Goal: Task Accomplishment & Management: Manage account settings

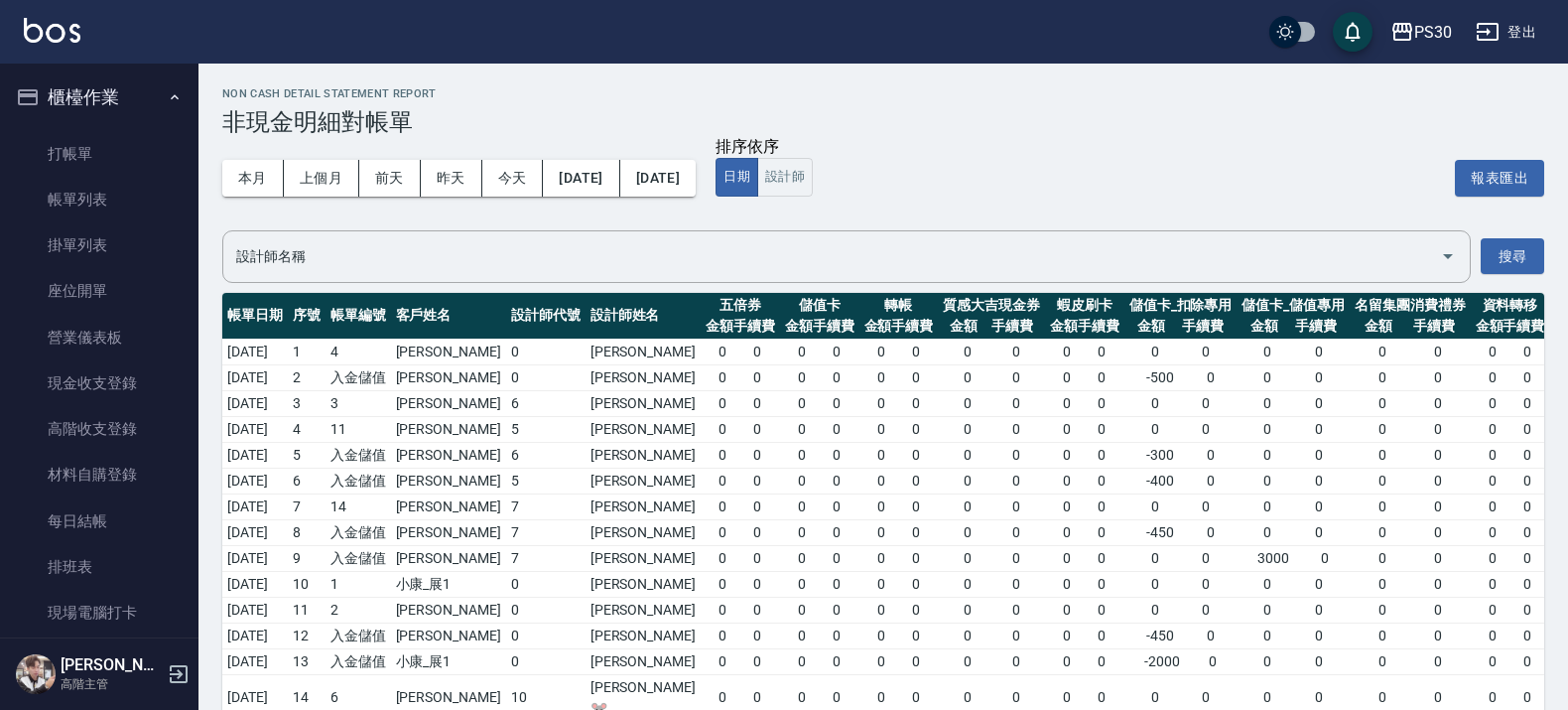
scroll to position [2056, 0]
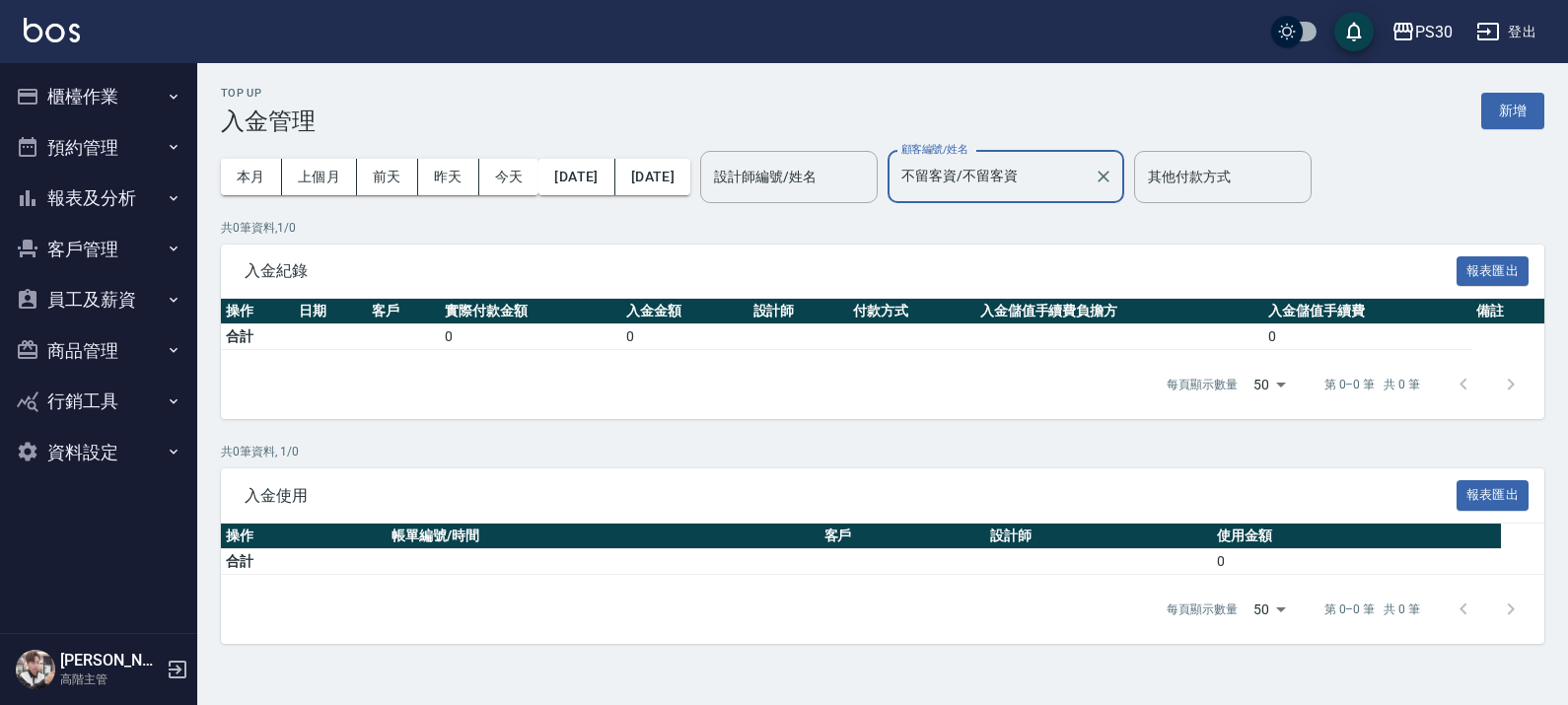
click at [100, 210] on button "報表及分析" at bounding box center [98, 198] width 181 height 51
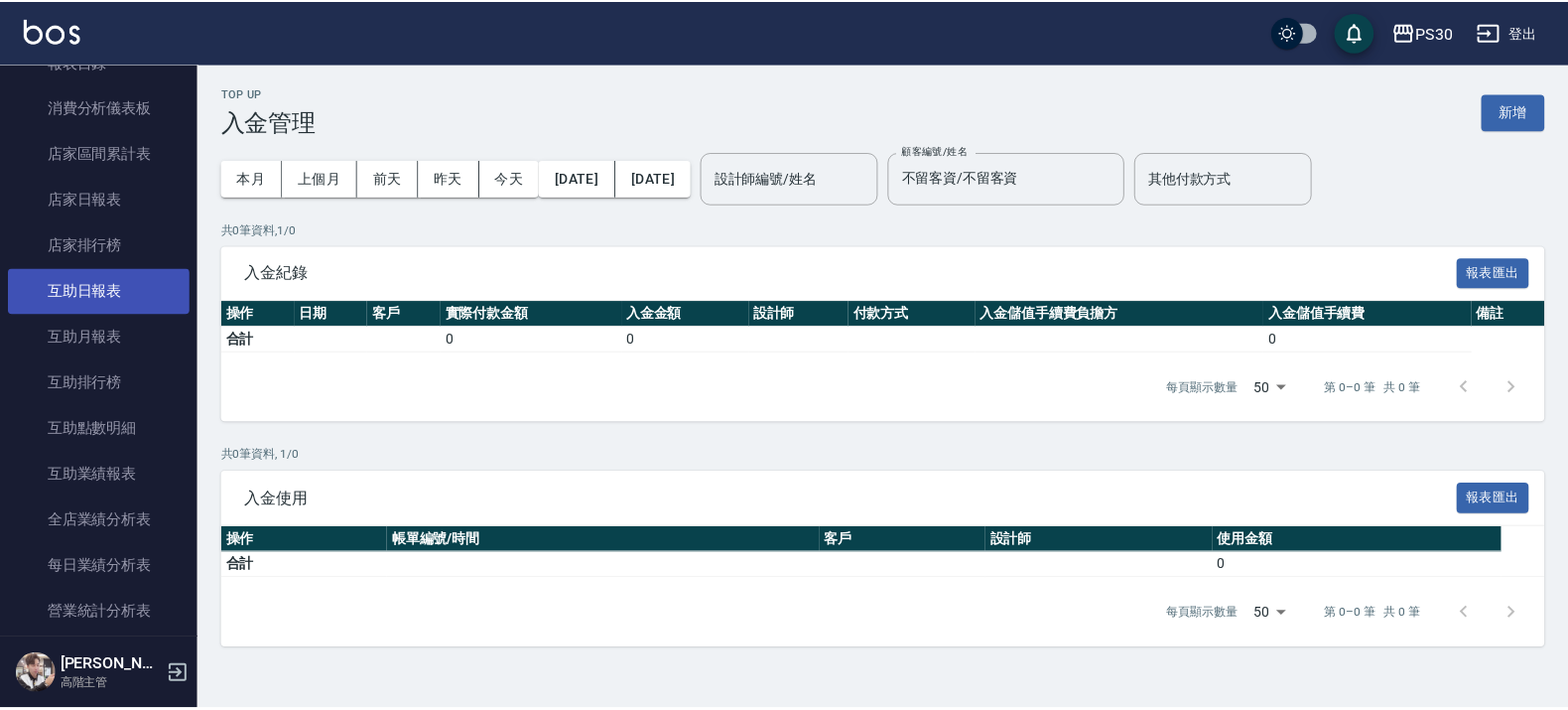
scroll to position [372, 0]
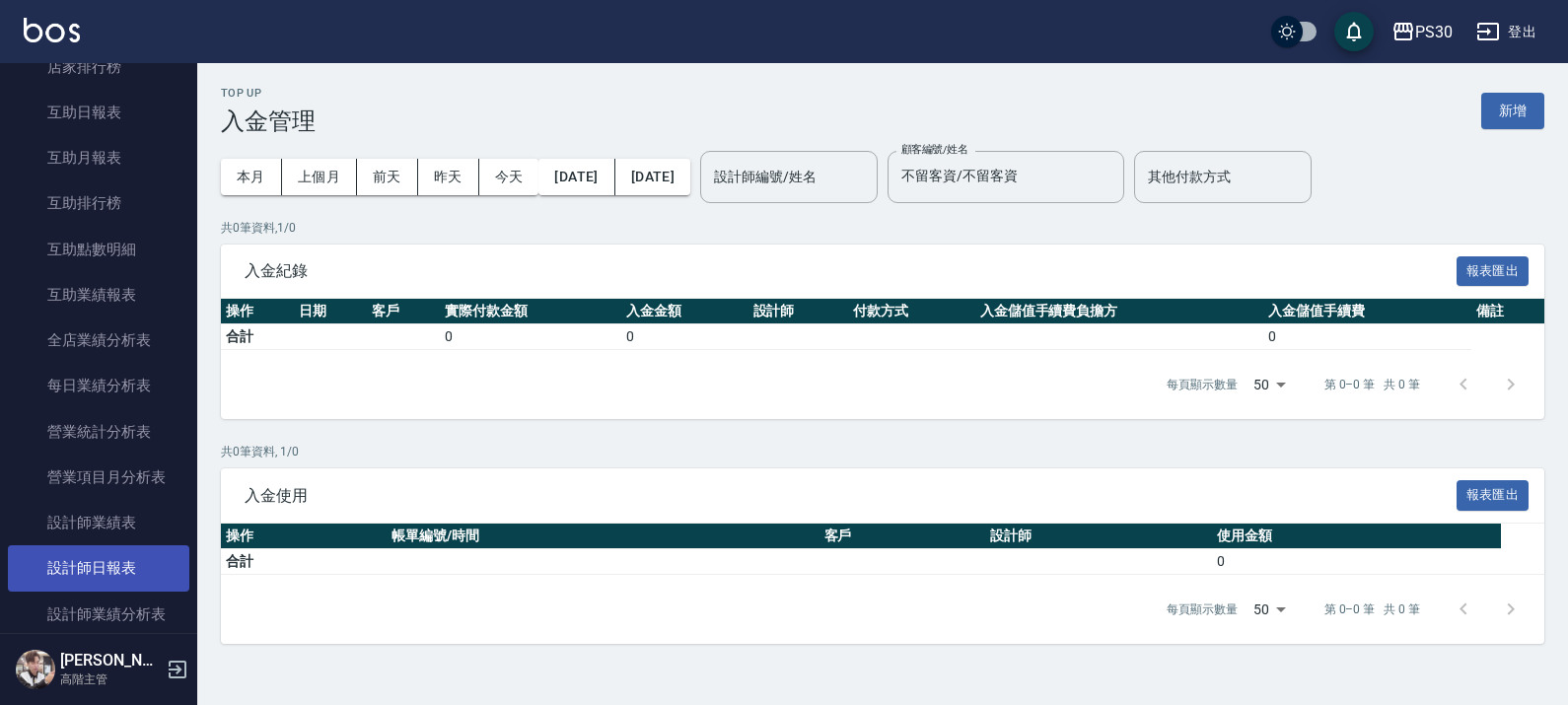
click at [112, 560] on link "設計師日報表" at bounding box center [98, 568] width 181 height 45
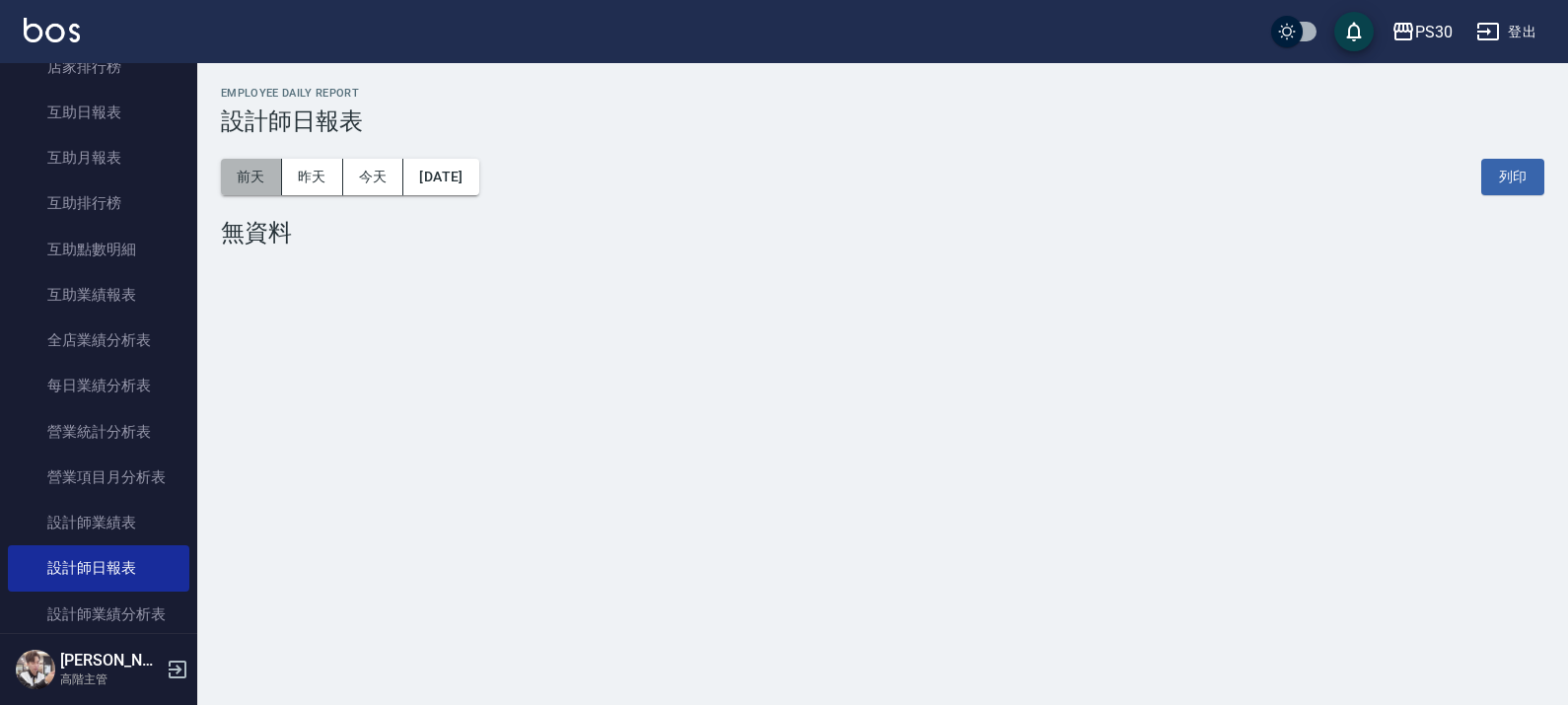
click at [264, 179] on button "前天" at bounding box center [251, 176] width 61 height 37
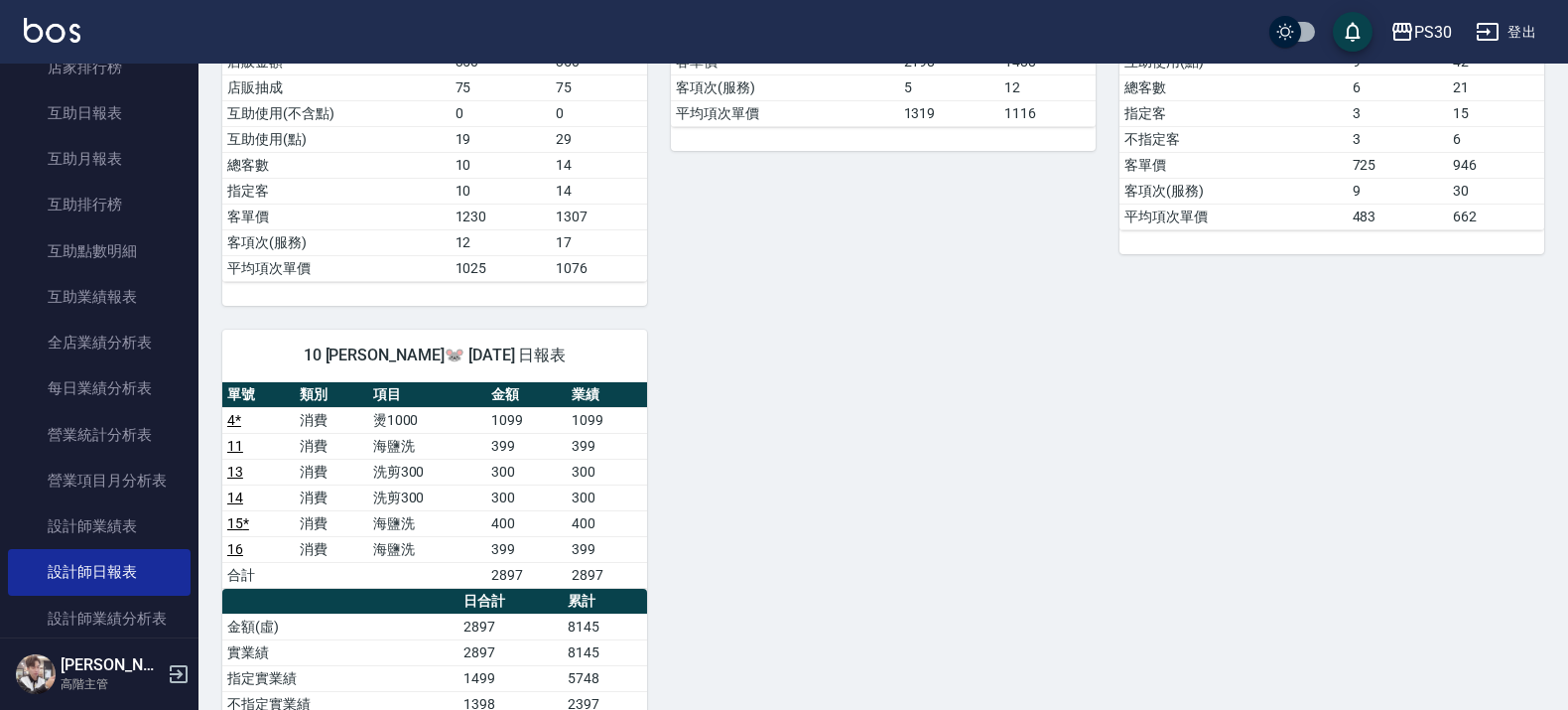
scroll to position [993, 0]
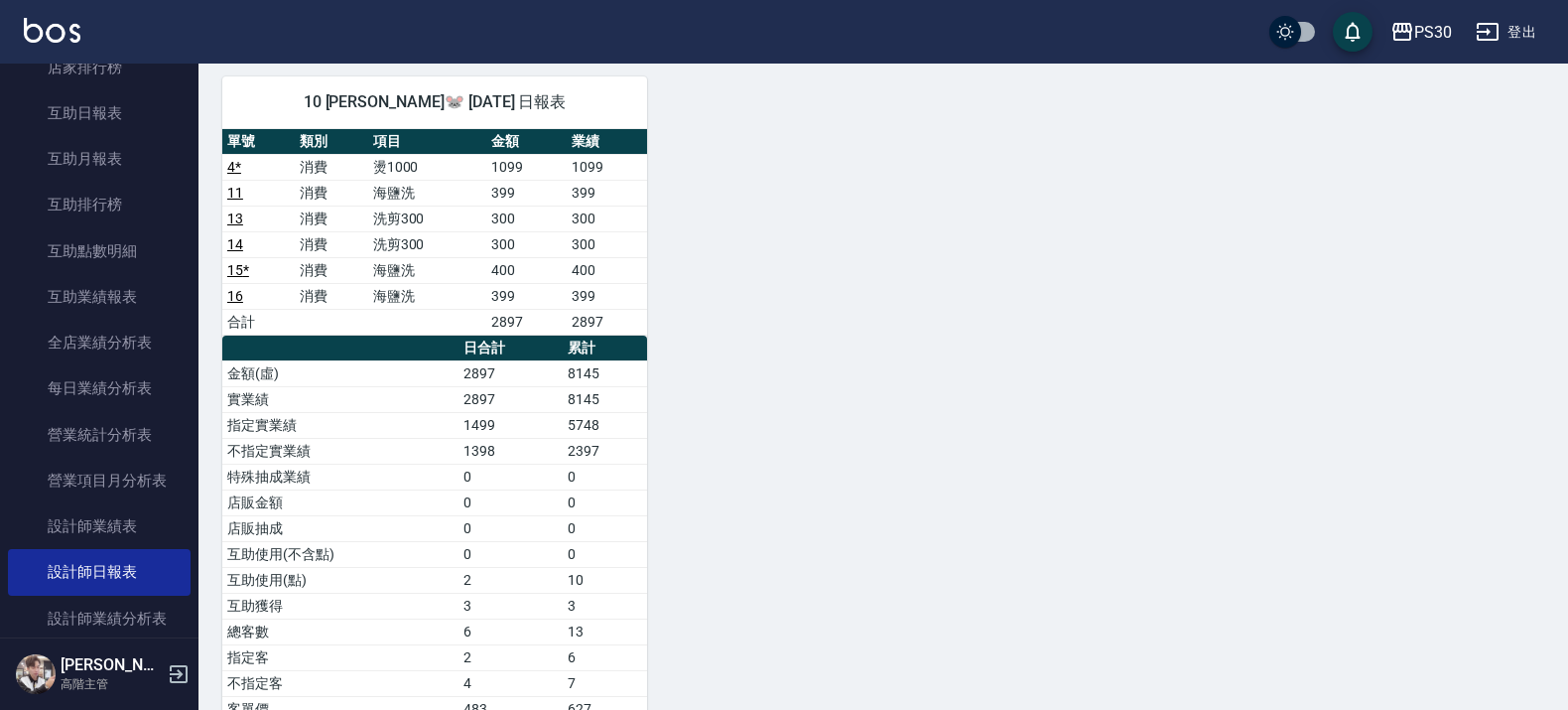
click at [42, 31] on img at bounding box center [52, 30] width 57 height 25
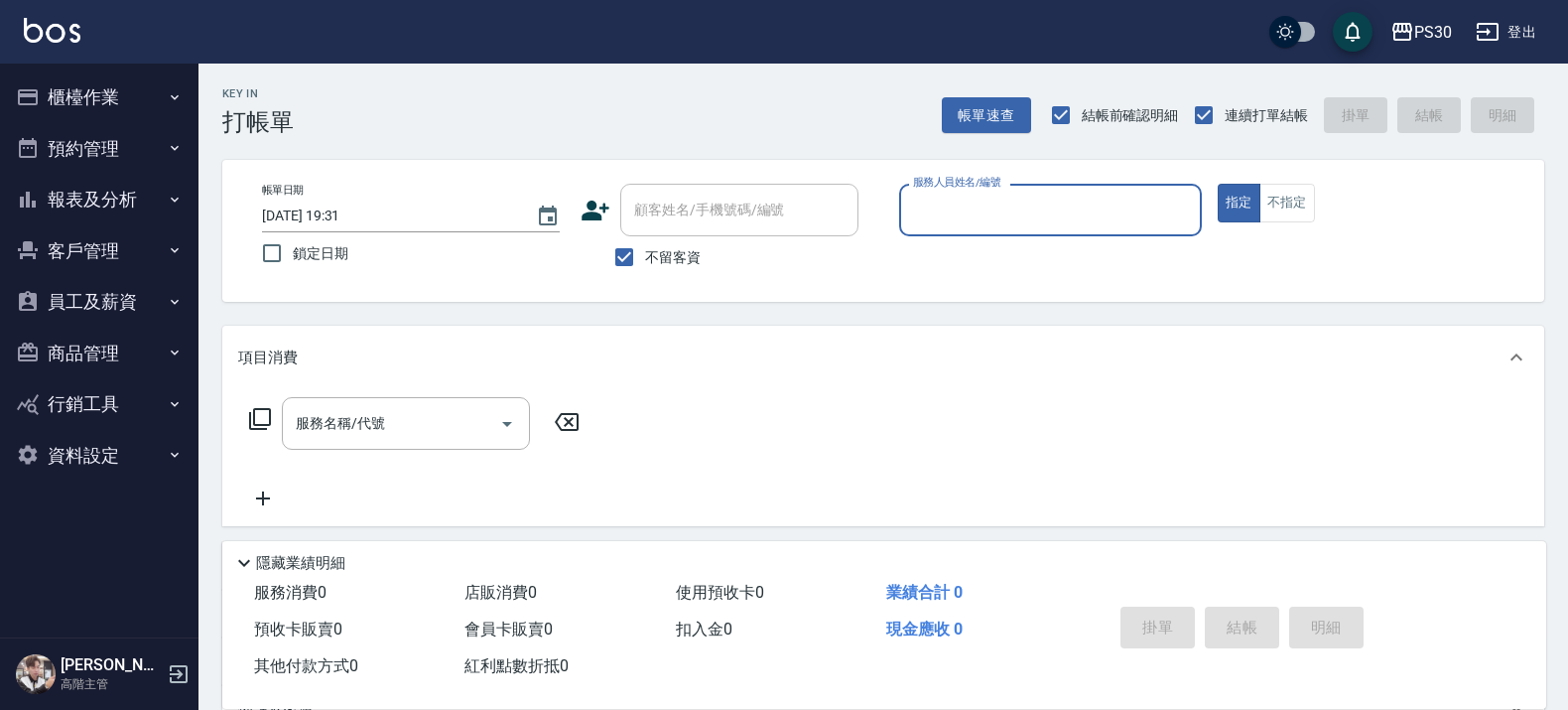
click at [329, 239] on label "鎖定日期" at bounding box center [399, 253] width 298 height 42
click at [293, 239] on input "鎖定日期" at bounding box center [272, 253] width 42 height 42
checkbox input "true"
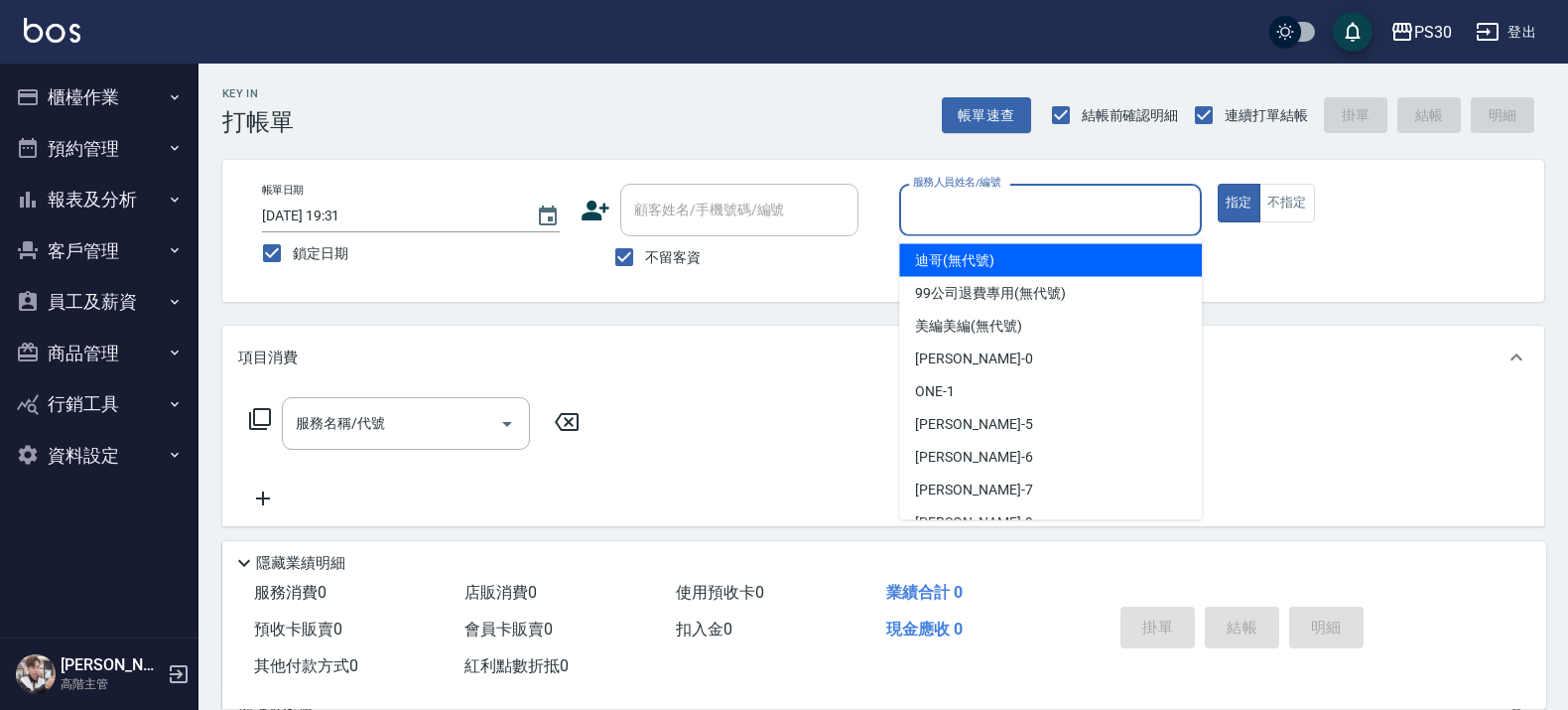
click at [1074, 198] on input "服務人員姓名/編號" at bounding box center [1050, 209] width 285 height 35
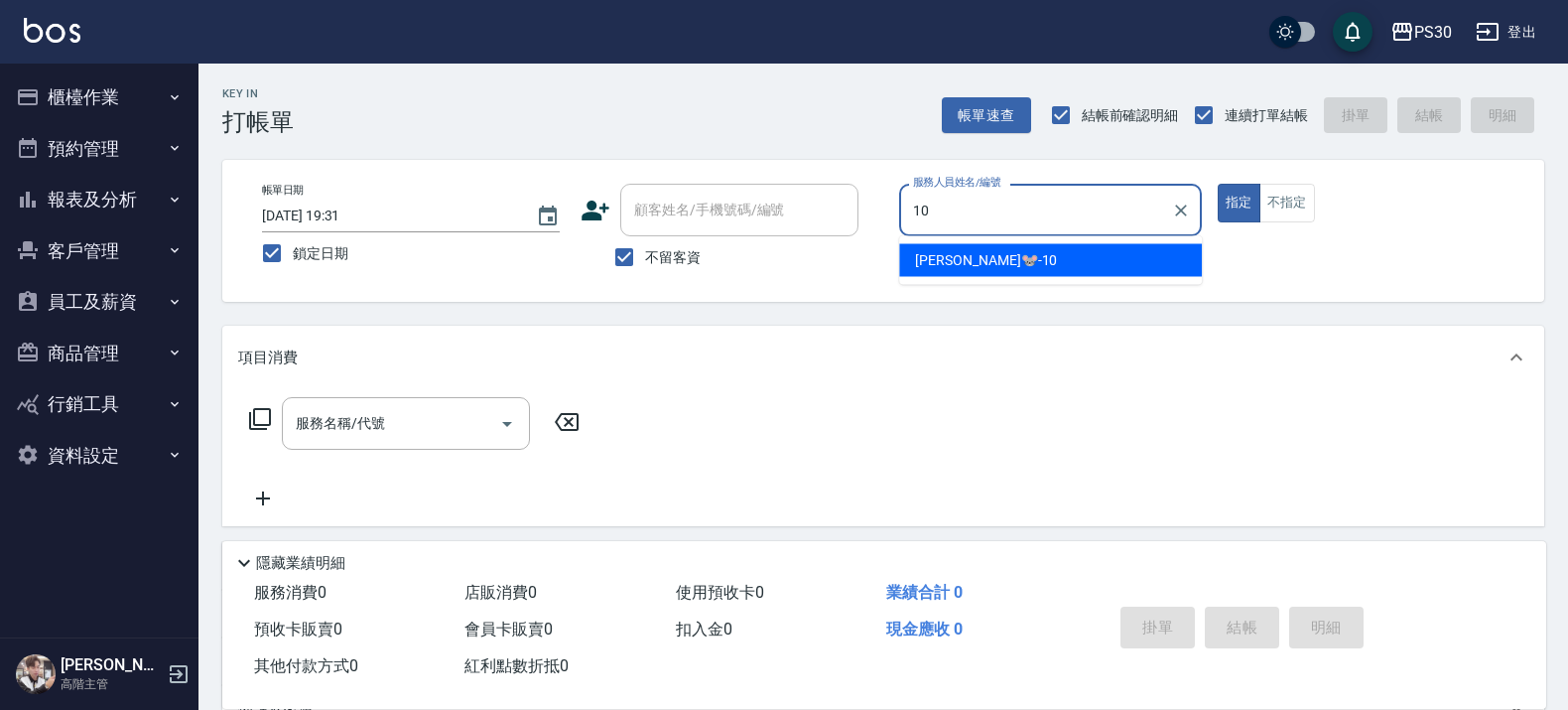
type input "陳湘芸🐭-10"
type button "true"
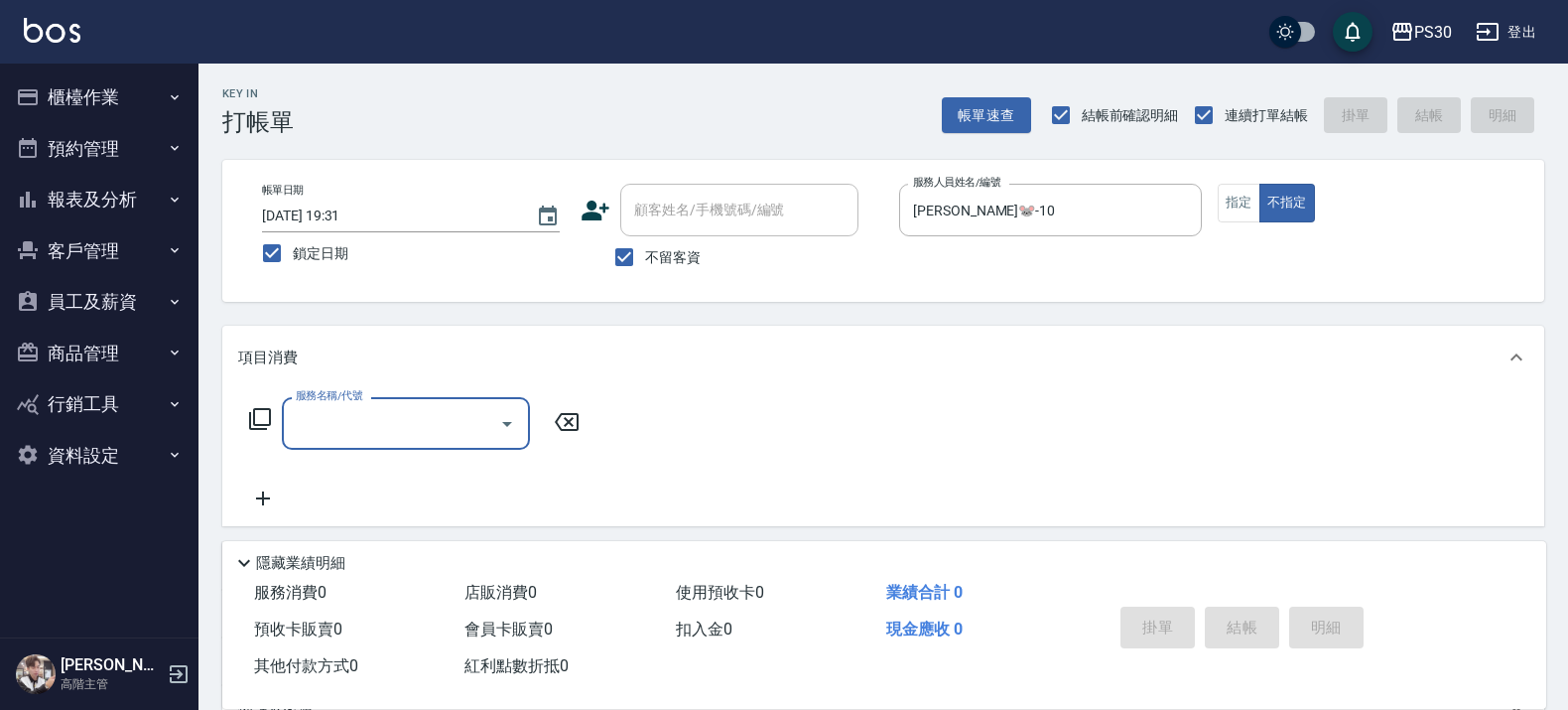
type input "3"
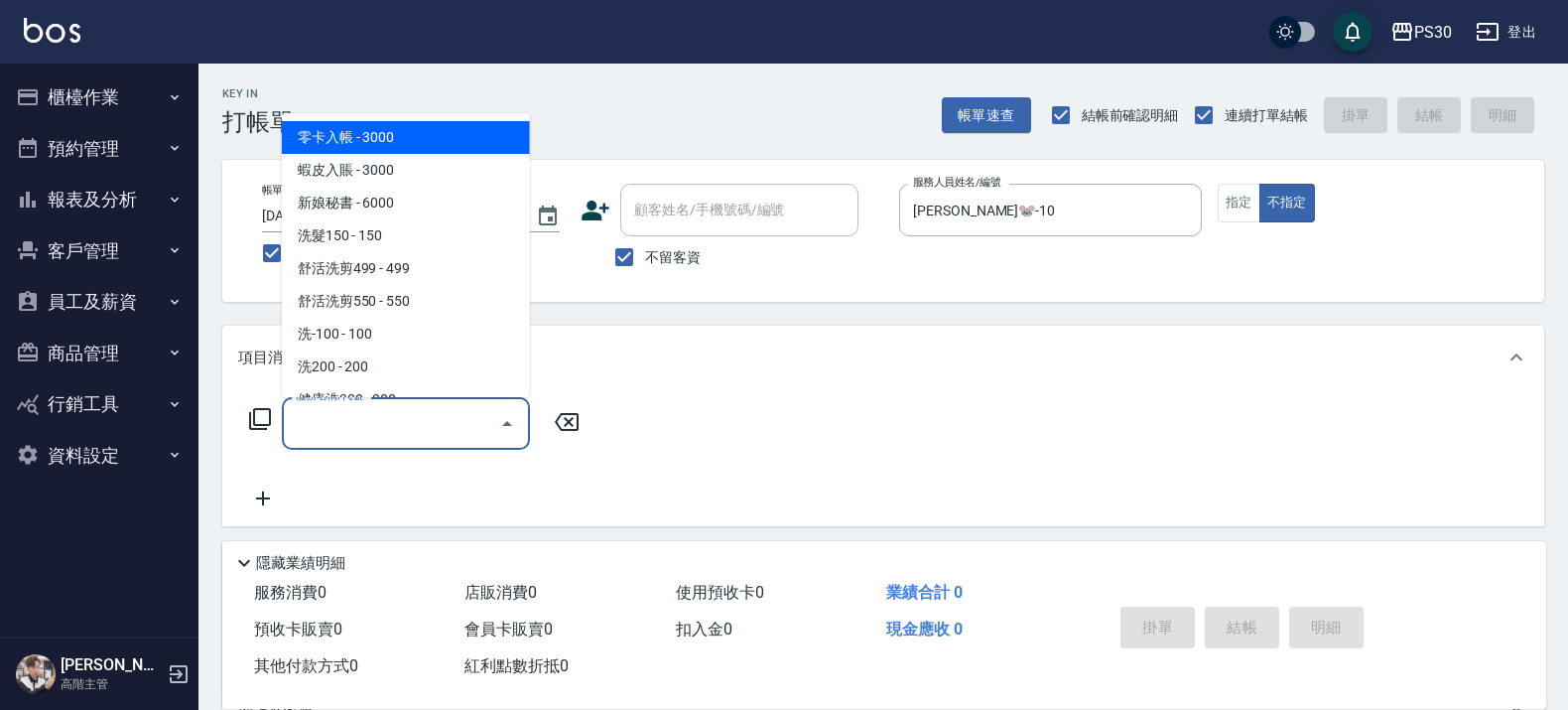
type input "."
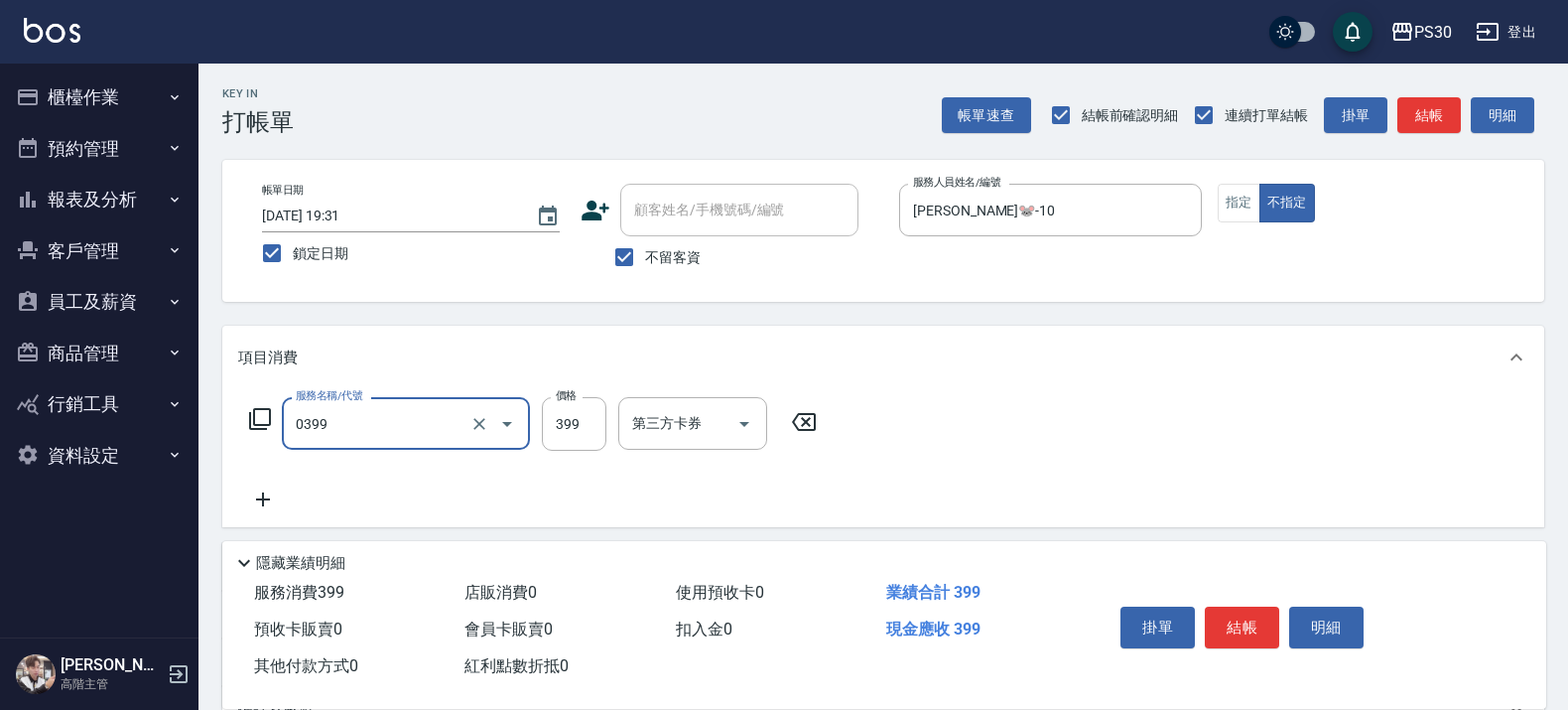
type input "海鹽洗(0399)"
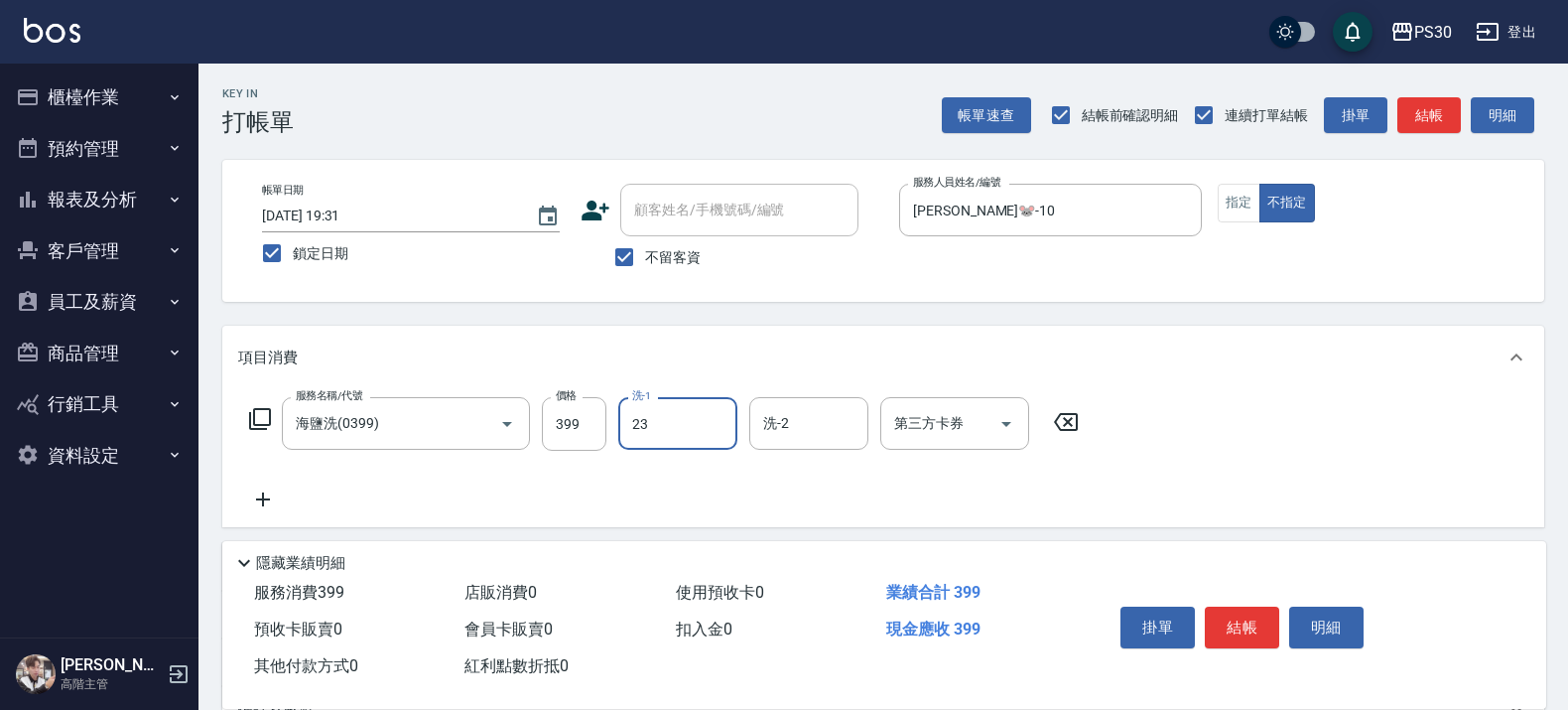
type input "稘稘-23"
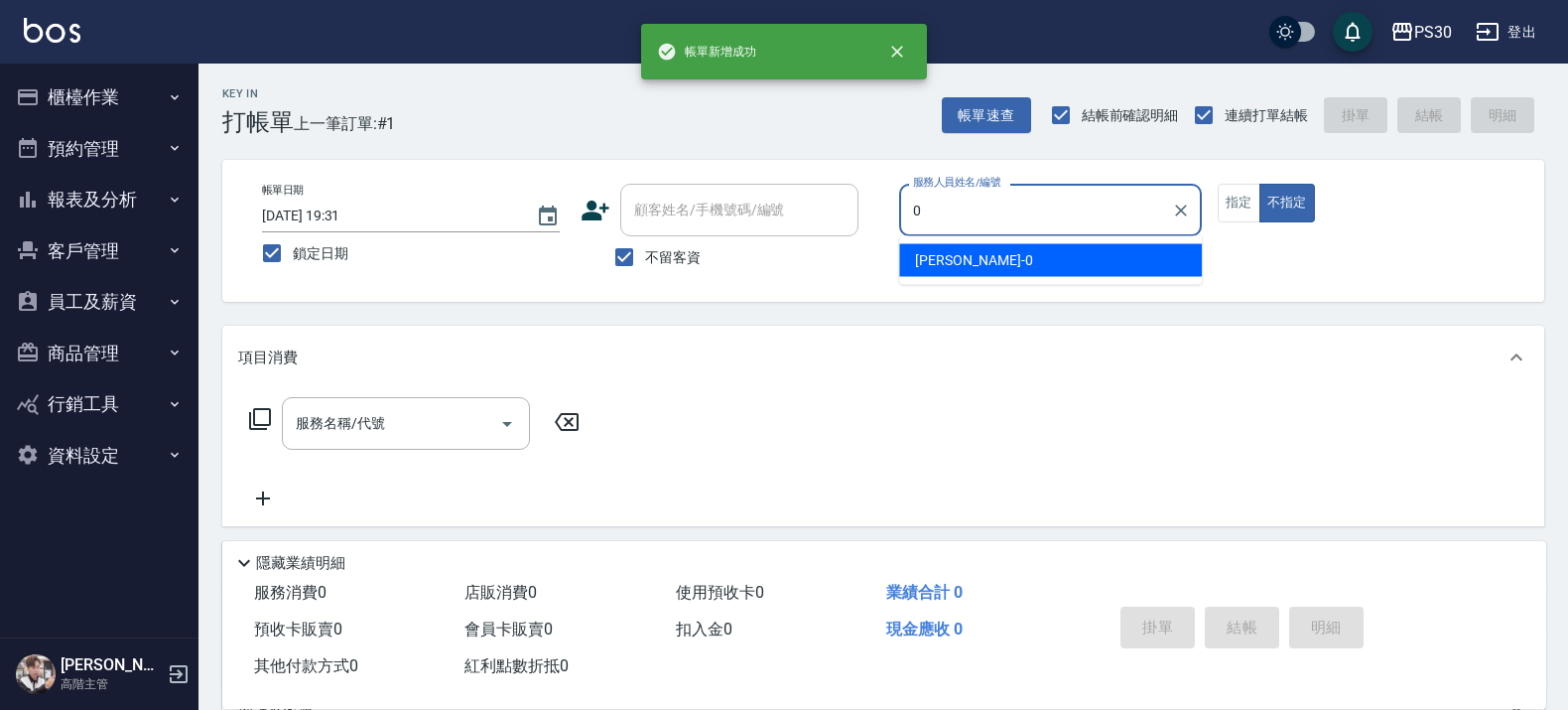
type input "廖金城-0"
type button "false"
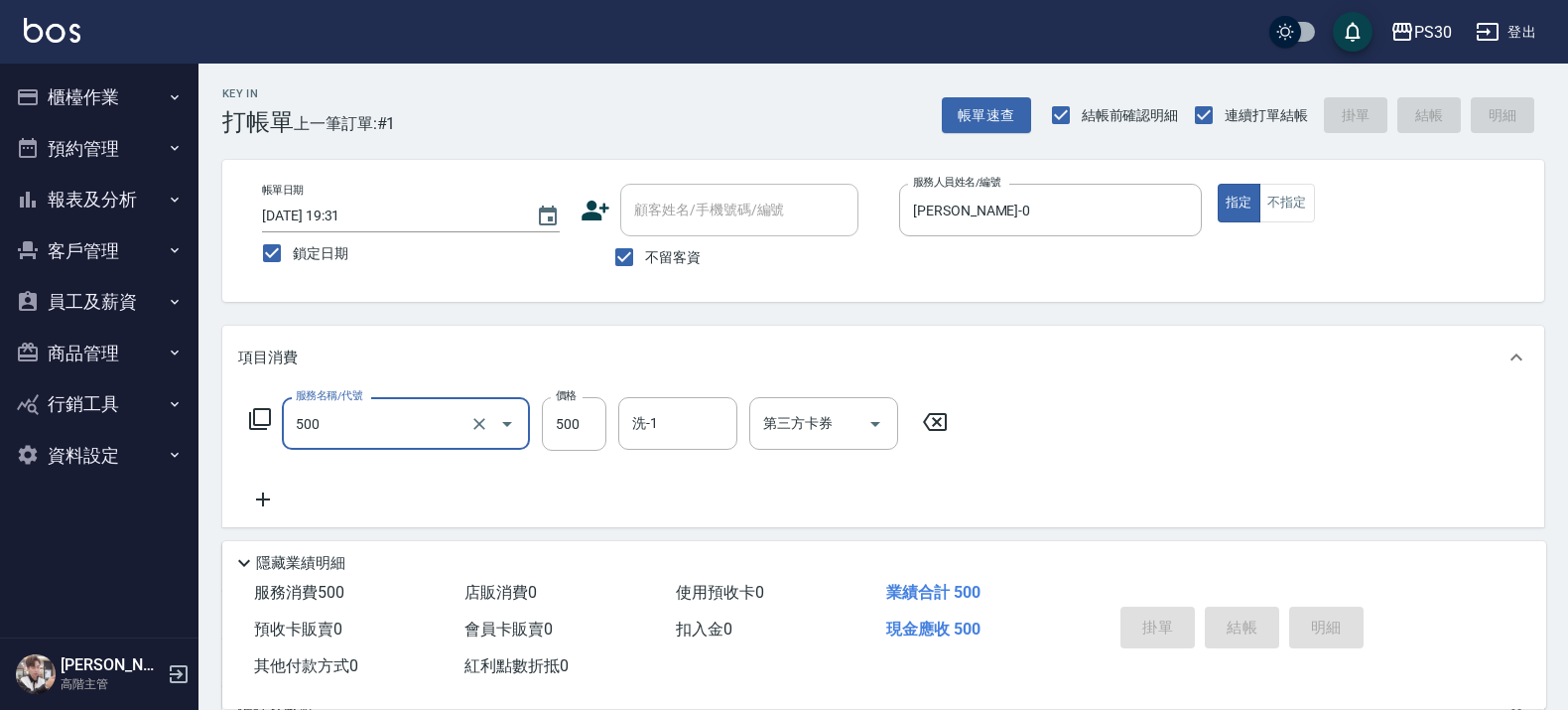
type input "500"
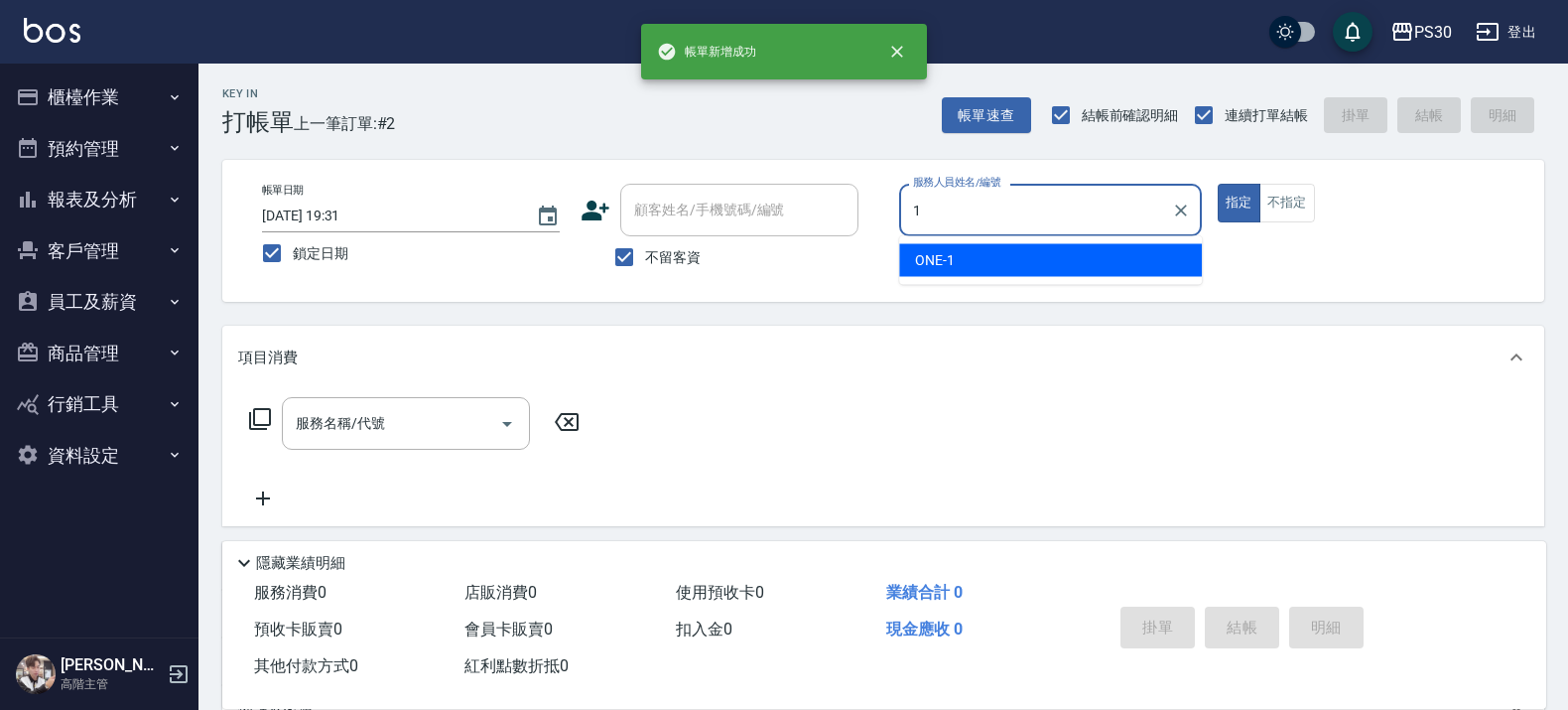
type input "ONE-1"
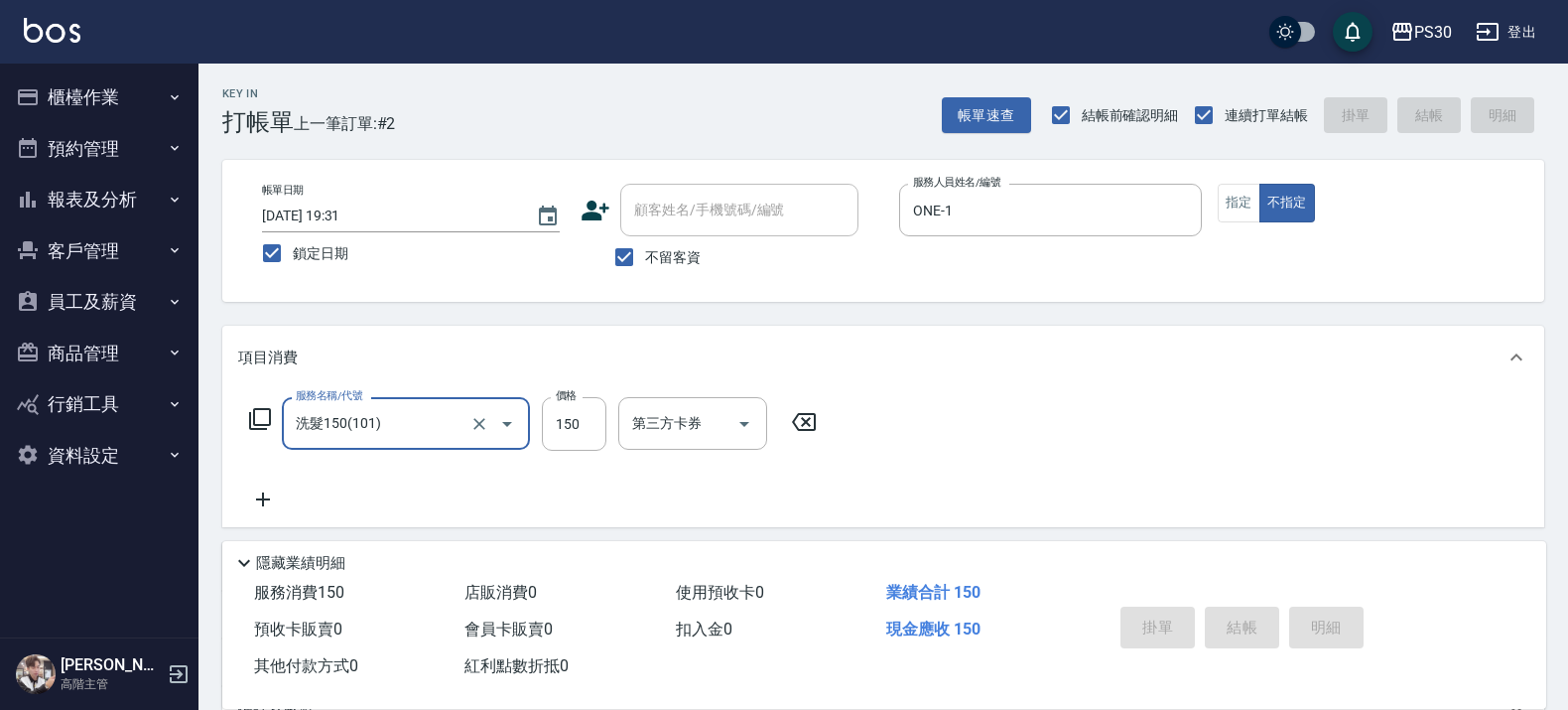
type input "洗髮150(101)"
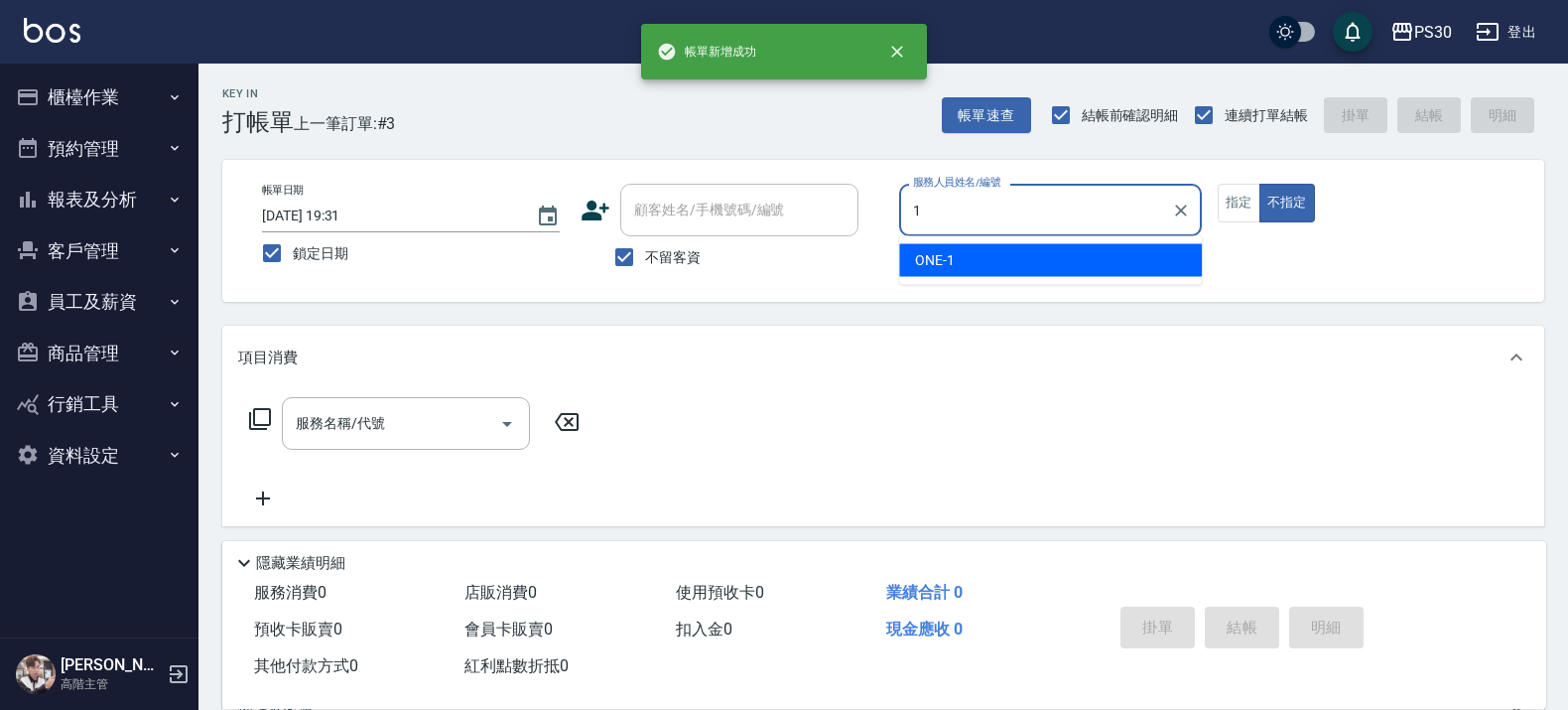
type input "ONE-1"
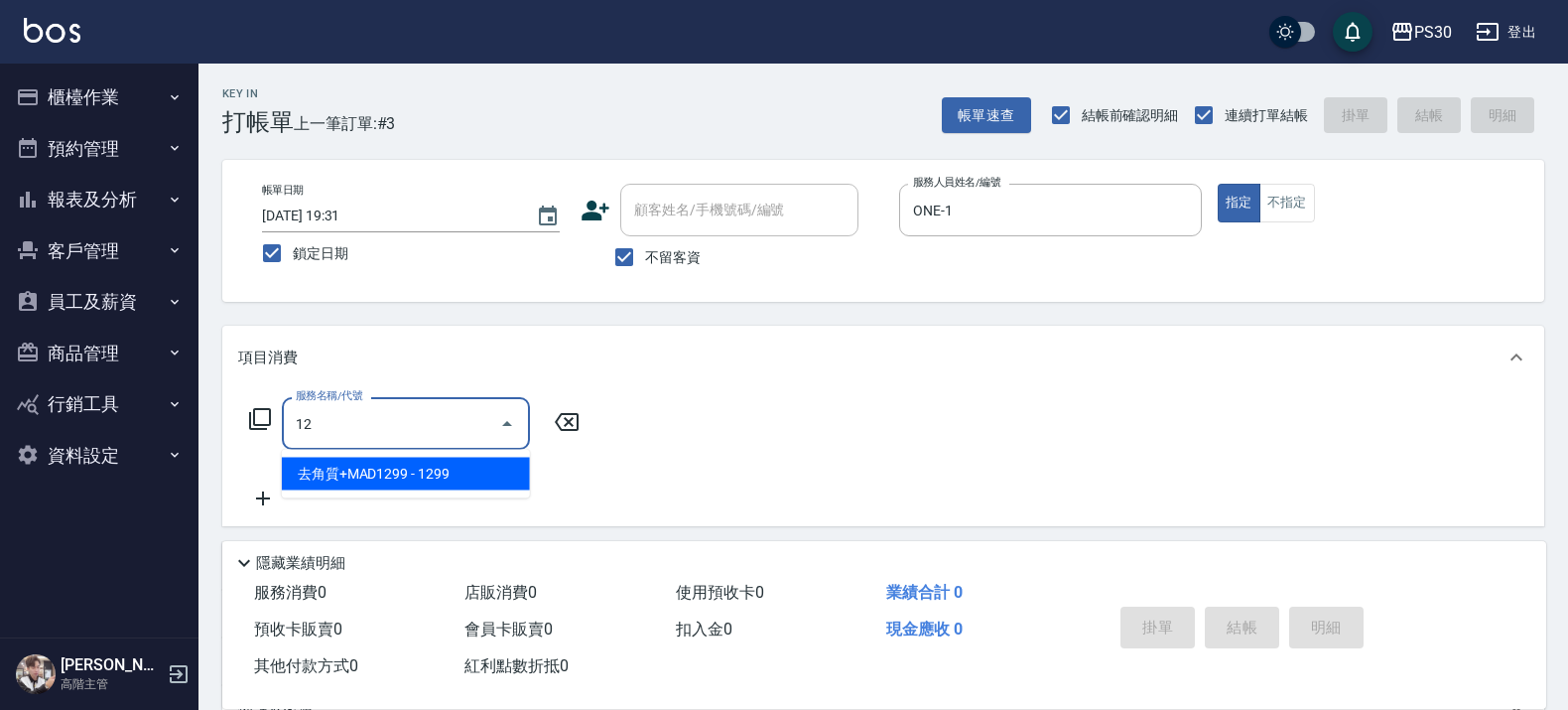
type input "1"
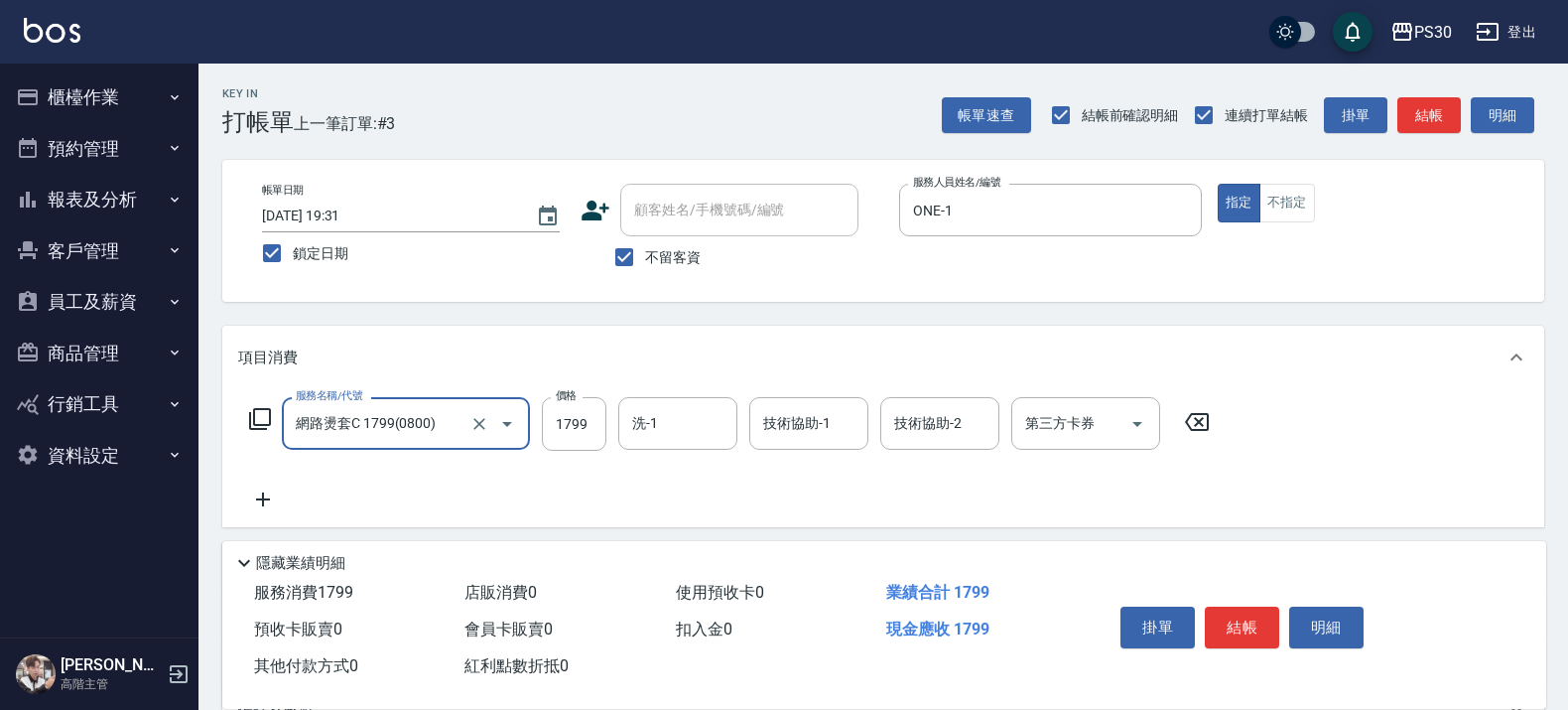
type input "網路燙套C 1799(0800)"
type input "1299"
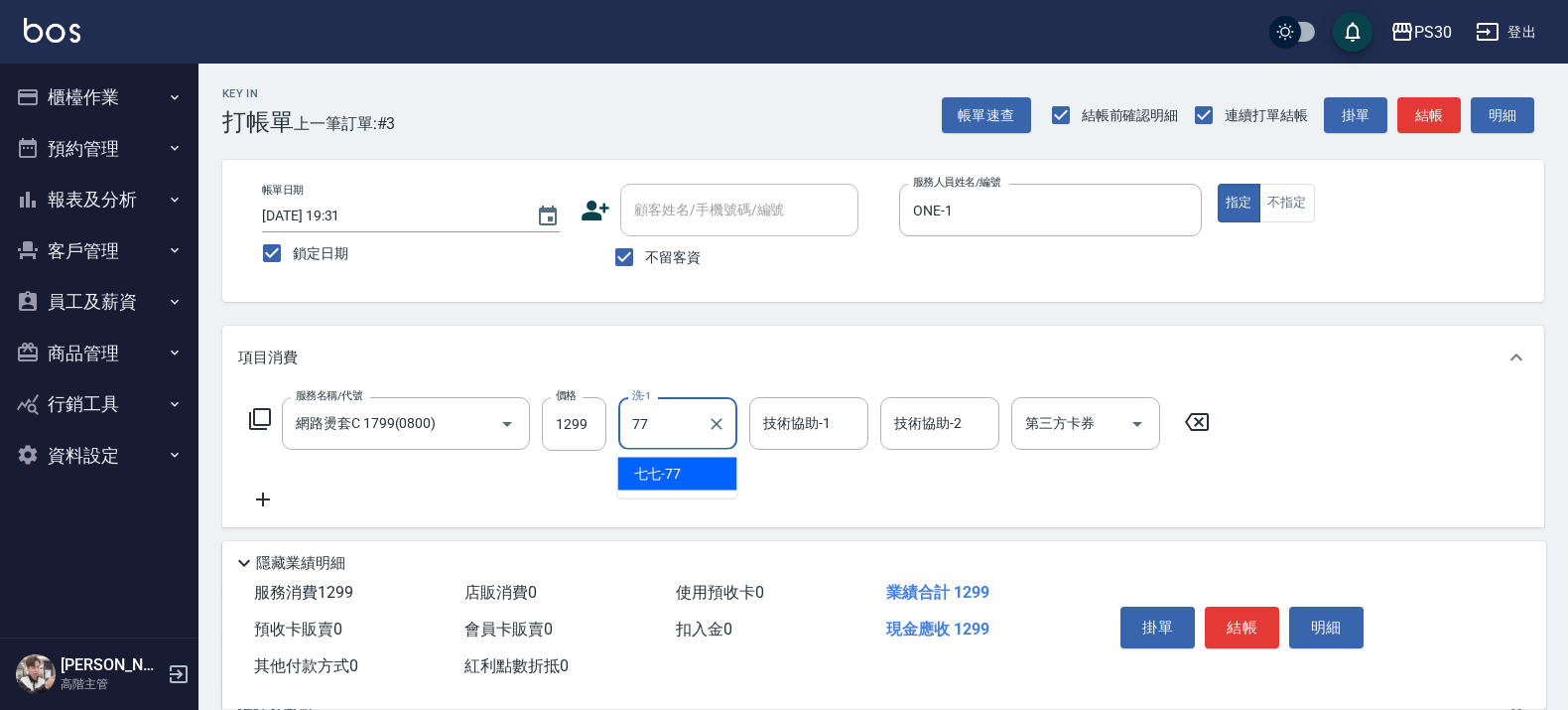
type input "七七-77"
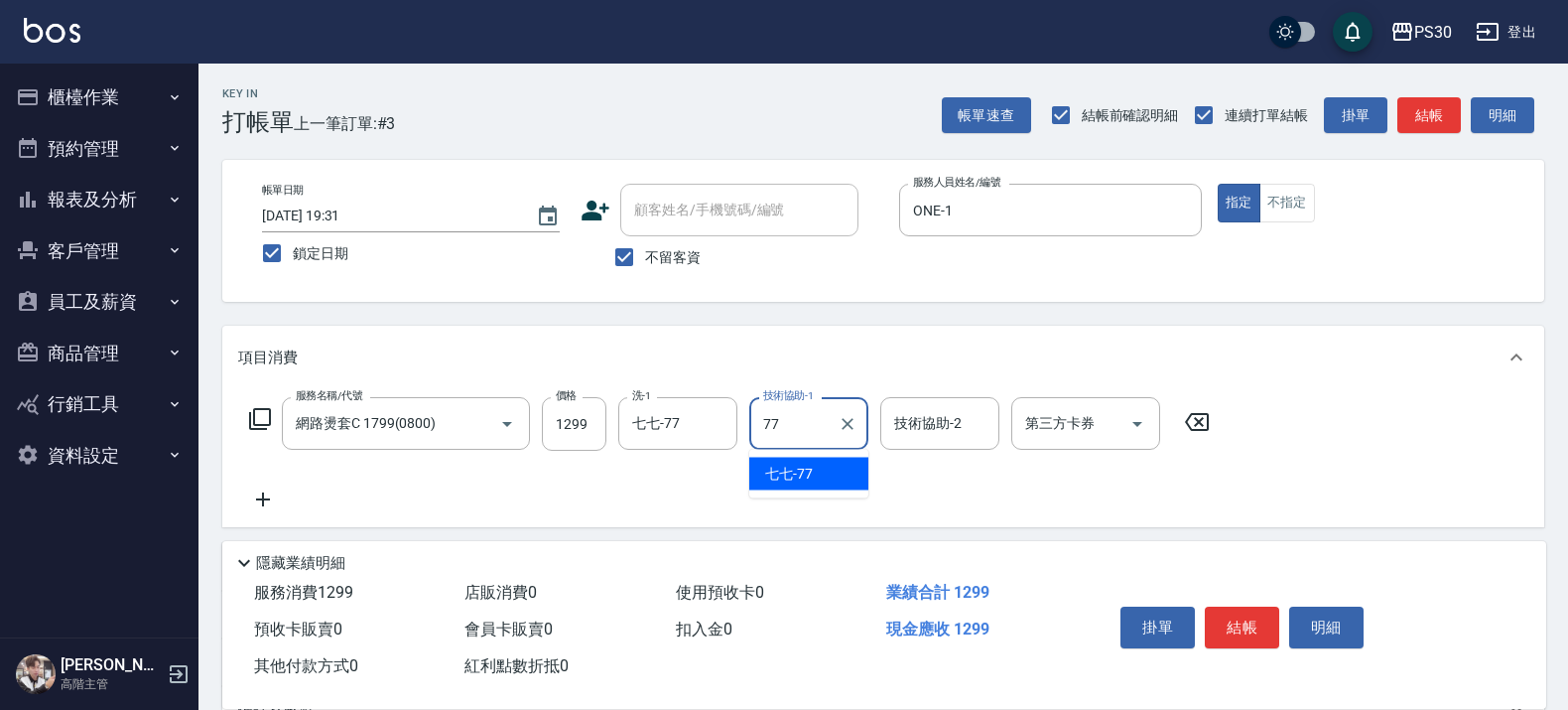
type input "七七-77"
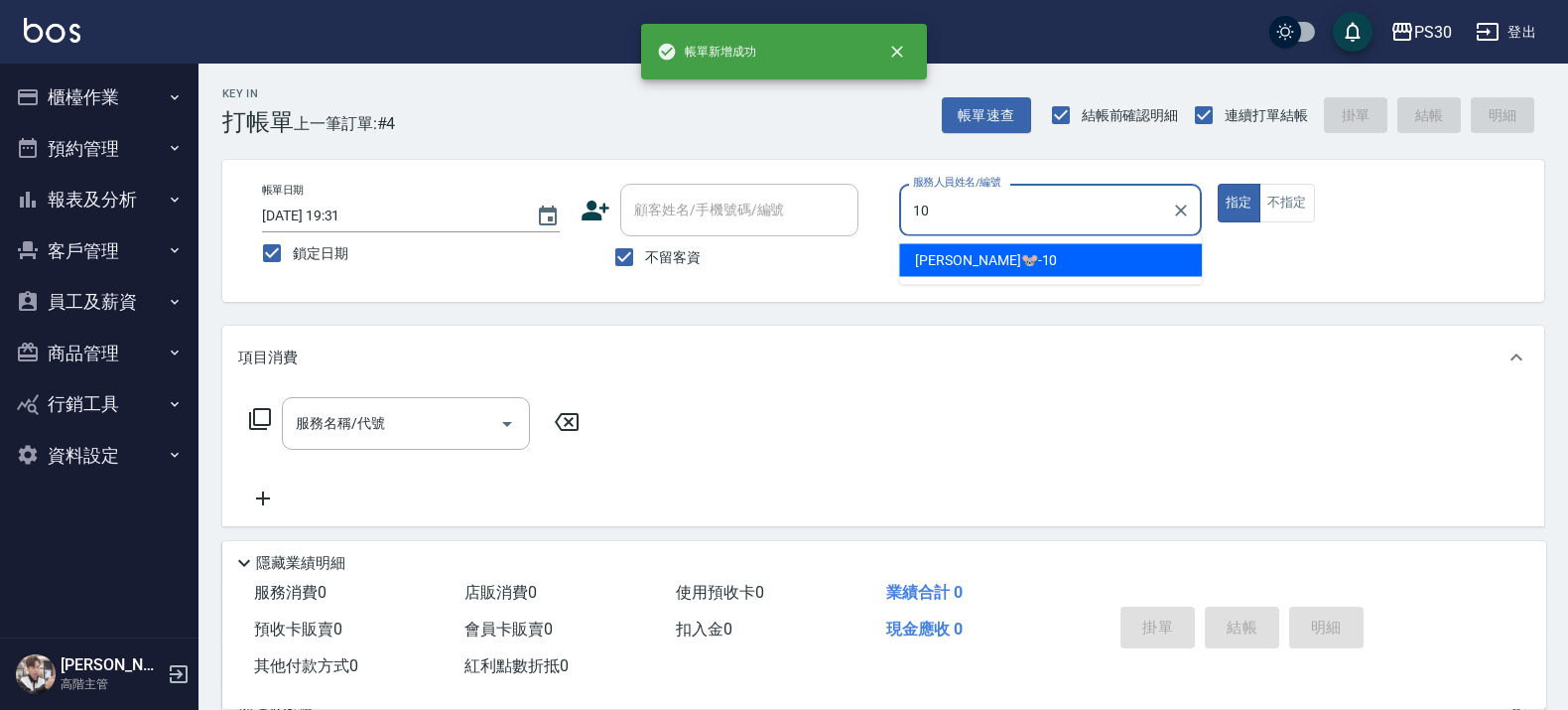
type input "陳湘芸🐭-10"
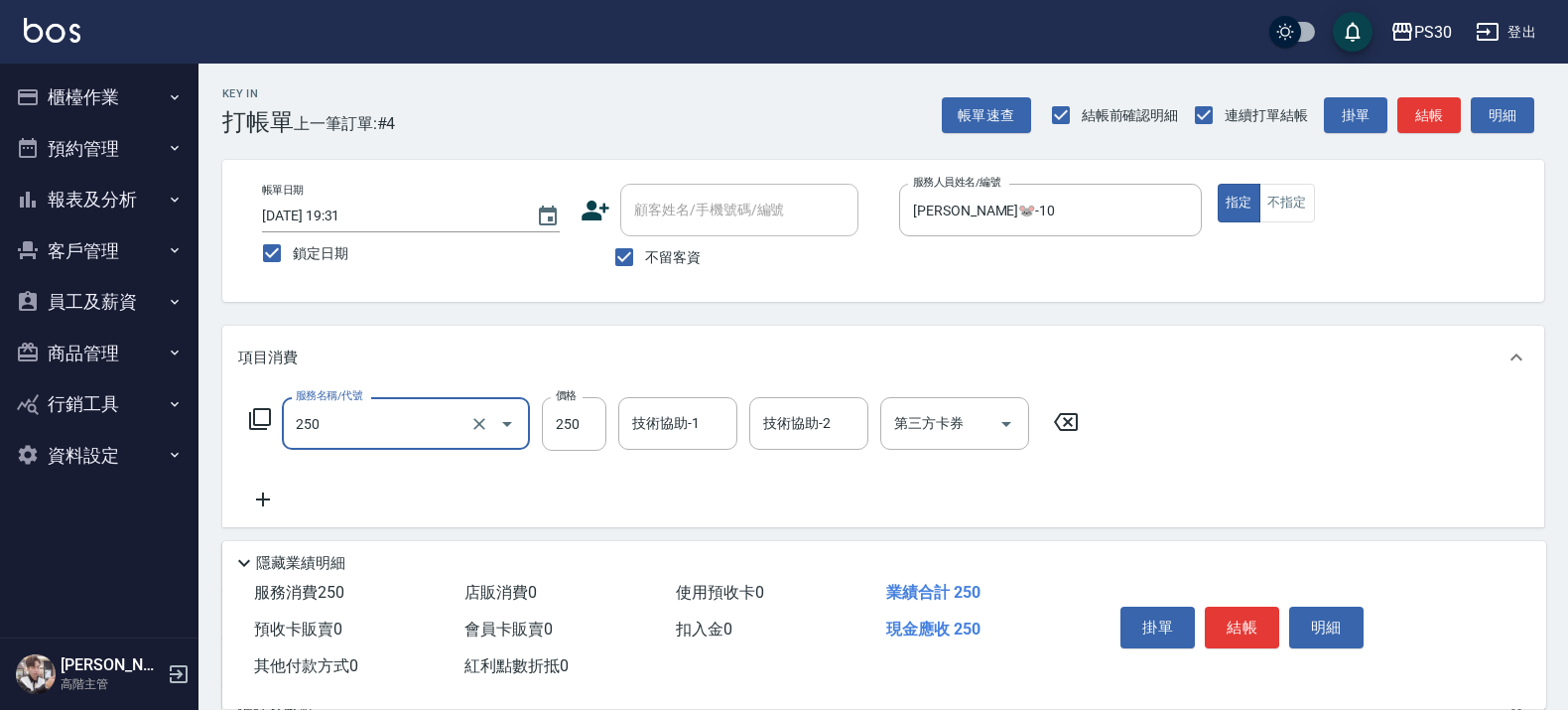
type input "250洗(250)"
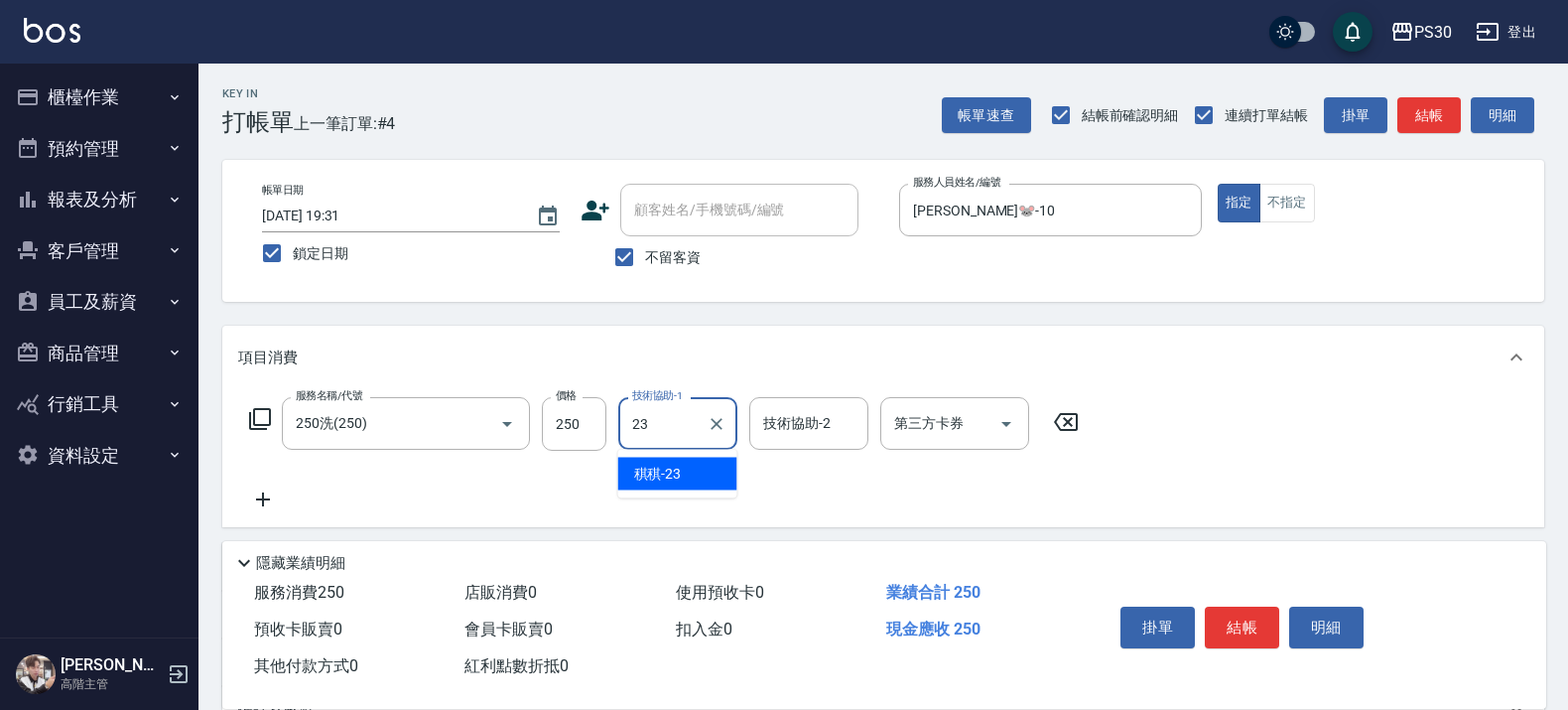
type input "稘稘-23"
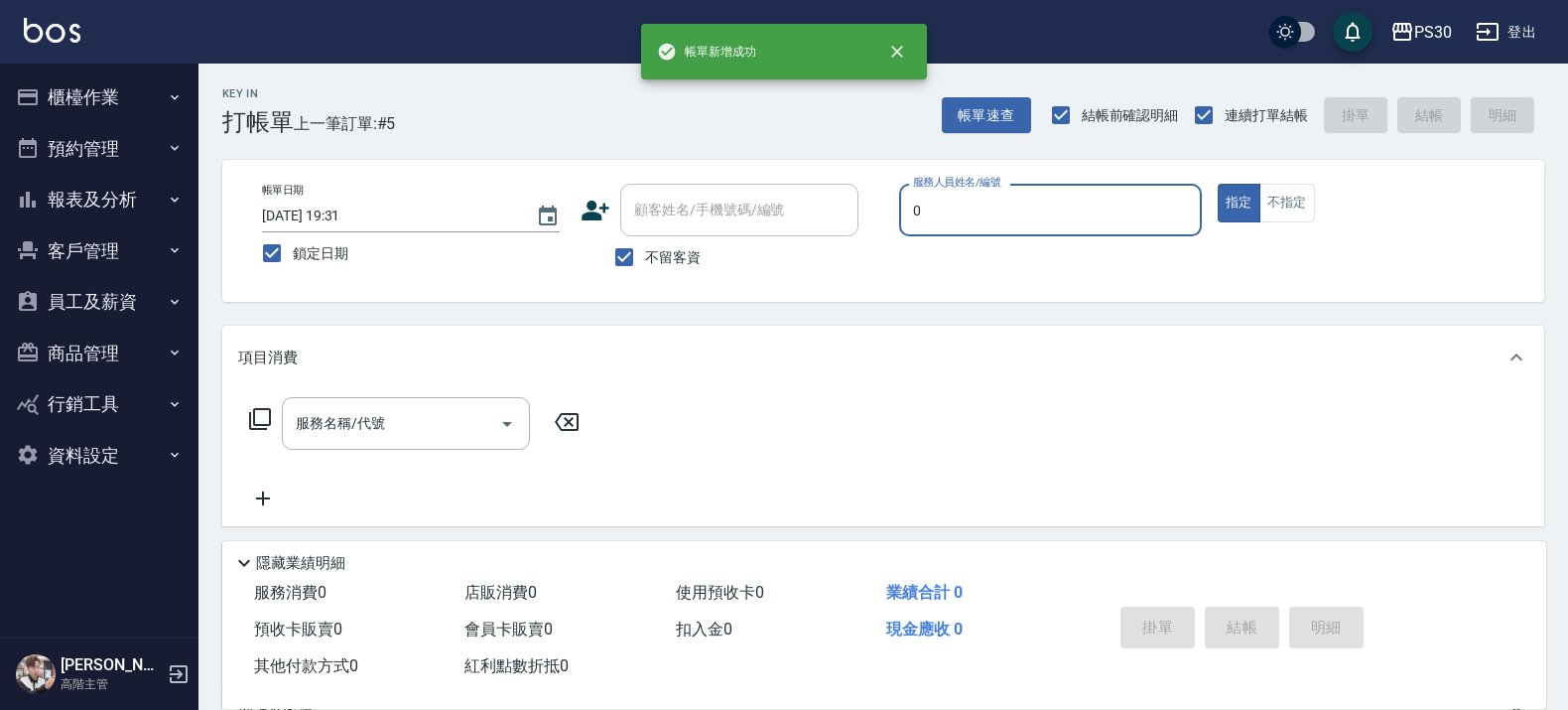
type input "廖金城-0"
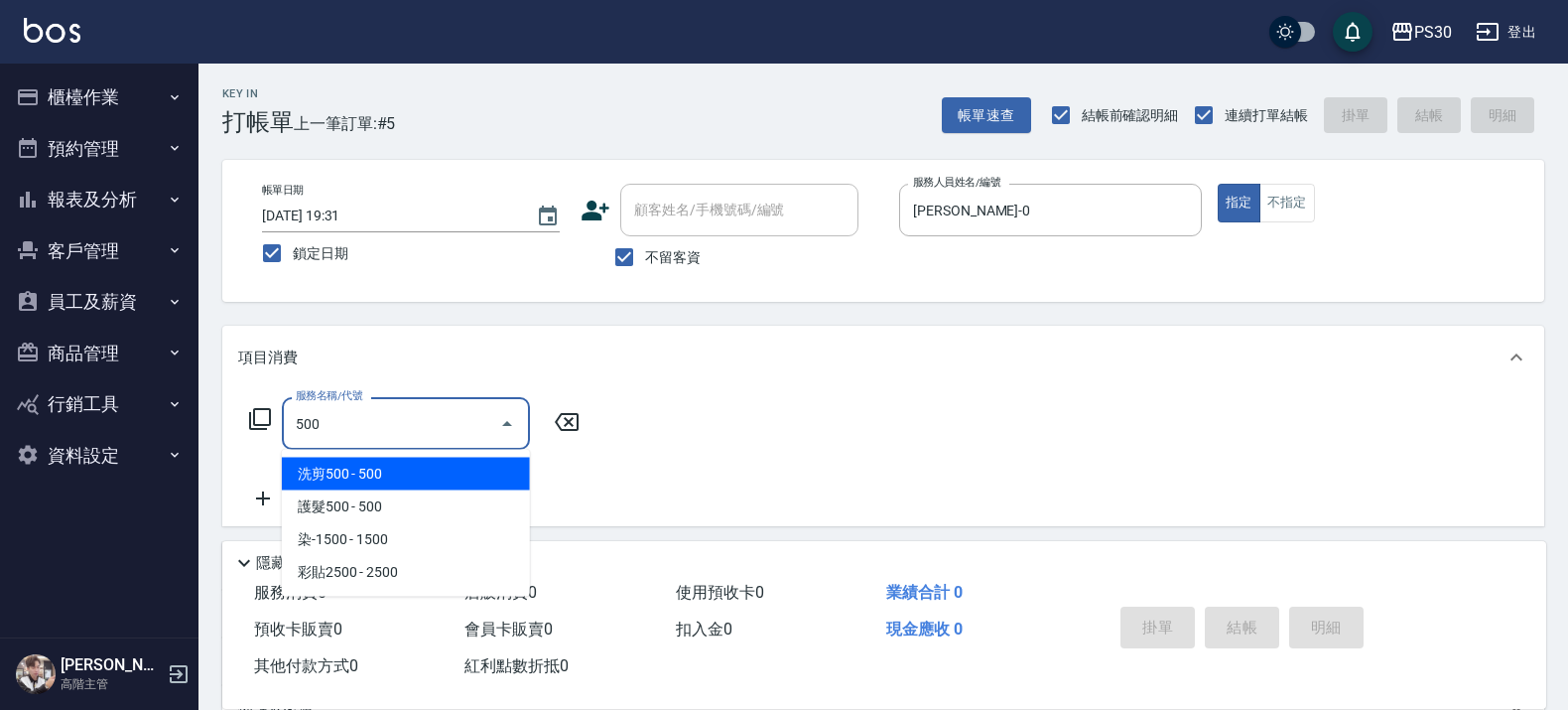
type input "洗剪500(500)"
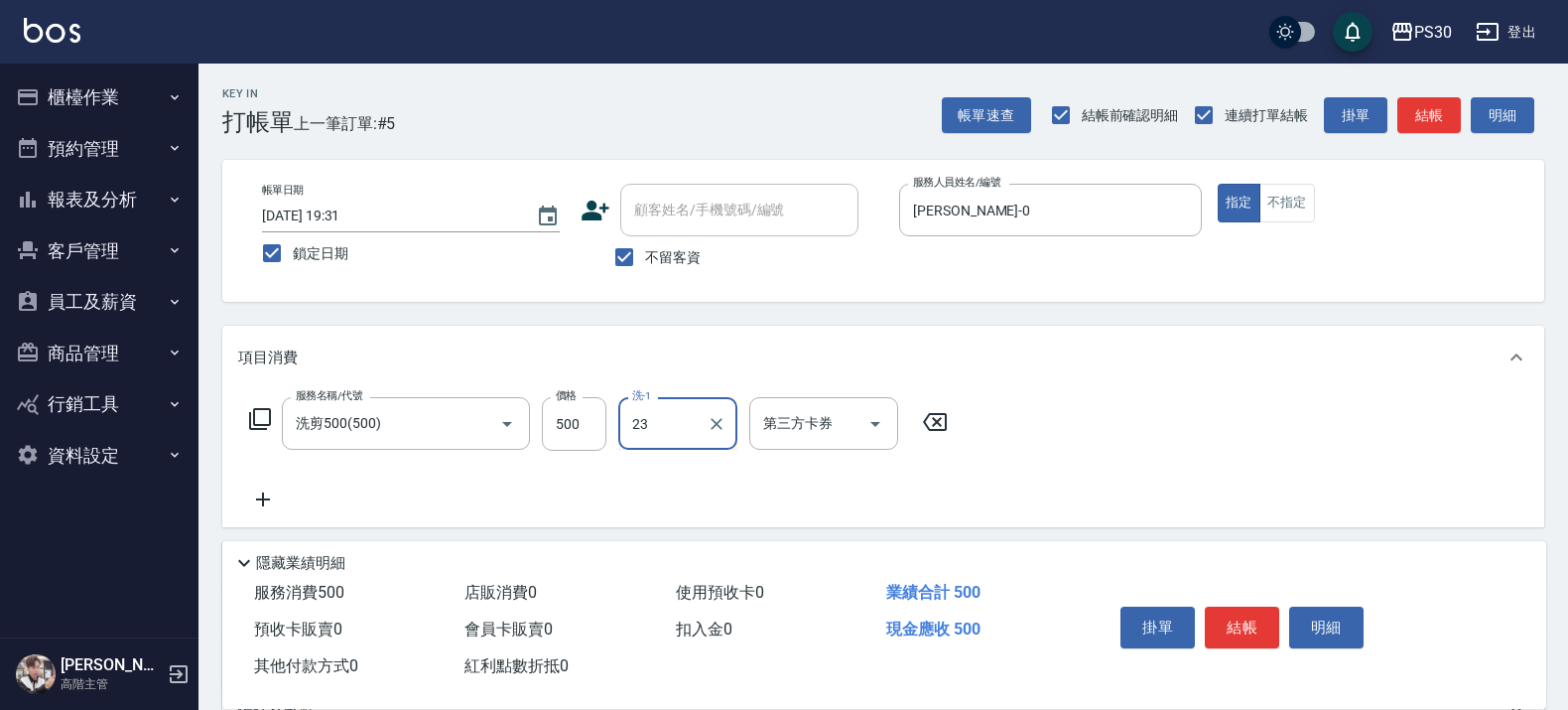
type input "稘稘-23"
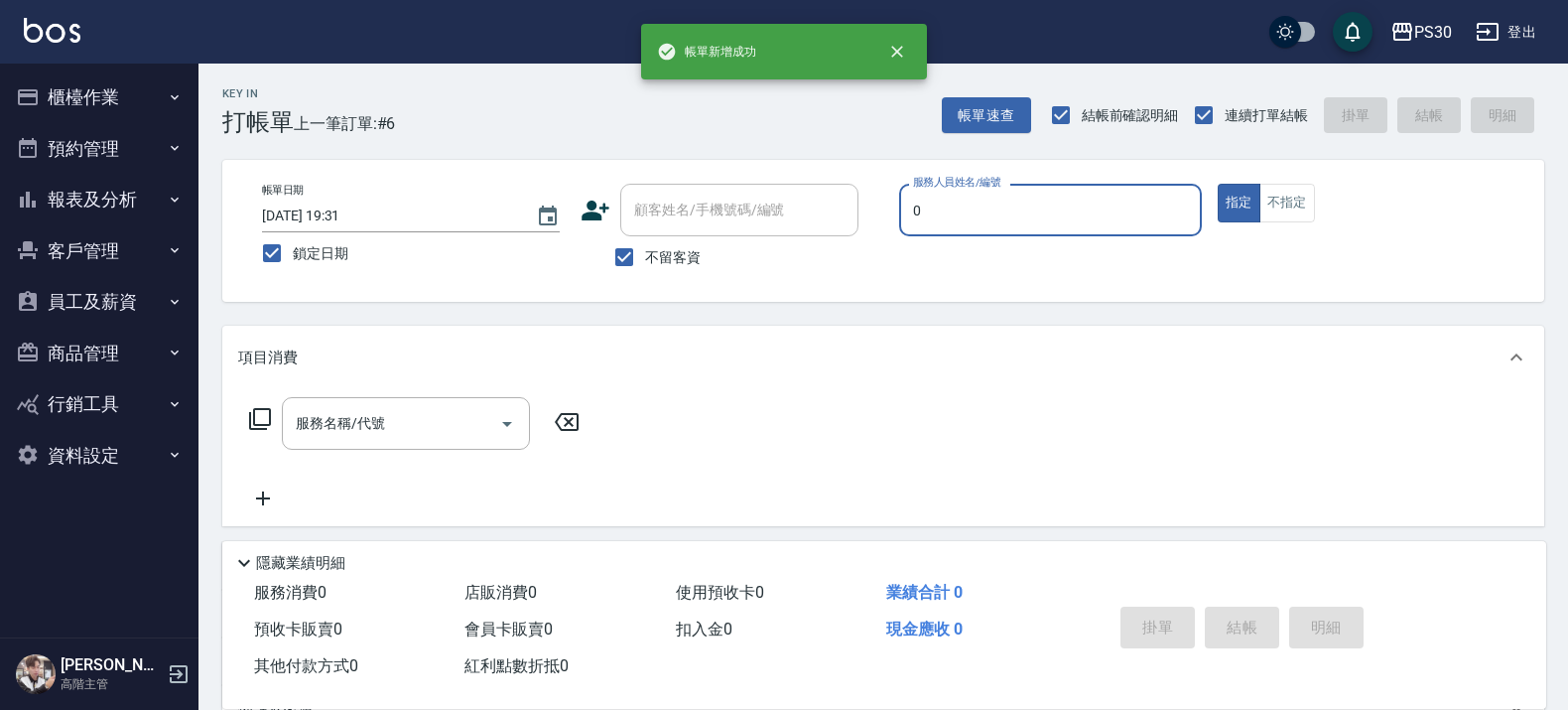
type input "廖金城-0"
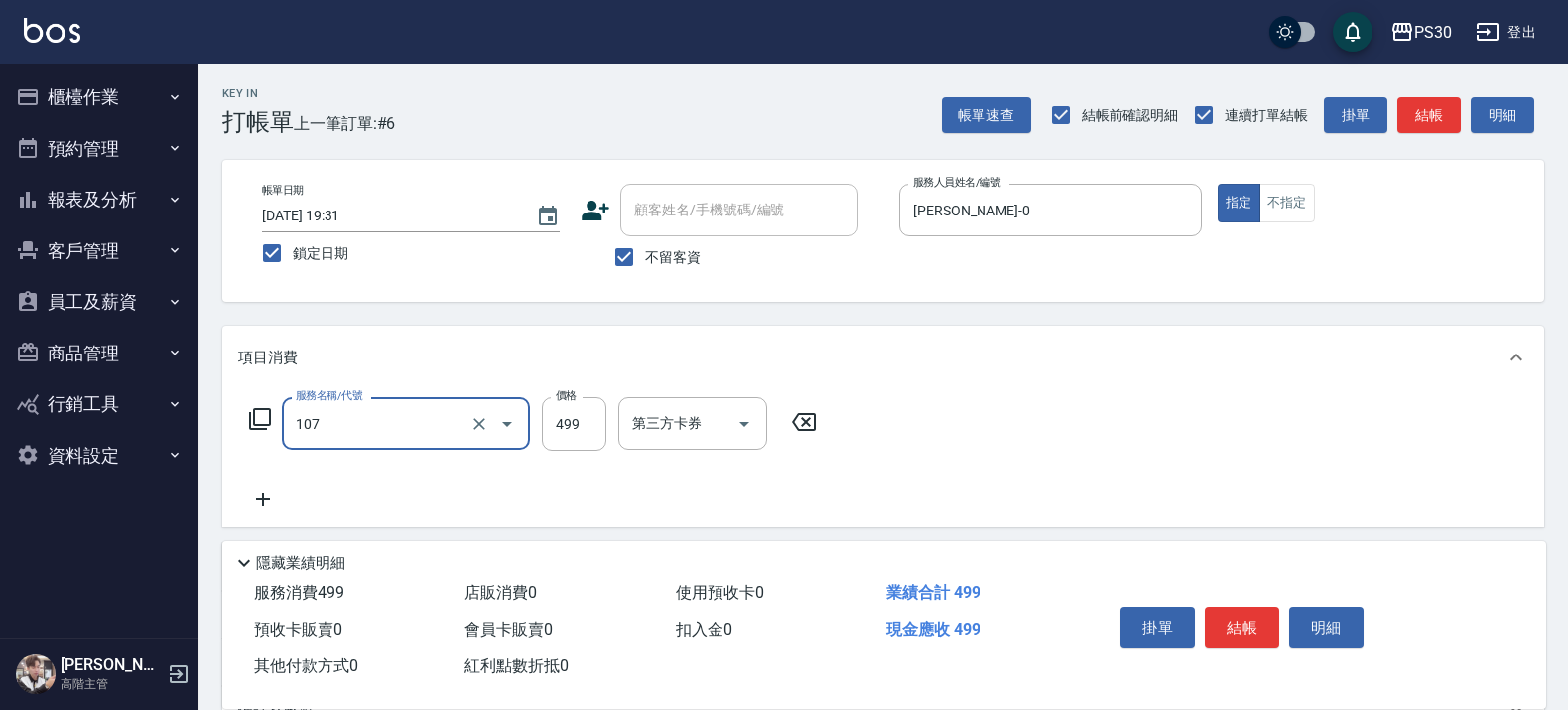
type input "舒活洗剪499(107)"
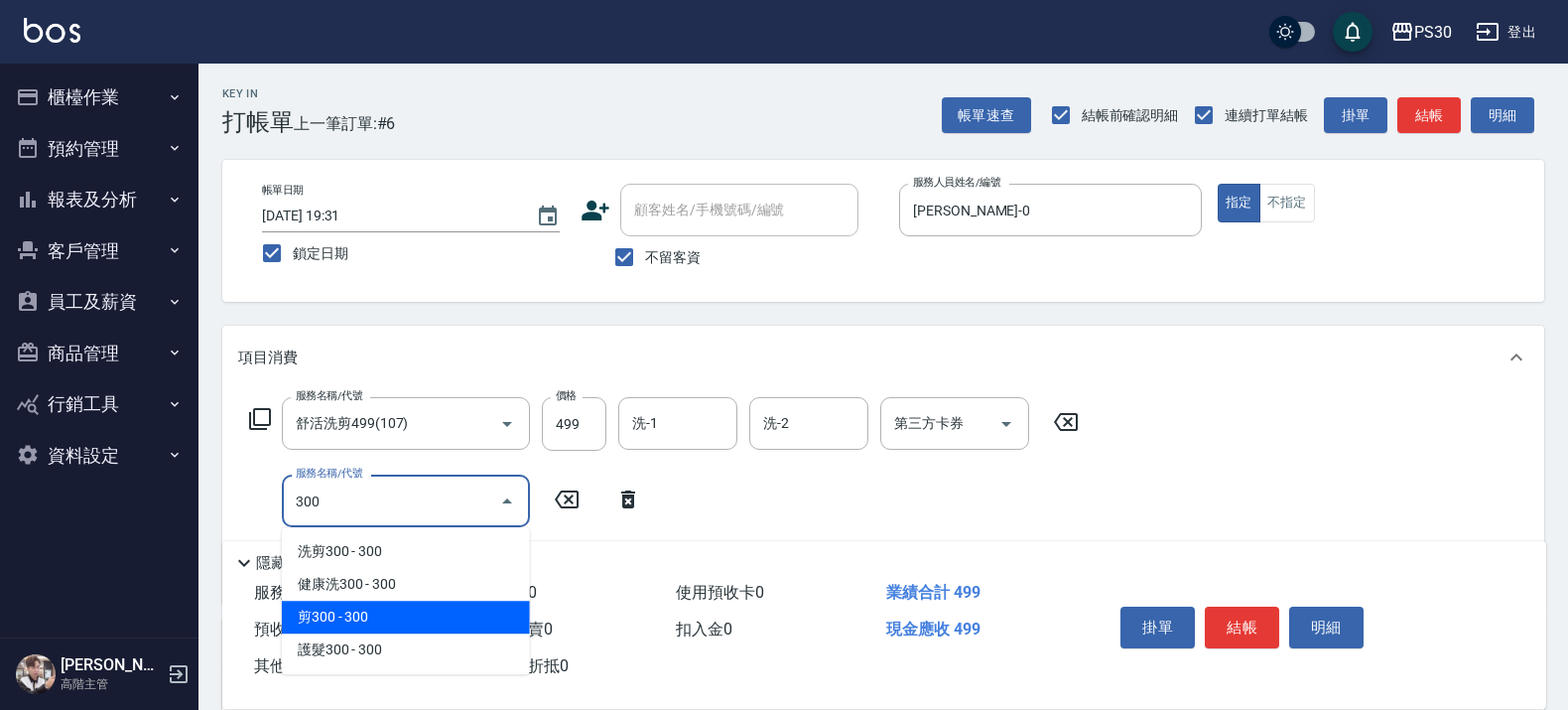
type input "剪300(310)"
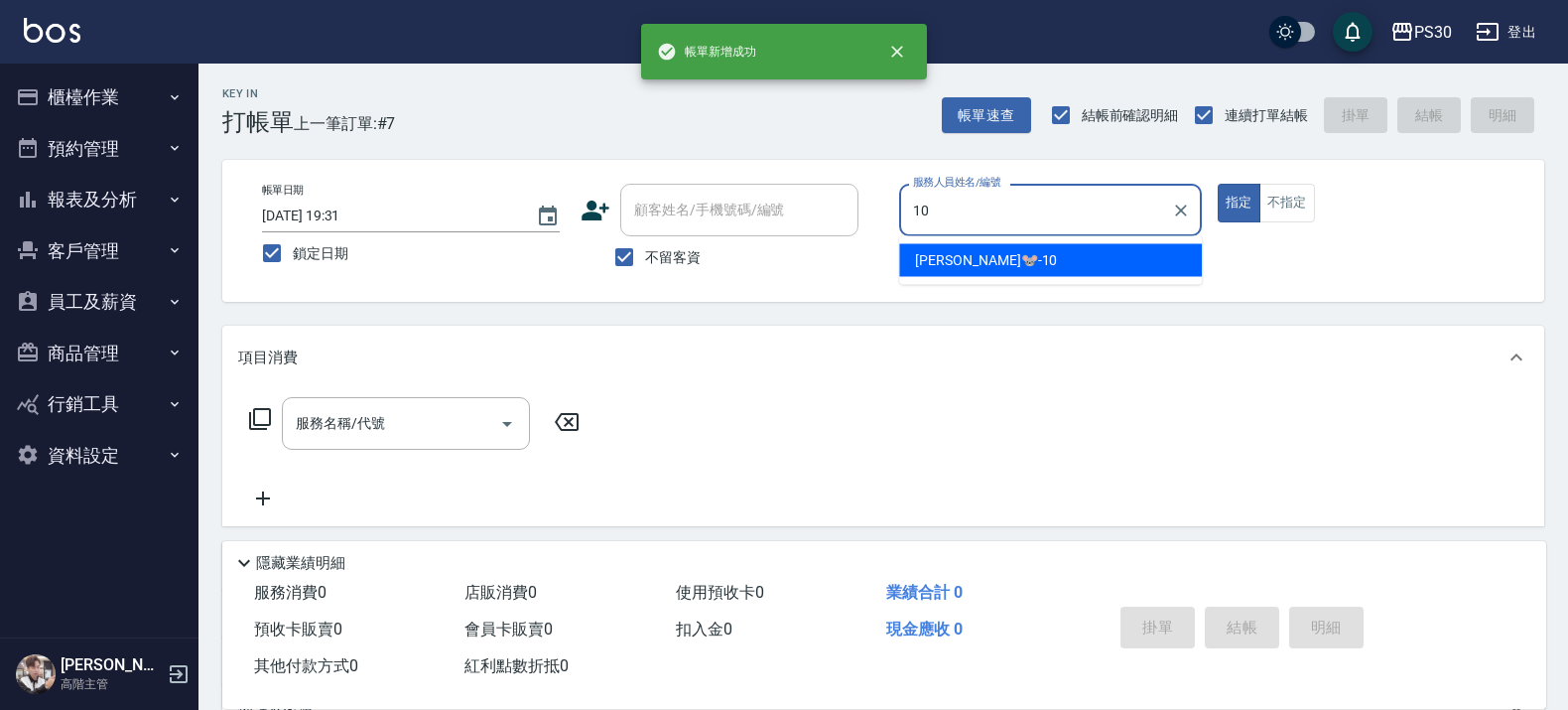
type input "陳湘芸🐭-10"
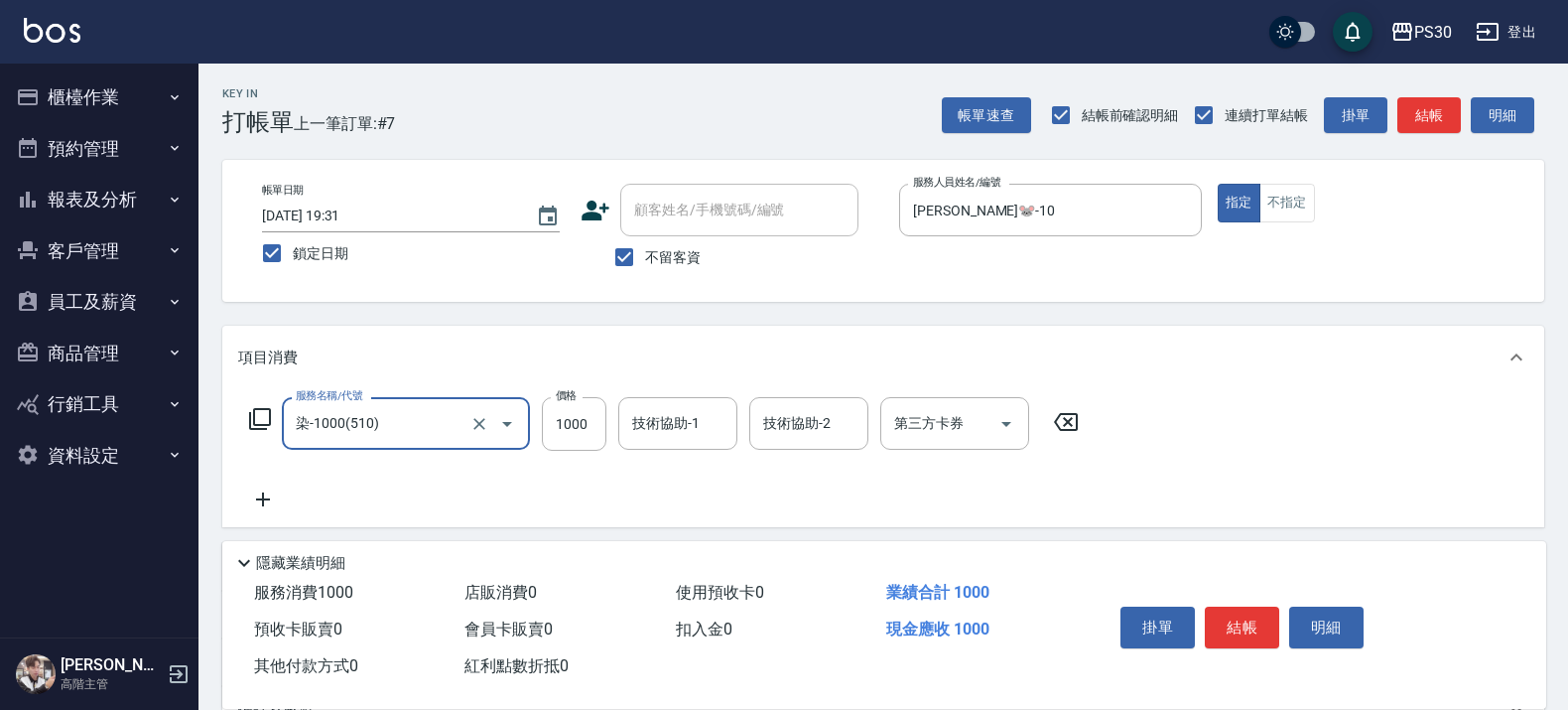
type input "染-1000(510)"
type input "1100"
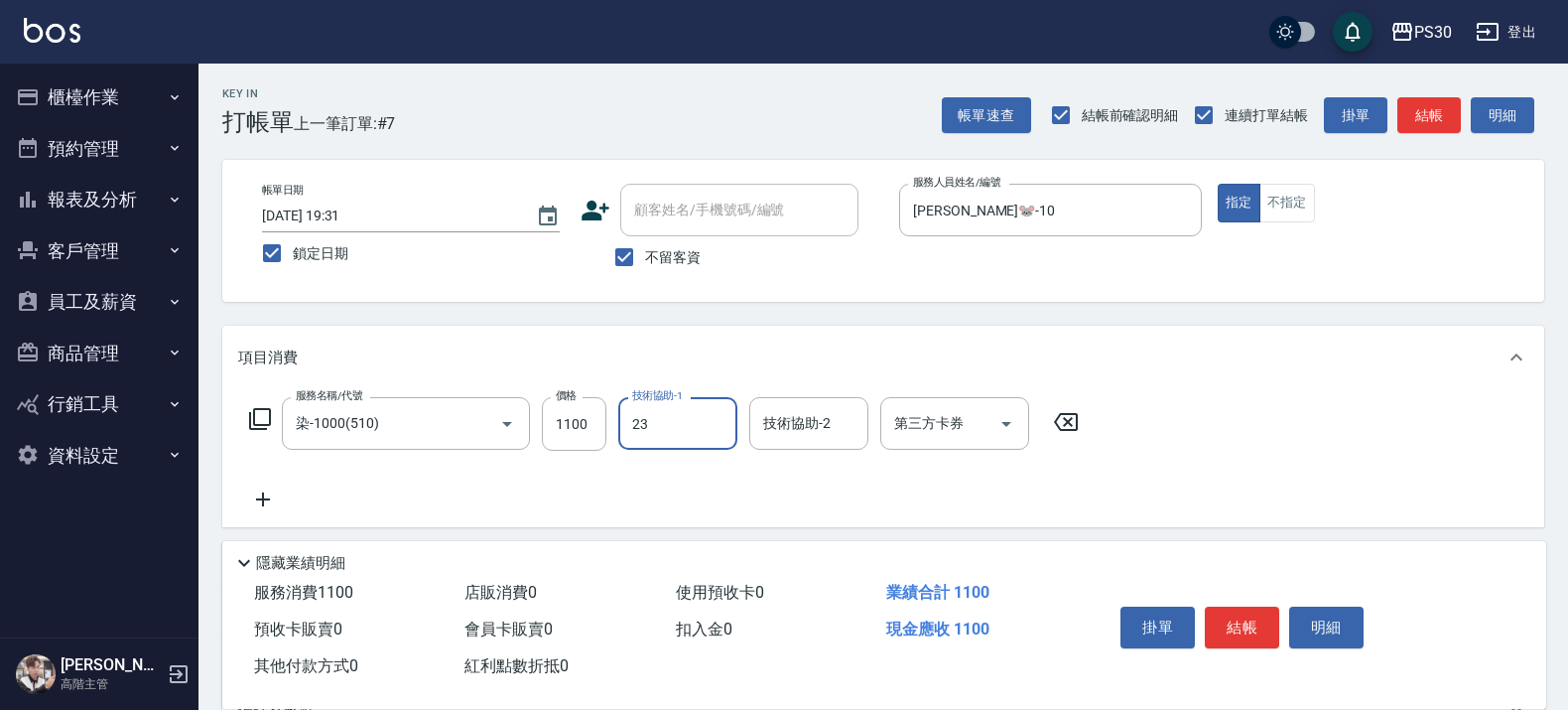
type input "稘稘-23"
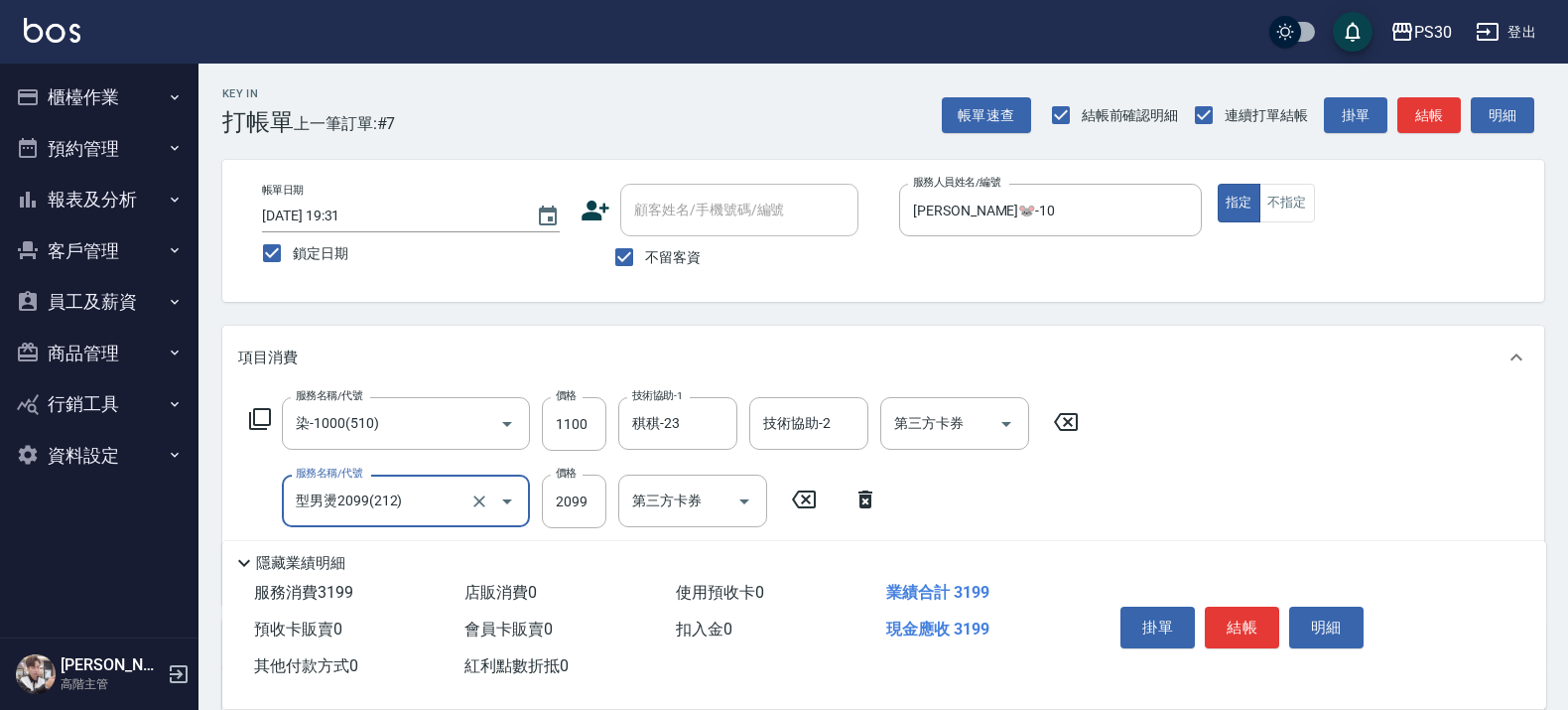
type input "型男燙2099(212)"
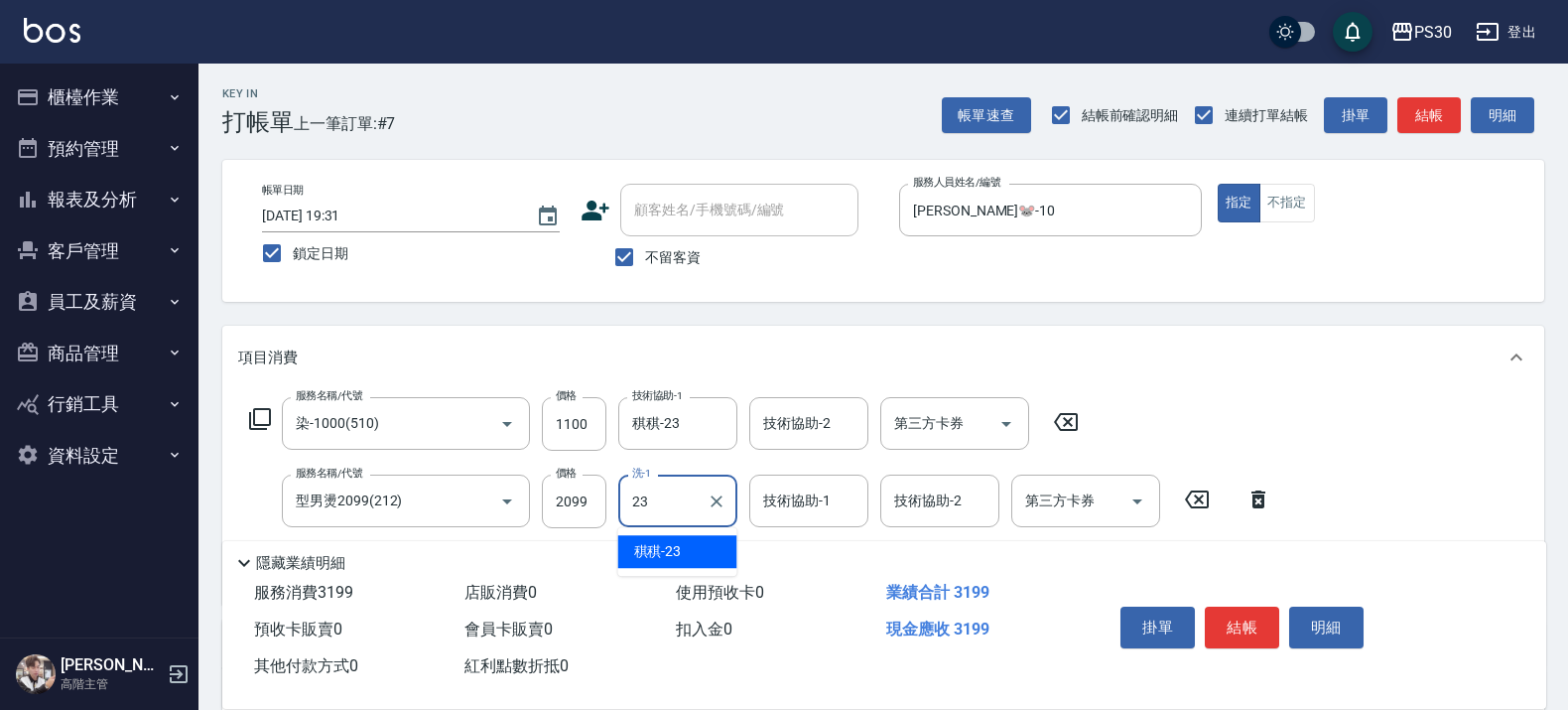
type input "稘稘-23"
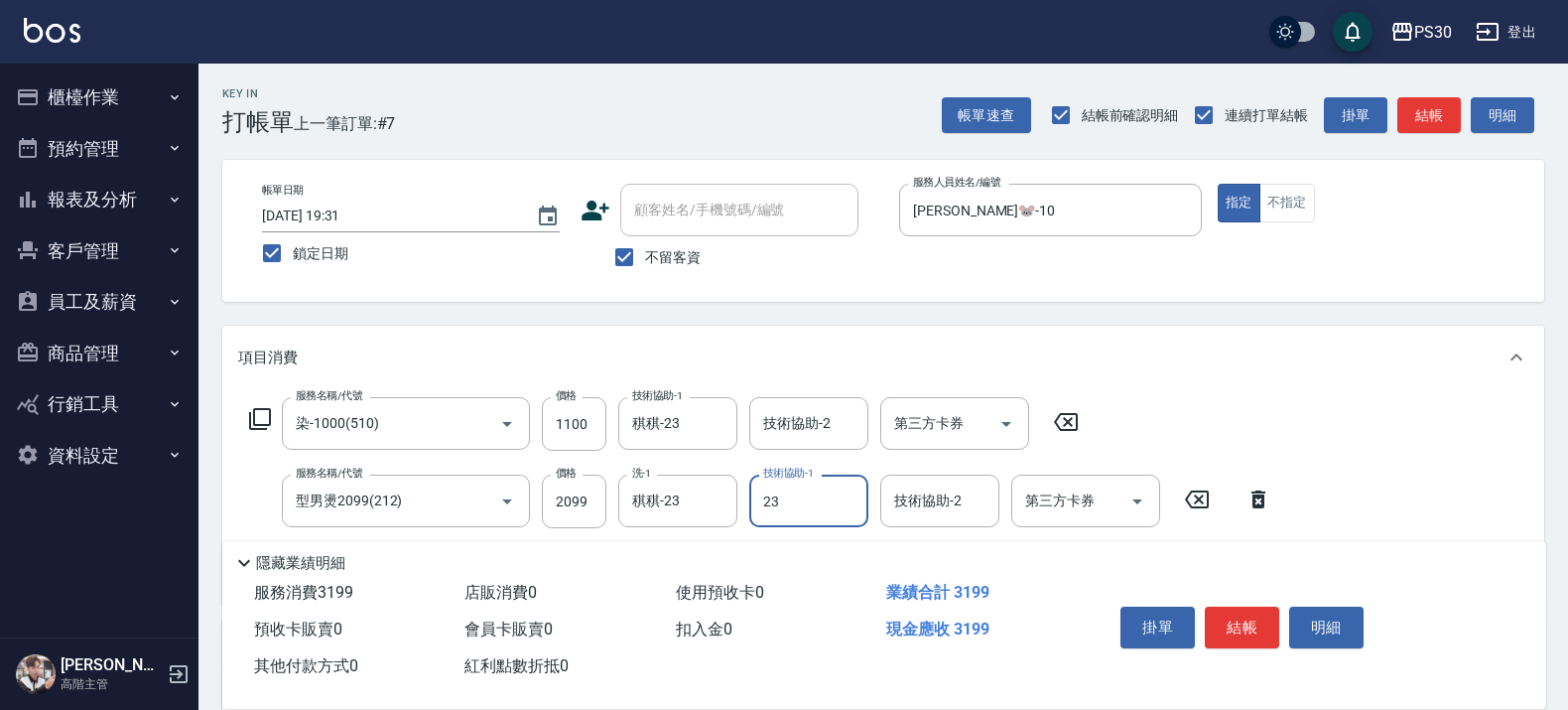
type input "稘稘-23"
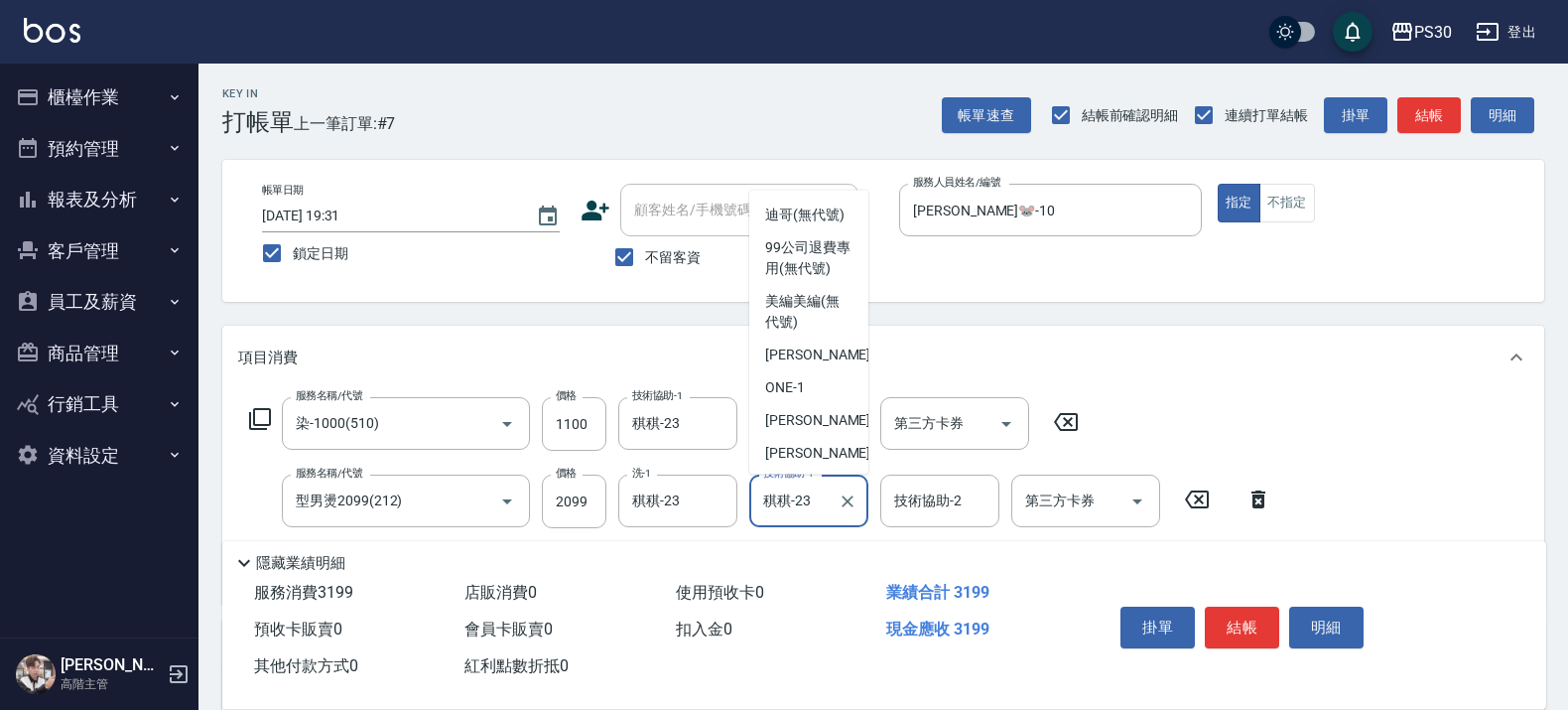
click at [826, 508] on input "稘稘-23" at bounding box center [794, 500] width 72 height 35
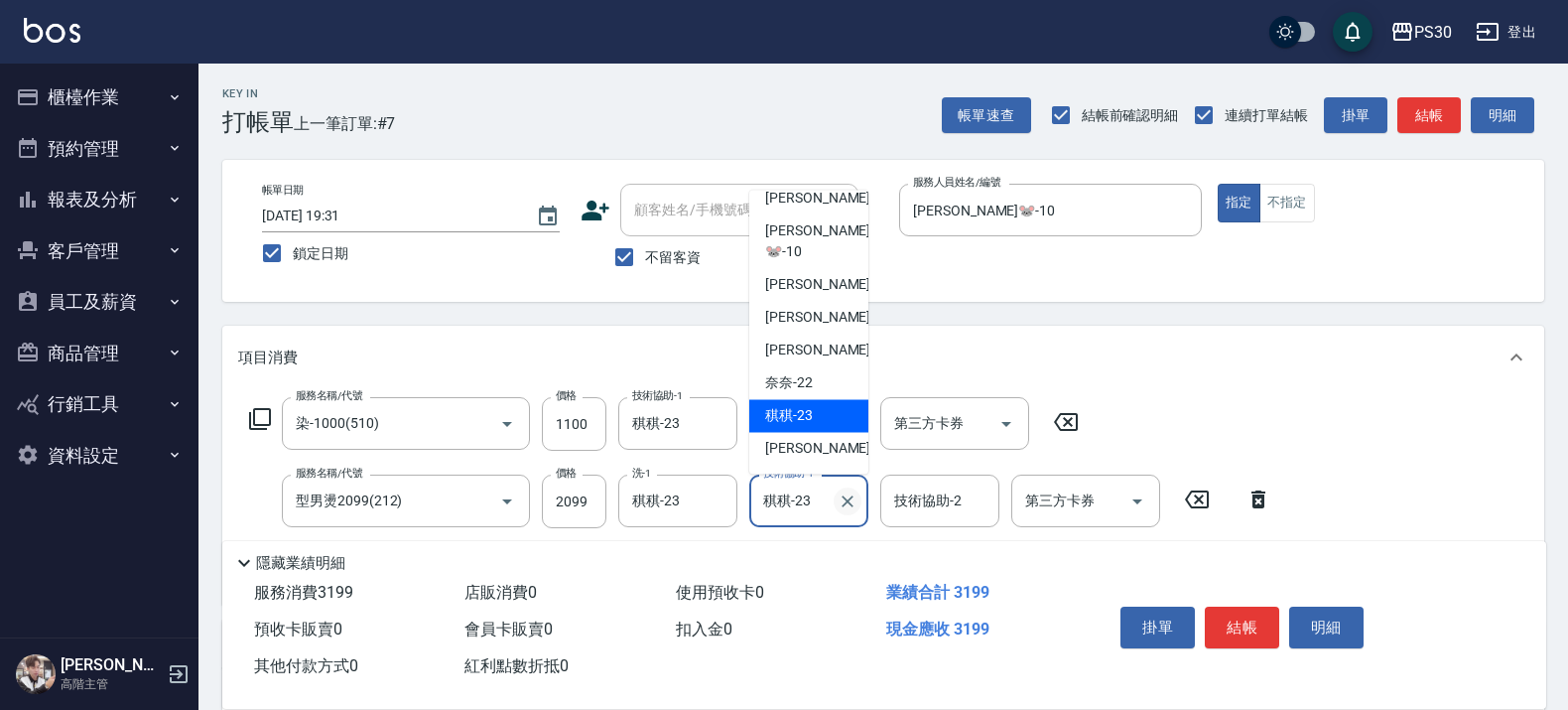
click at [854, 502] on icon "Clear" at bounding box center [847, 501] width 20 height 20
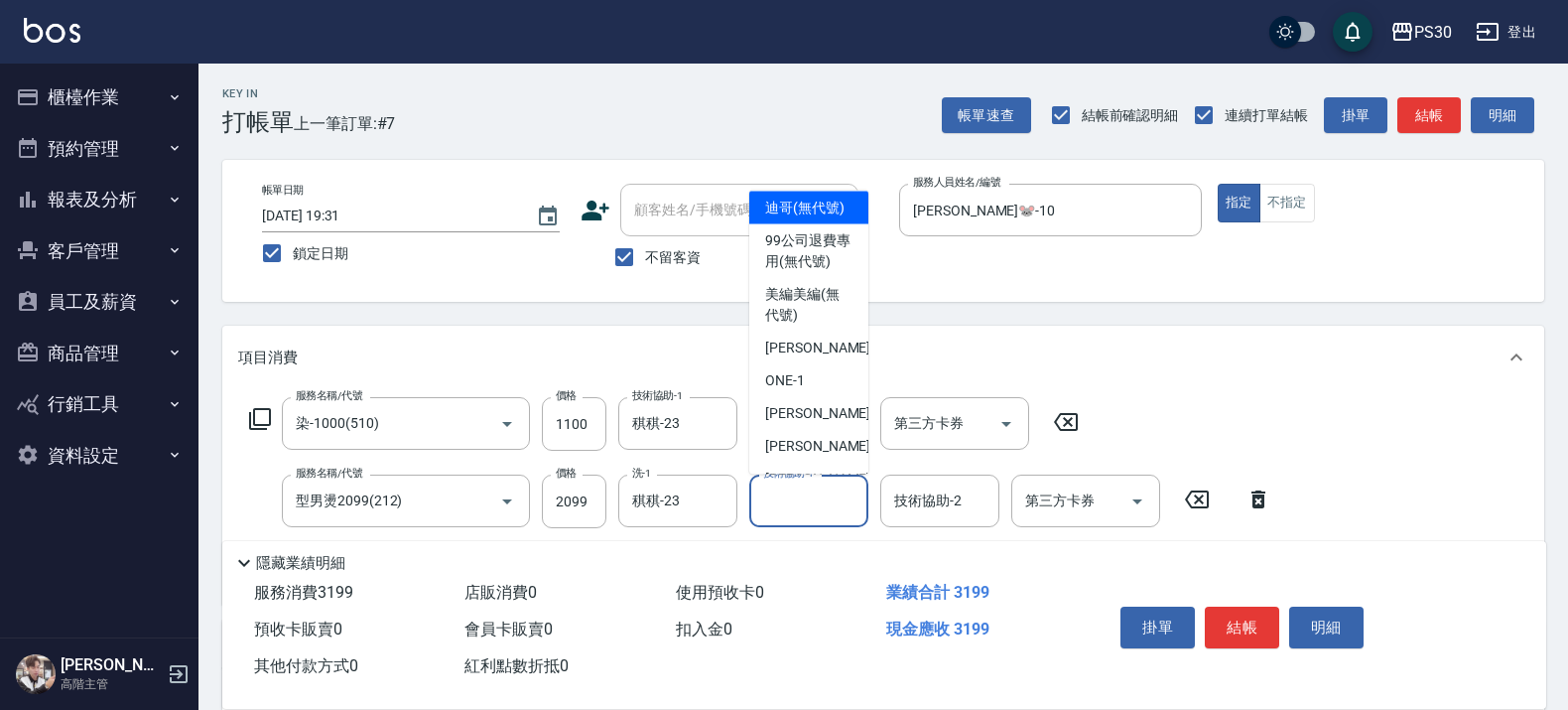
click at [1144, 359] on div "項目消費" at bounding box center [871, 357] width 1266 height 21
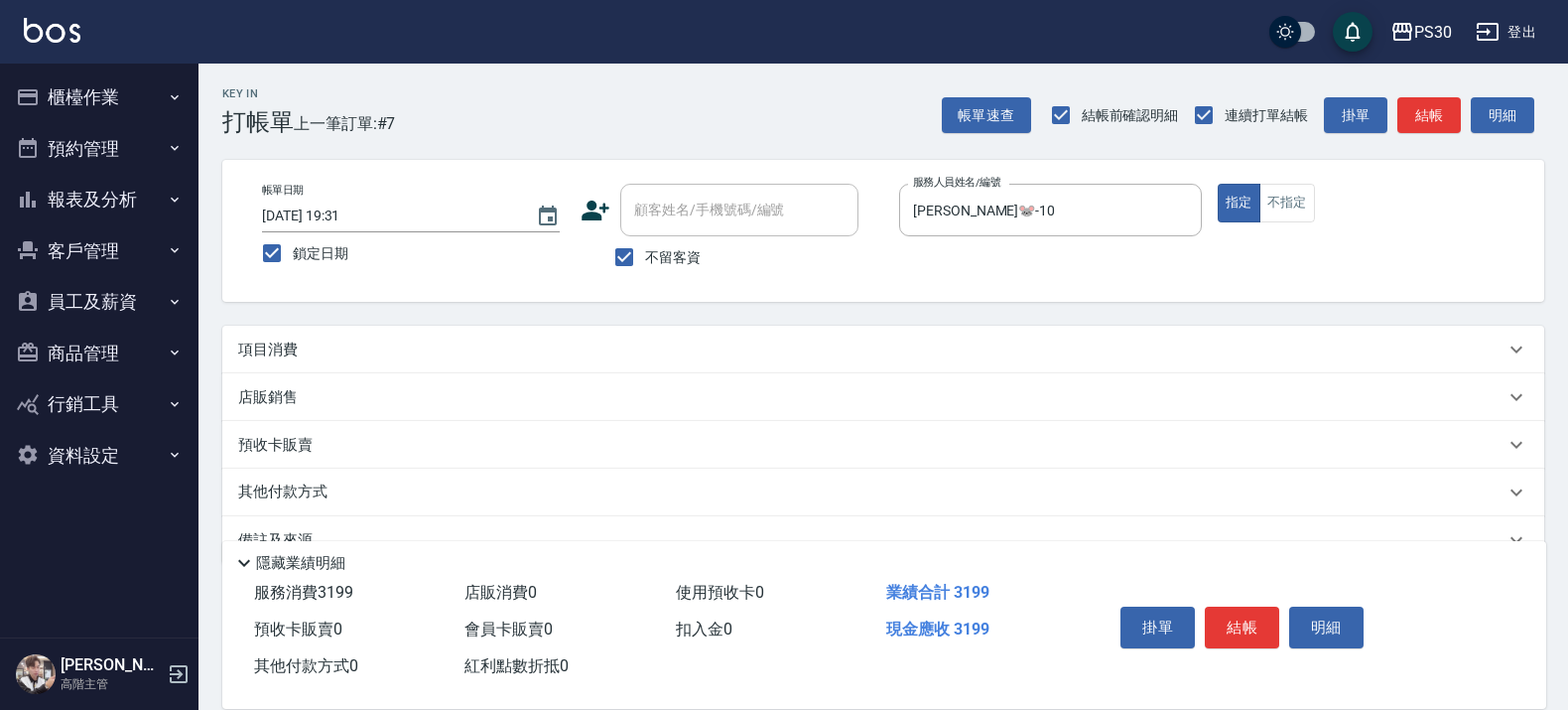
click at [1053, 341] on div "項目消費" at bounding box center [871, 350] width 1266 height 21
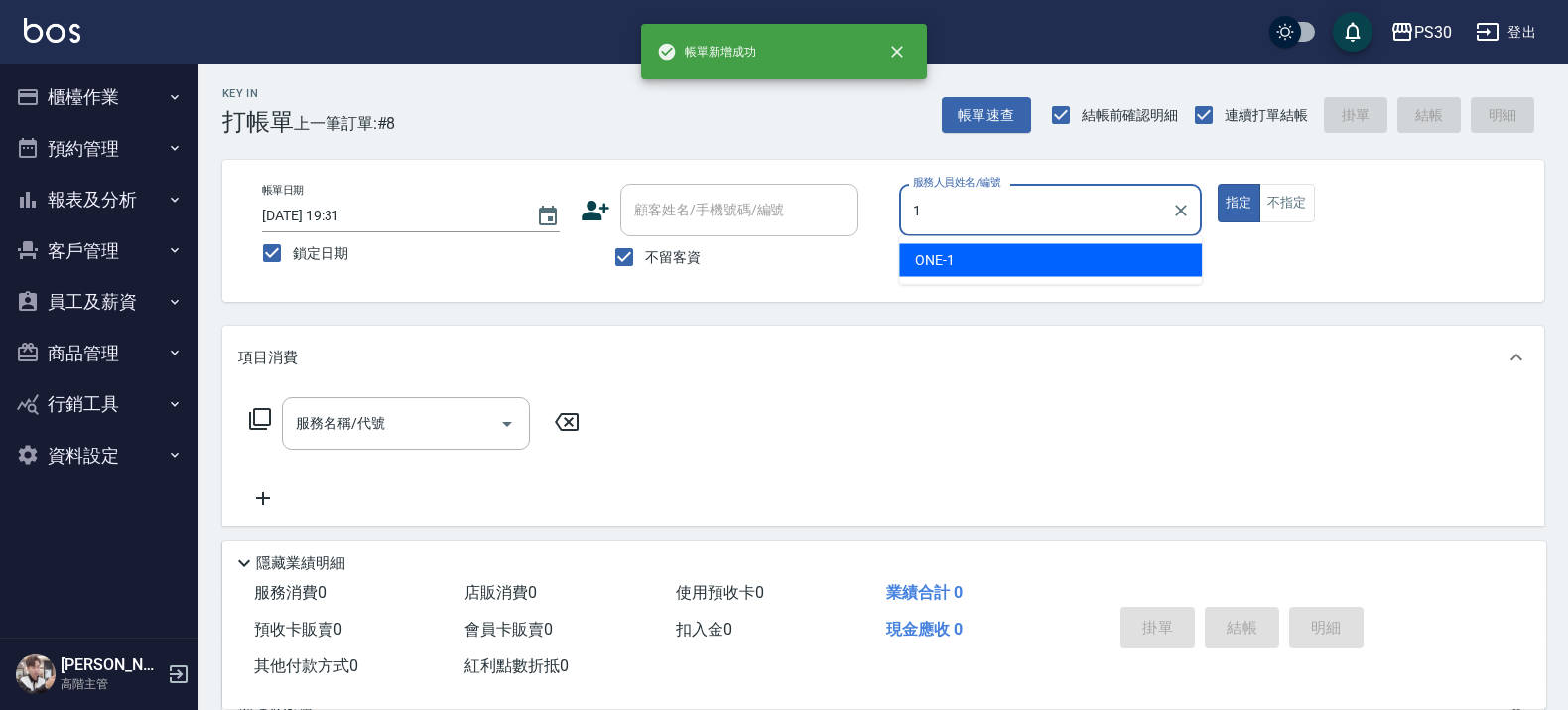
type input "ONE-1"
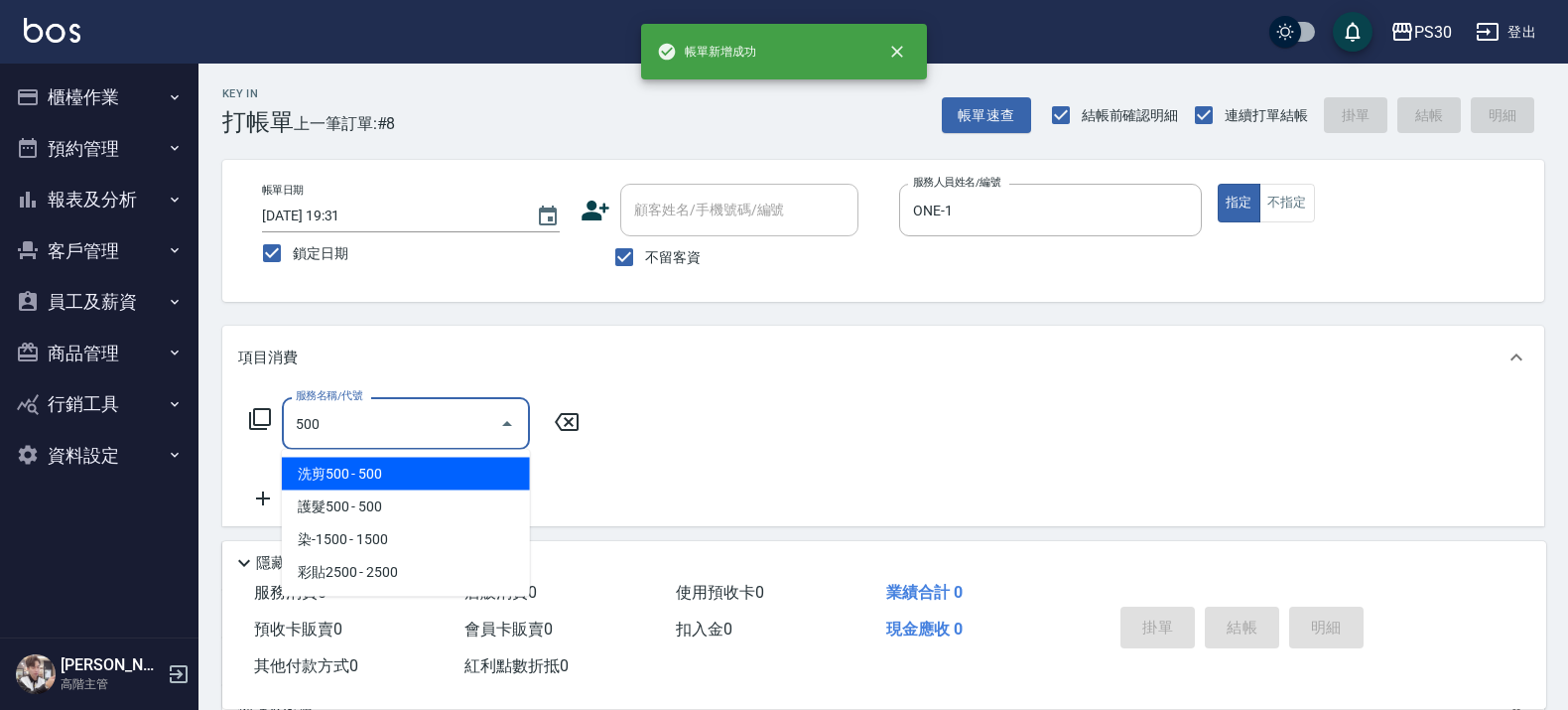
type input "洗剪500(500)"
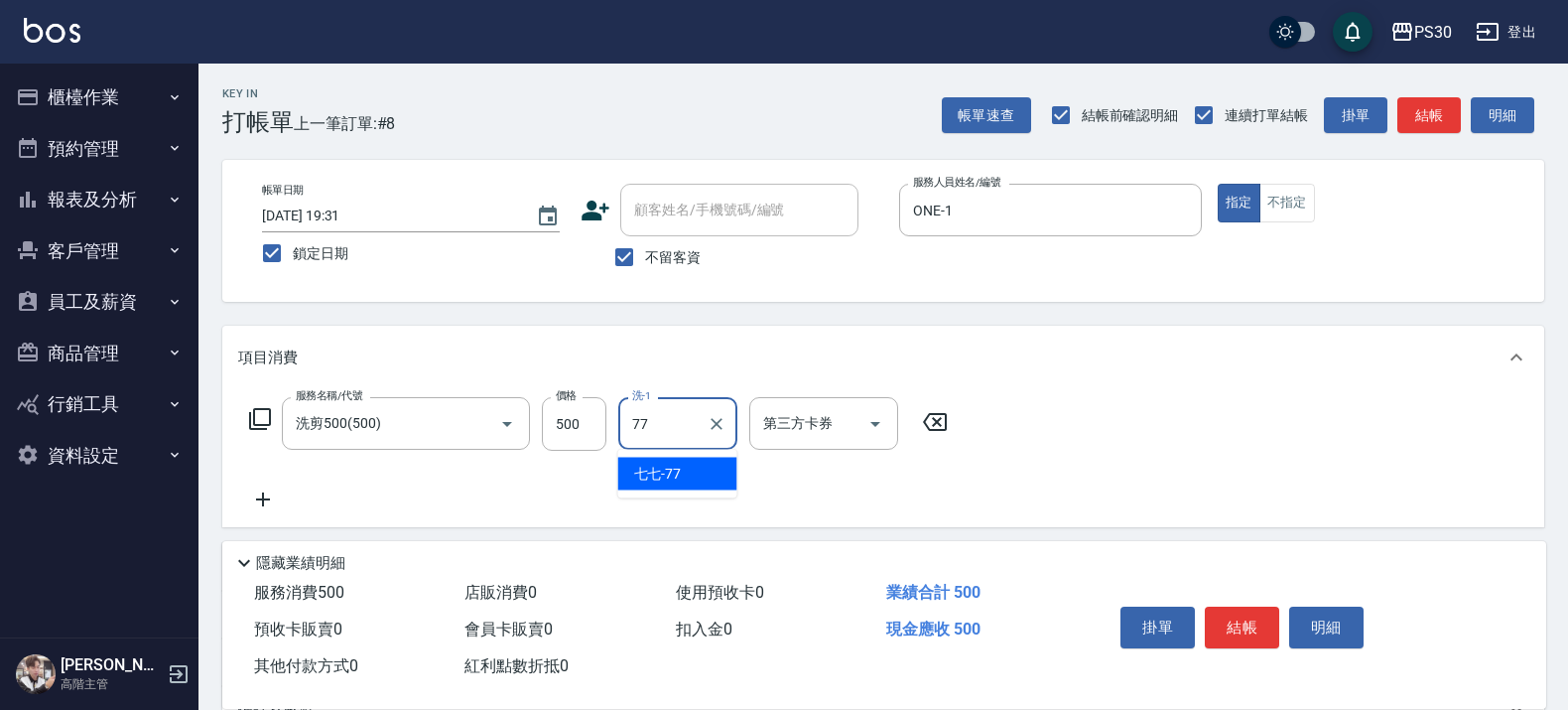
type input "七七-77"
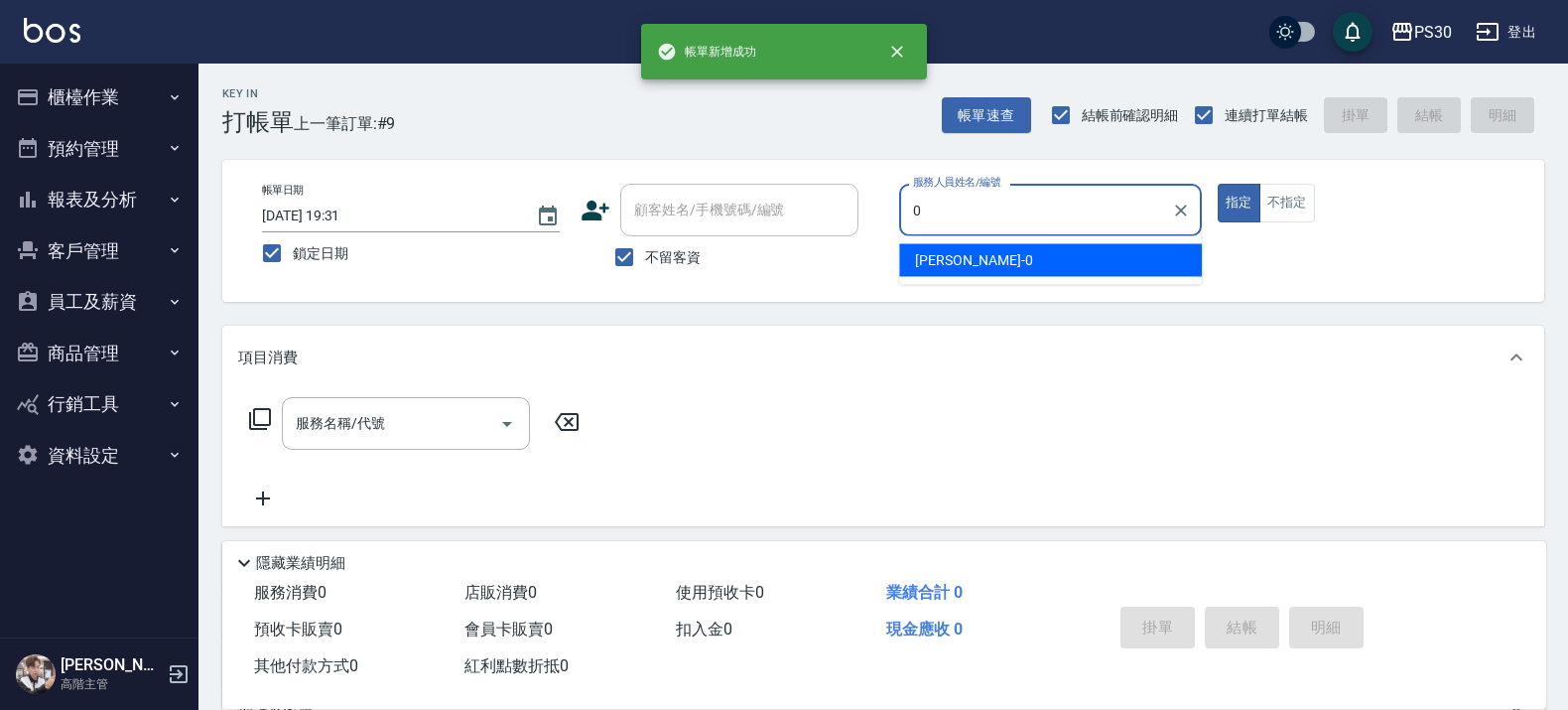
type input "廖金城-0"
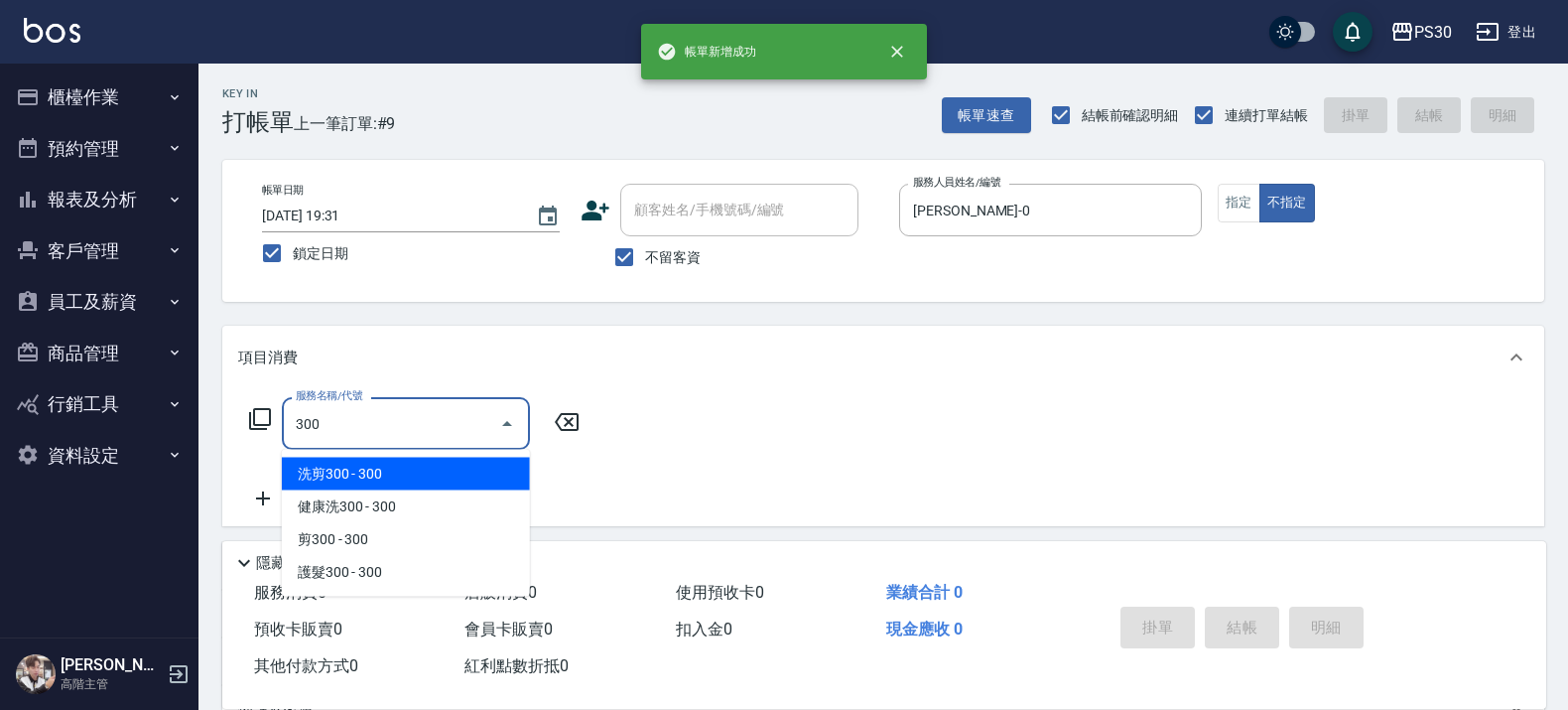
type input "洗剪300(300)"
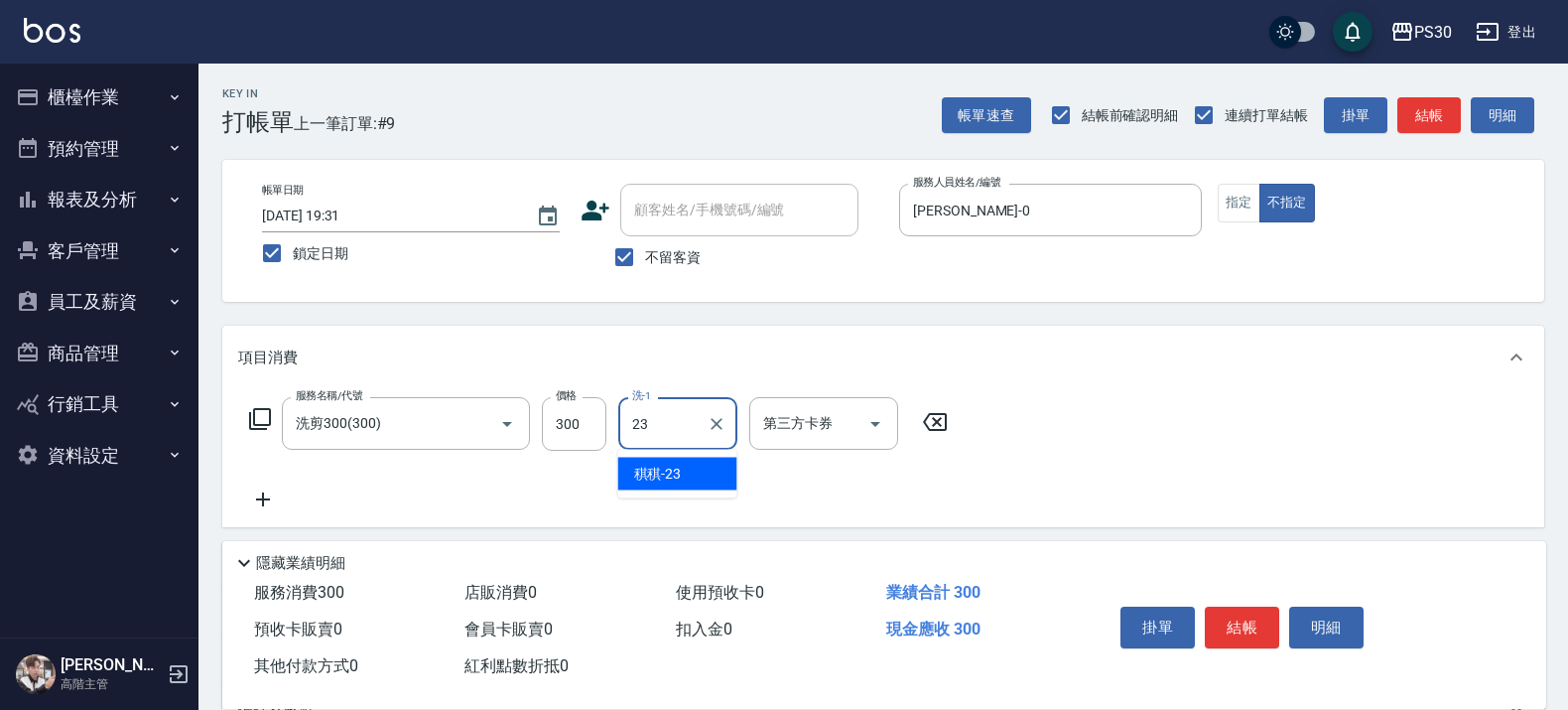
type input "稘稘-23"
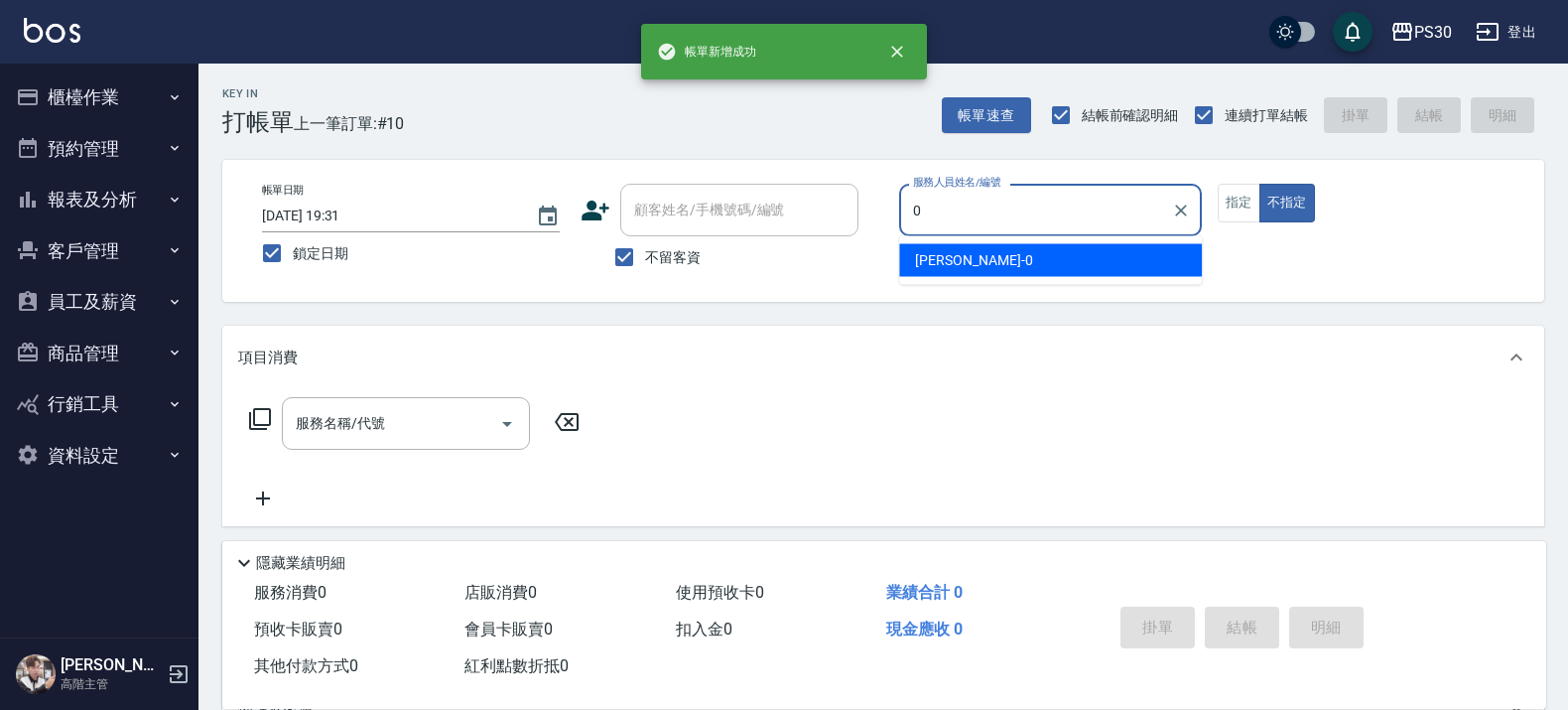
type input "廖金城-0"
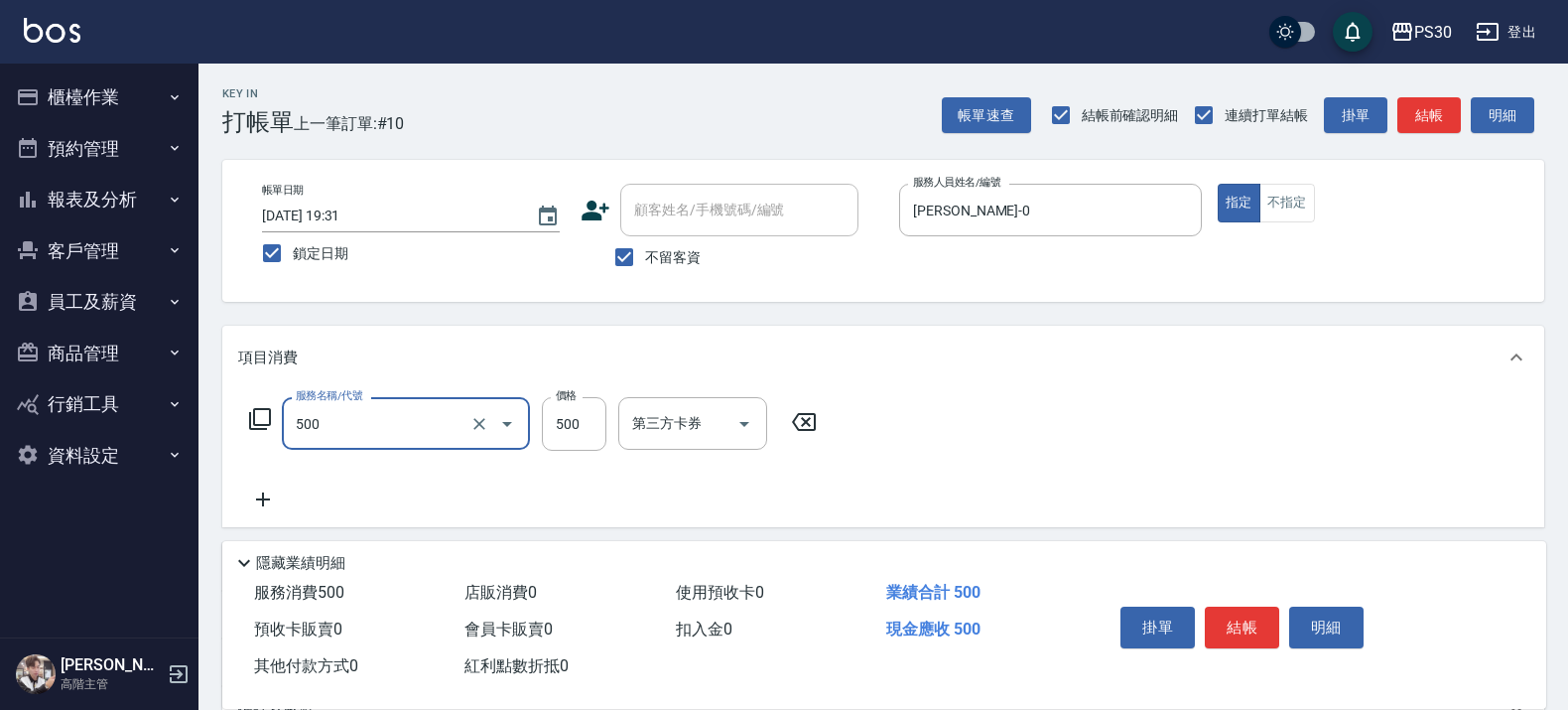
type input "洗剪500(500)"
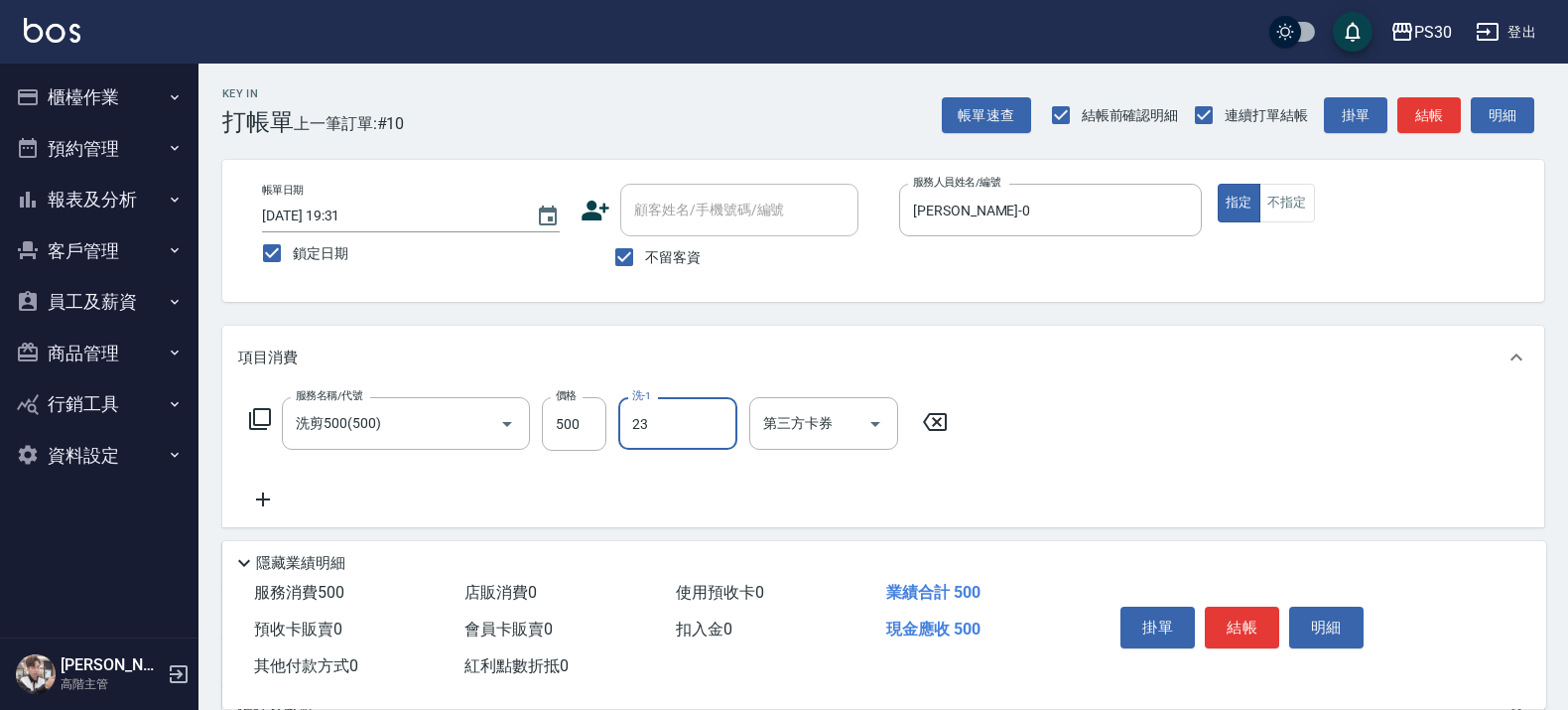
type input "稘稘-23"
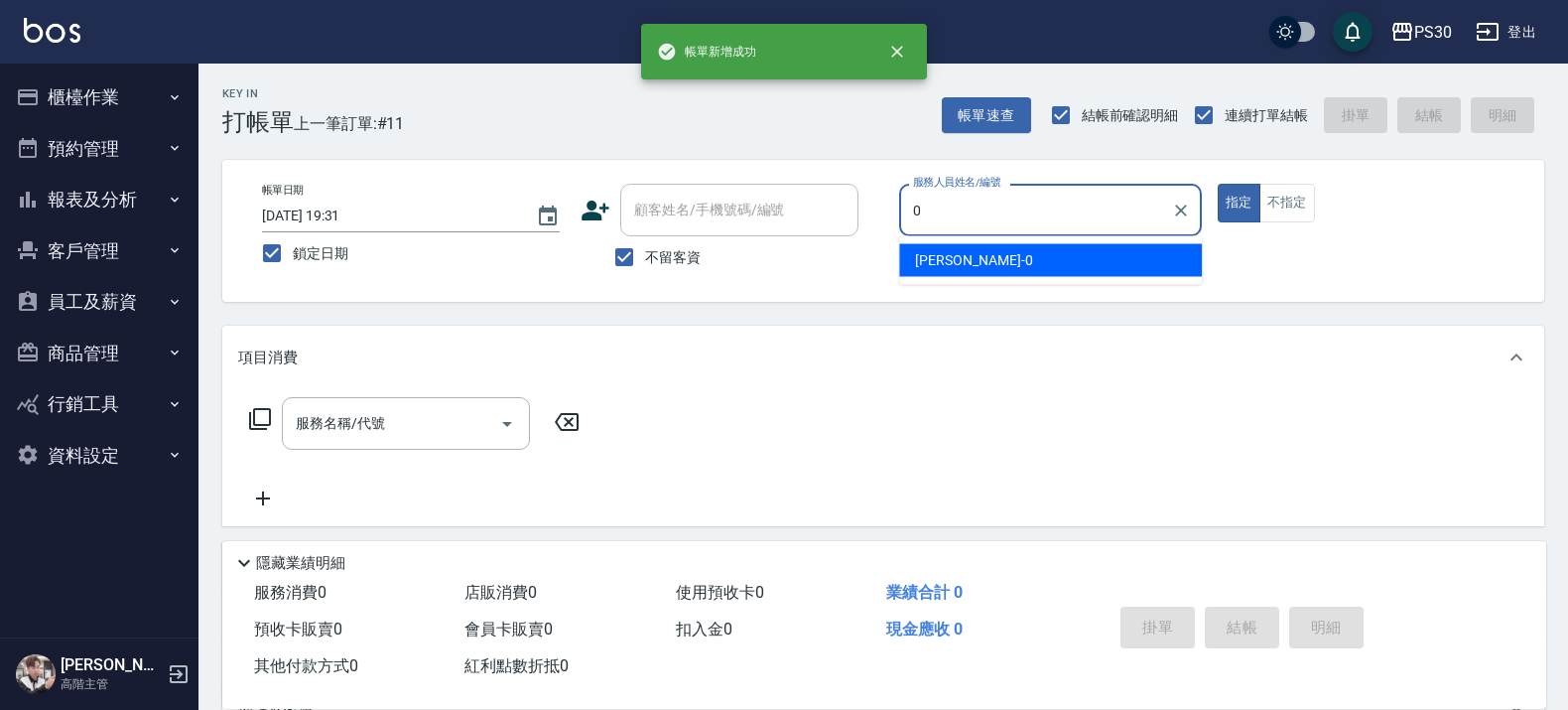
type input "廖金城-0"
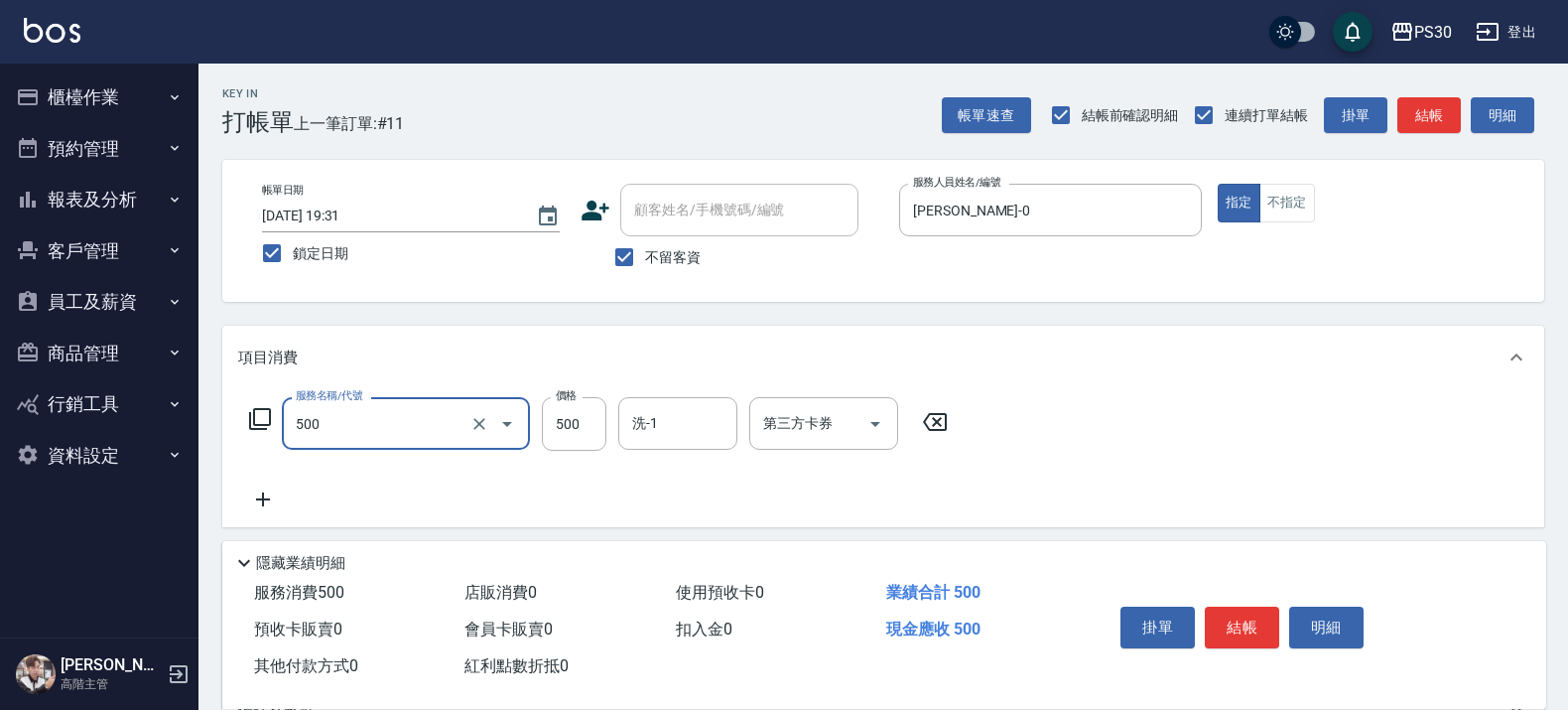
type input "洗剪500(500)"
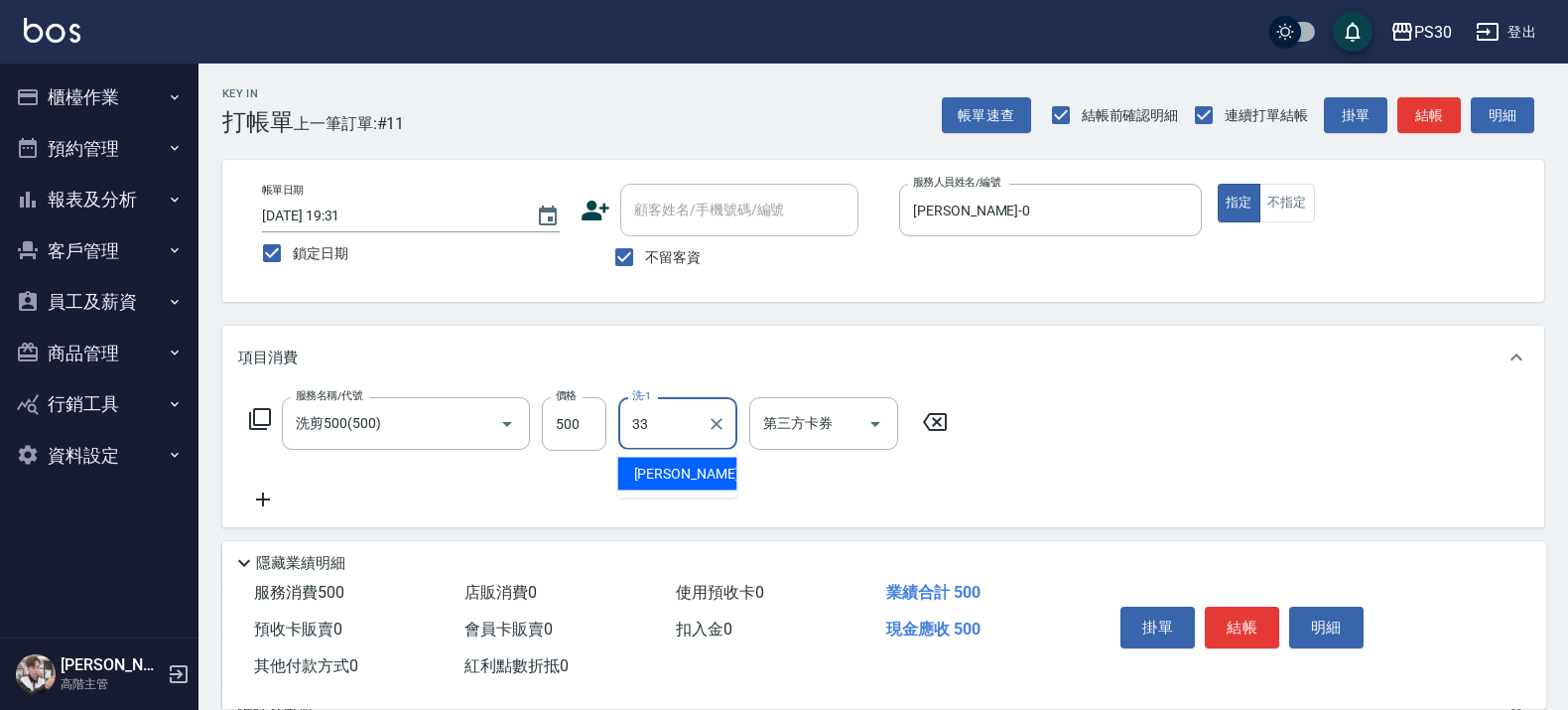
type input "洪采妤-33"
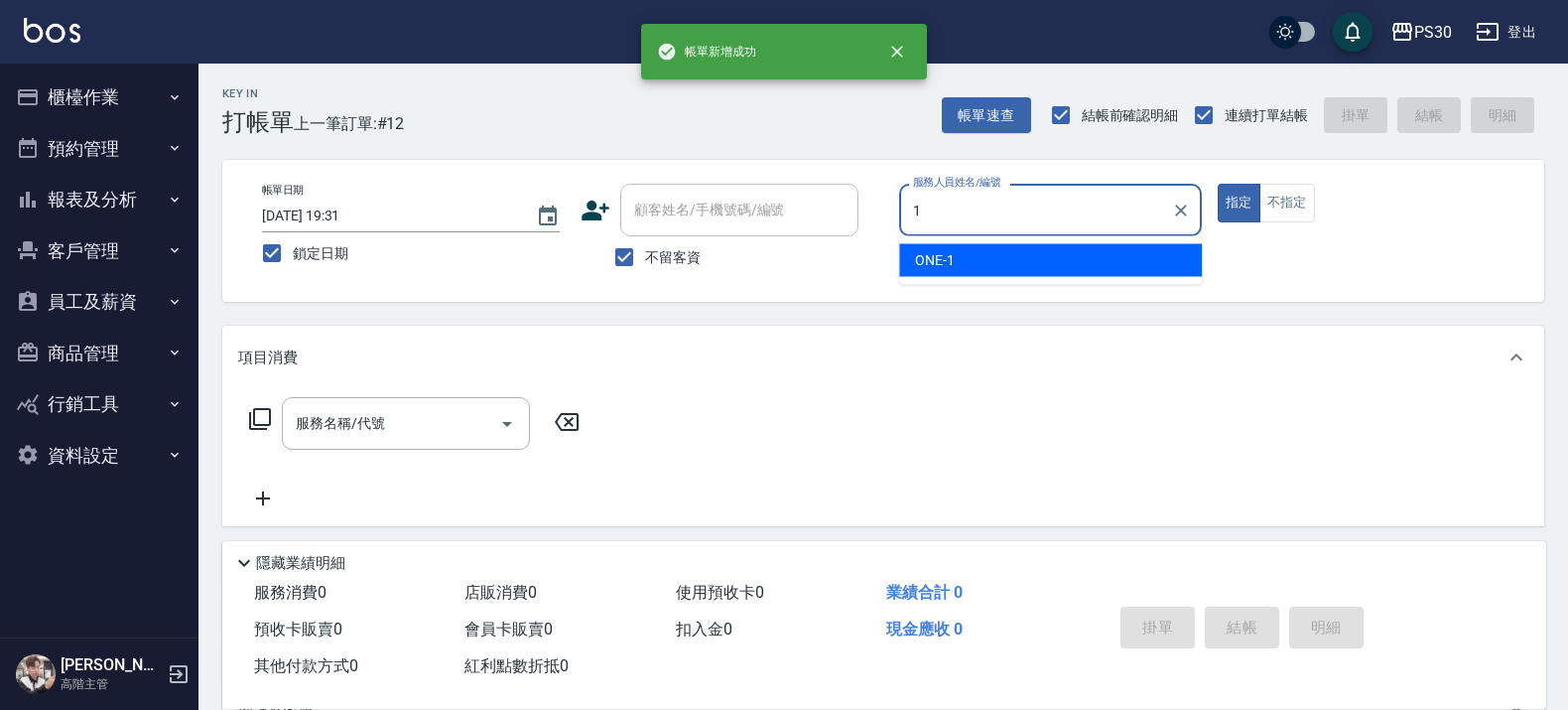
type input "ONE-1"
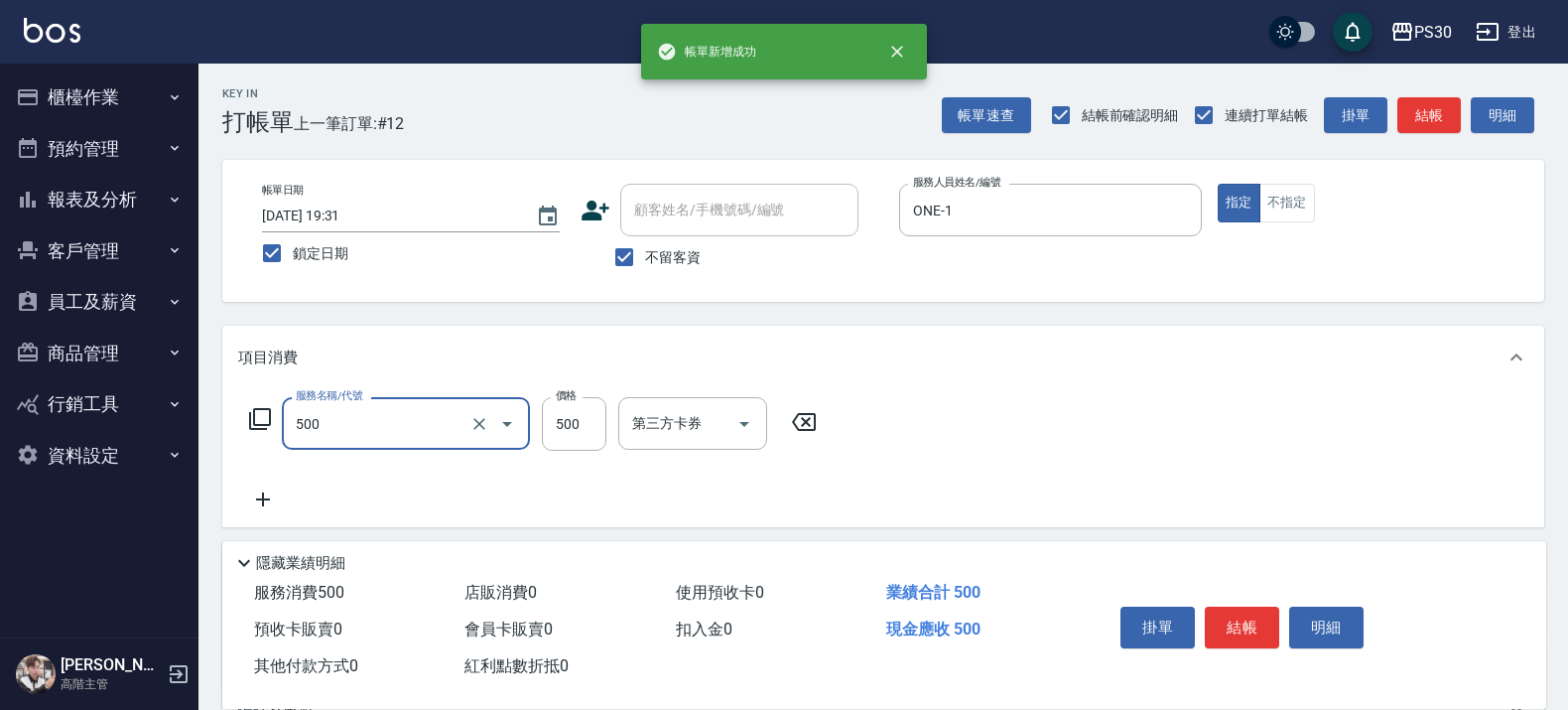
type input "洗剪500(500)"
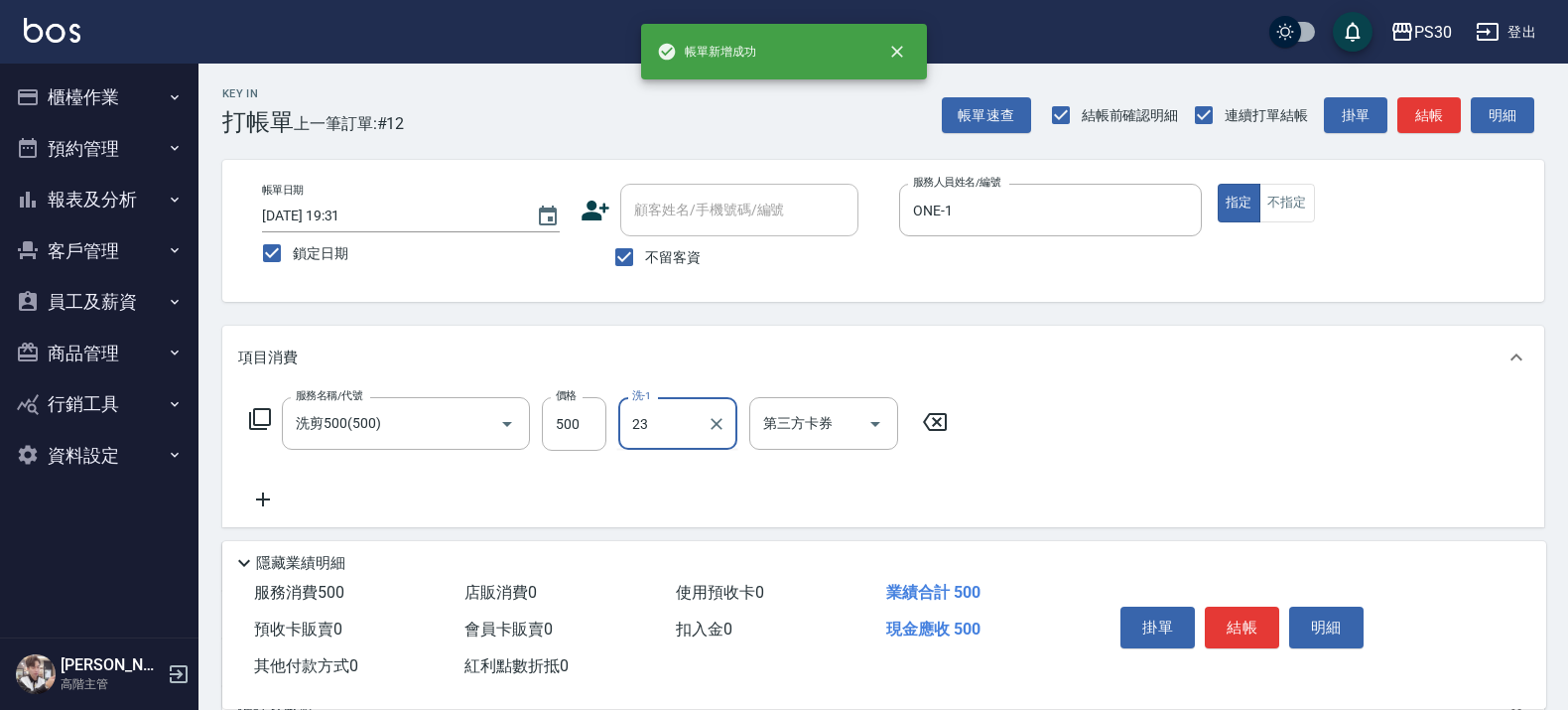
type input "稘稘-23"
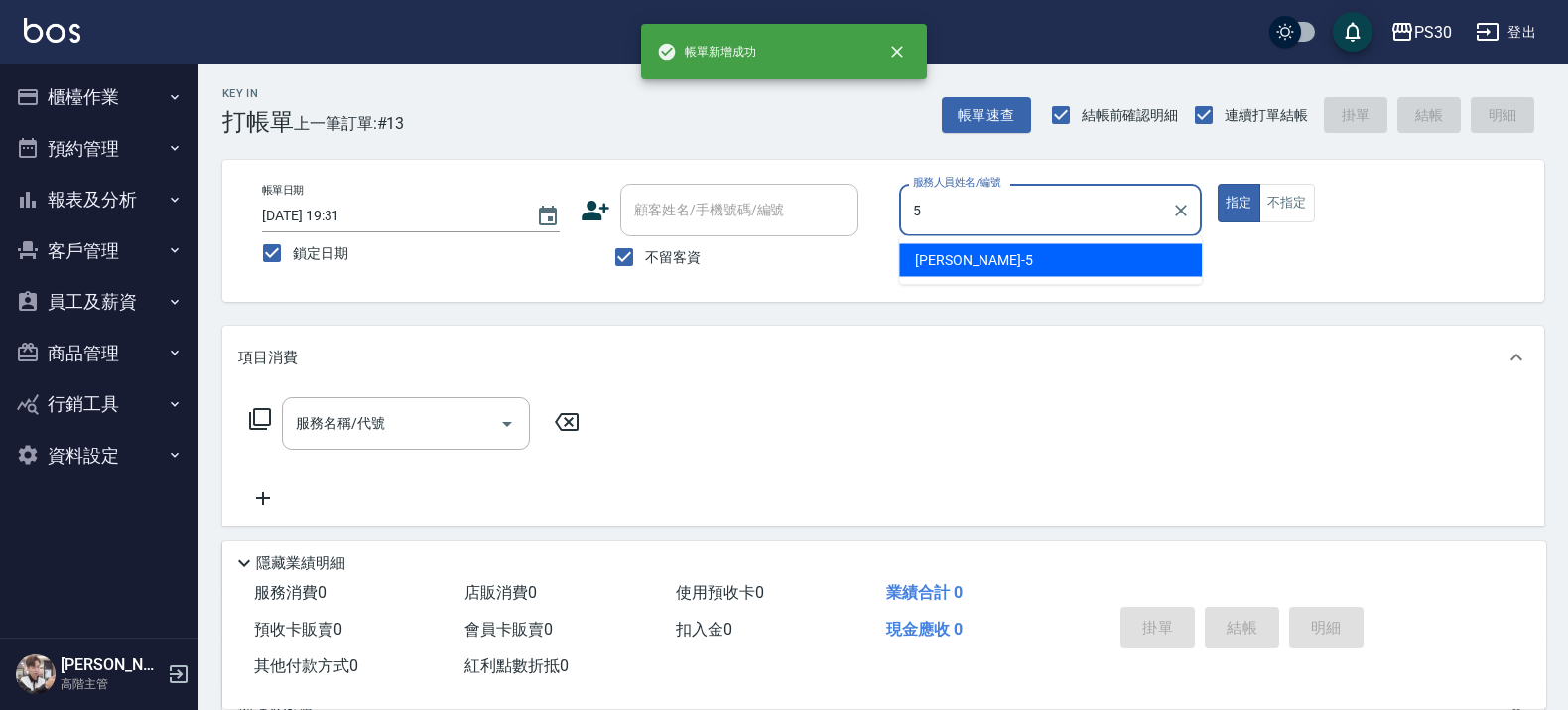
type input "袁維君-5"
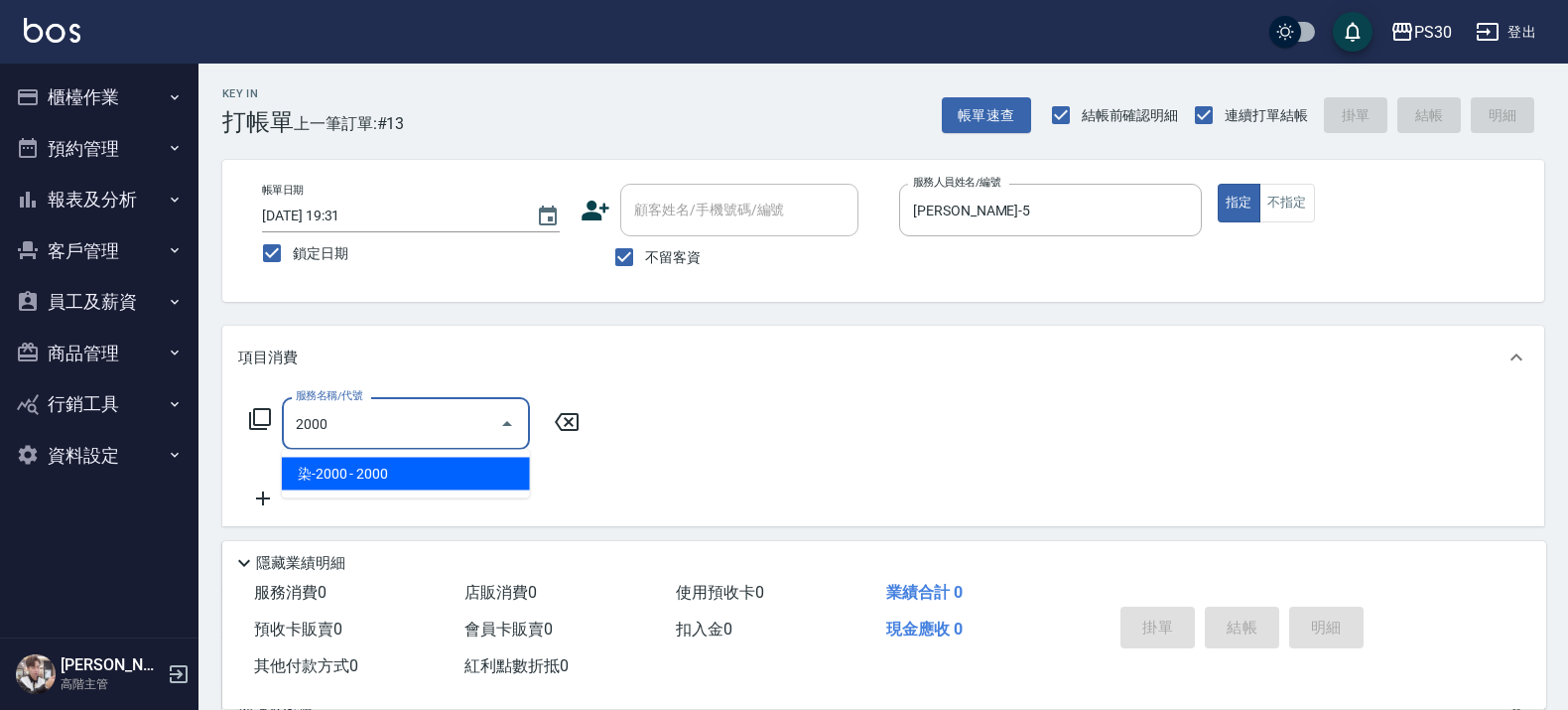
type input "染-2000(520)"
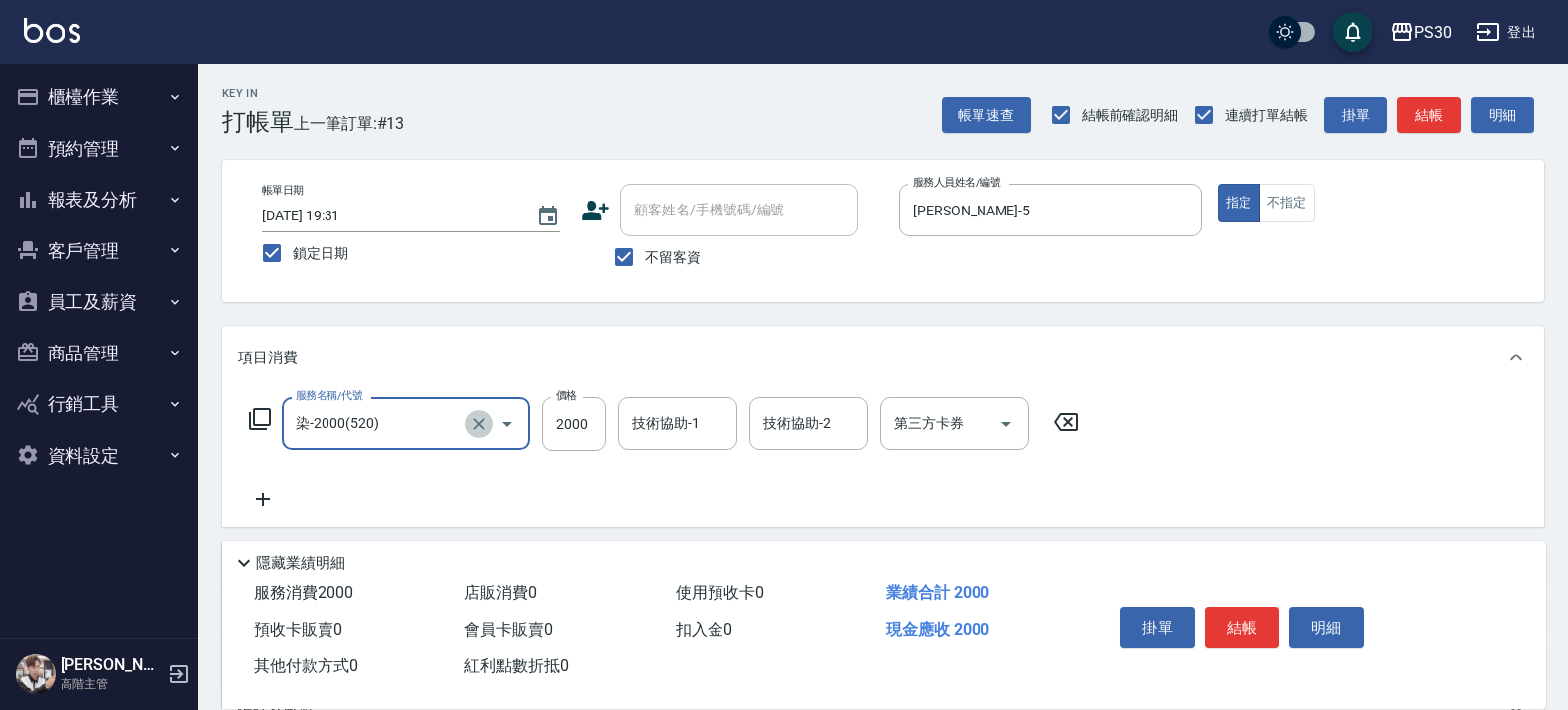
click at [473, 418] on icon "Clear" at bounding box center [479, 424] width 20 height 20
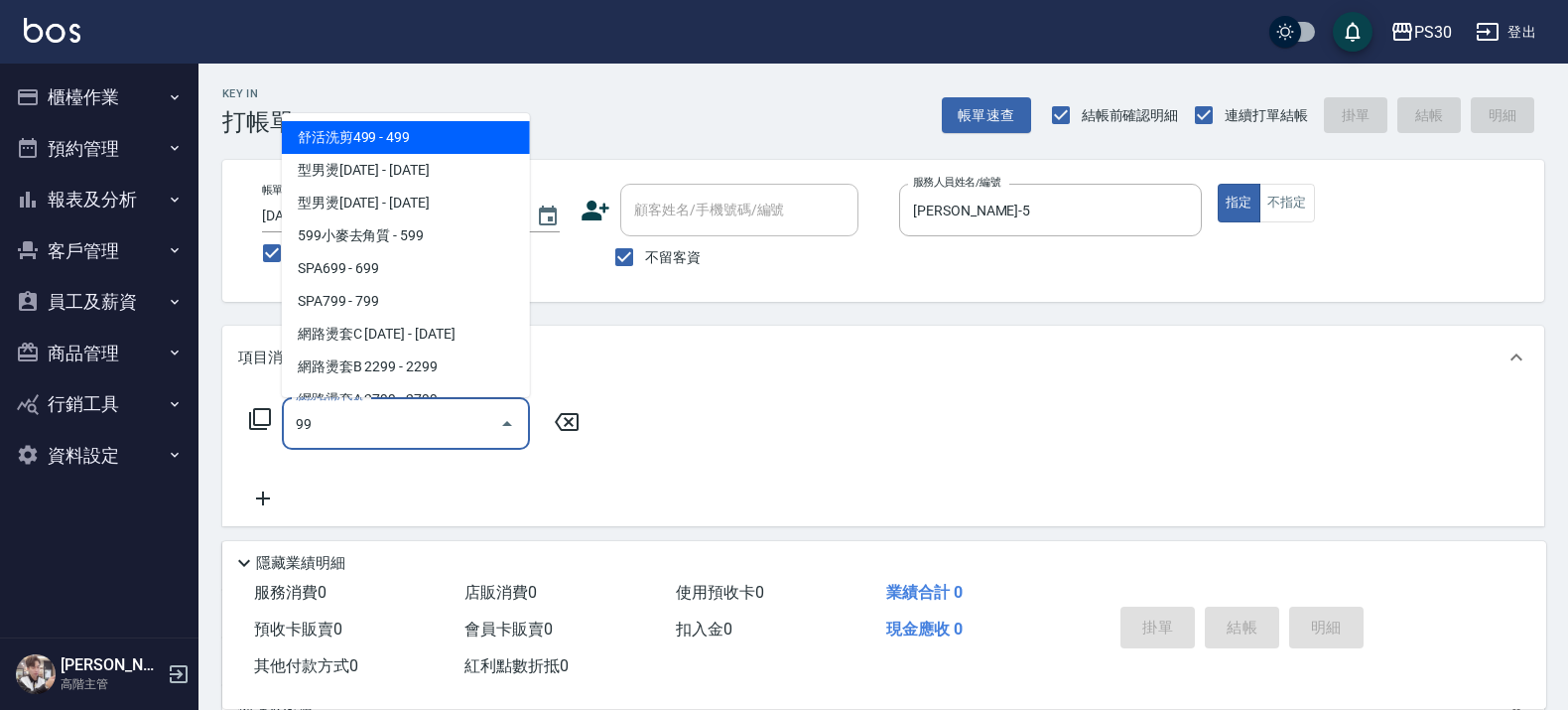
type input "9"
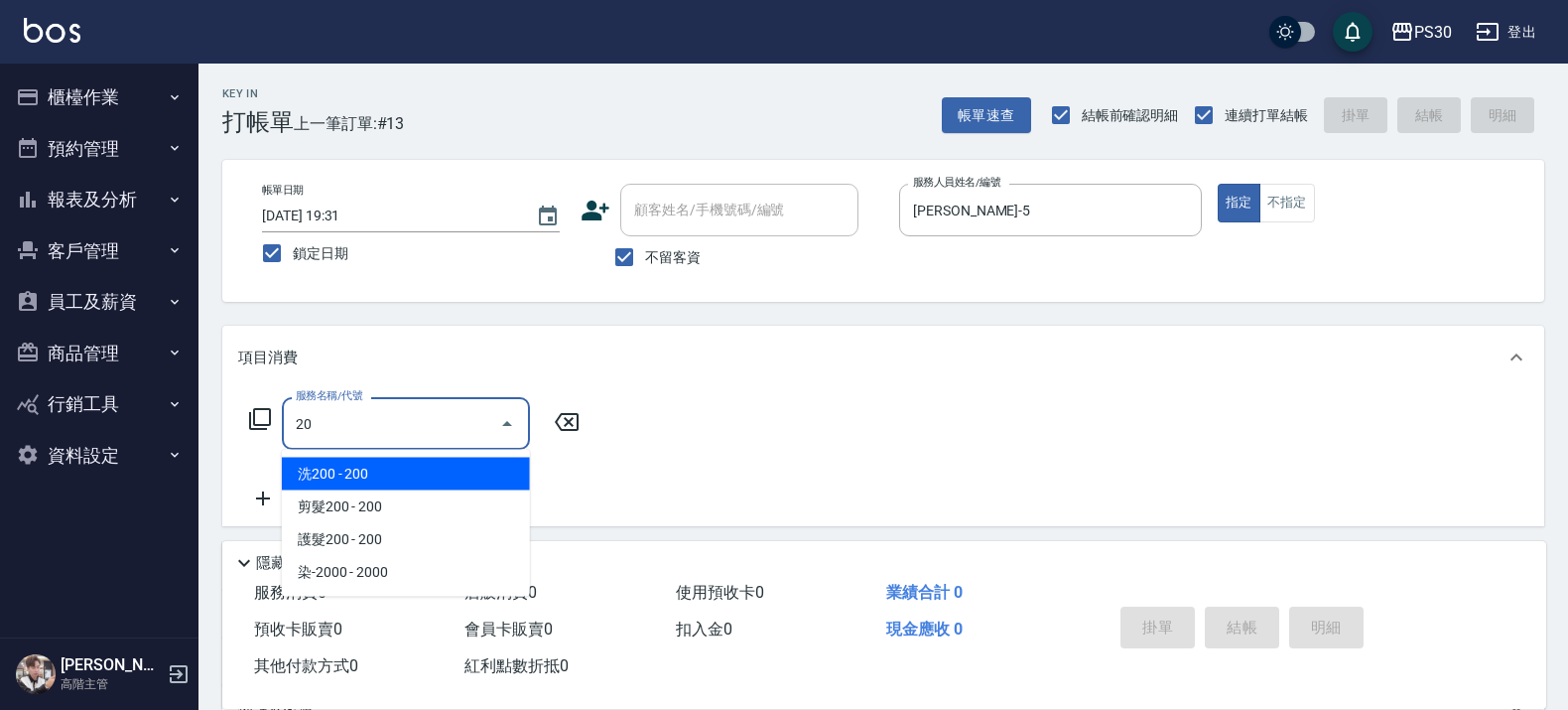
type input "2"
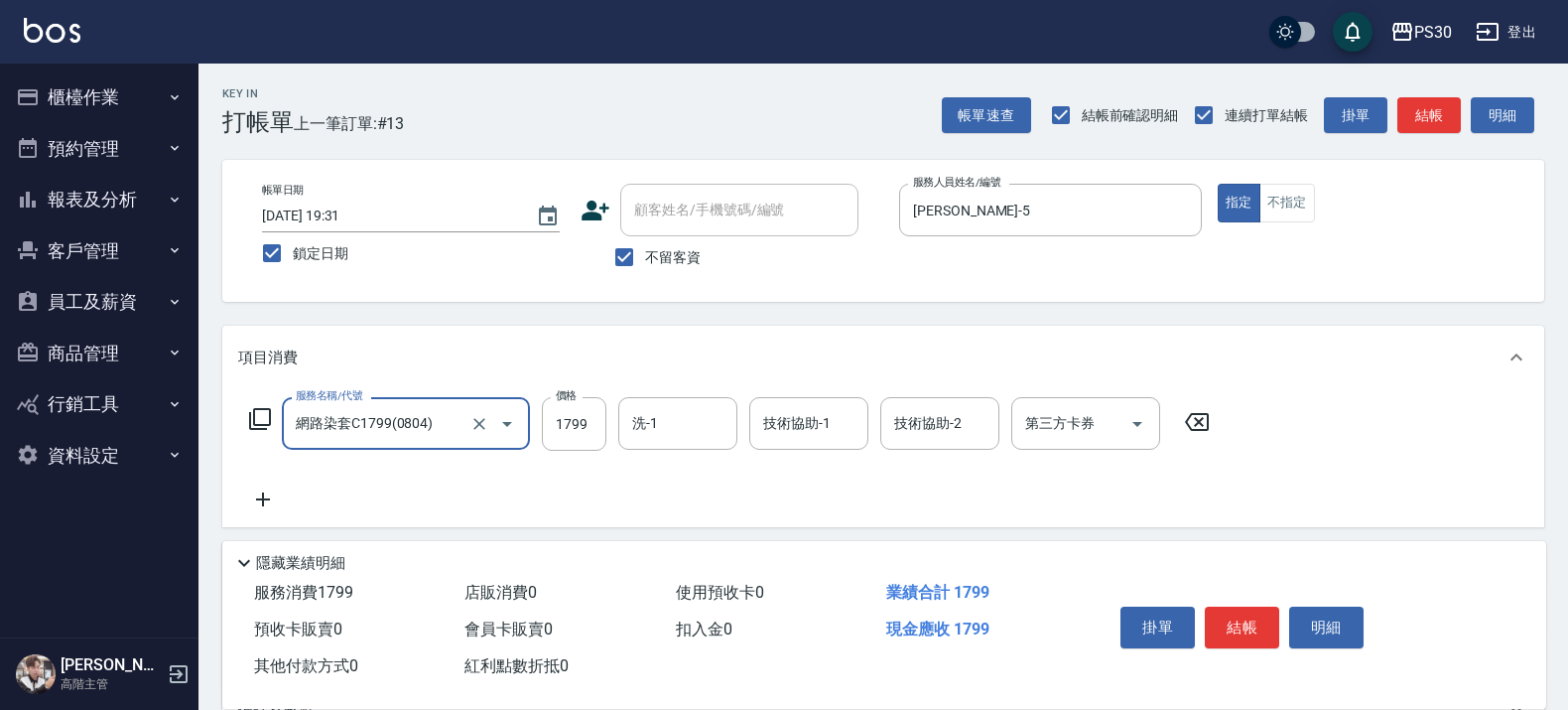
type input "網路染套C1799(0804)"
type input "1999"
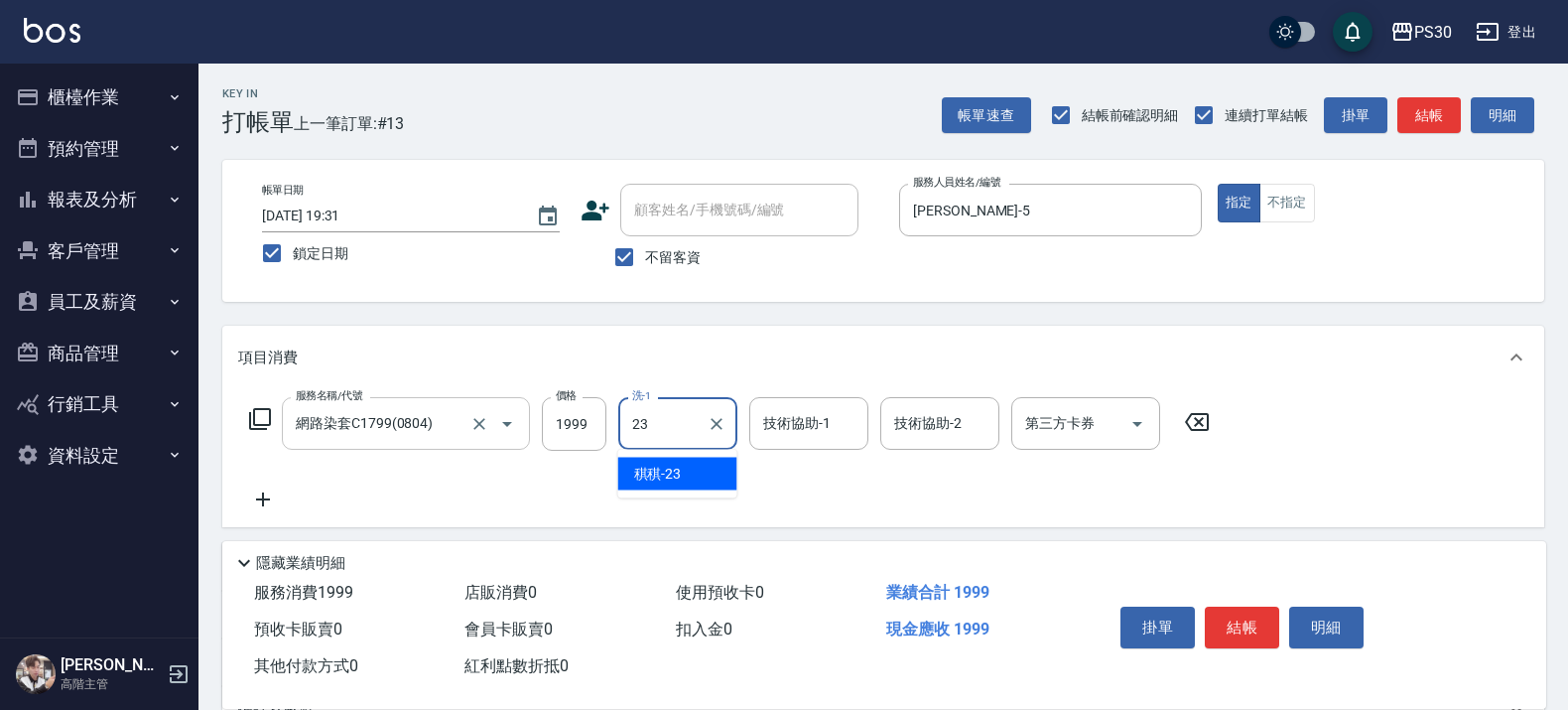
type input "稘稘-23"
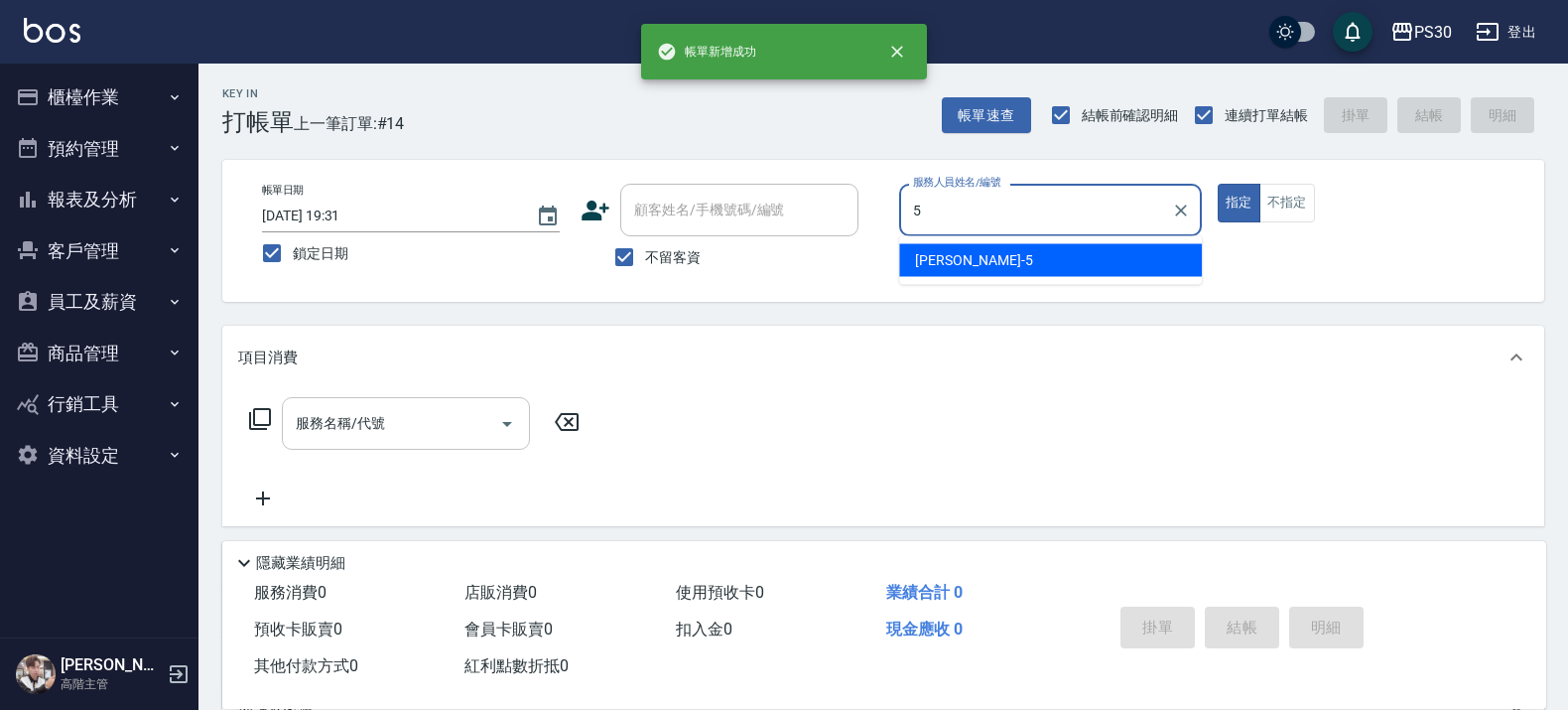
type input "袁維君-5"
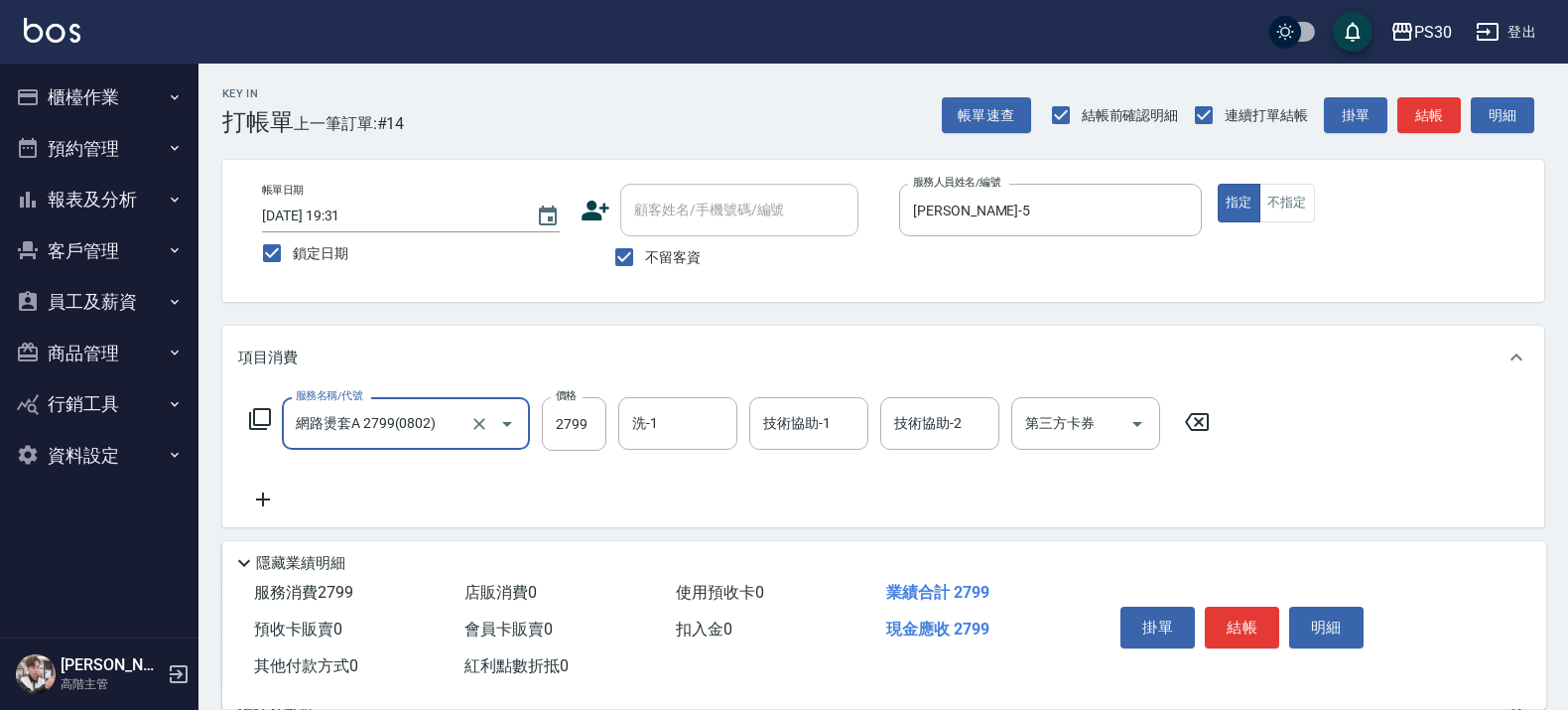
type input "網路燙套A 2799(0802)"
type input "稘稘-23"
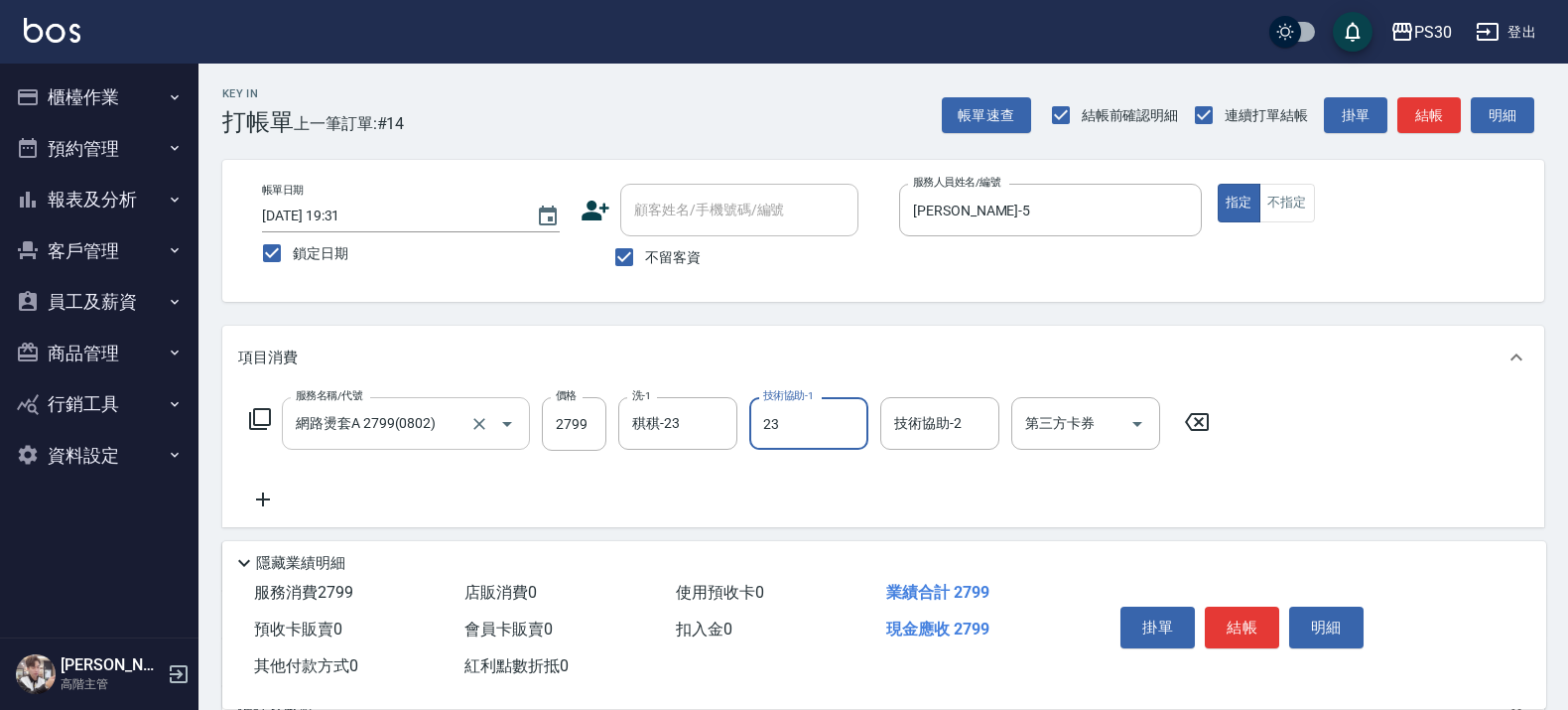
type input "稘稘-23"
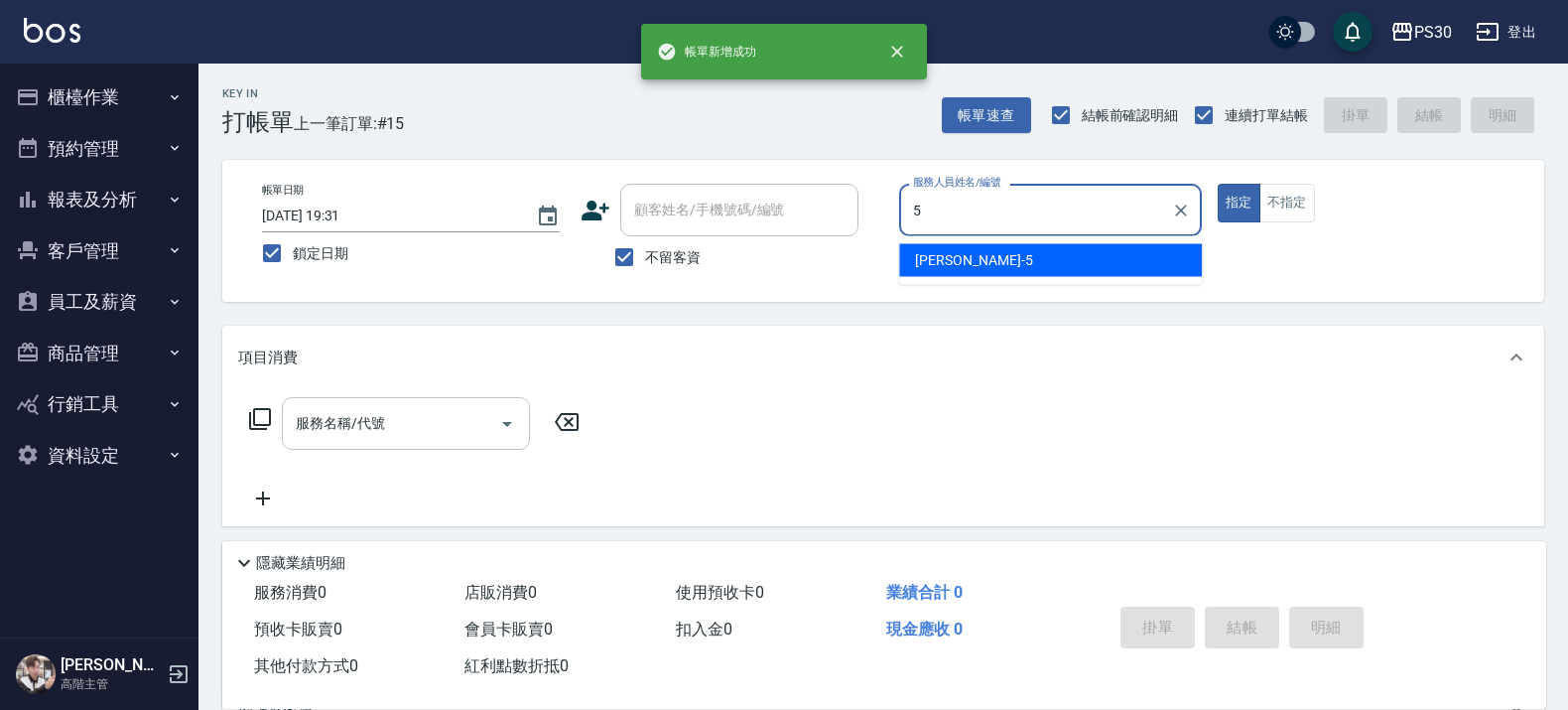
type input "袁維君-5"
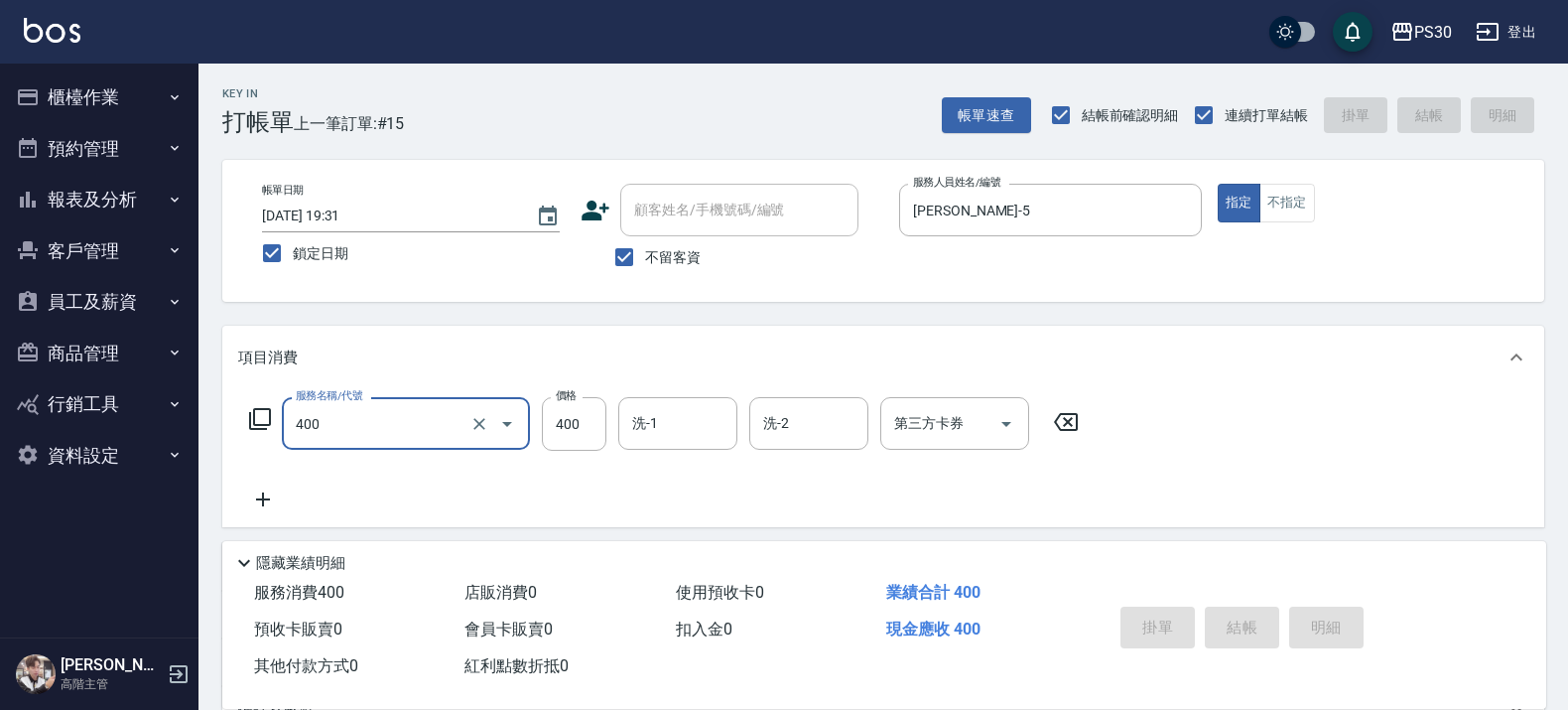
type input "400"
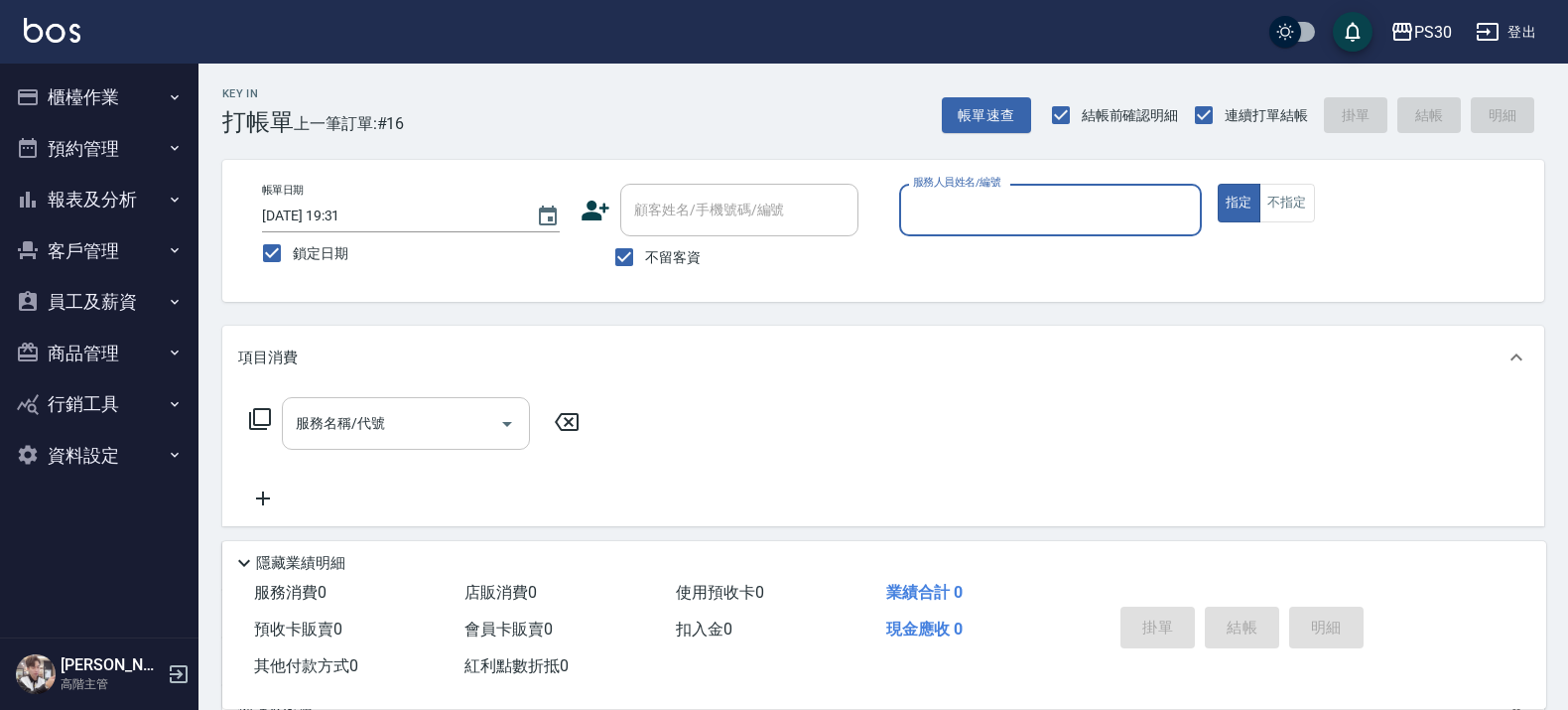
click at [110, 201] on button "報表及分析" at bounding box center [99, 199] width 182 height 52
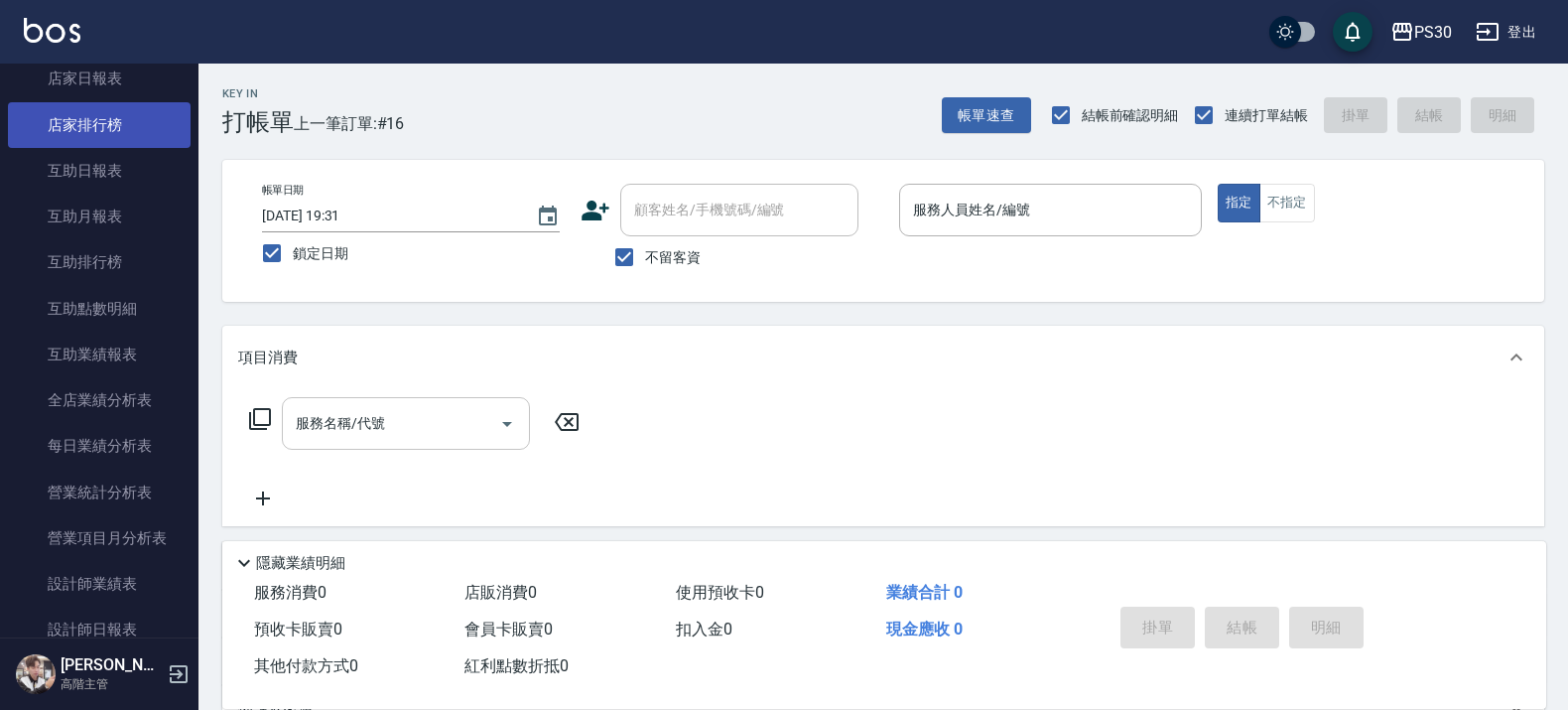
scroll to position [372, 0]
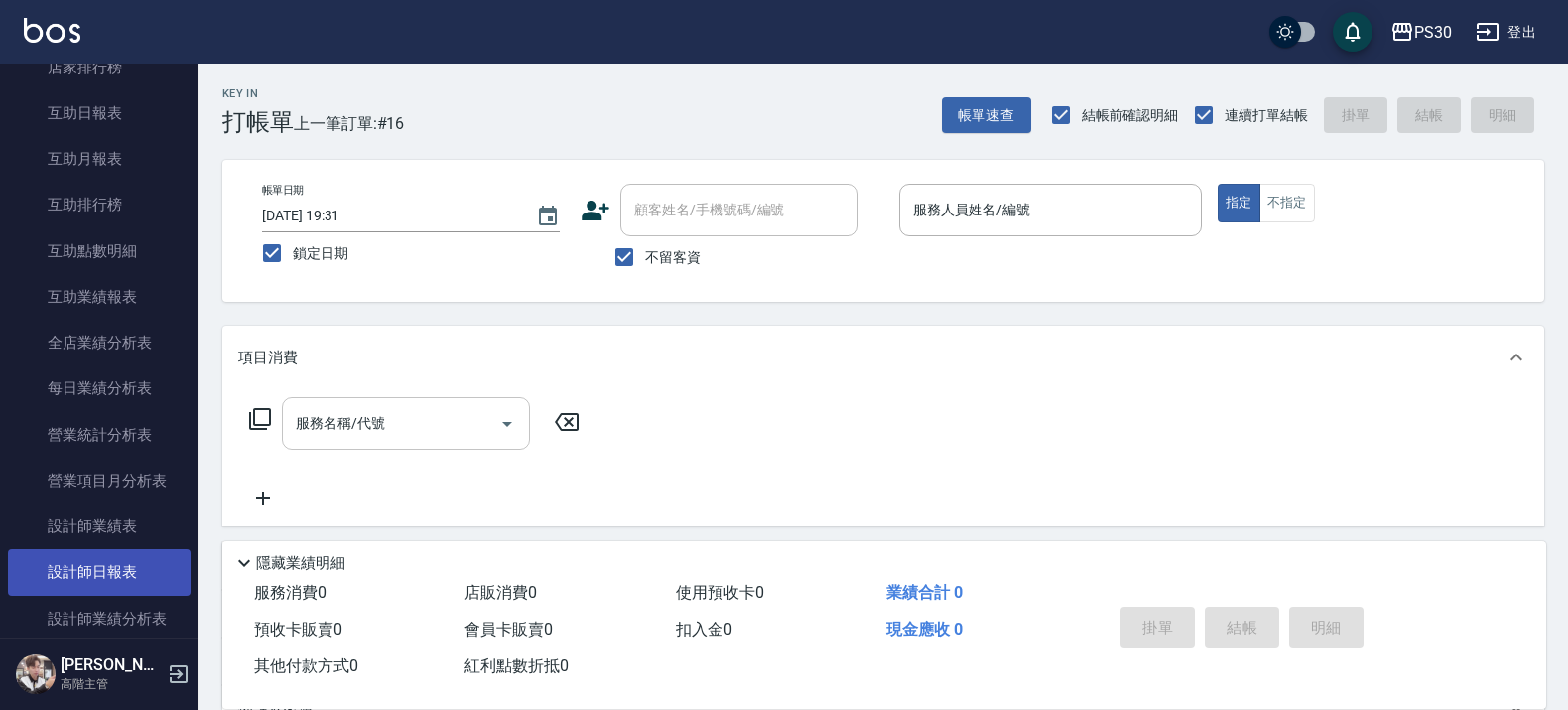
click at [107, 561] on link "設計師日報表" at bounding box center [99, 572] width 182 height 46
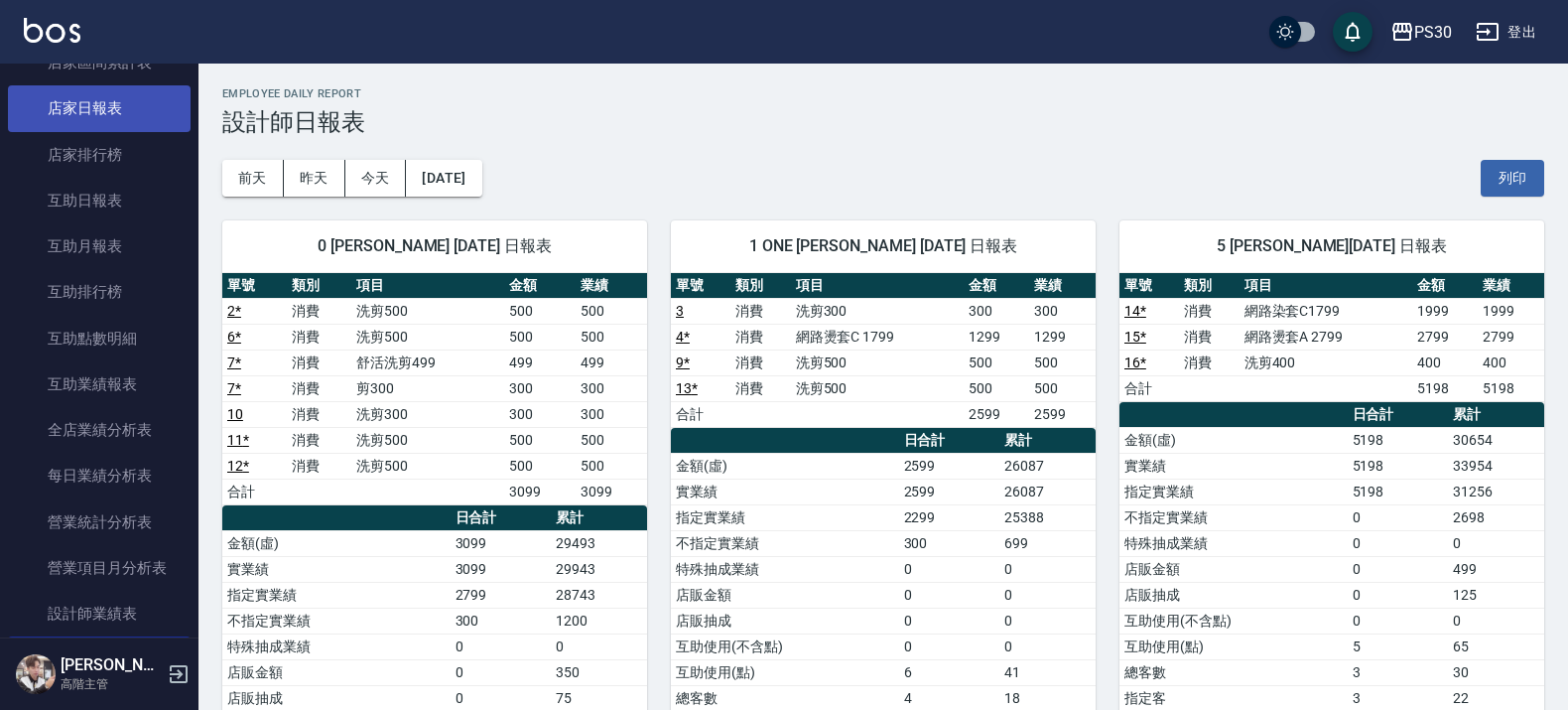
scroll to position [248, 0]
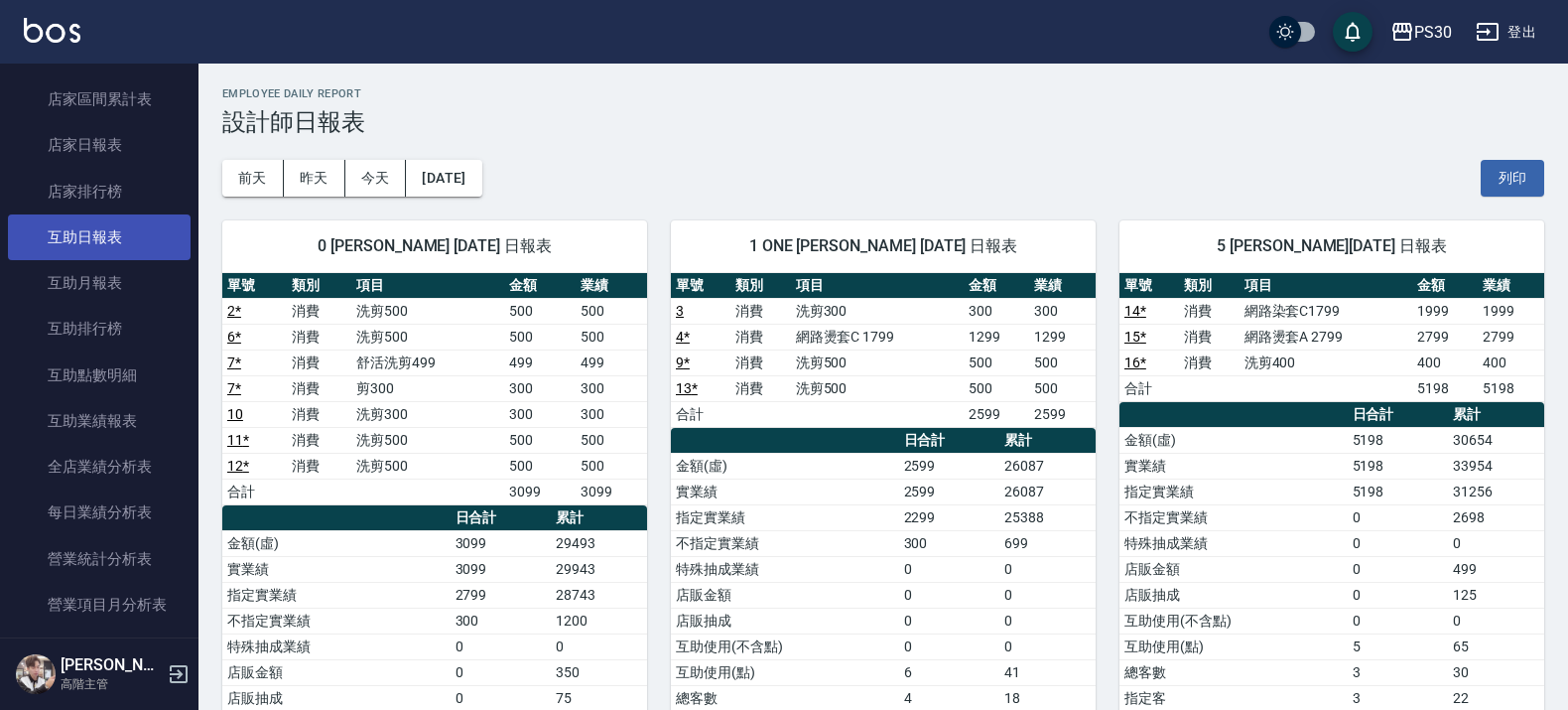
click at [116, 253] on link "互助日報表" at bounding box center [99, 237] width 182 height 46
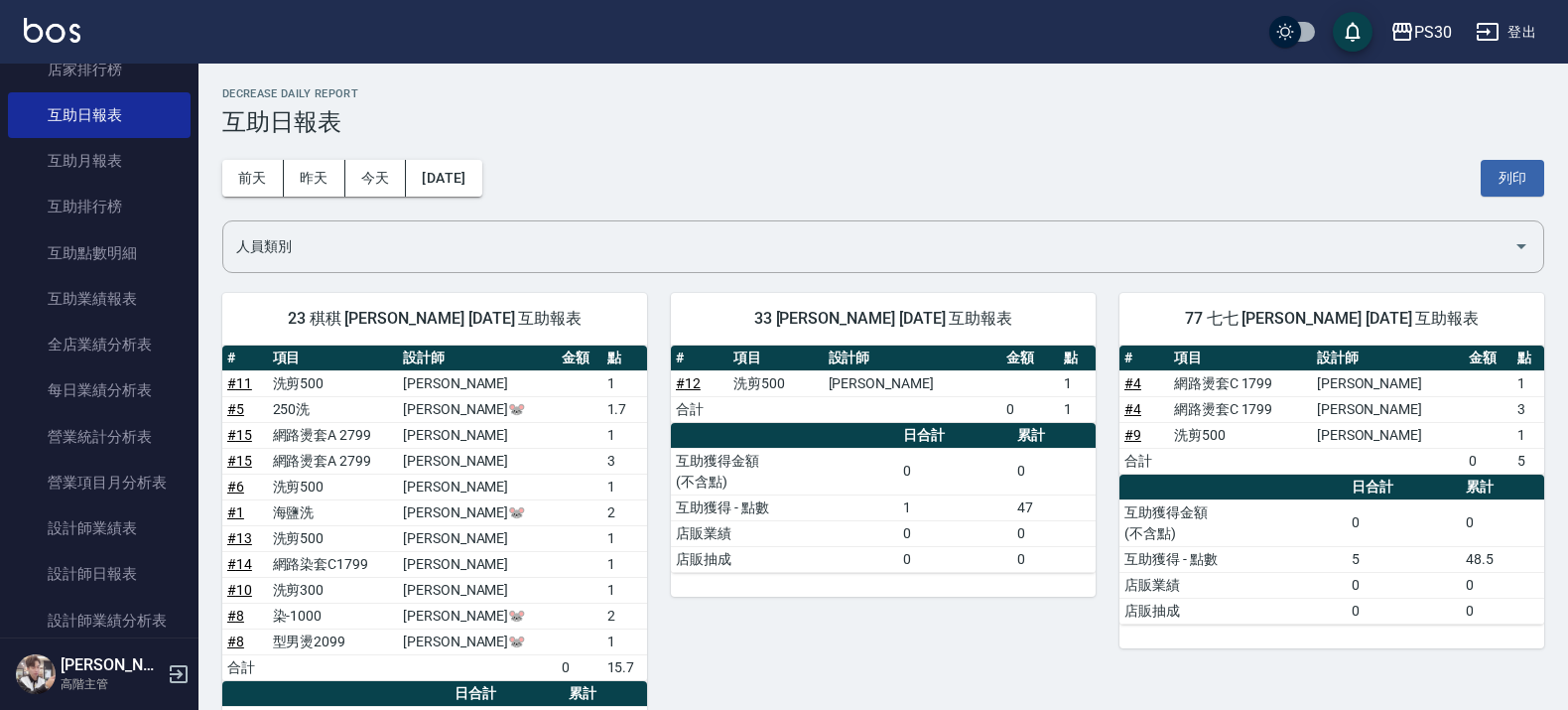
scroll to position [372, 0]
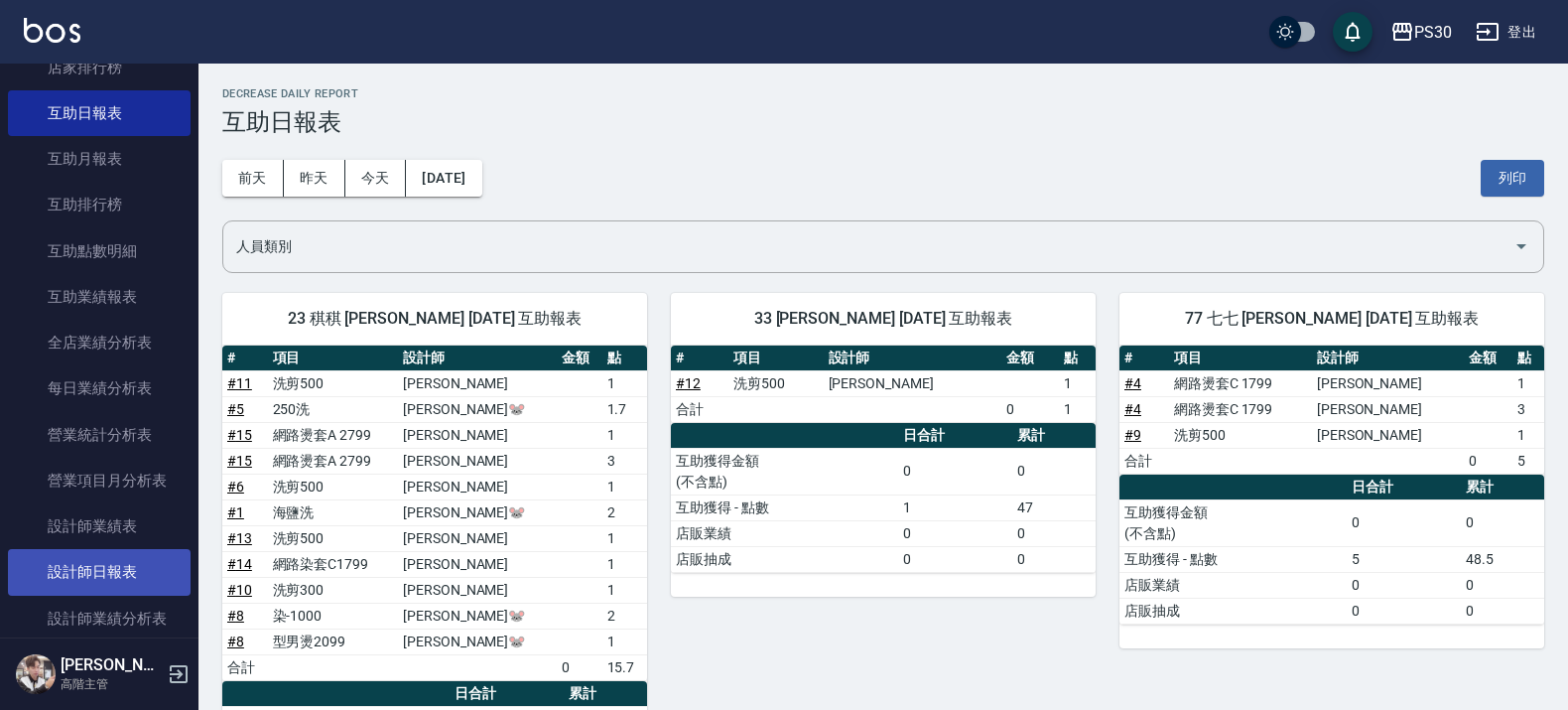
click at [115, 571] on link "設計師日報表" at bounding box center [99, 572] width 182 height 46
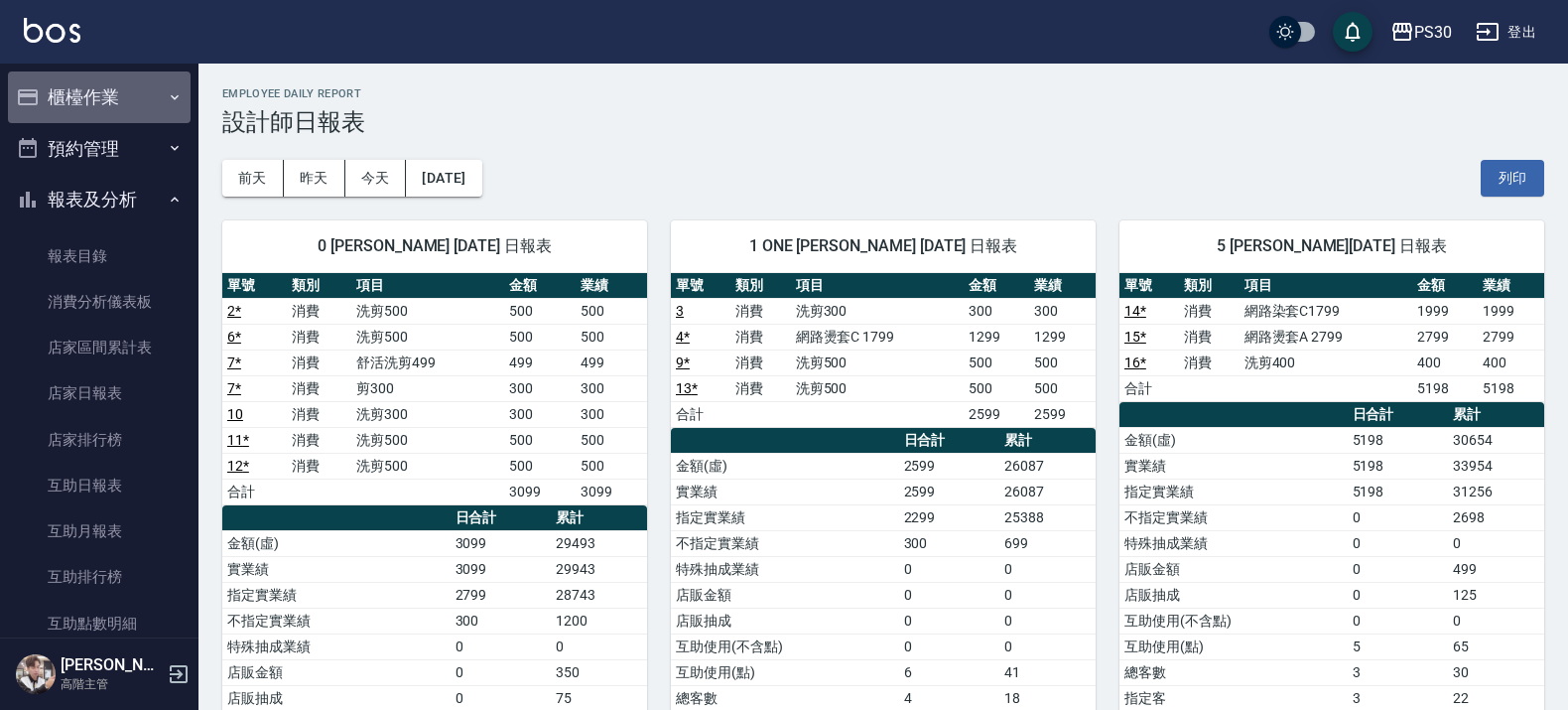
click at [135, 76] on button "櫃檯作業" at bounding box center [99, 98] width 182 height 52
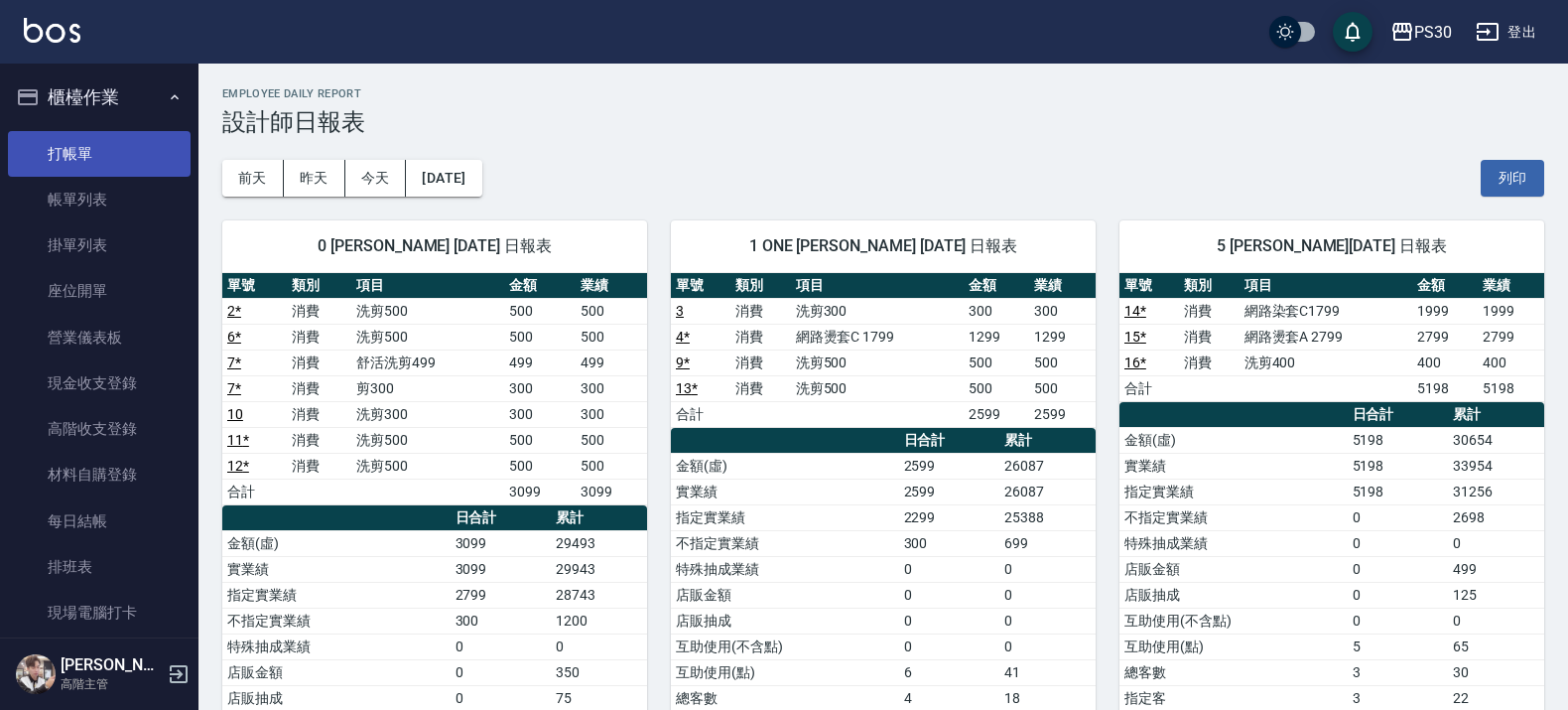
click at [96, 150] on link "打帳單" at bounding box center [99, 154] width 182 height 46
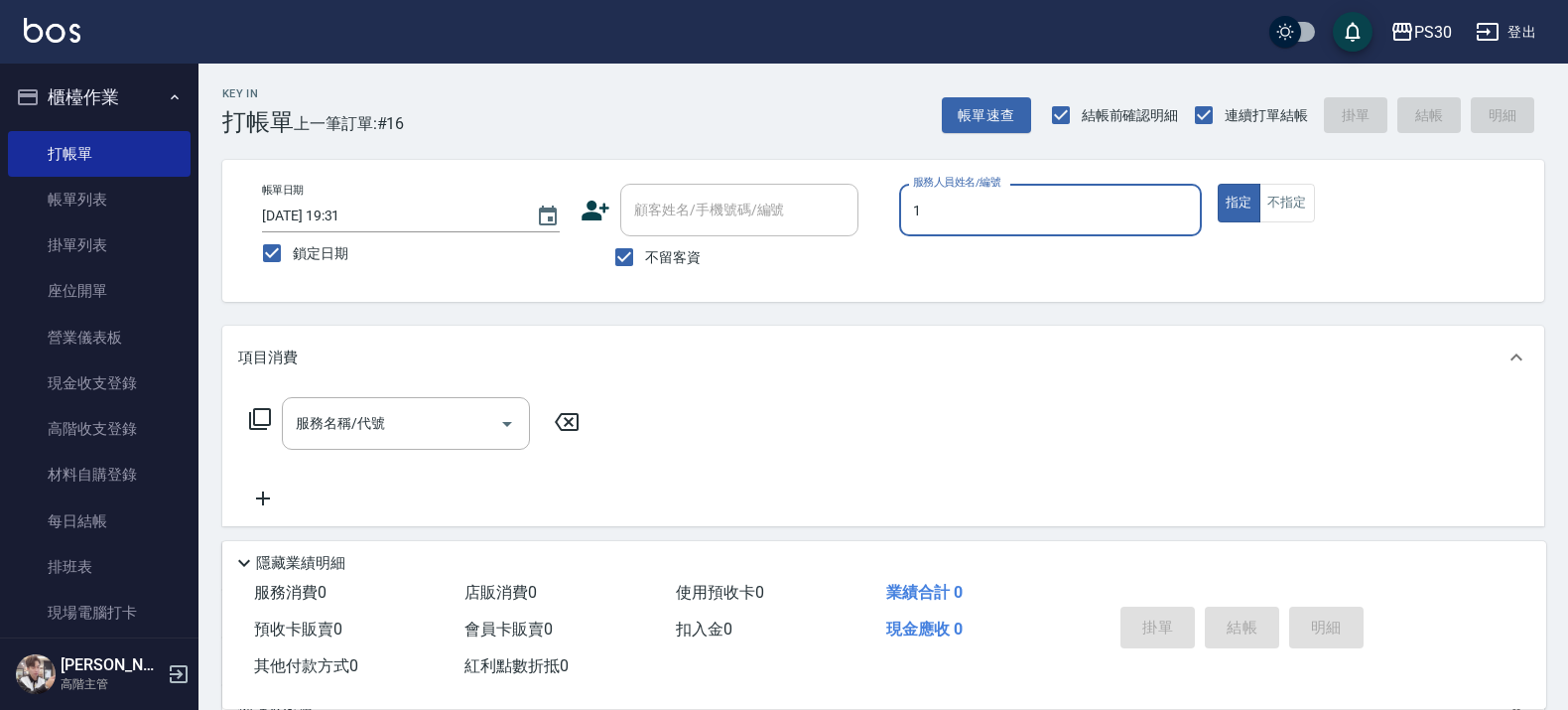
type input "ONE-1"
type button "true"
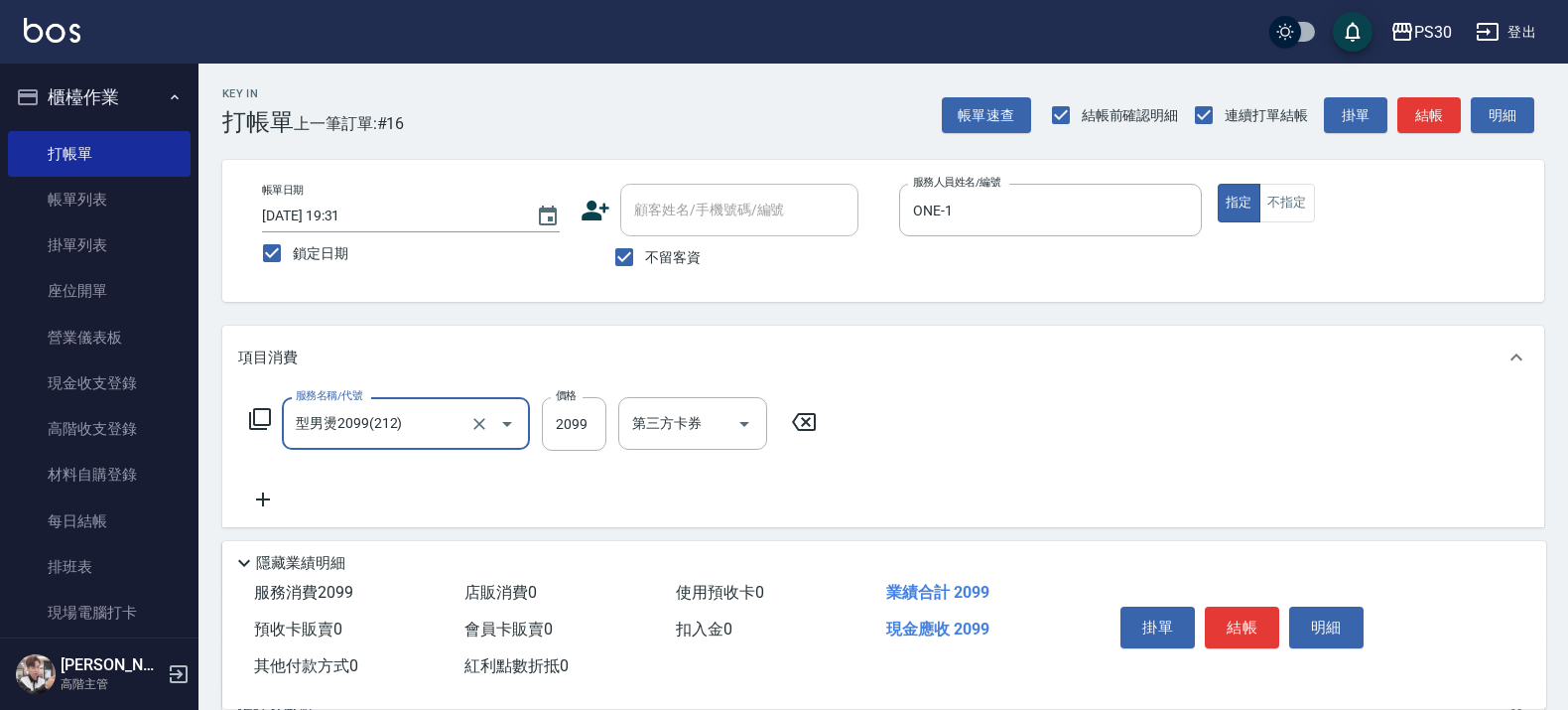
type input "型男燙2099(212)"
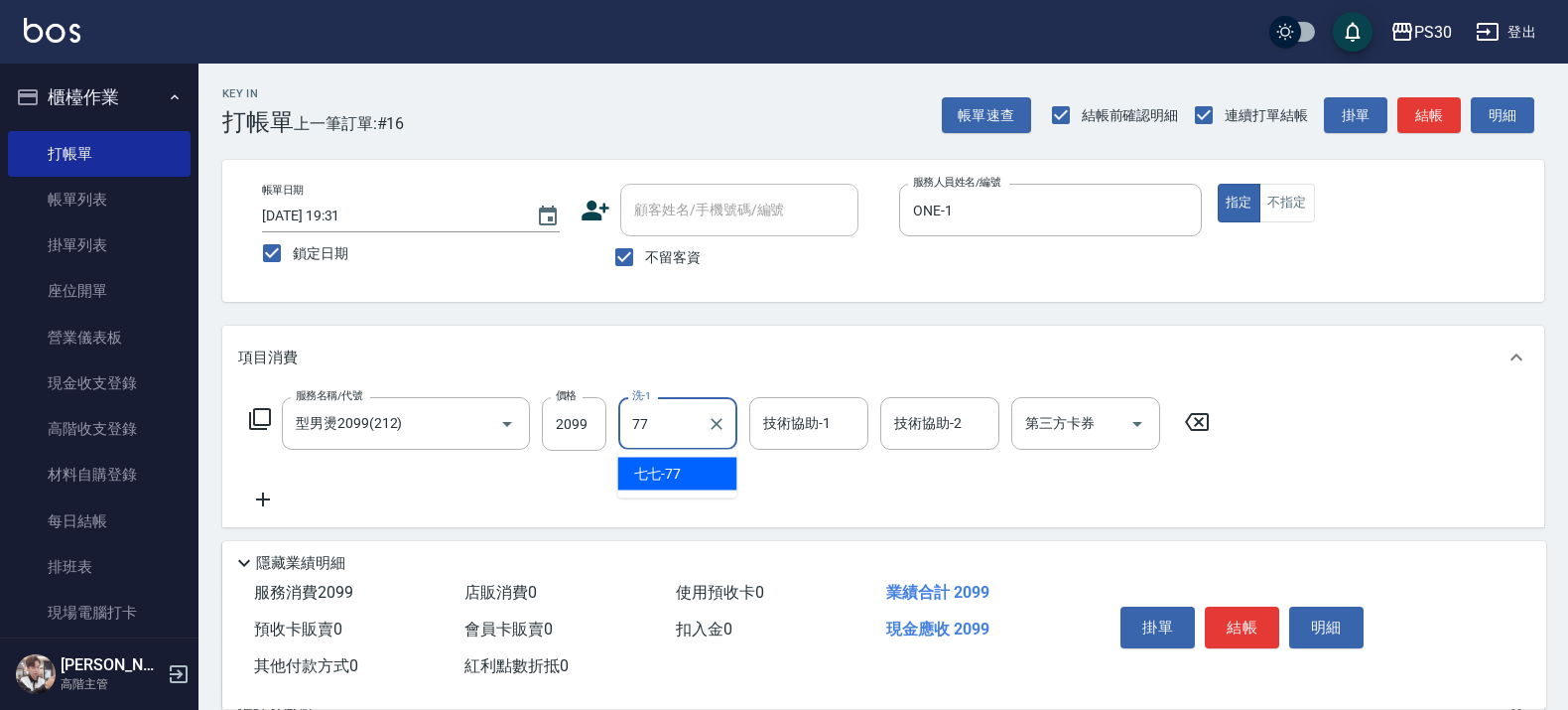
type input "七七-77"
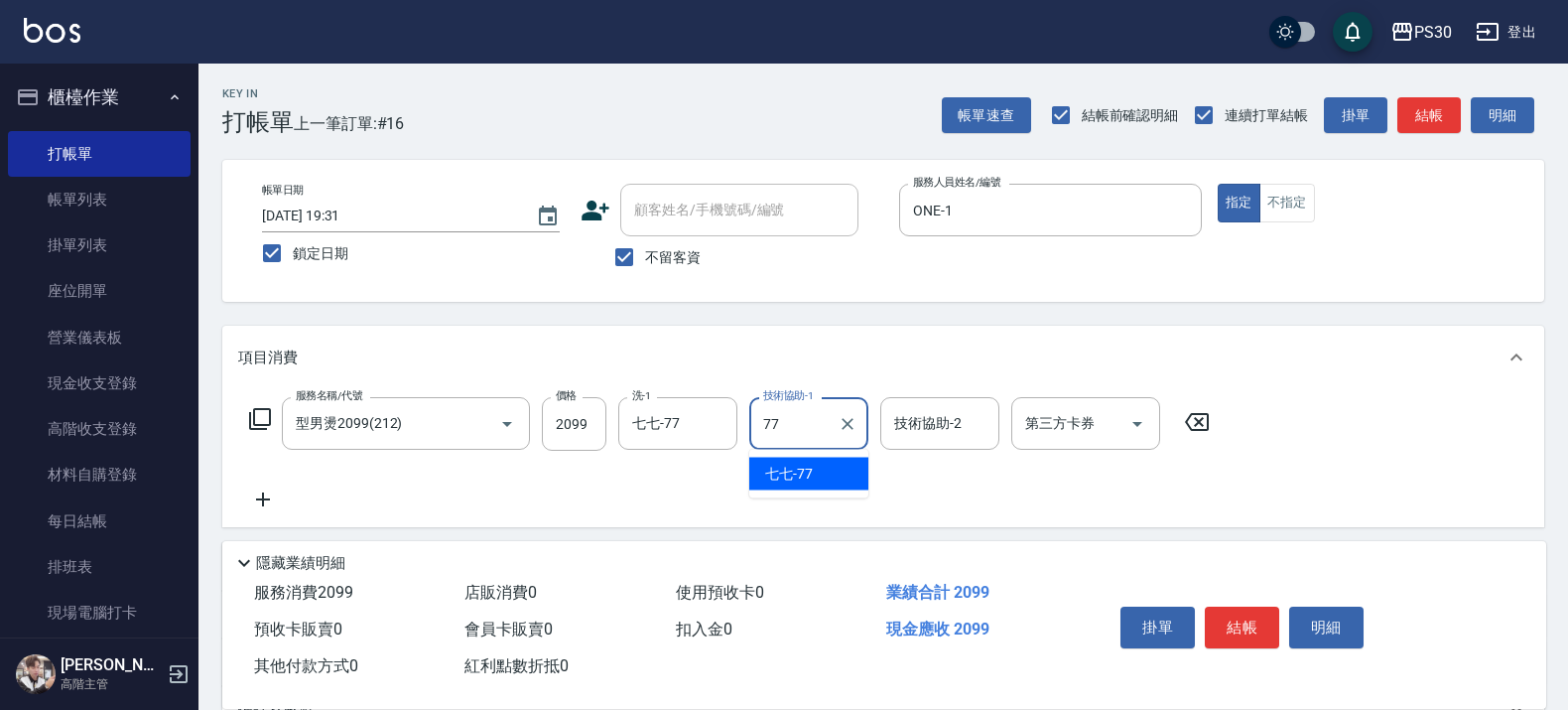
type input "七七-77"
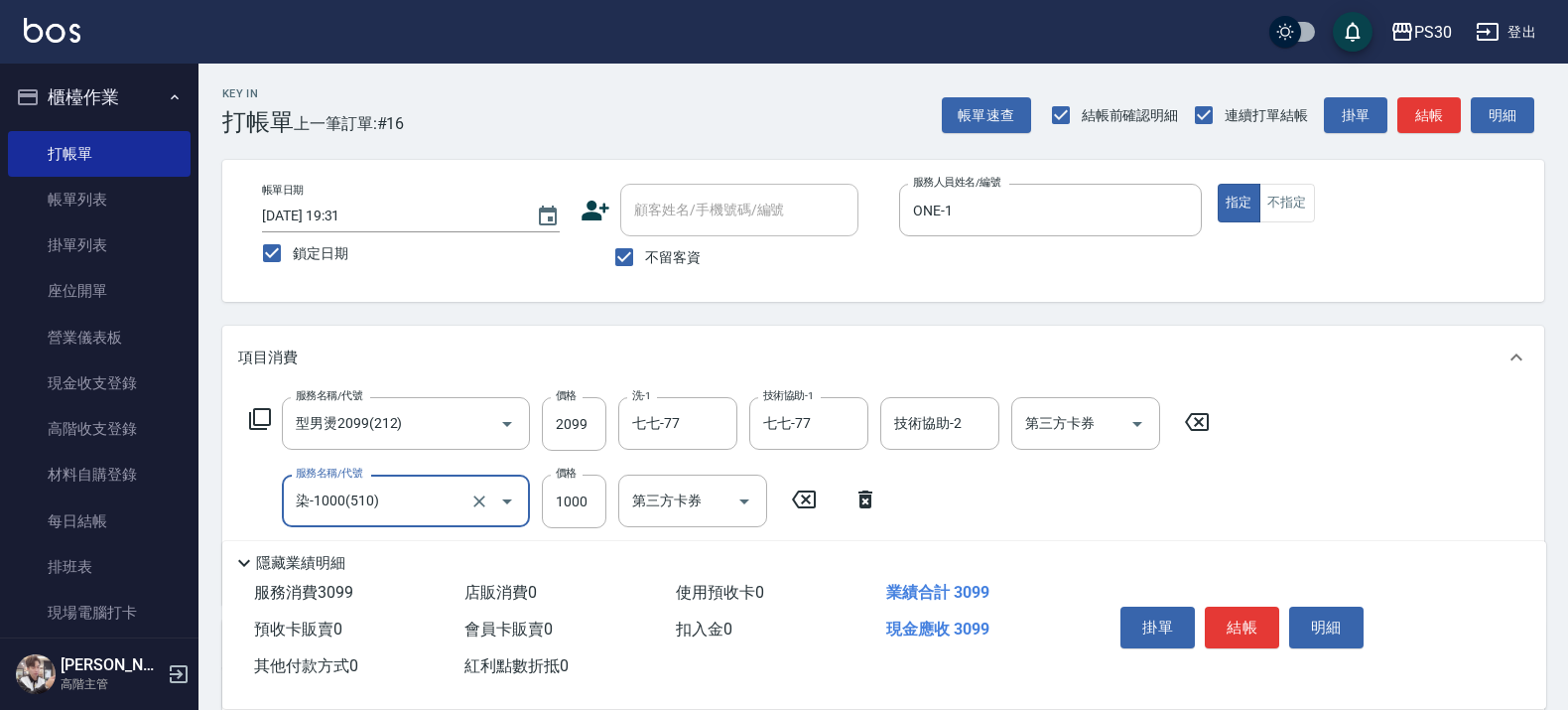
type input "染-1000(510)"
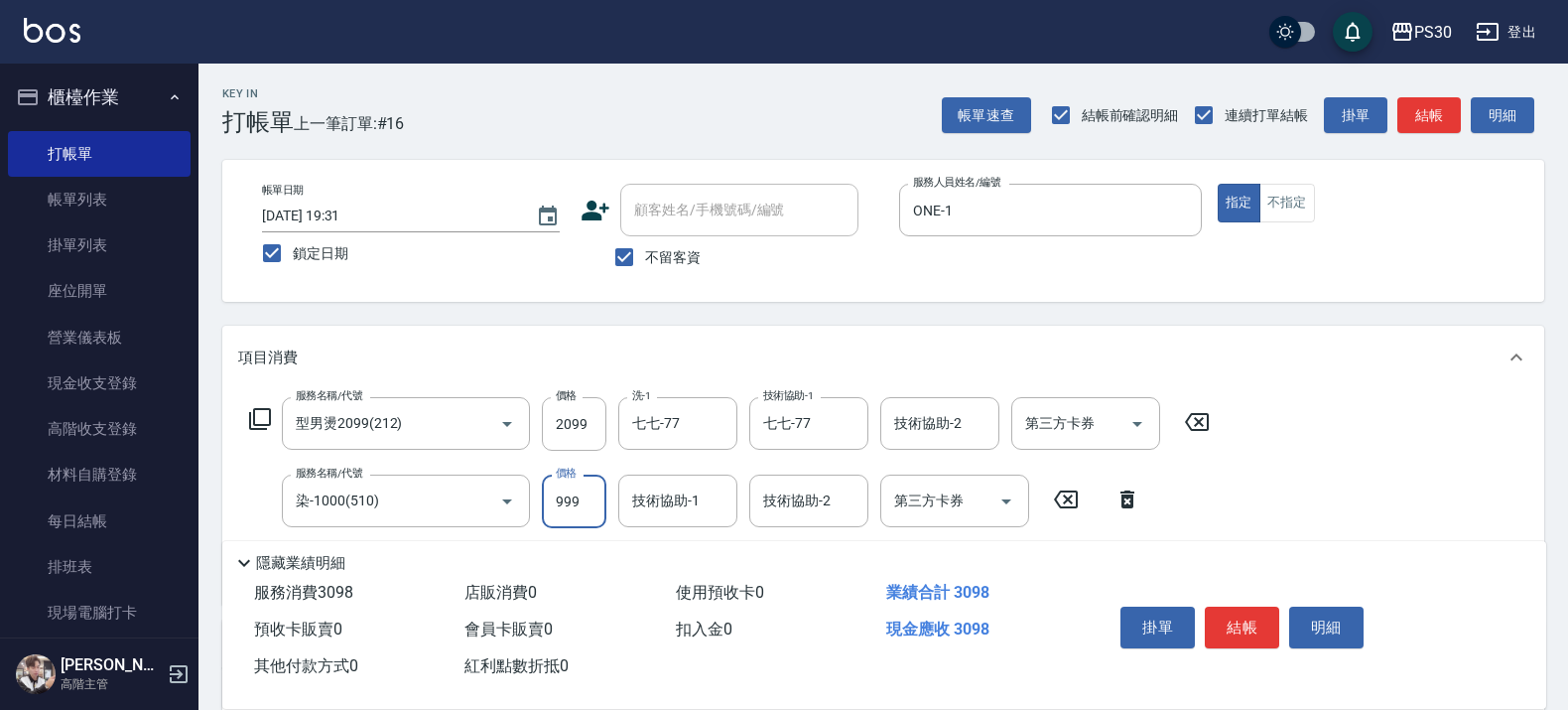
type input "999"
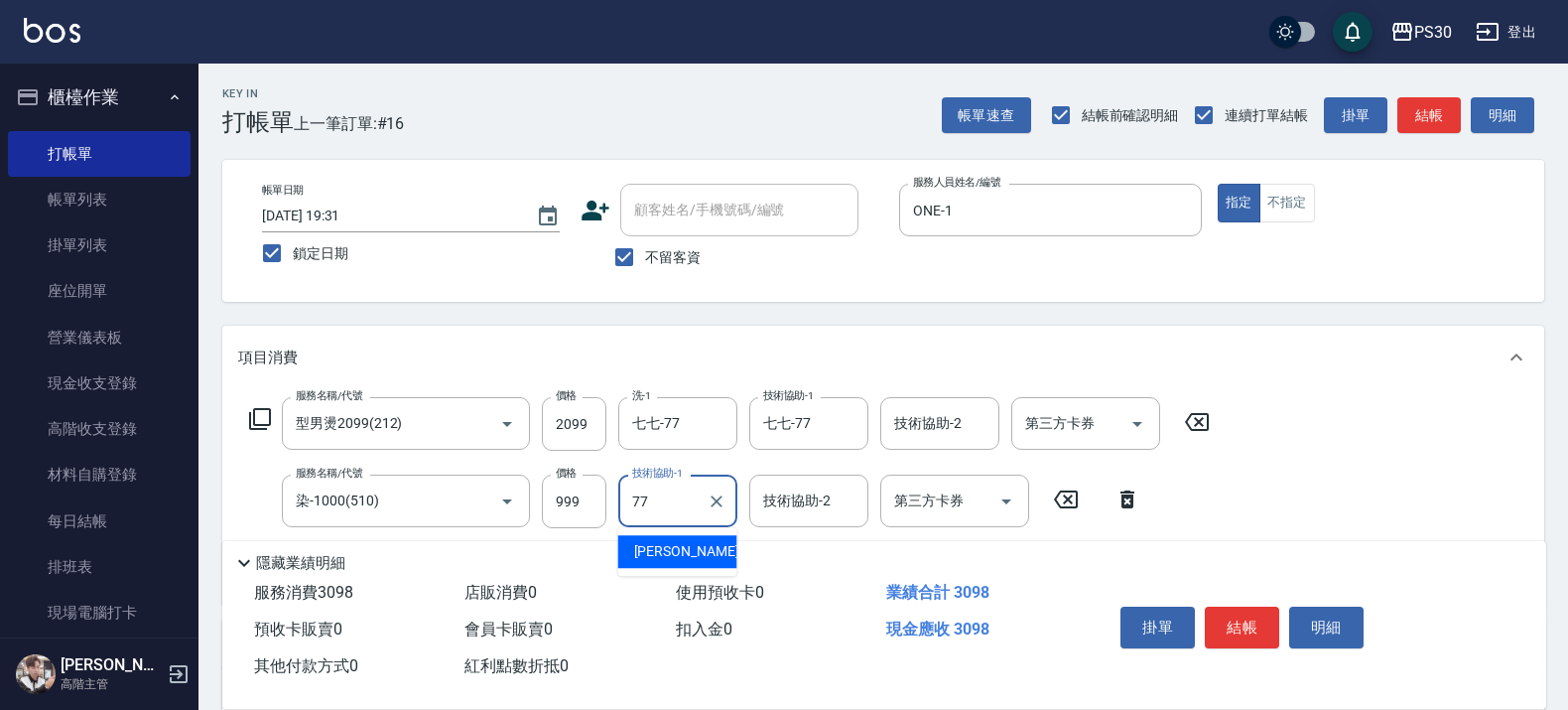
type input "七七-77"
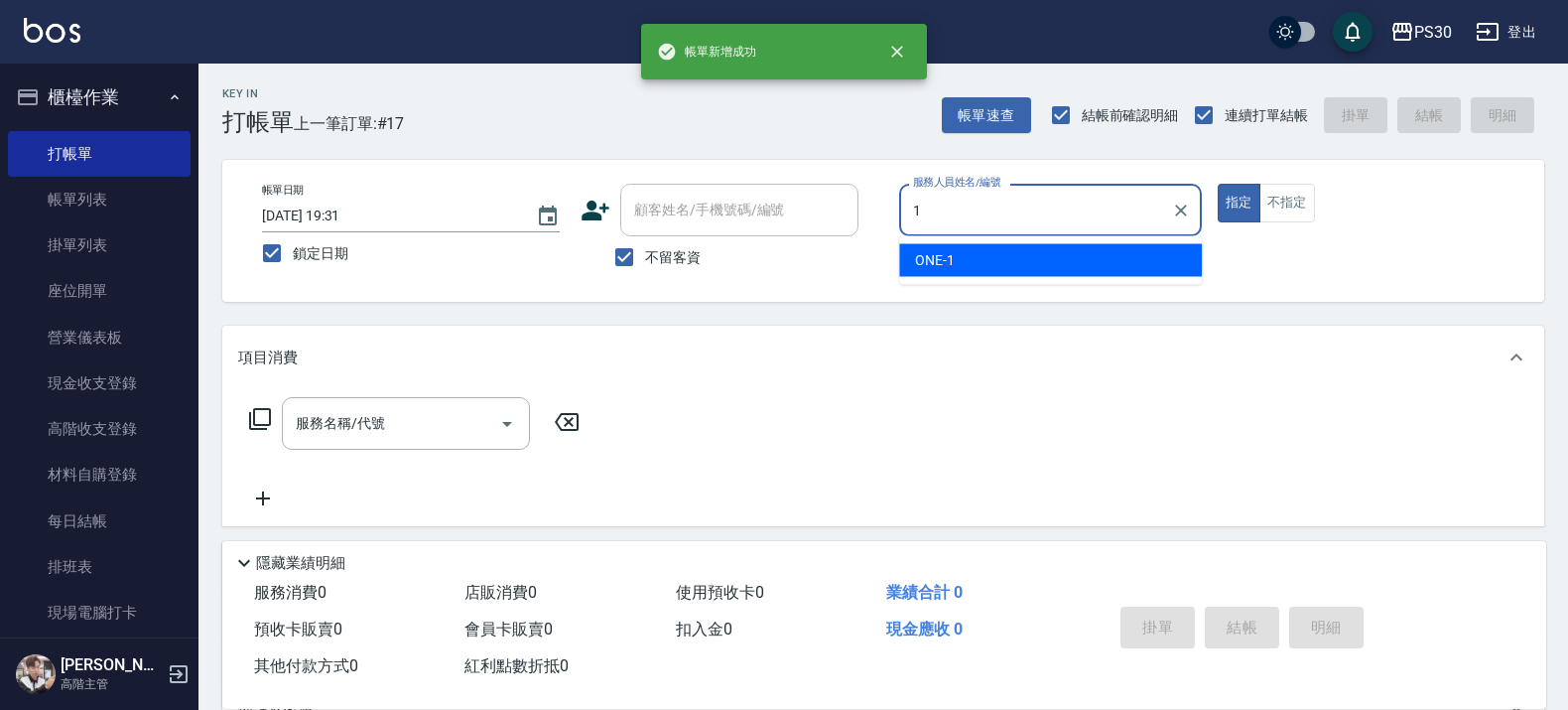
type input "ONE-1"
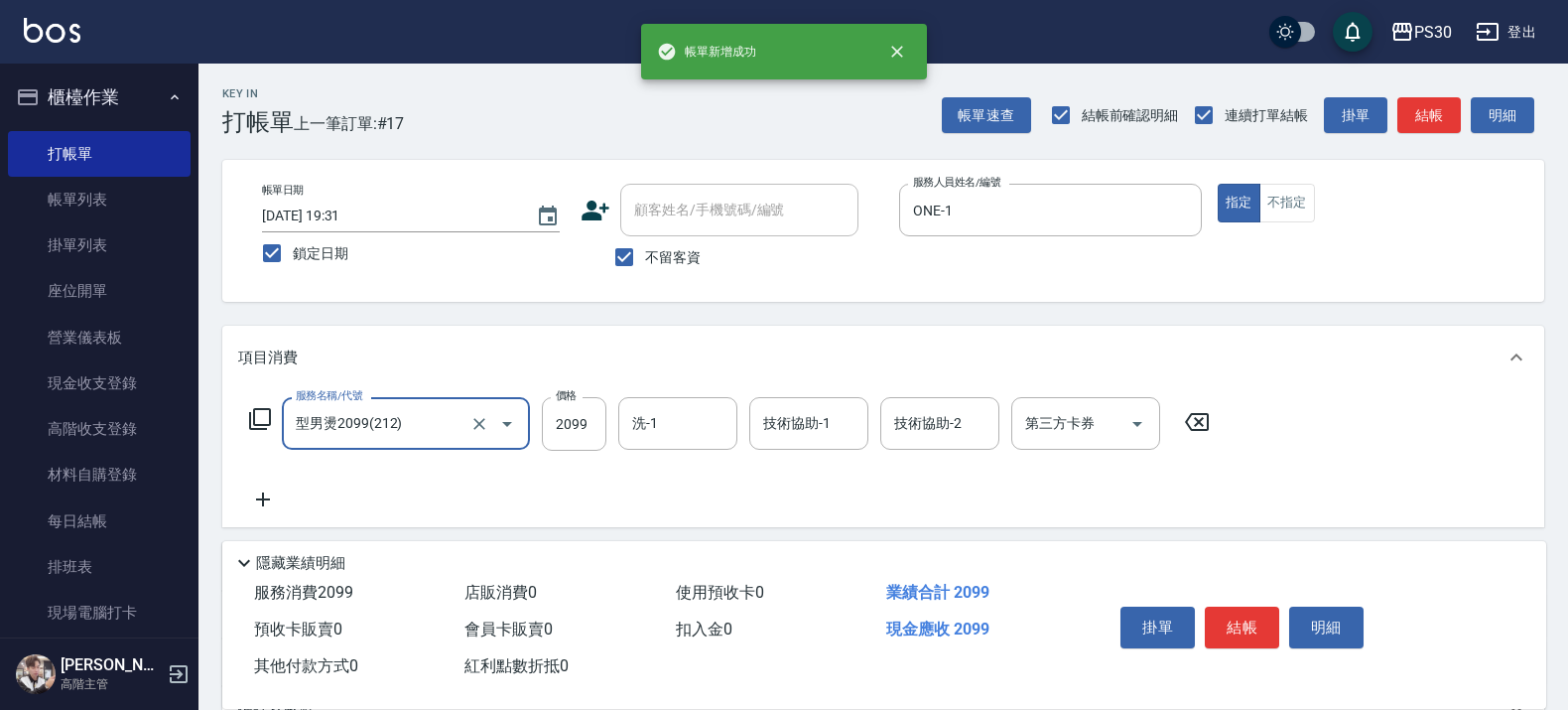
type input "型男燙2099(212)"
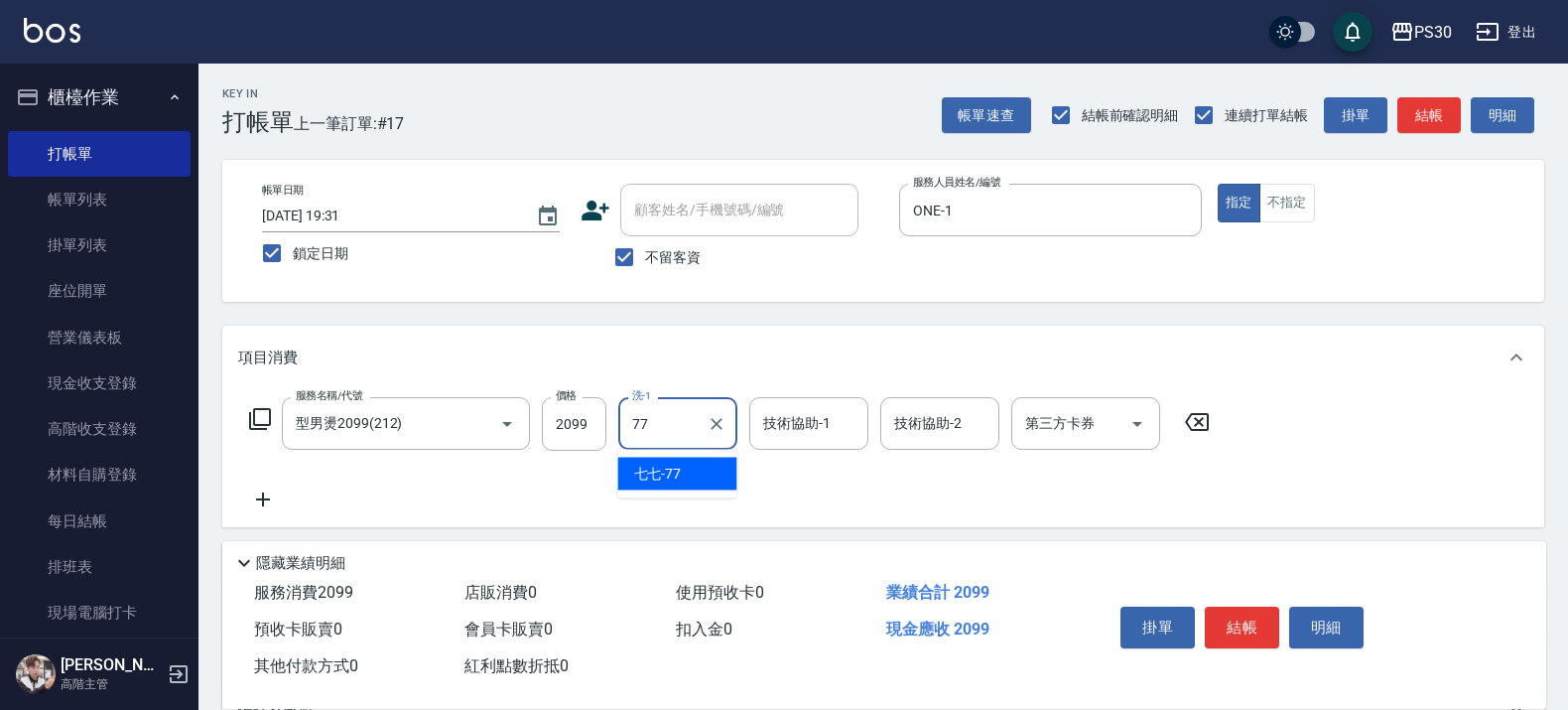
type input "七七-77"
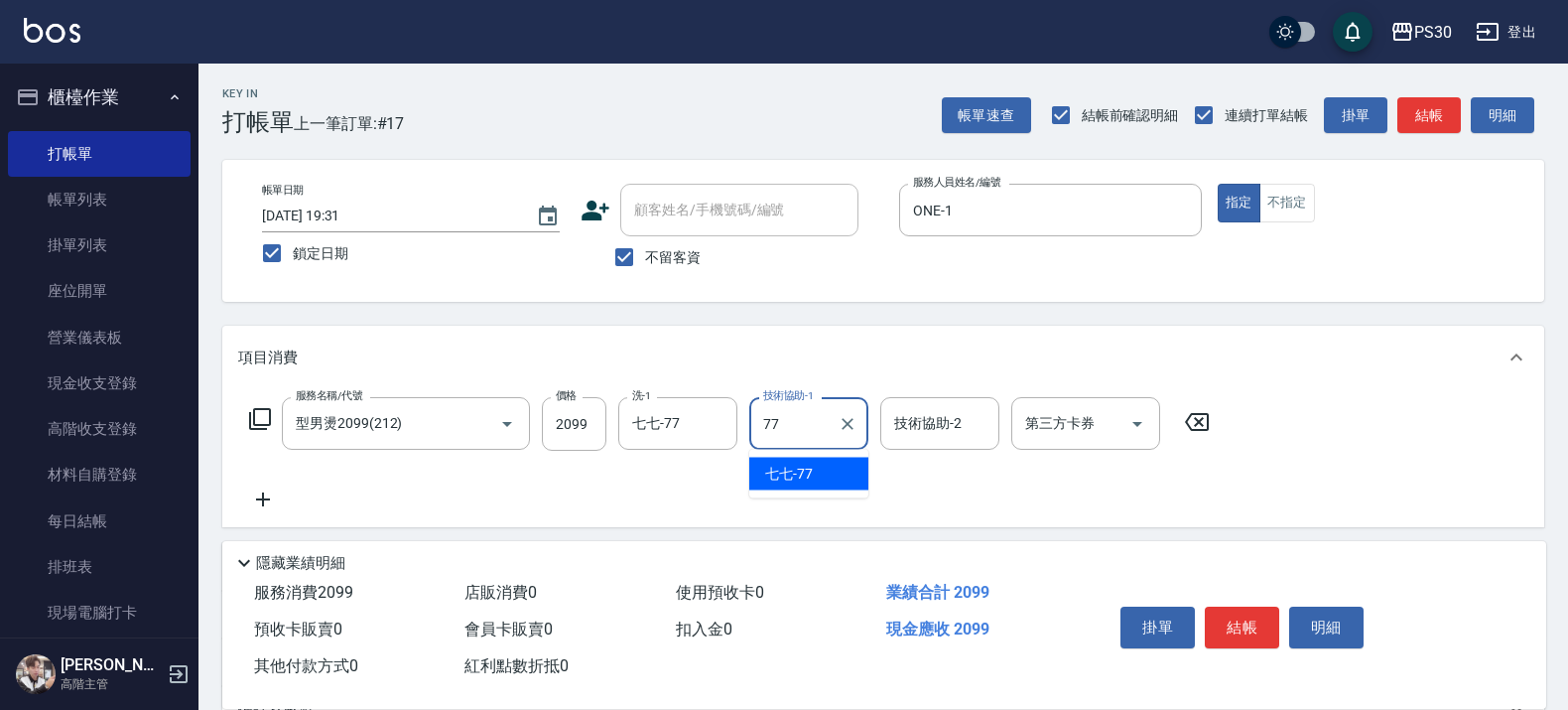
type input "七七-77"
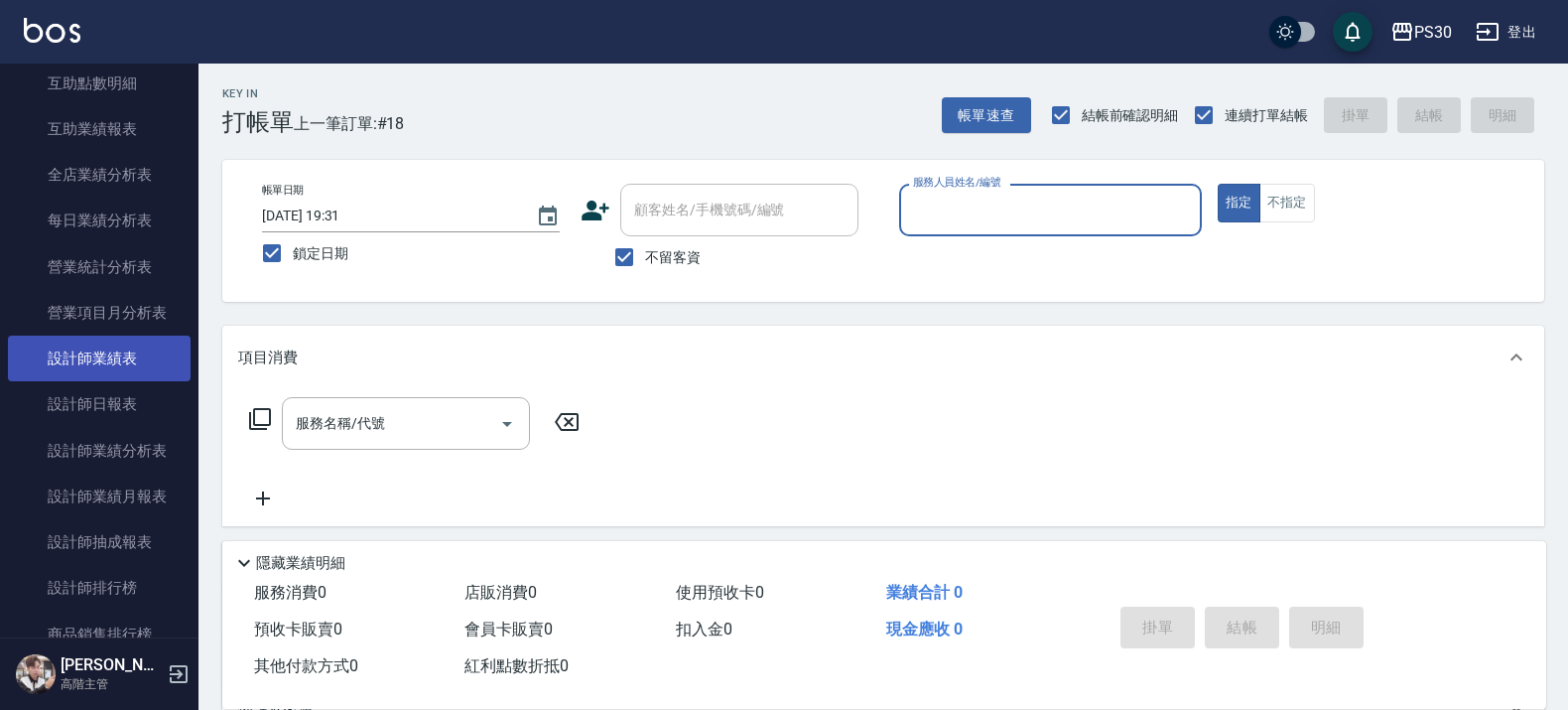
scroll to position [1116, 0]
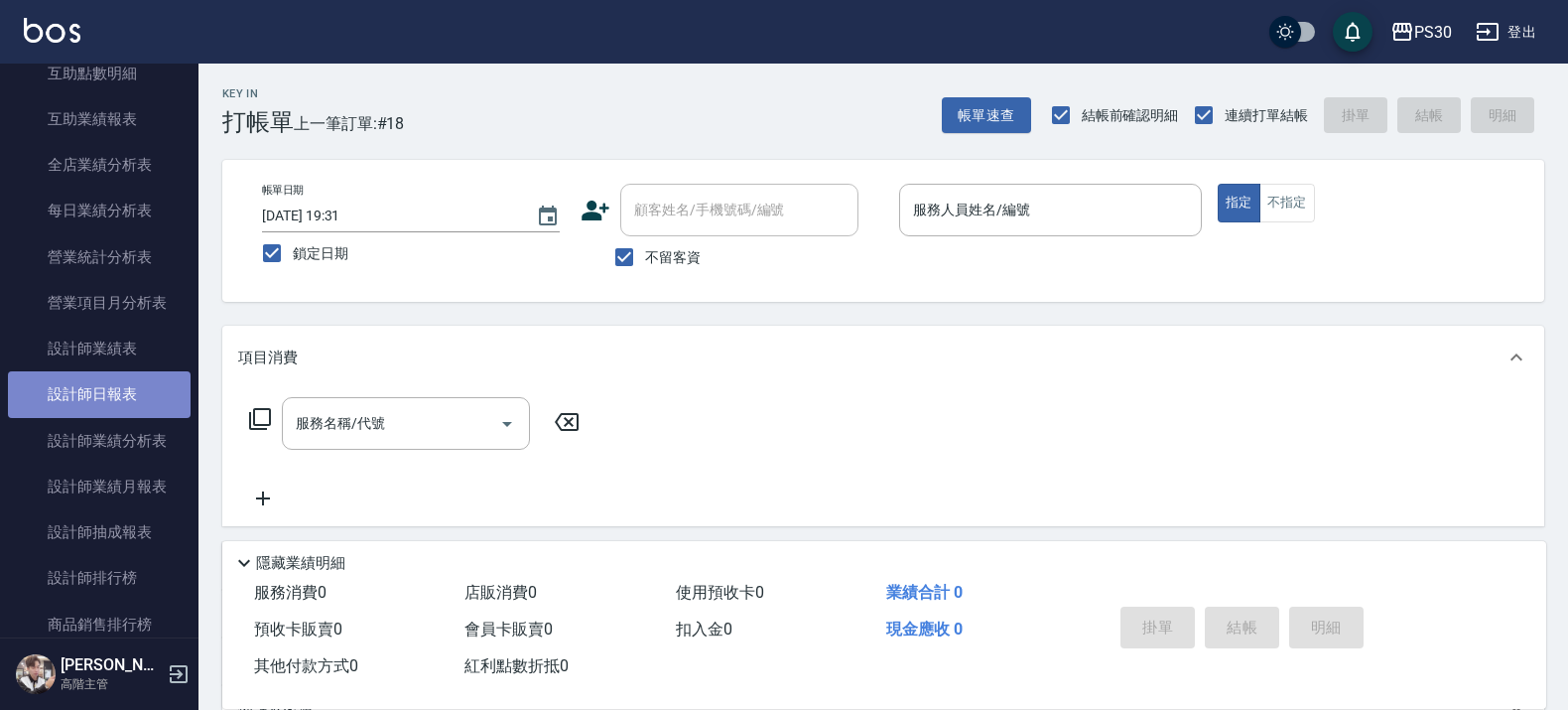
click at [134, 380] on link "設計師日報表" at bounding box center [99, 394] width 182 height 46
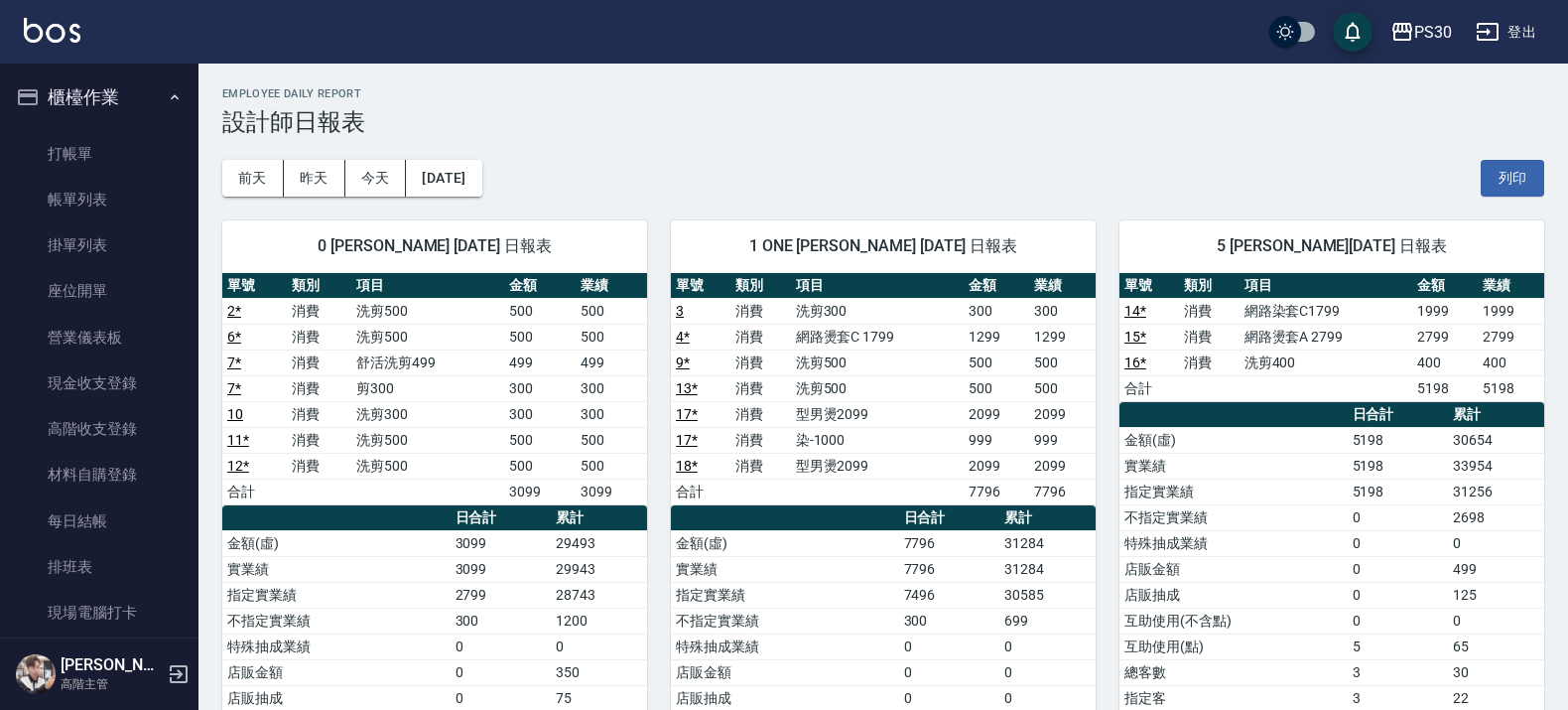
click at [83, 126] on ul "打帳單 帳單列表 掛單列表 座位開單 營業儀表板 現金收支登錄 高階收支登錄 材料自購登錄 每日結帳 排班表 現場電腦打卡 掃碼打卡" at bounding box center [99, 406] width 182 height 567
click at [75, 155] on link "打帳單" at bounding box center [99, 154] width 182 height 46
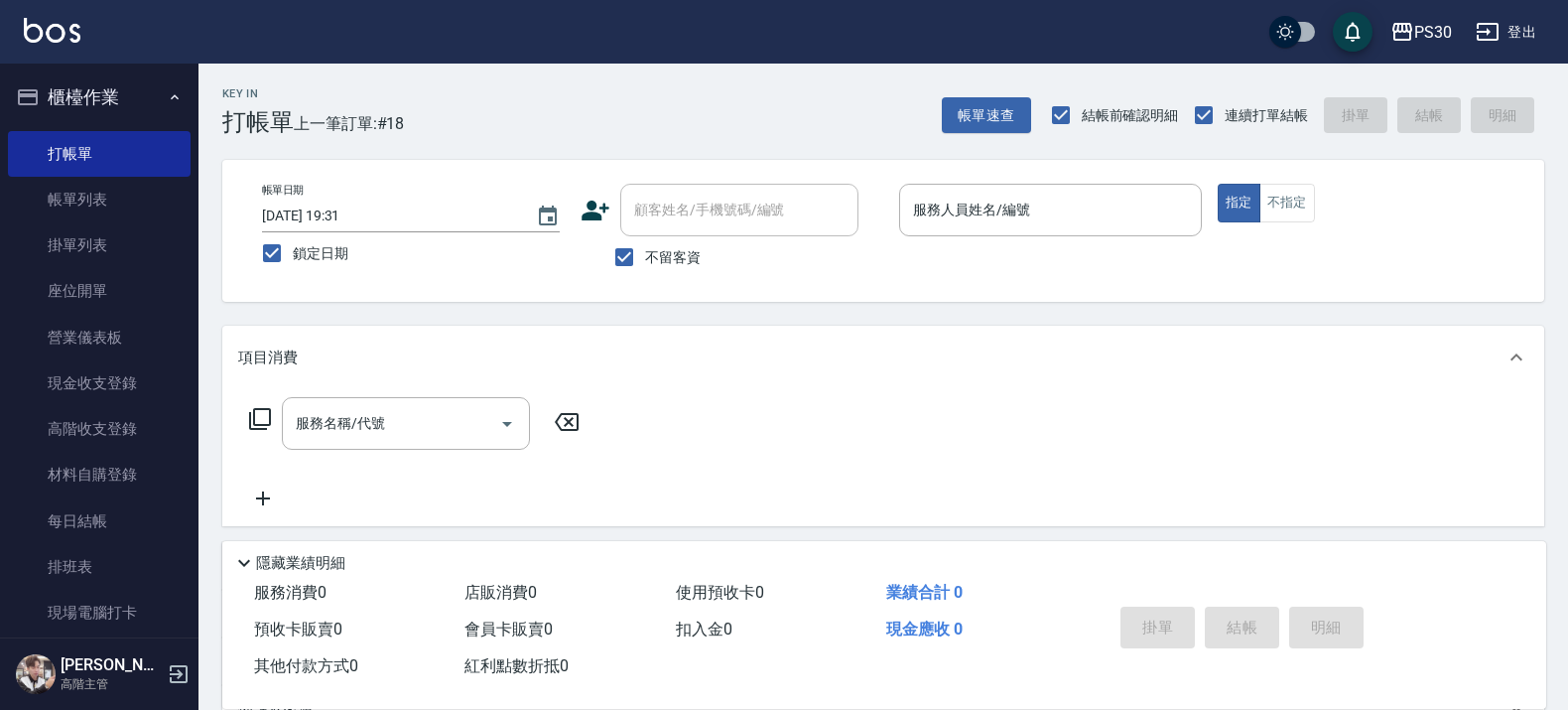
click at [681, 259] on span "不留客資" at bounding box center [673, 257] width 56 height 21
click at [645, 259] on input "不留客資" at bounding box center [624, 257] width 42 height 42
checkbox input "false"
click at [702, 224] on input "顧客姓名/手機號碼/編號" at bounding box center [724, 209] width 190 height 35
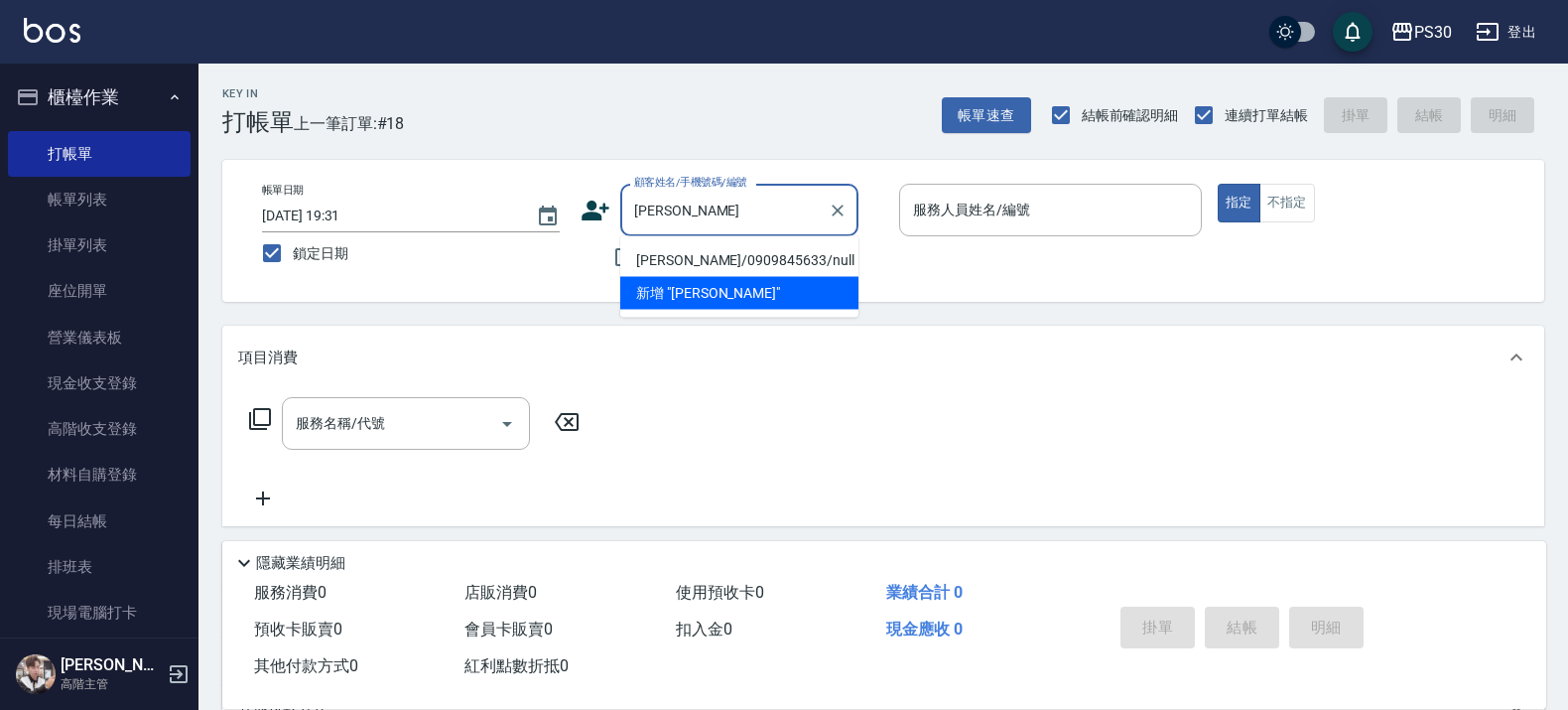
click at [701, 255] on li "陳春樹/0909845633/null" at bounding box center [739, 260] width 238 height 33
type input "陳春樹/0909845633/null"
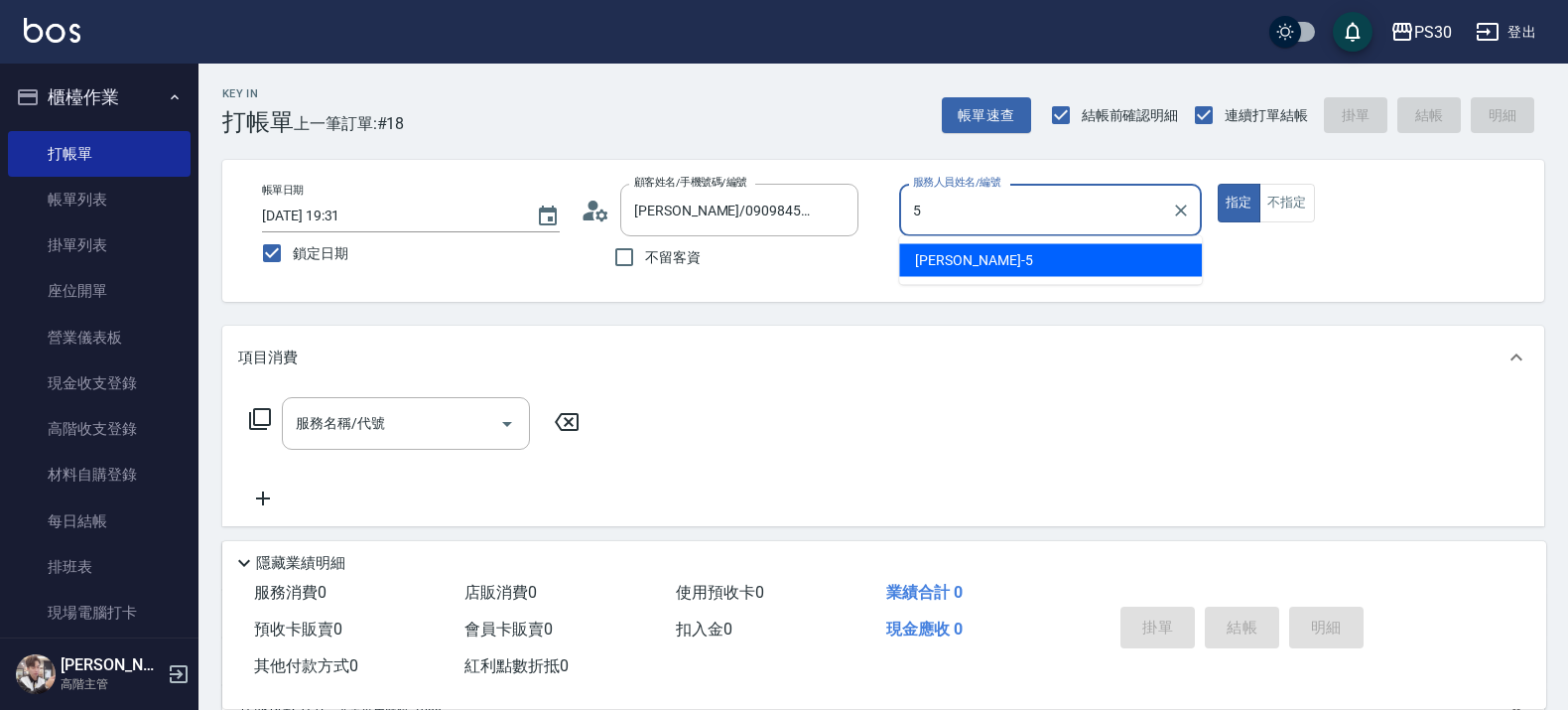
type input "袁維君-5"
type button "true"
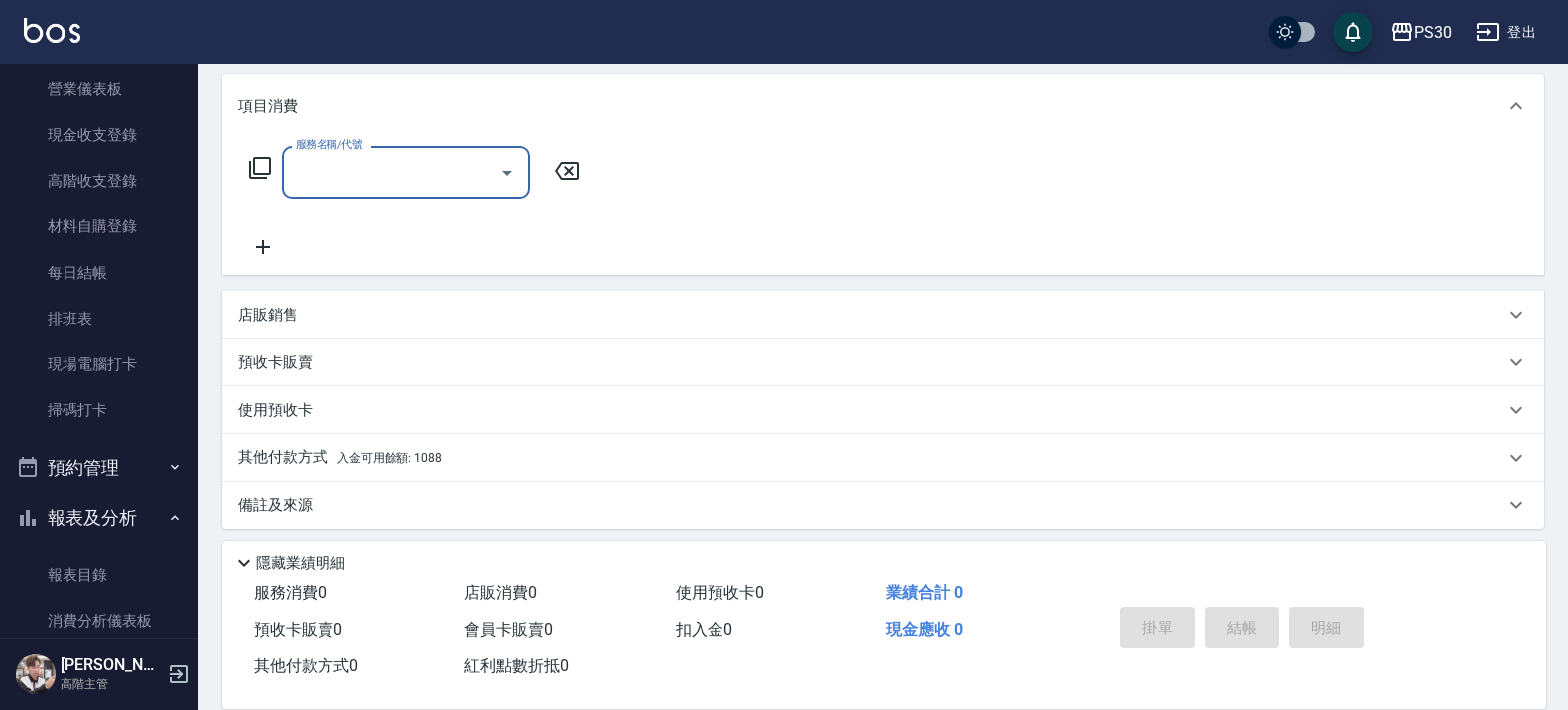
scroll to position [260, 0]
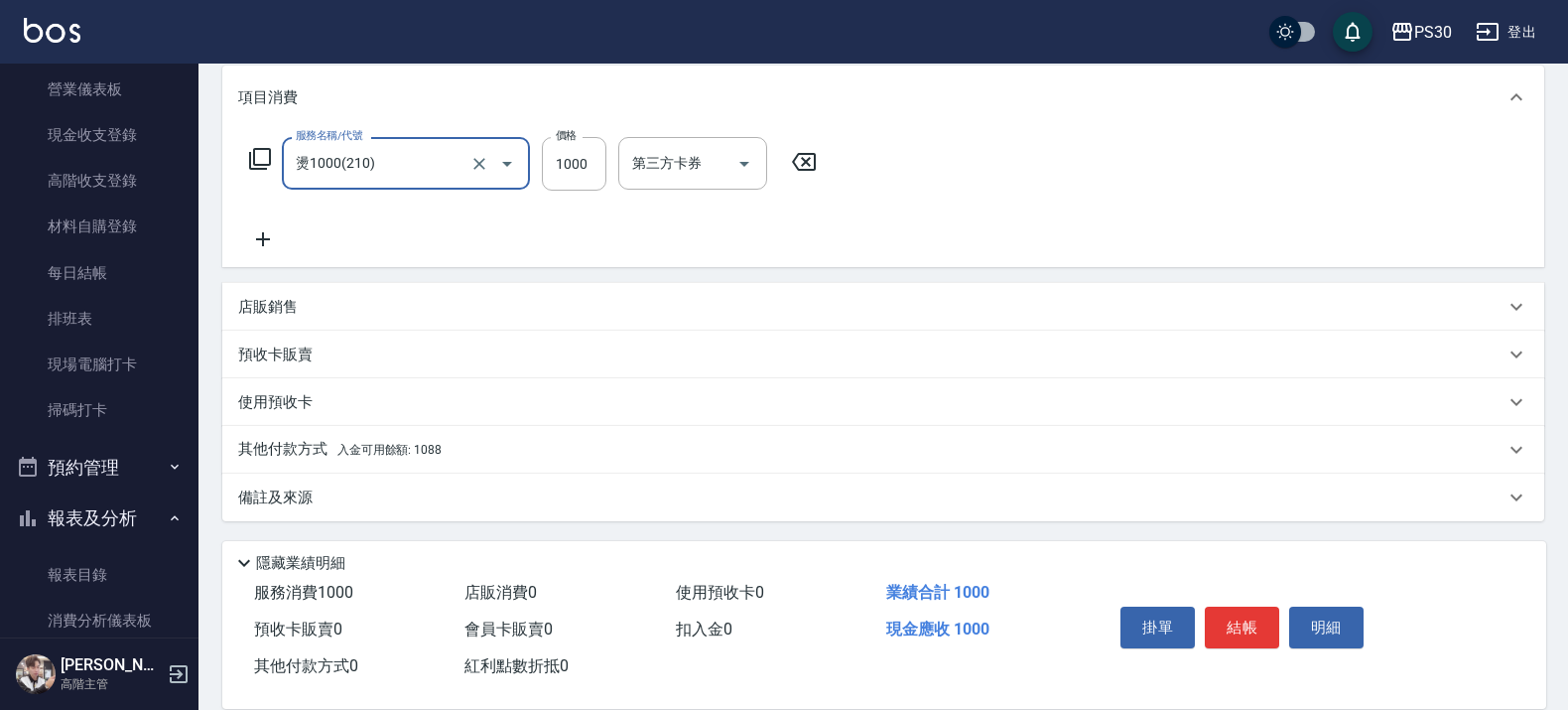
type input "燙1000(210)"
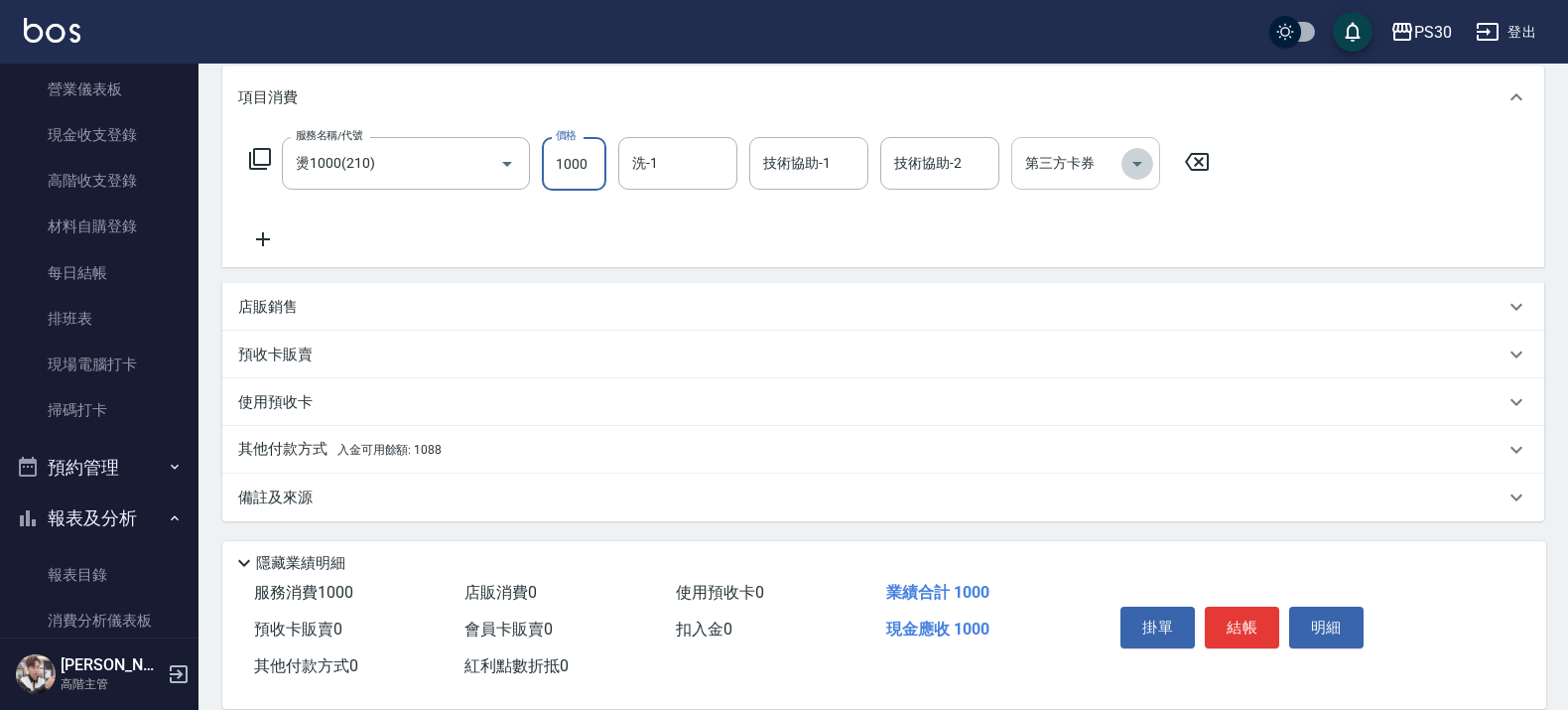
click at [1129, 163] on icon "Open" at bounding box center [1137, 164] width 24 height 24
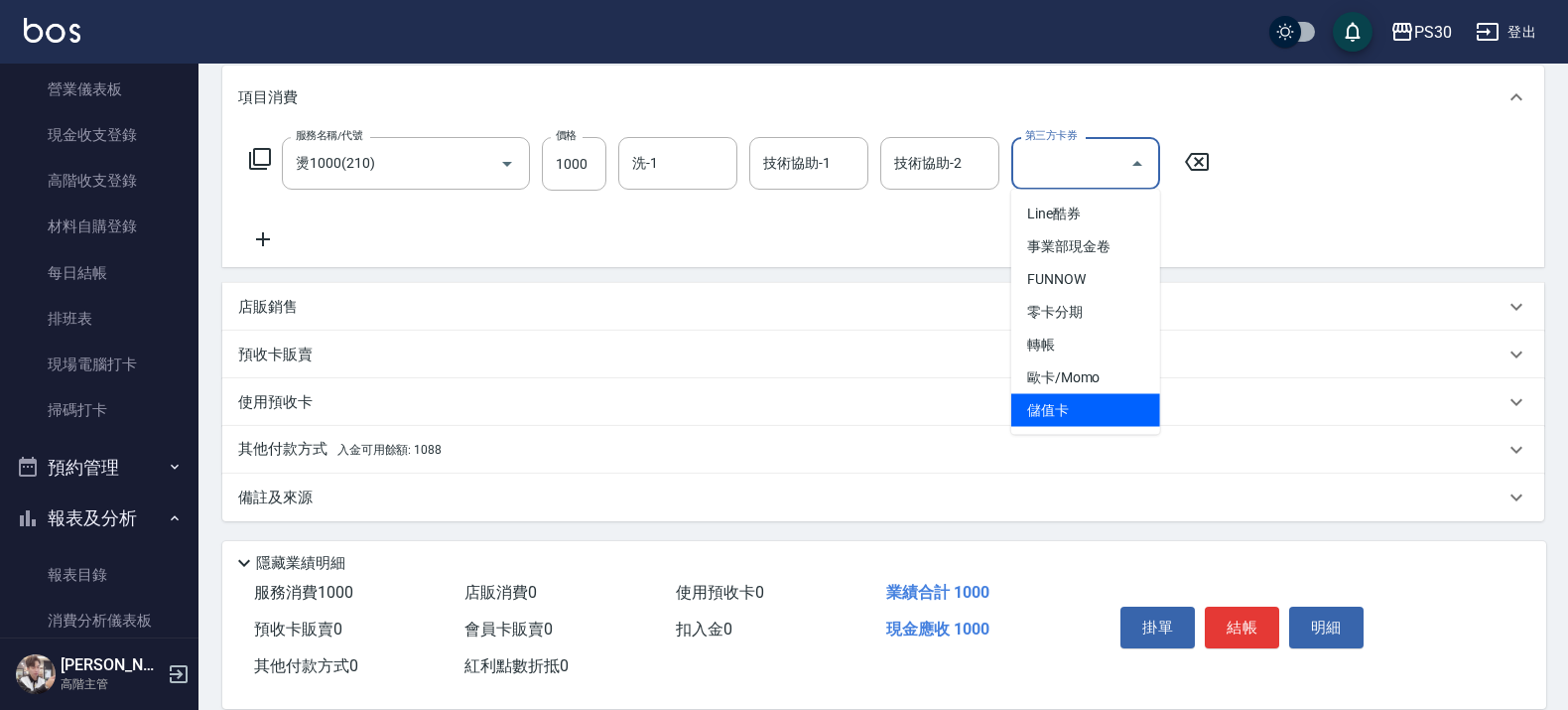
click at [1068, 403] on span "儲值卡" at bounding box center [1086, 410] width 149 height 33
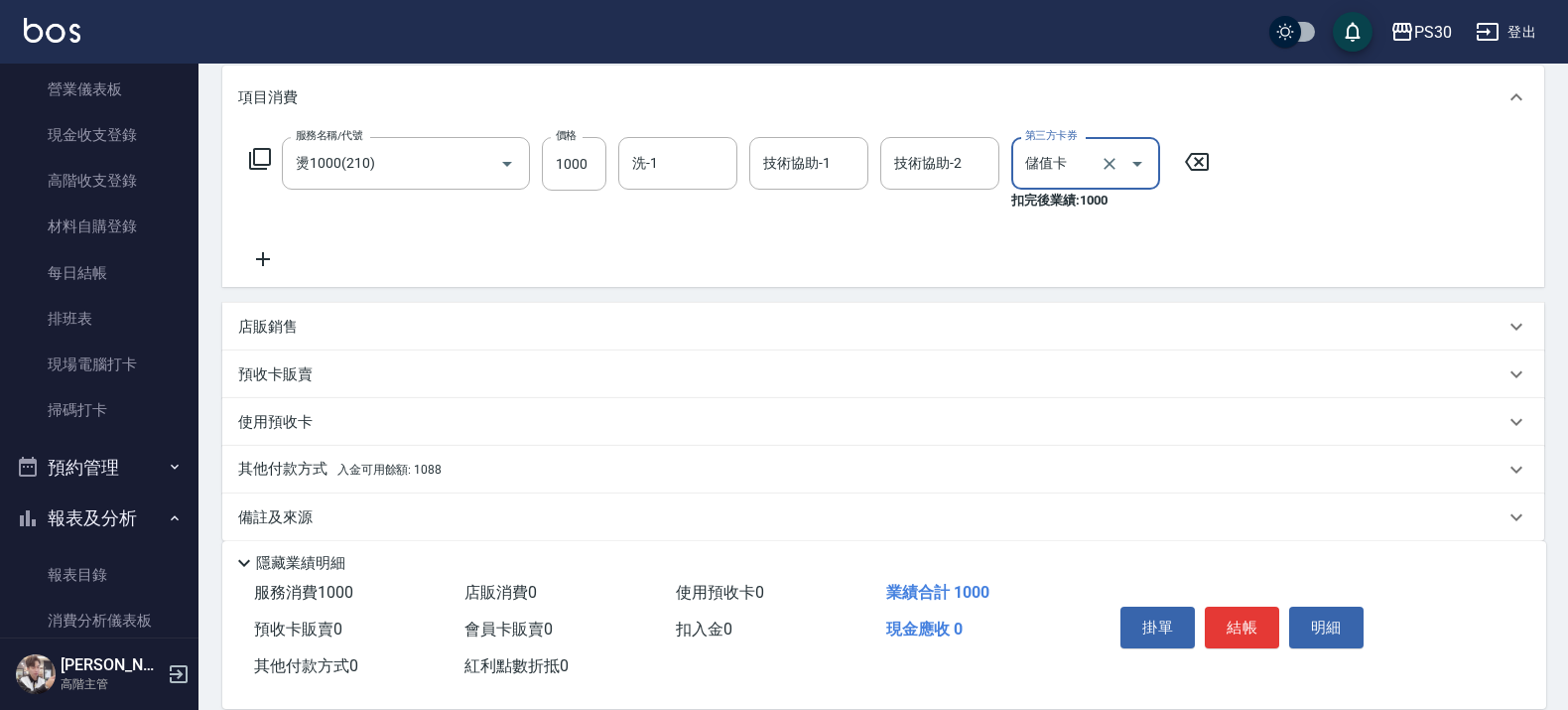
type input "儲值卡"
click at [715, 160] on input "洗-1" at bounding box center [678, 163] width 102 height 35
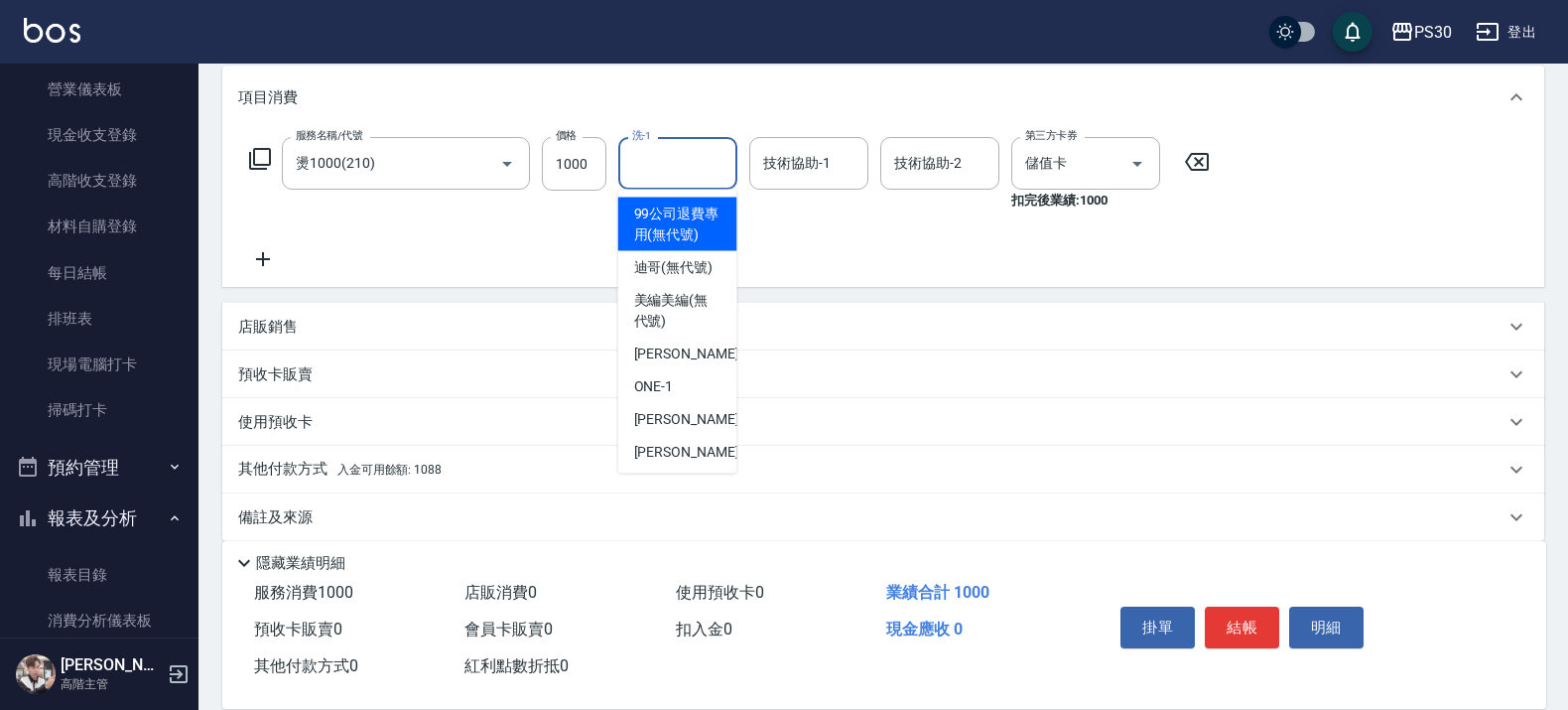
click at [685, 150] on input "洗-1" at bounding box center [678, 163] width 102 height 35
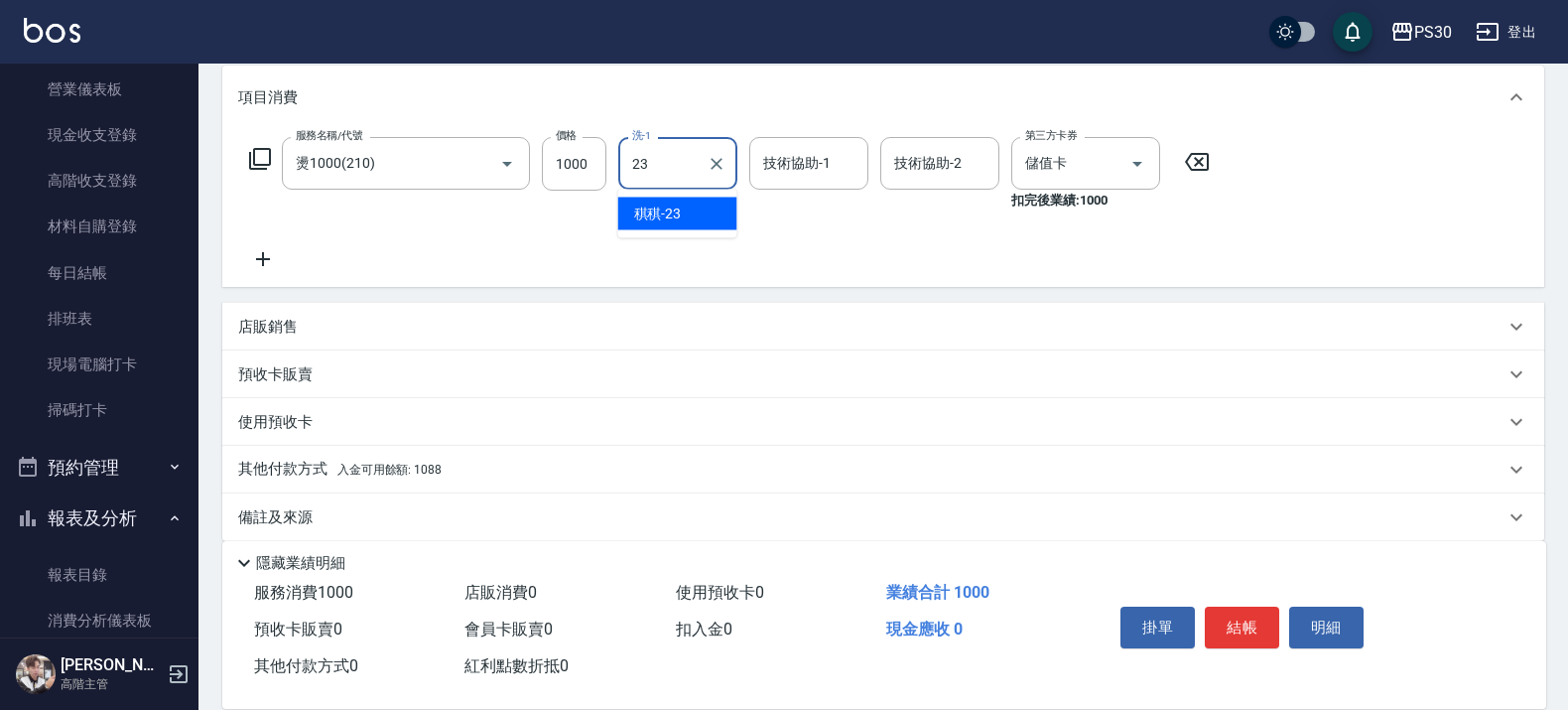
type input "稘稘-23"
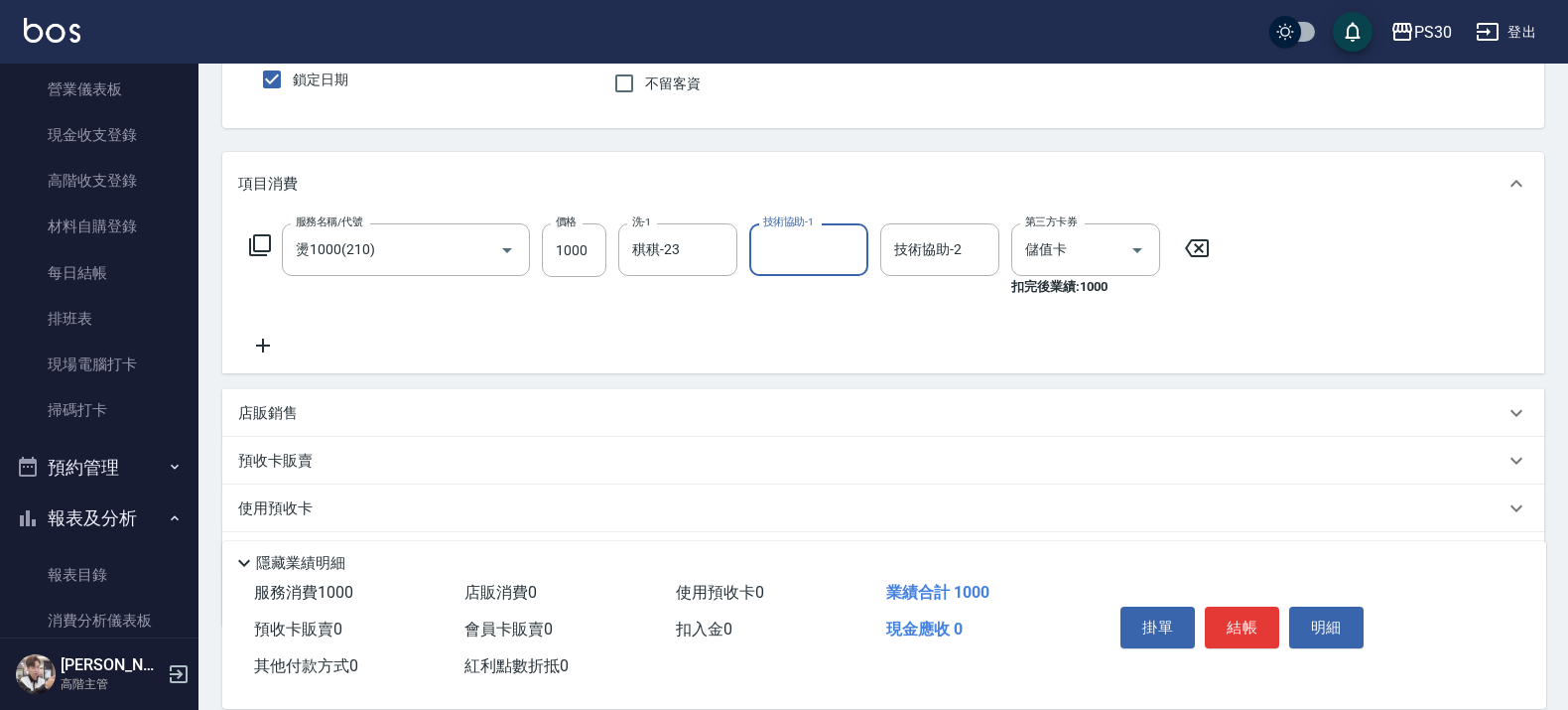
scroll to position [280, 0]
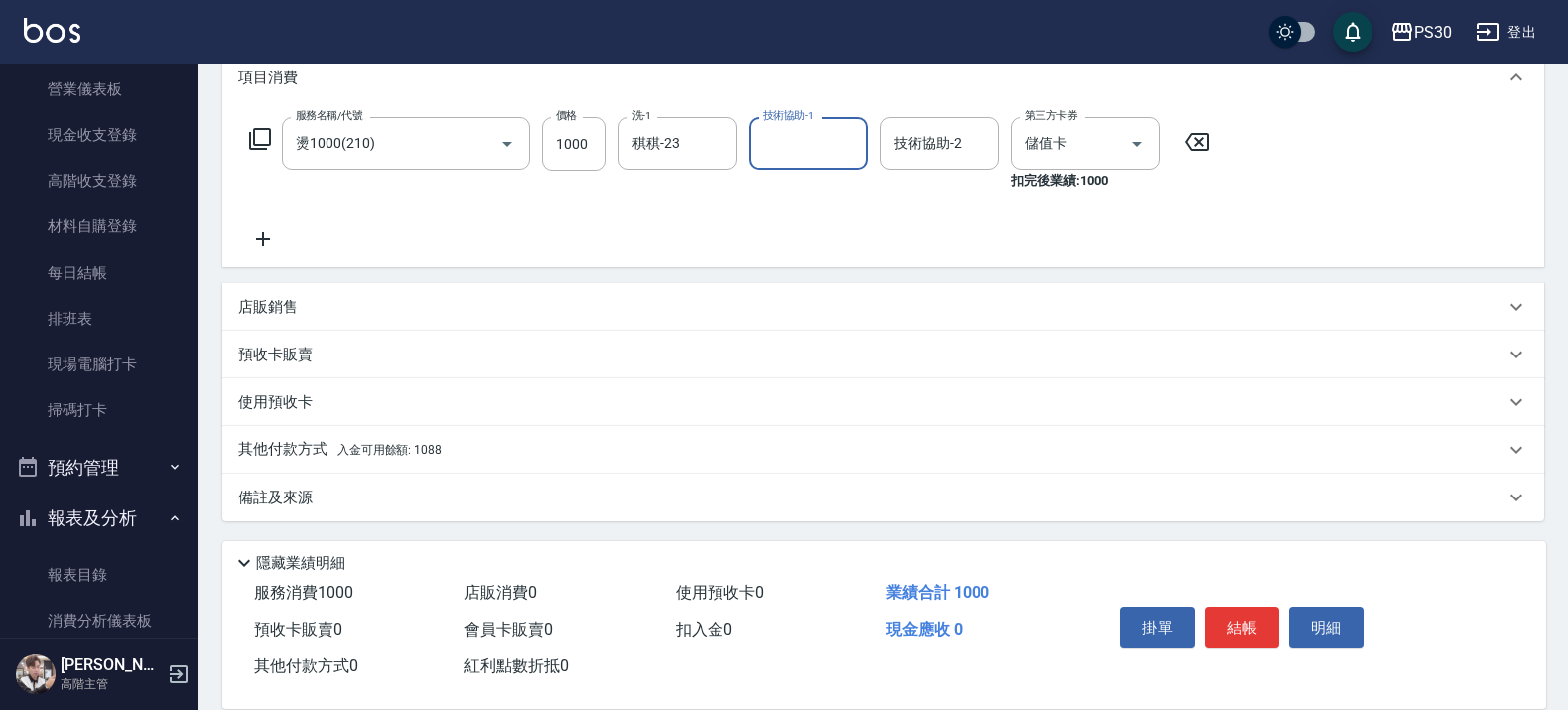
click at [372, 428] on div "其他付款方式 入金可用餘額: 1088" at bounding box center [883, 450] width 1322 height 48
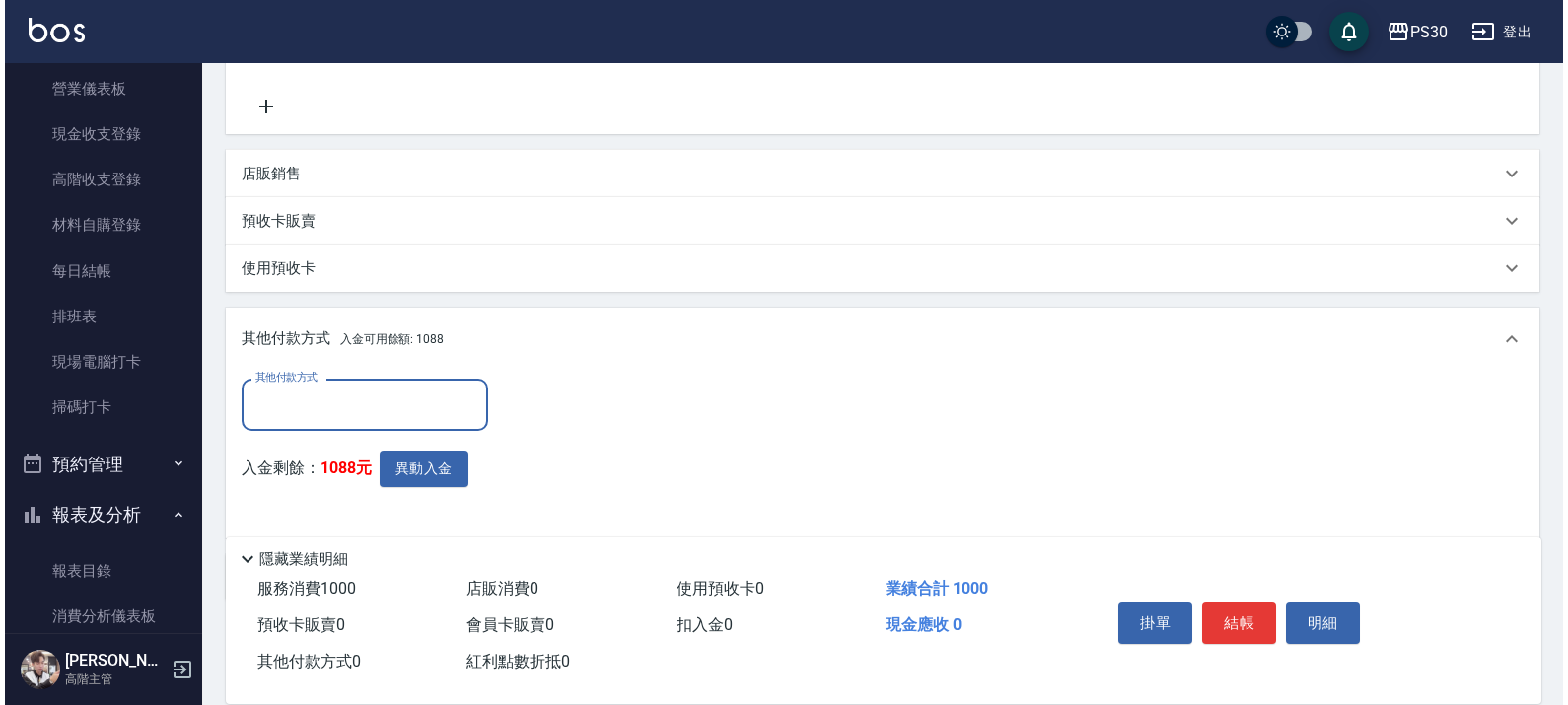
scroll to position [492, 0]
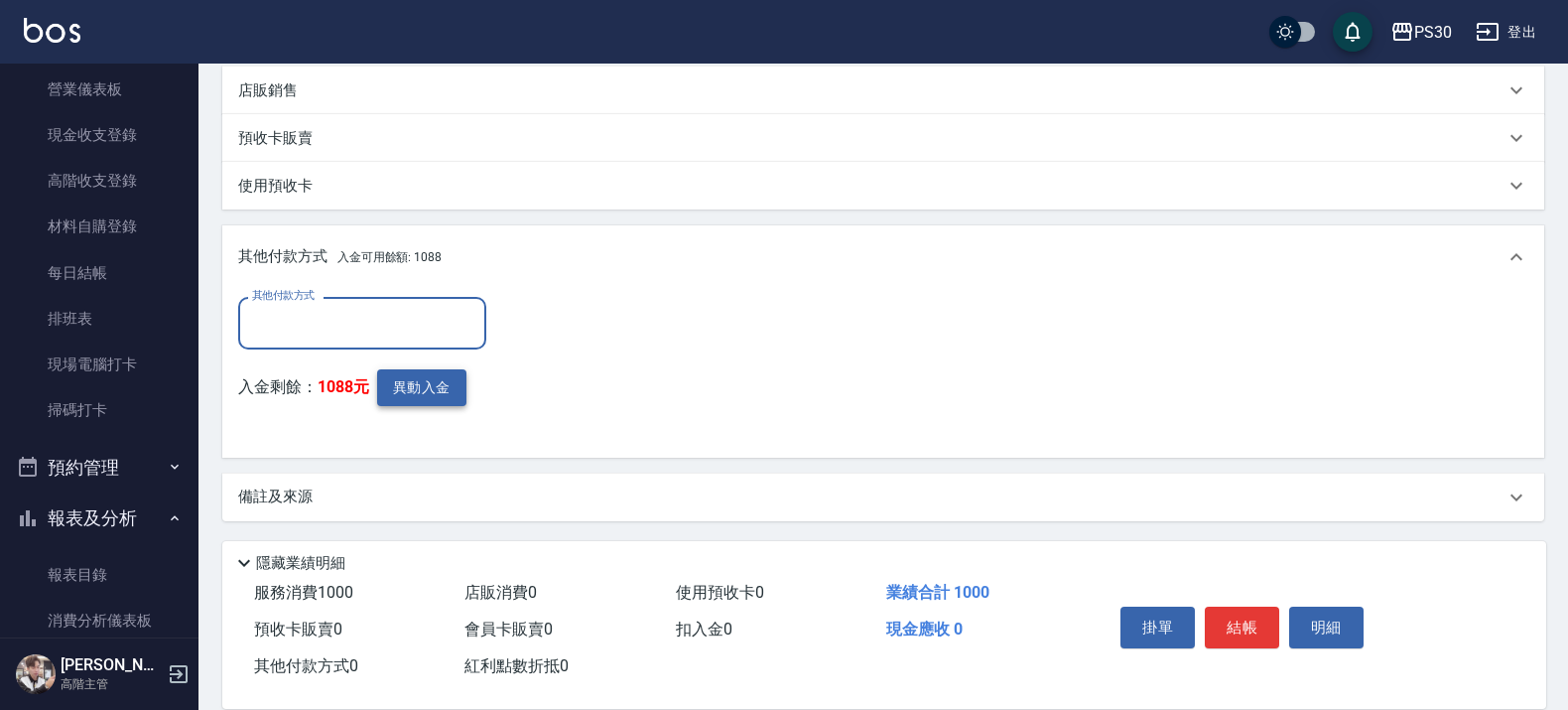
click at [422, 388] on button "異動入金" at bounding box center [422, 387] width 90 height 37
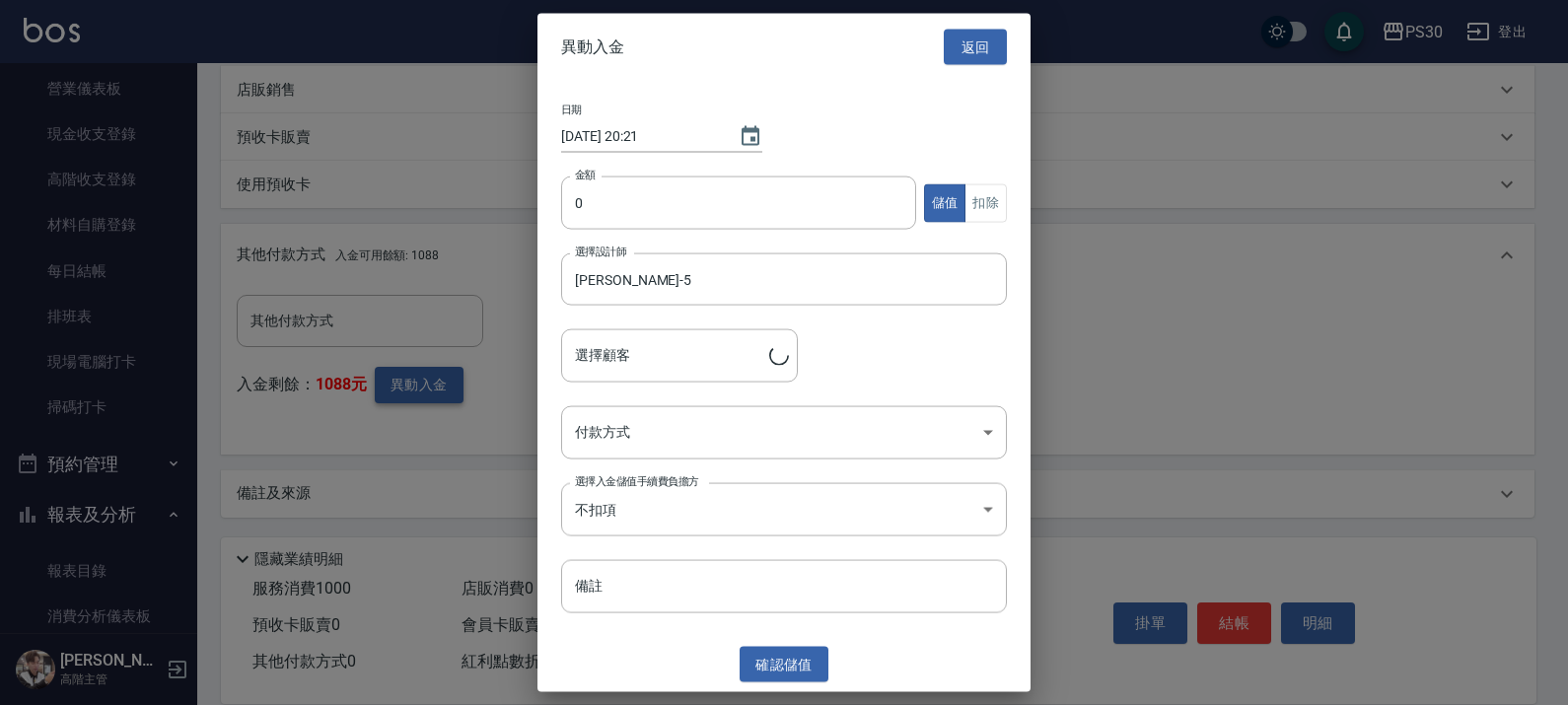
type input "陳春樹/0909845633"
click at [603, 188] on input "0" at bounding box center [738, 203] width 355 height 53
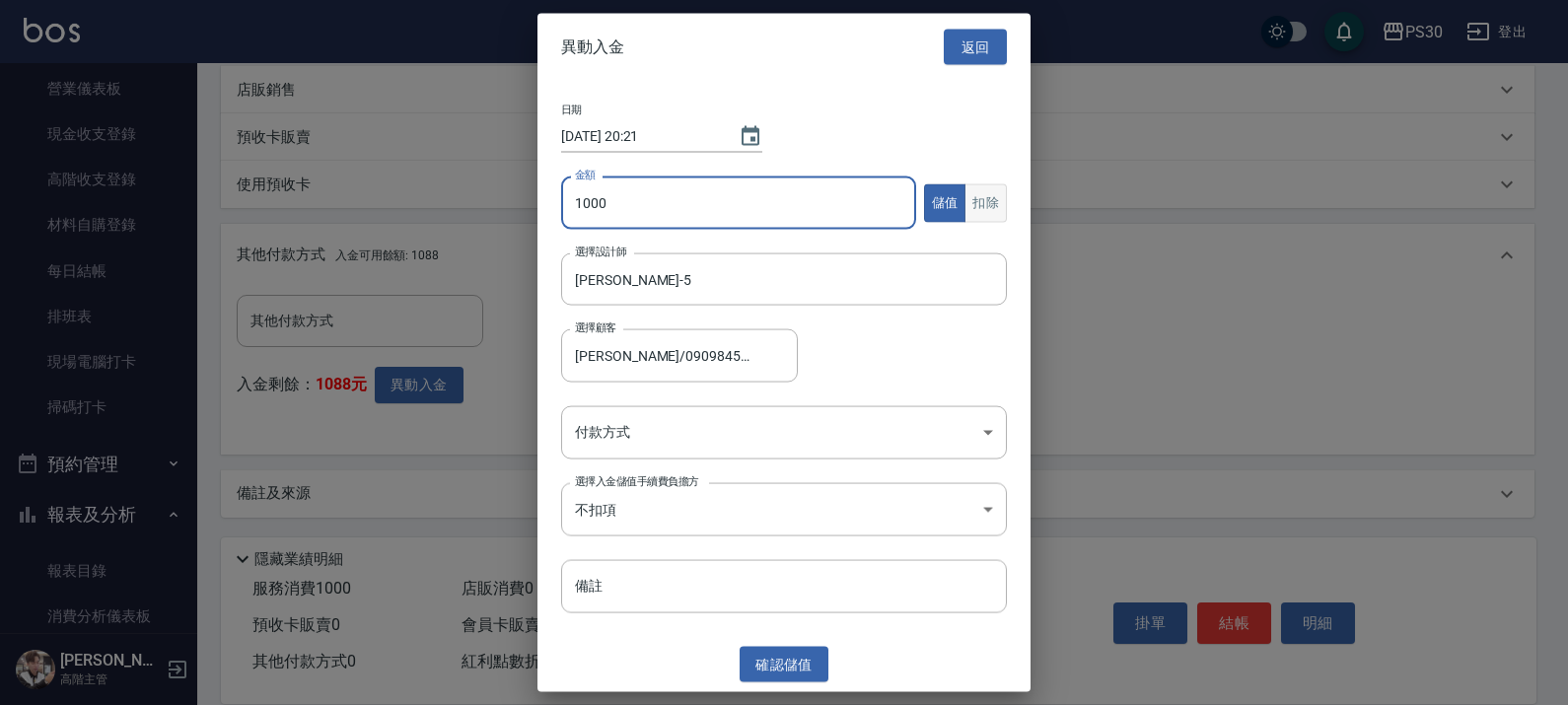
type input "1000"
click at [983, 208] on button "扣除" at bounding box center [985, 202] width 43 height 39
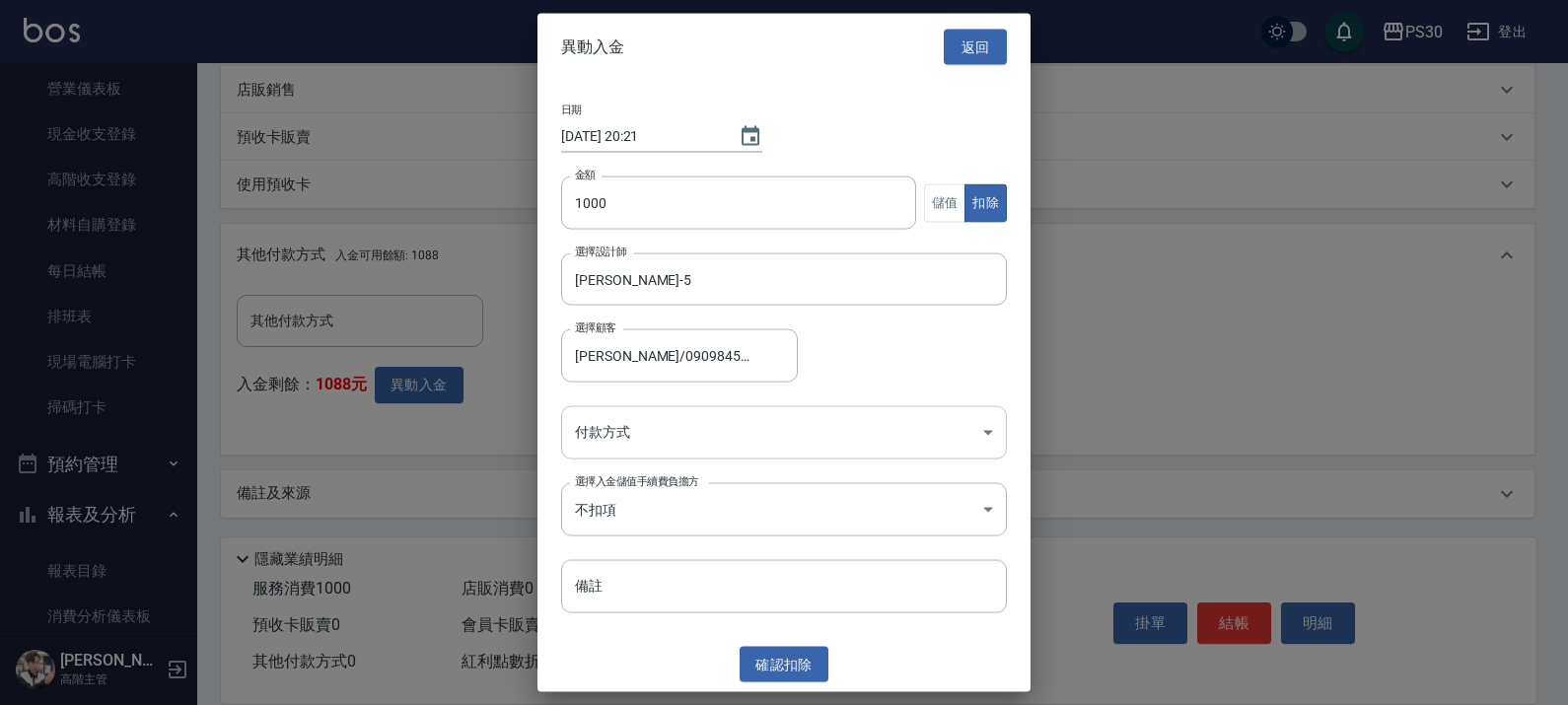
click at [840, 430] on body "PS30 登出 櫃檯作業 打帳單 帳單列表 掛單列表 座位開單 營業儀表板 現金收支登錄 高階收支登錄 材料自購登錄 每日結帳 排班表 現場電腦打卡 掃碼打卡…" at bounding box center [784, 107] width 1568 height 1198
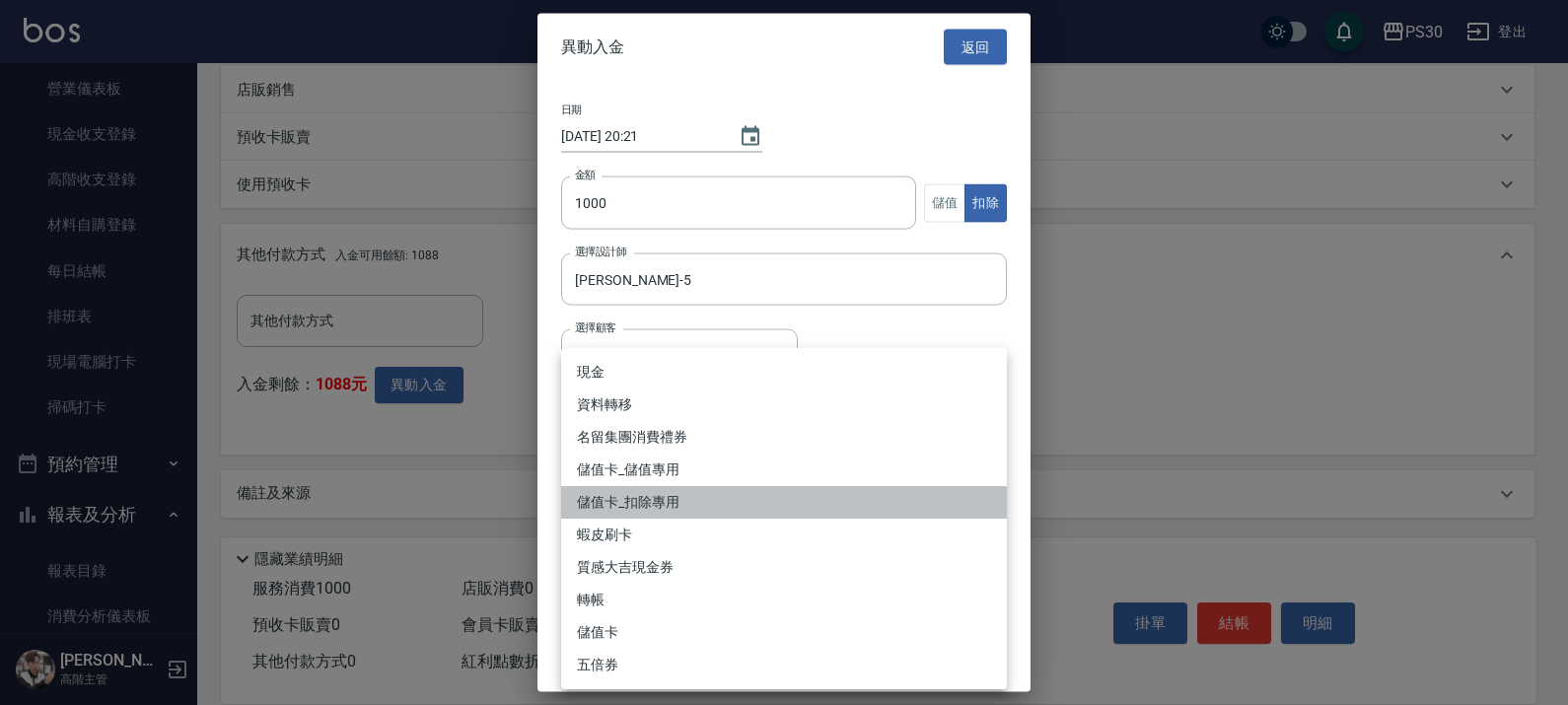
click at [777, 500] on li "儲值卡_扣除專用" at bounding box center [784, 501] width 446 height 33
type input "儲值卡_扣除專用"
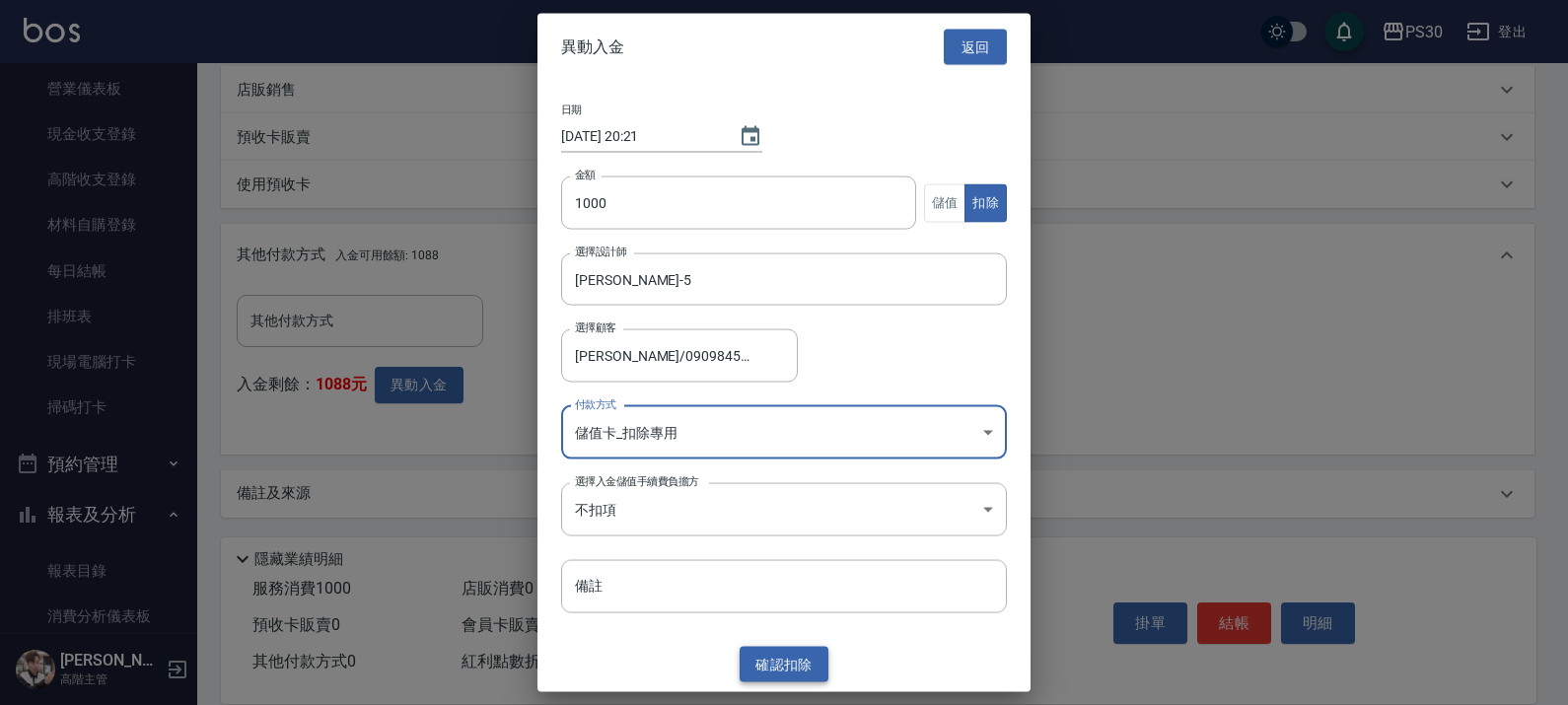
click at [796, 667] on button "確認 扣除" at bounding box center [784, 663] width 89 height 37
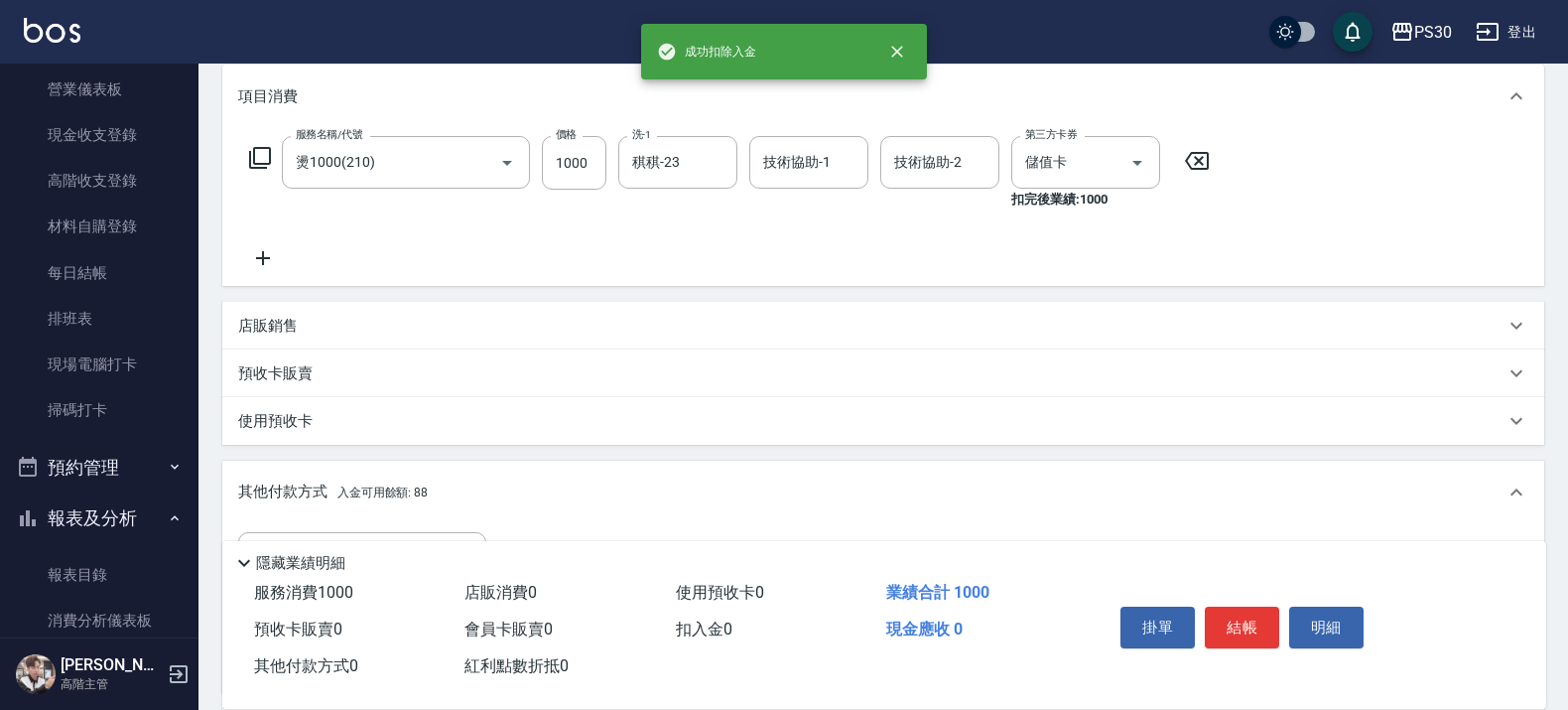
scroll to position [0, 0]
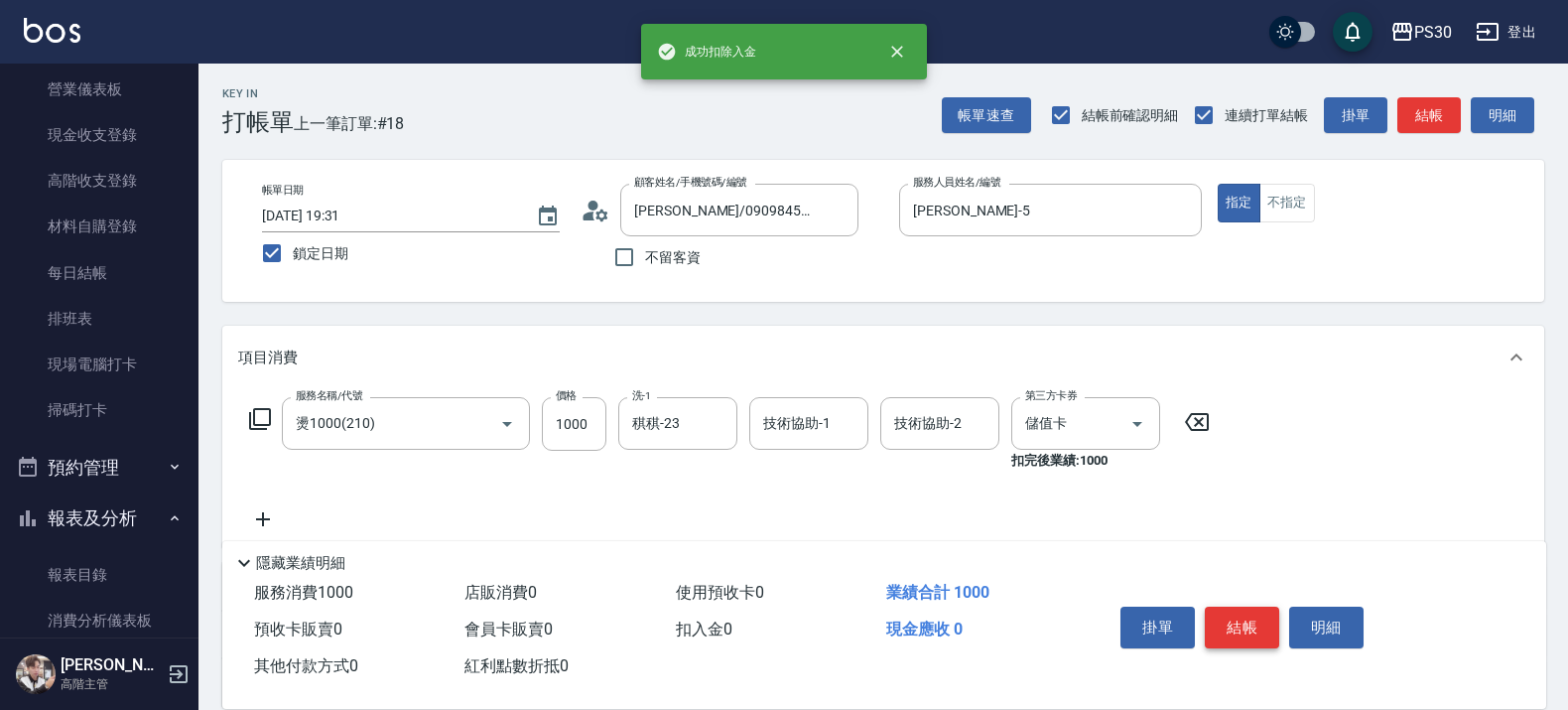
click at [1245, 621] on button "結帳" at bounding box center [1241, 627] width 75 height 42
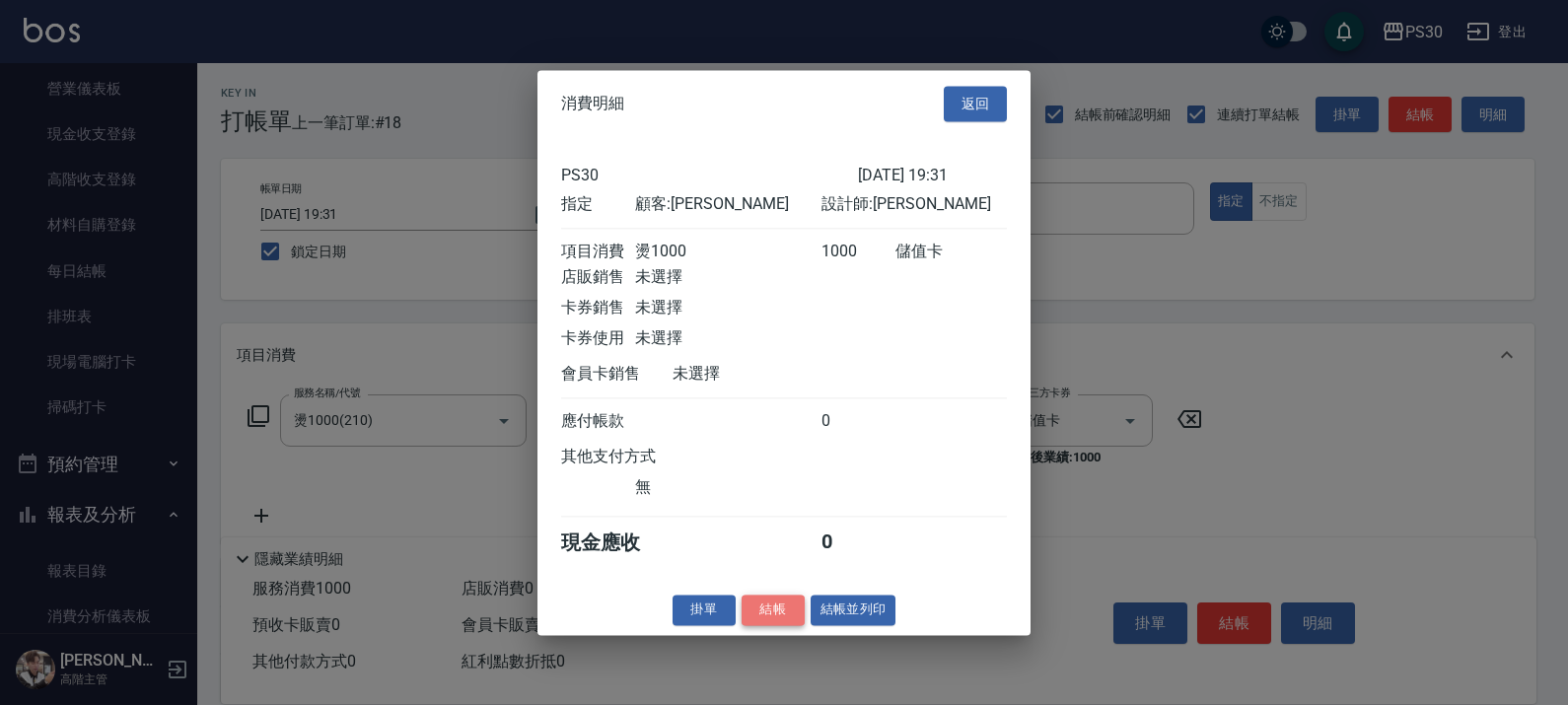
click at [765, 614] on button "結帳" at bounding box center [774, 609] width 63 height 31
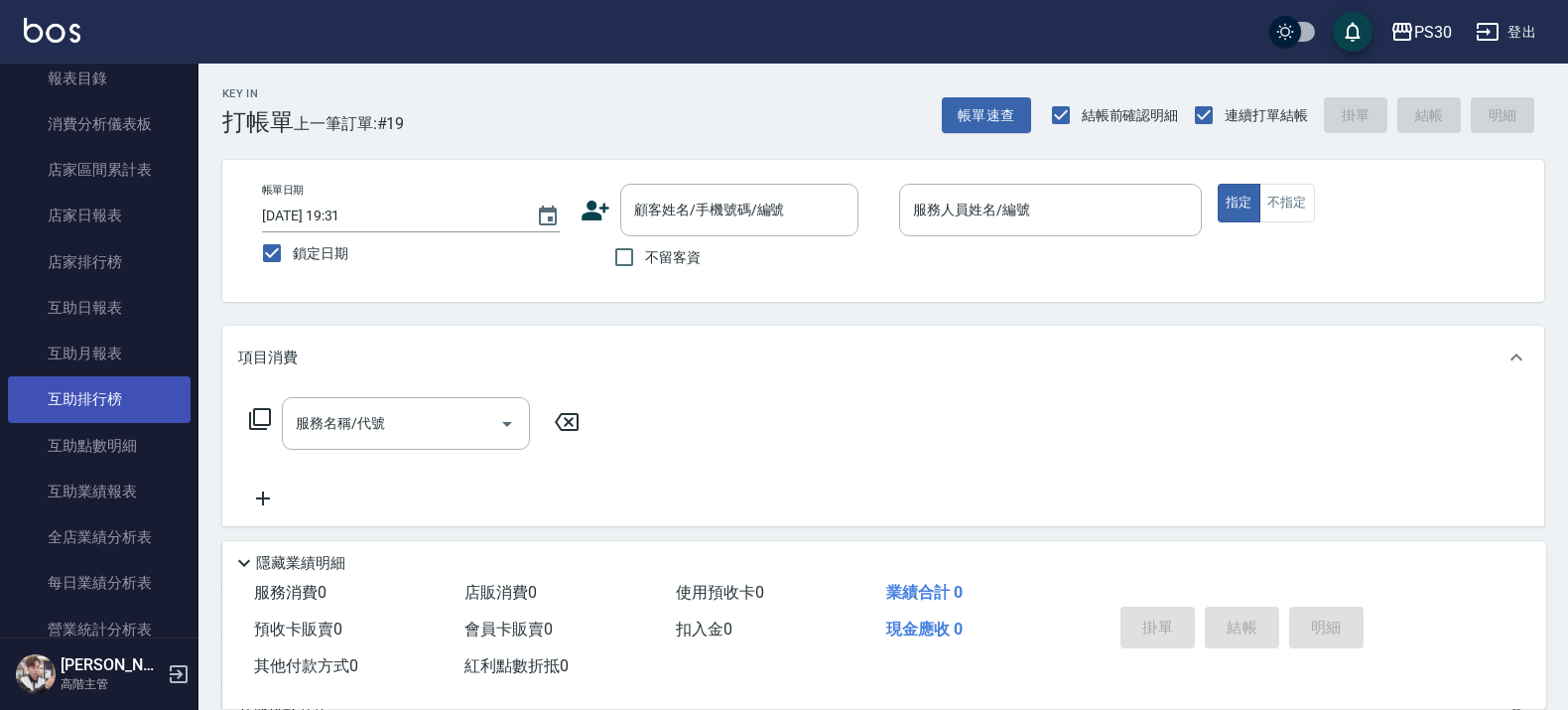
scroll to position [993, 0]
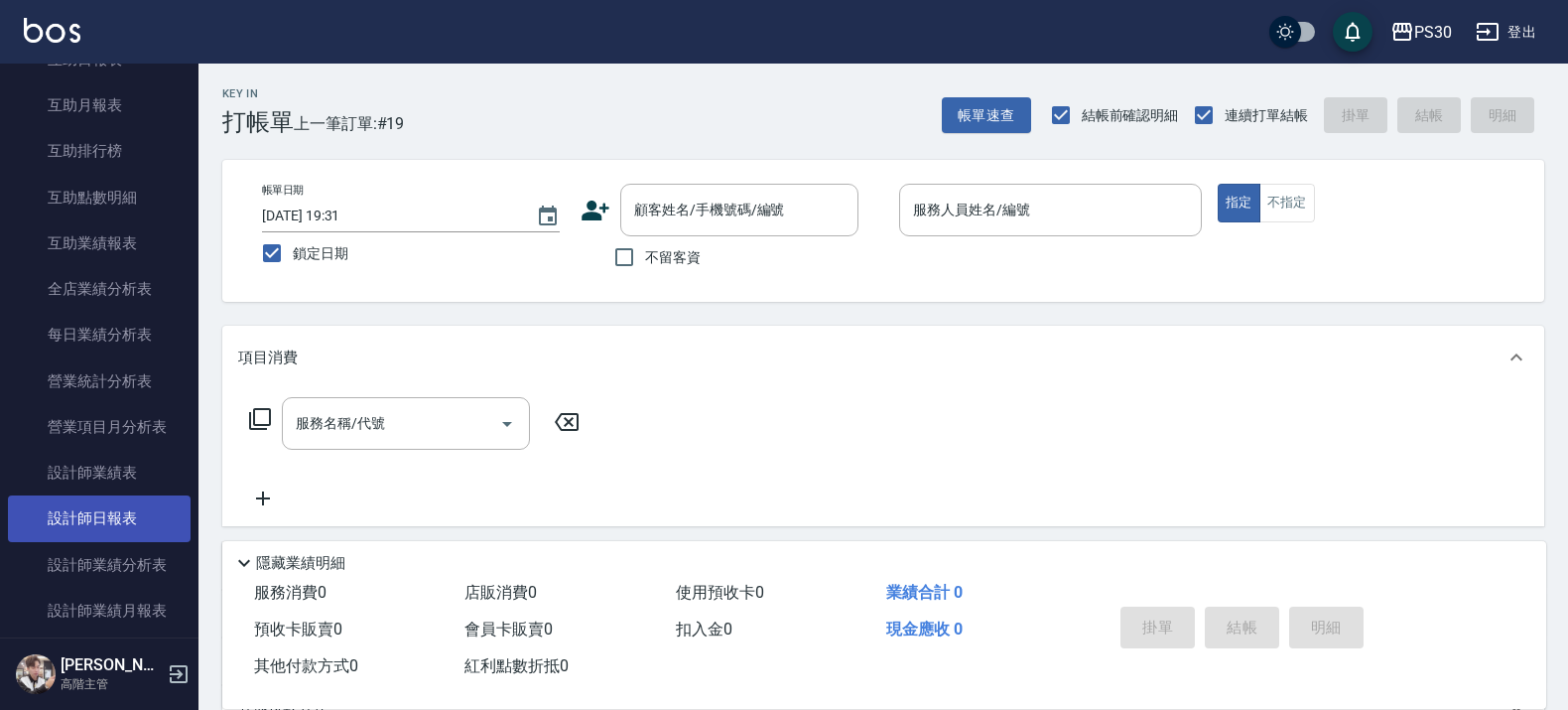
click at [139, 507] on link "設計師日報表" at bounding box center [99, 518] width 182 height 46
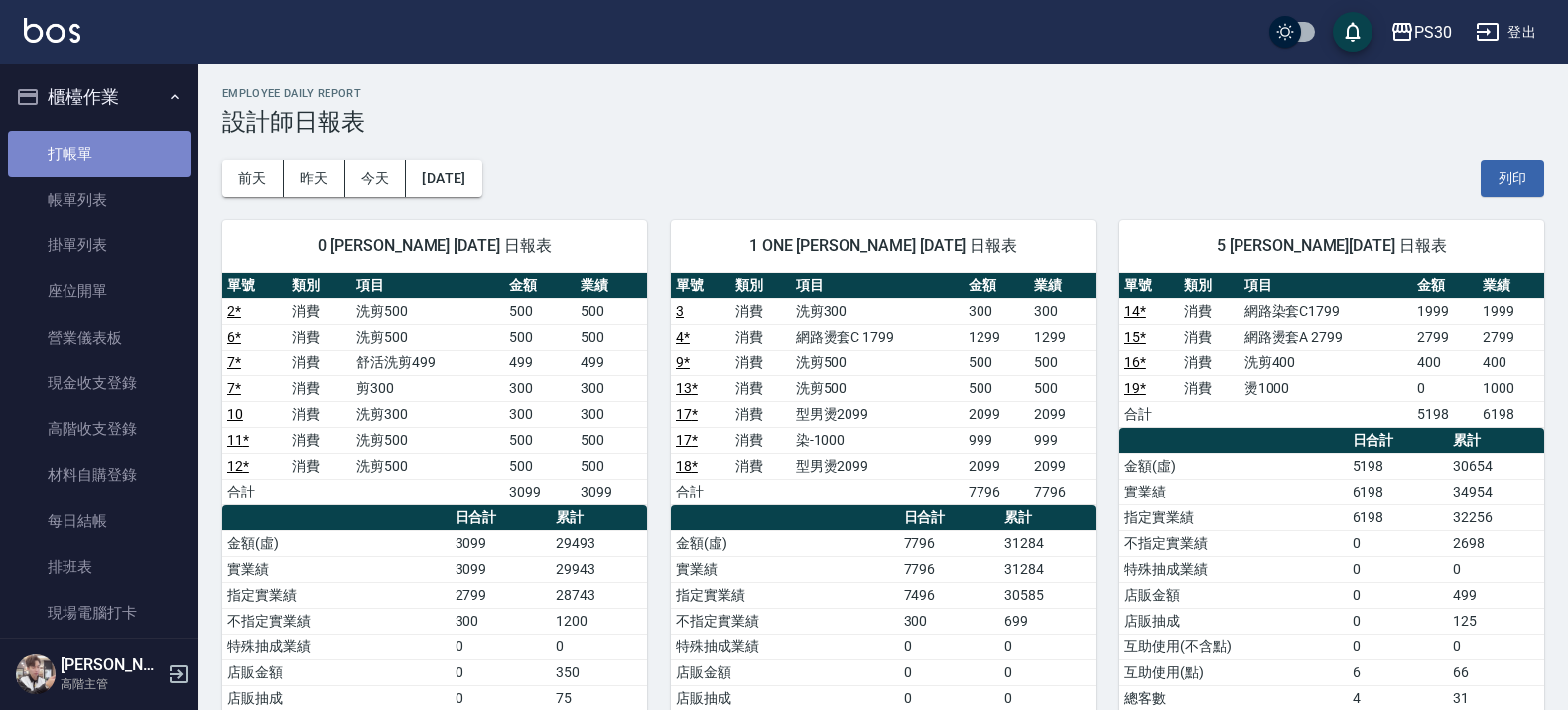
click at [100, 144] on link "打帳單" at bounding box center [99, 154] width 182 height 46
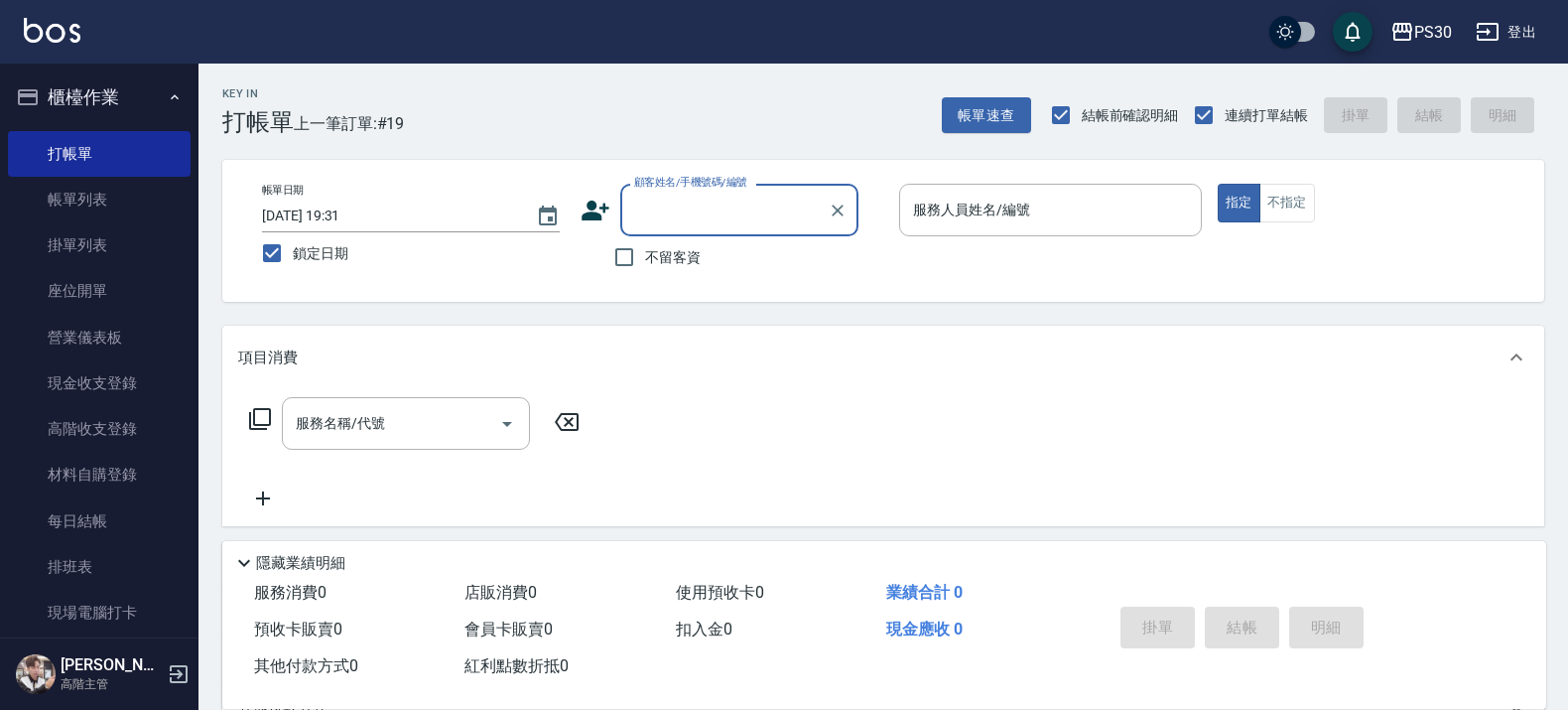
click at [645, 261] on span "不留客資" at bounding box center [673, 257] width 56 height 21
click at [645, 261] on input "不留客資" at bounding box center [624, 257] width 42 height 42
checkbox input "true"
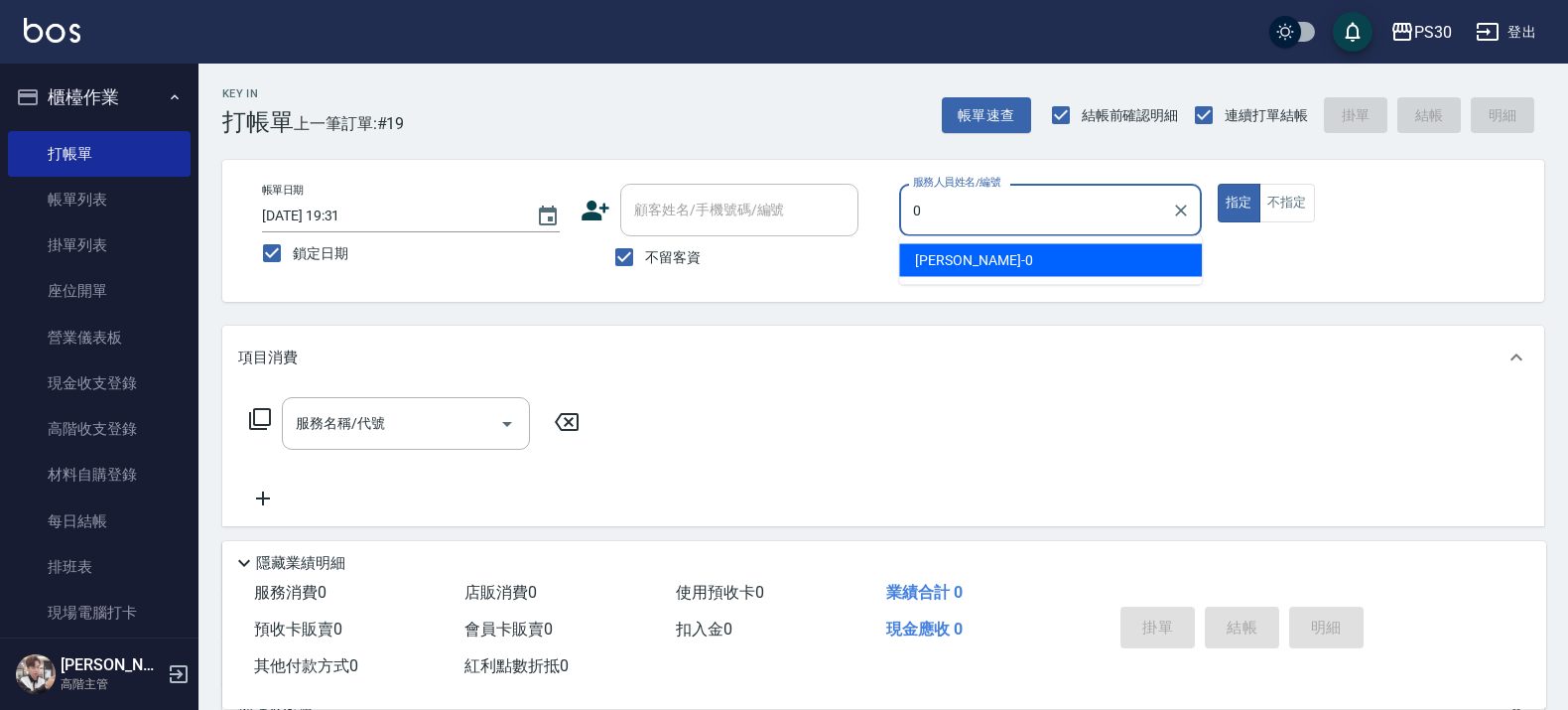
type input "廖金城-0"
type button "true"
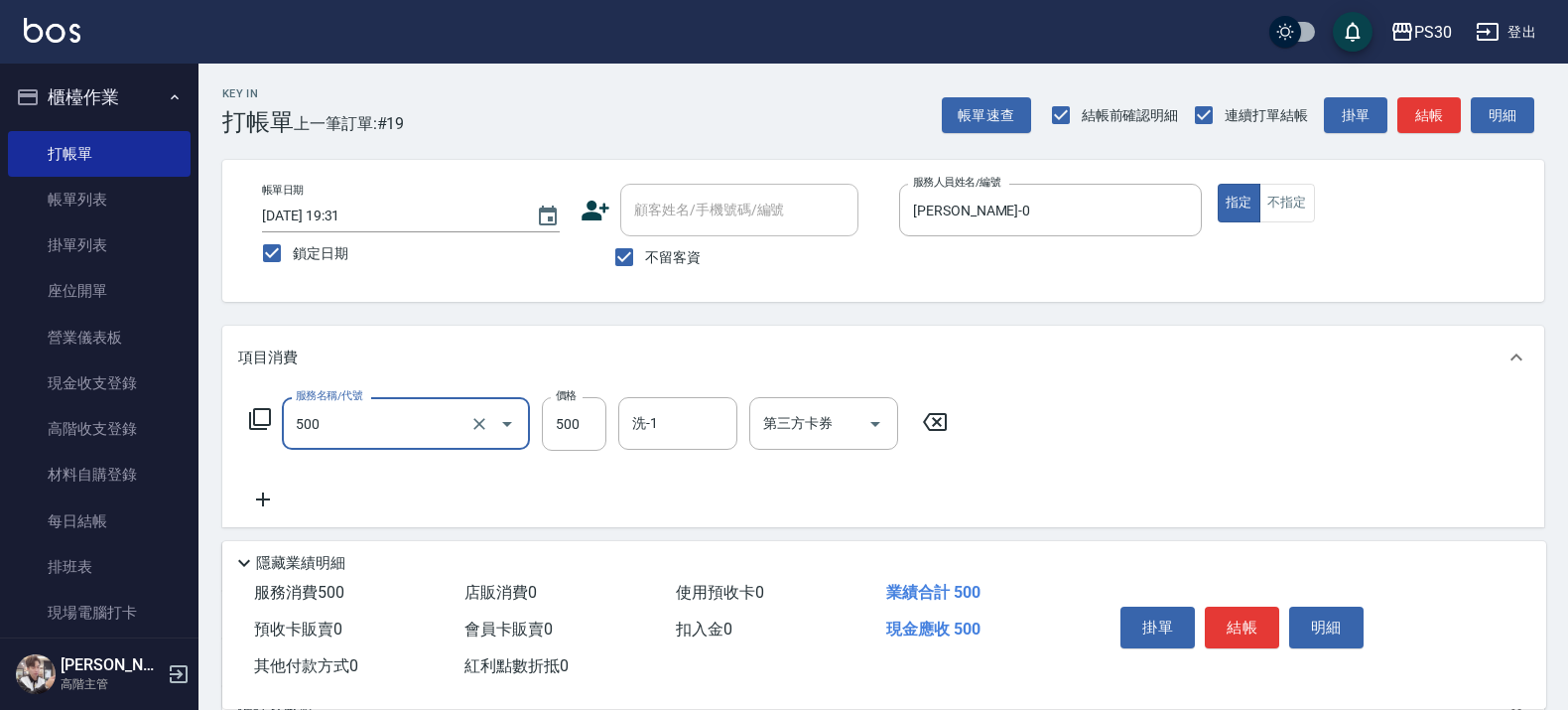
type input "洗剪500(500)"
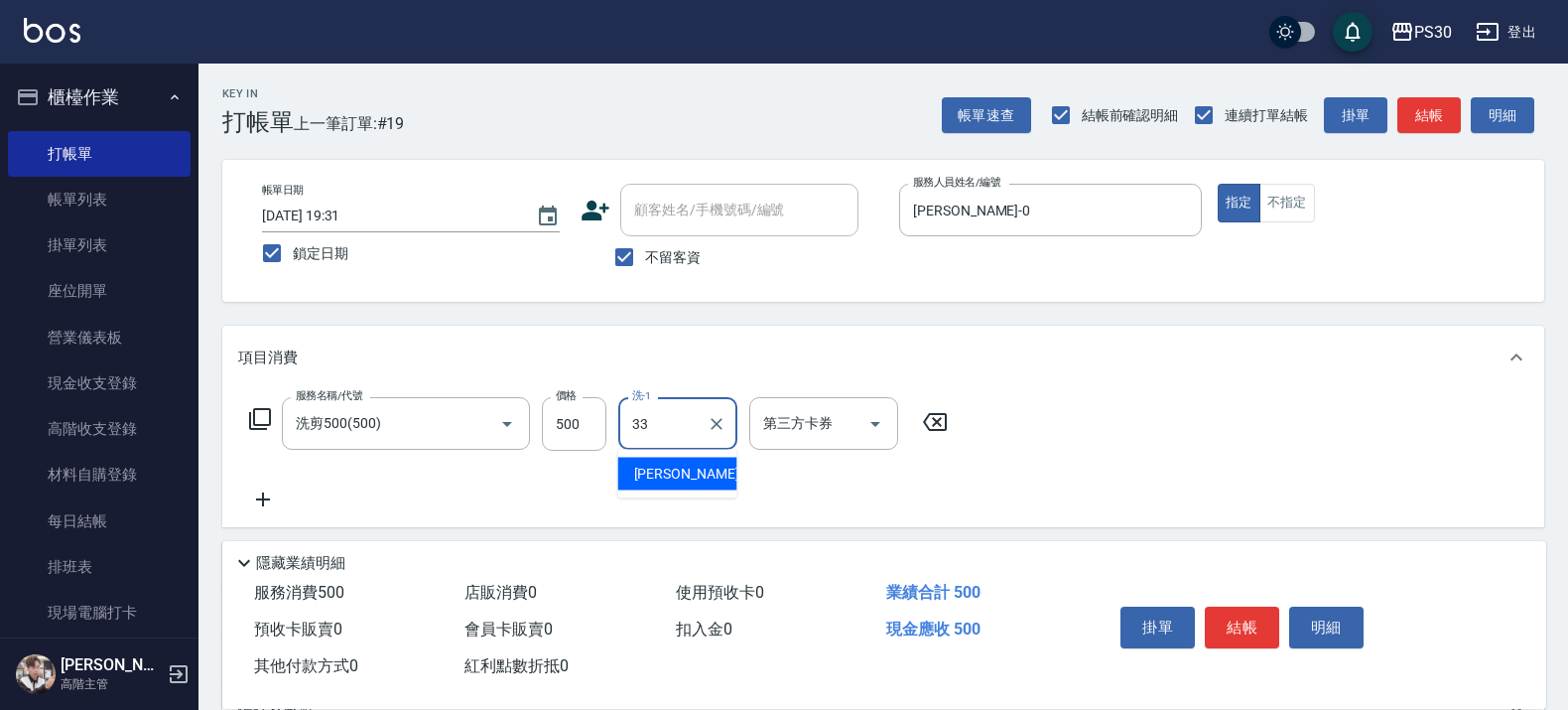
type input "洪采妤-33"
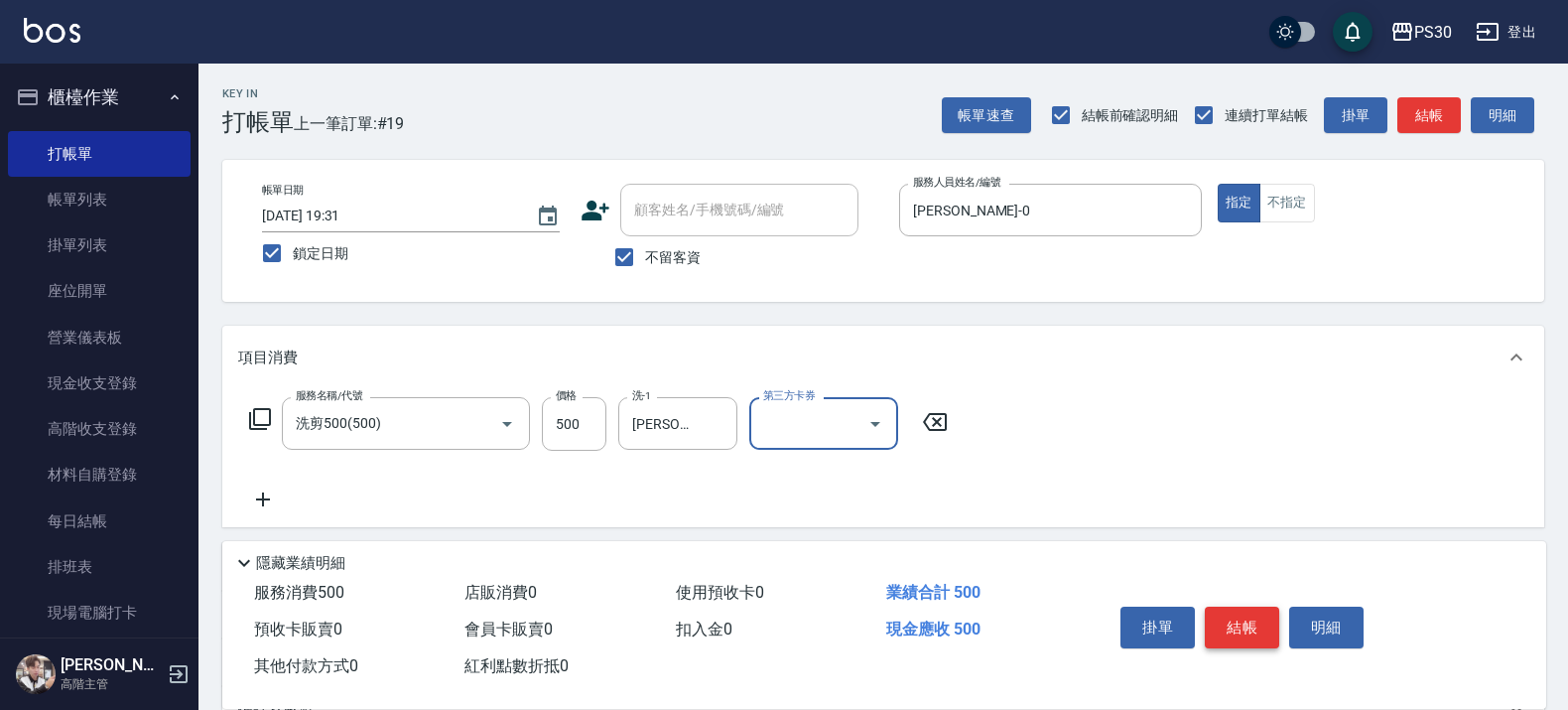
click at [1250, 621] on button "結帳" at bounding box center [1241, 627] width 75 height 42
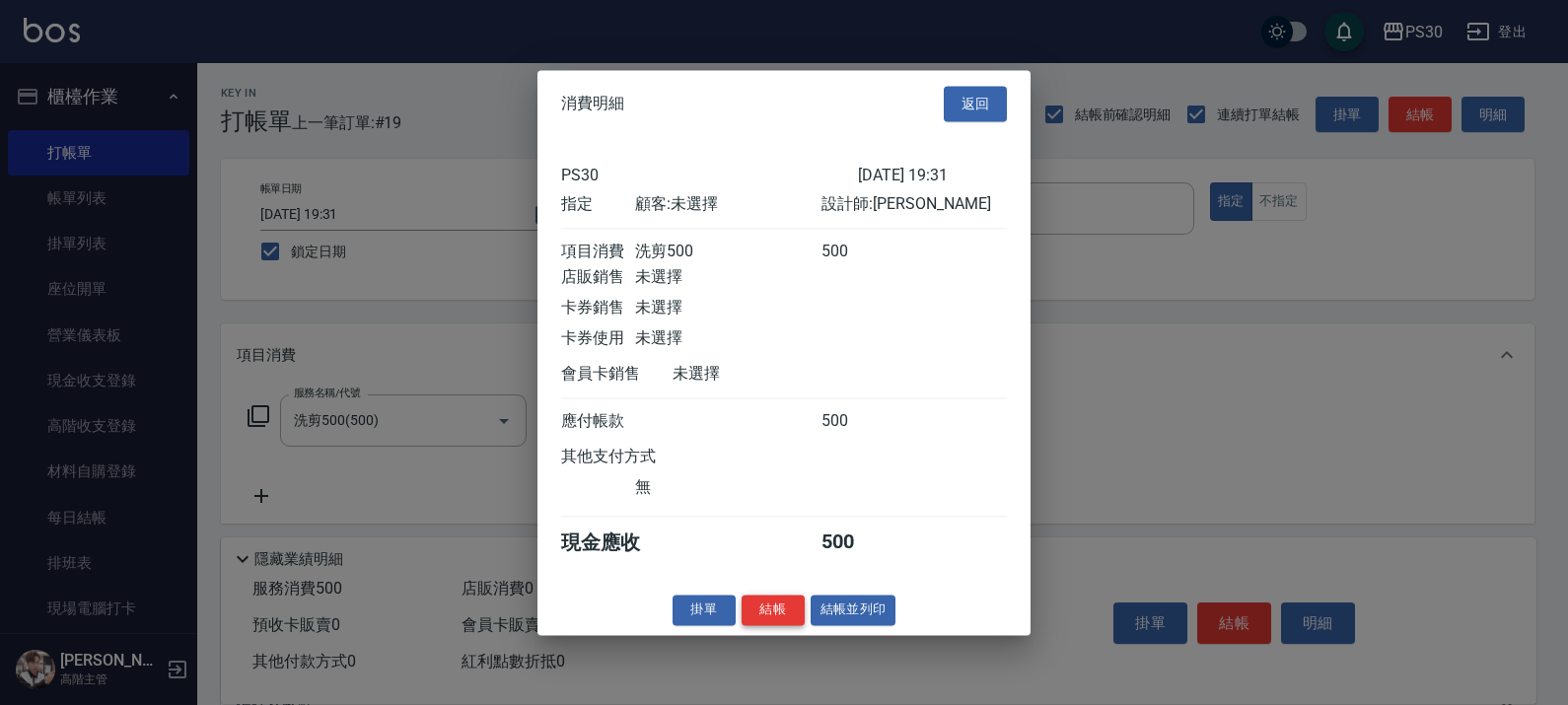
click at [770, 625] on button "結帳" at bounding box center [774, 609] width 63 height 31
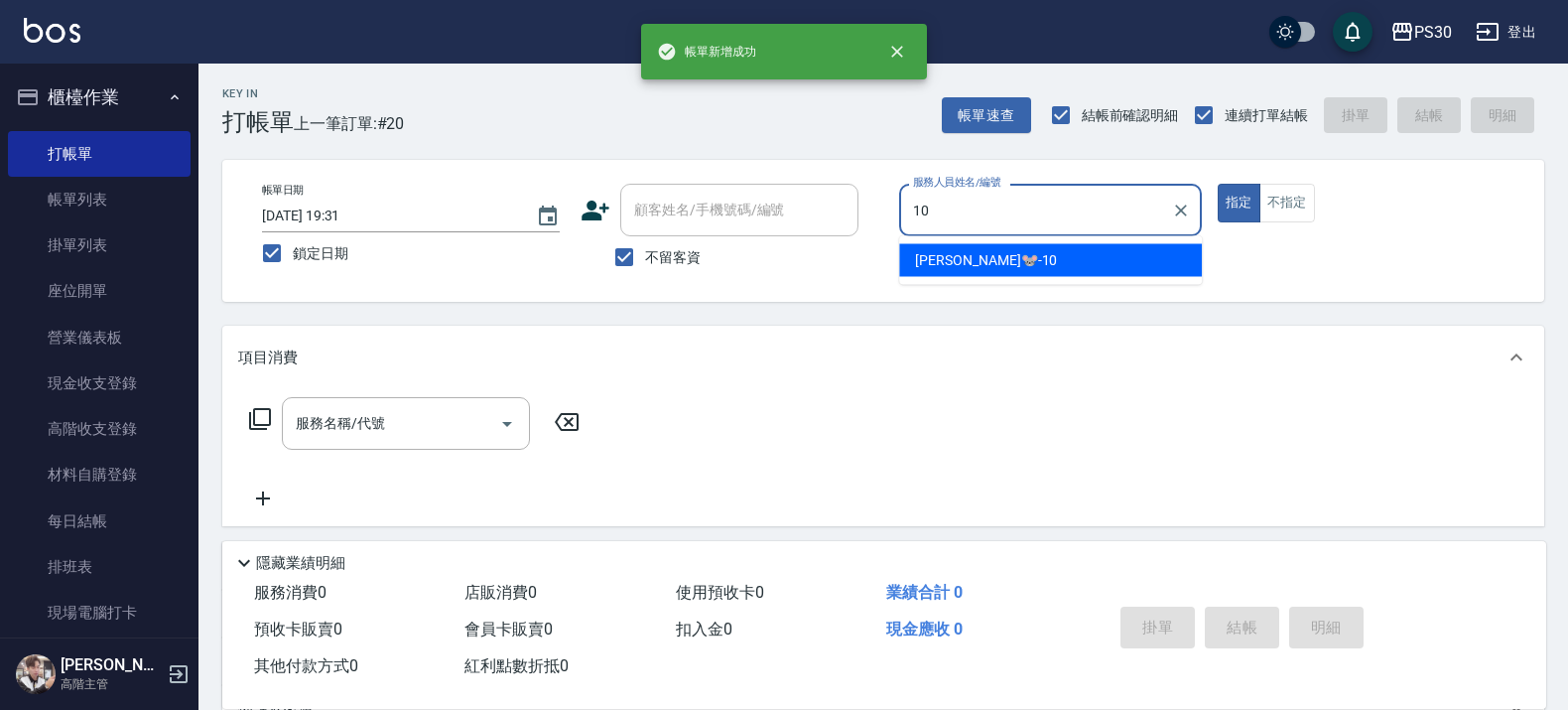
type input "陳湘芸🐭-10"
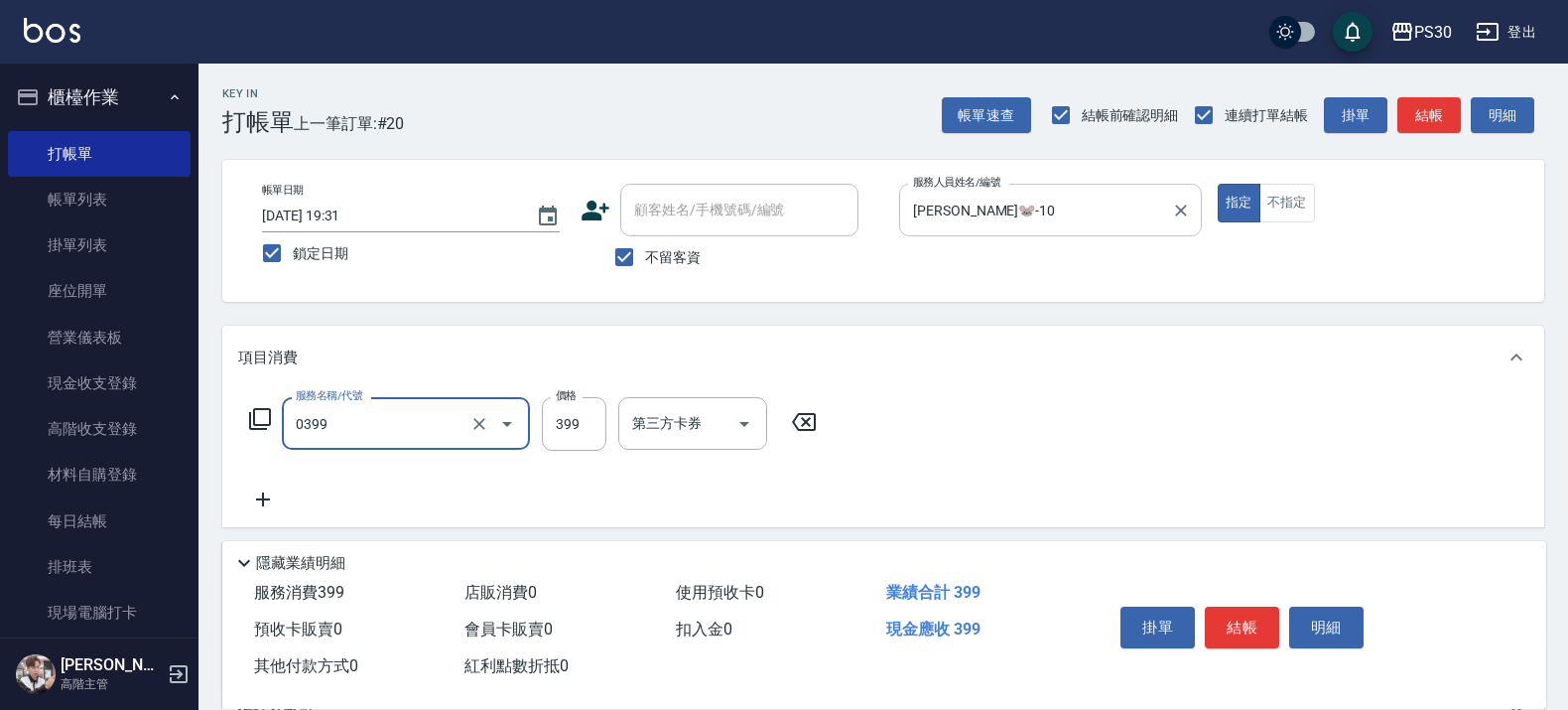
type input "海鹽洗(0399)"
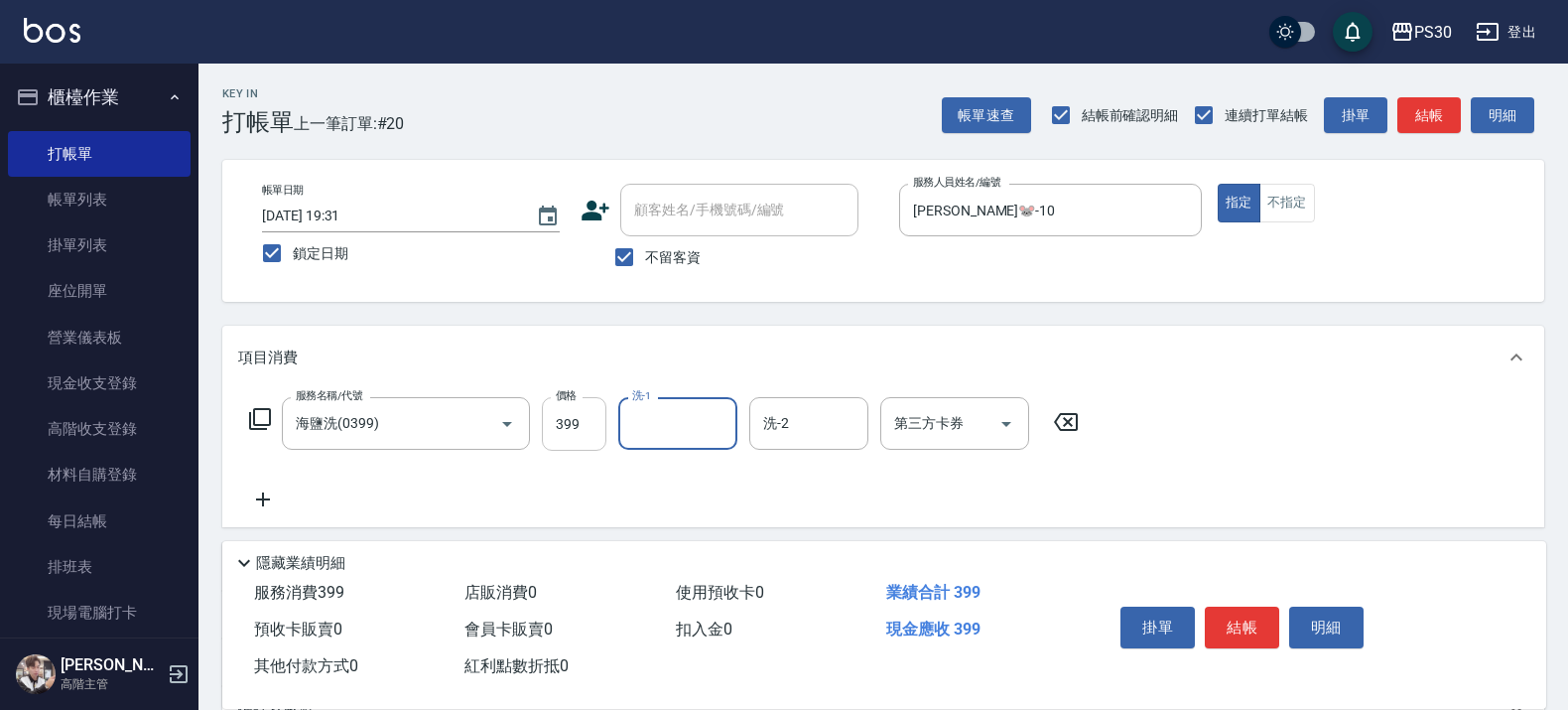
click at [565, 419] on input "399" at bounding box center [573, 424] width 65 height 54
type input "599"
type input "稘稘-23"
click at [1235, 606] on button "結帳" at bounding box center [1241, 627] width 75 height 42
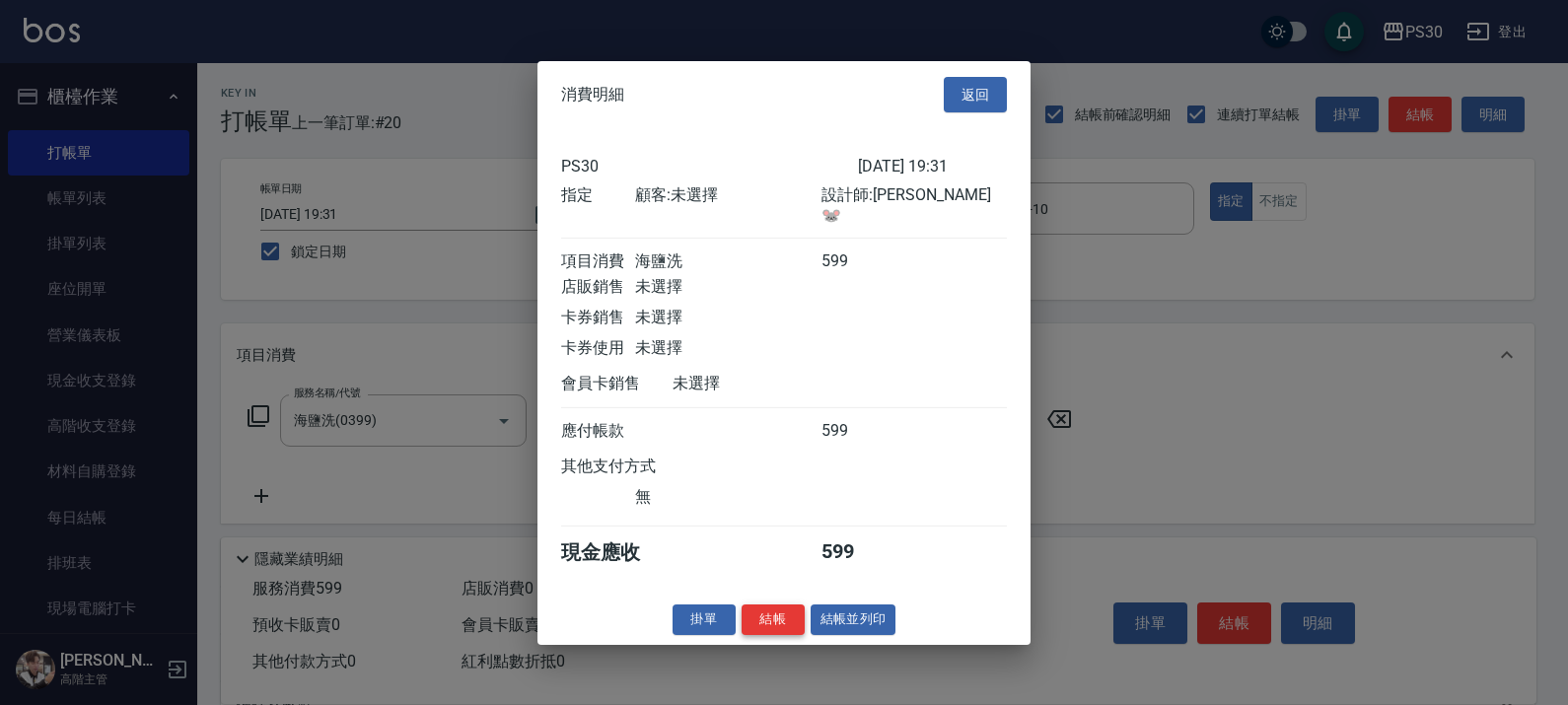
click at [767, 623] on button "結帳" at bounding box center [774, 619] width 63 height 31
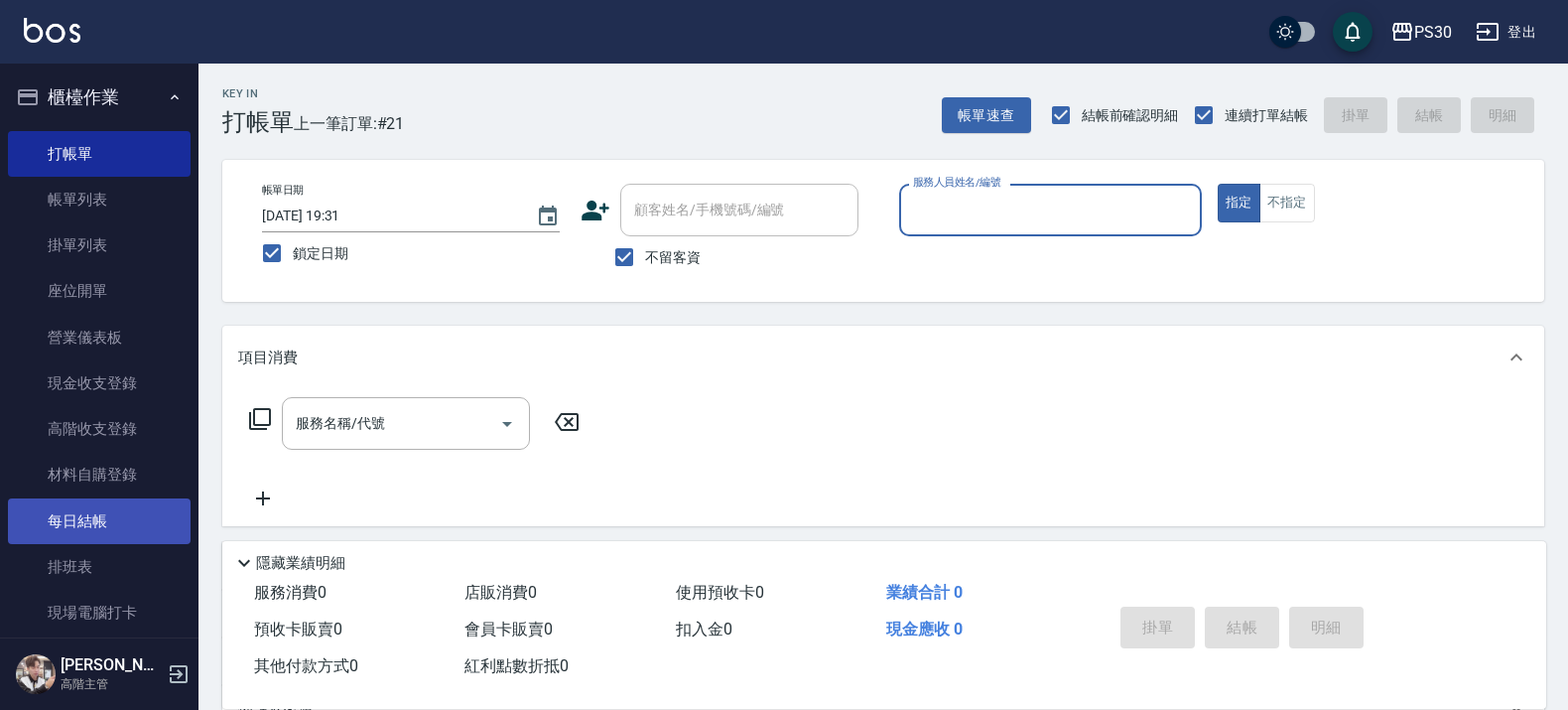
click at [85, 511] on link "每日結帳" at bounding box center [99, 521] width 182 height 46
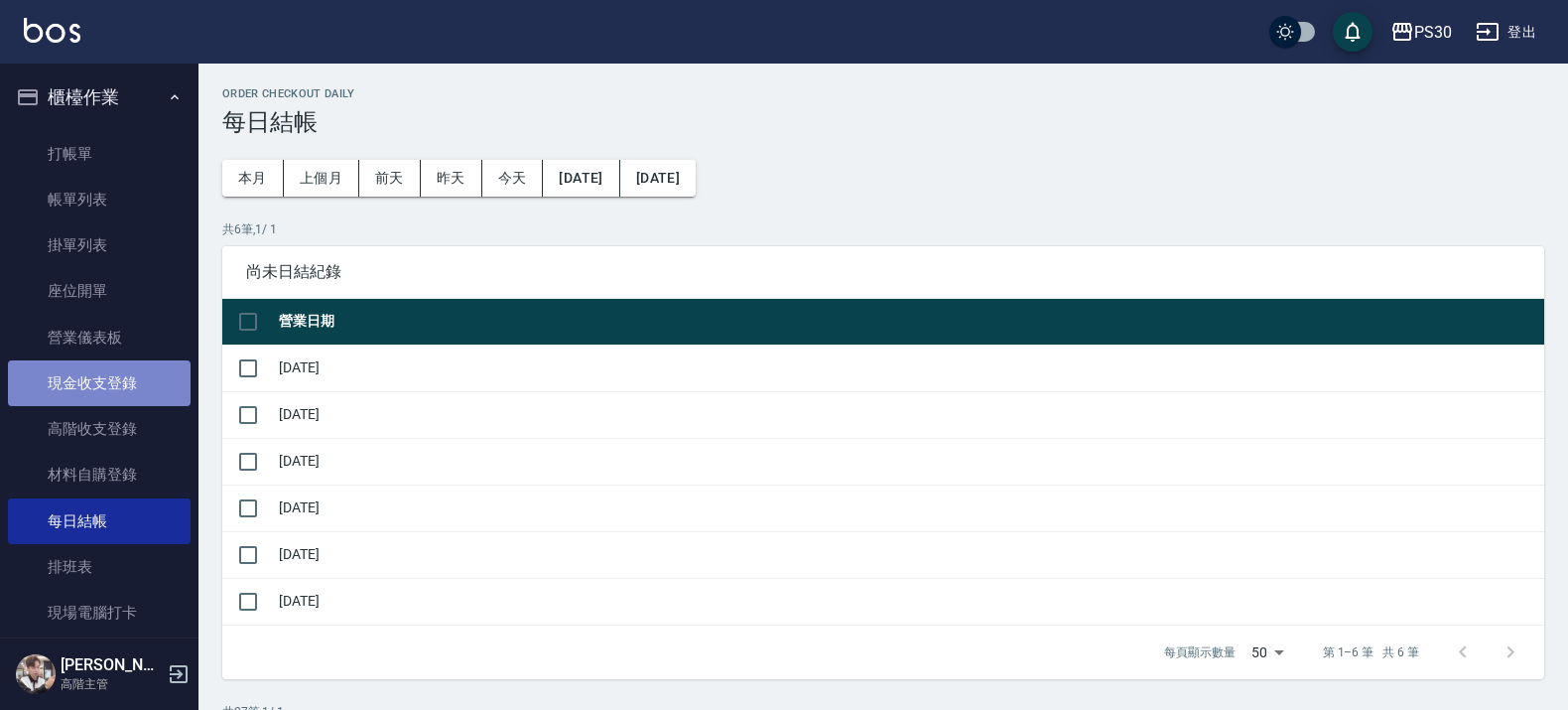
click at [101, 360] on link "現金收支登錄" at bounding box center [99, 383] width 182 height 46
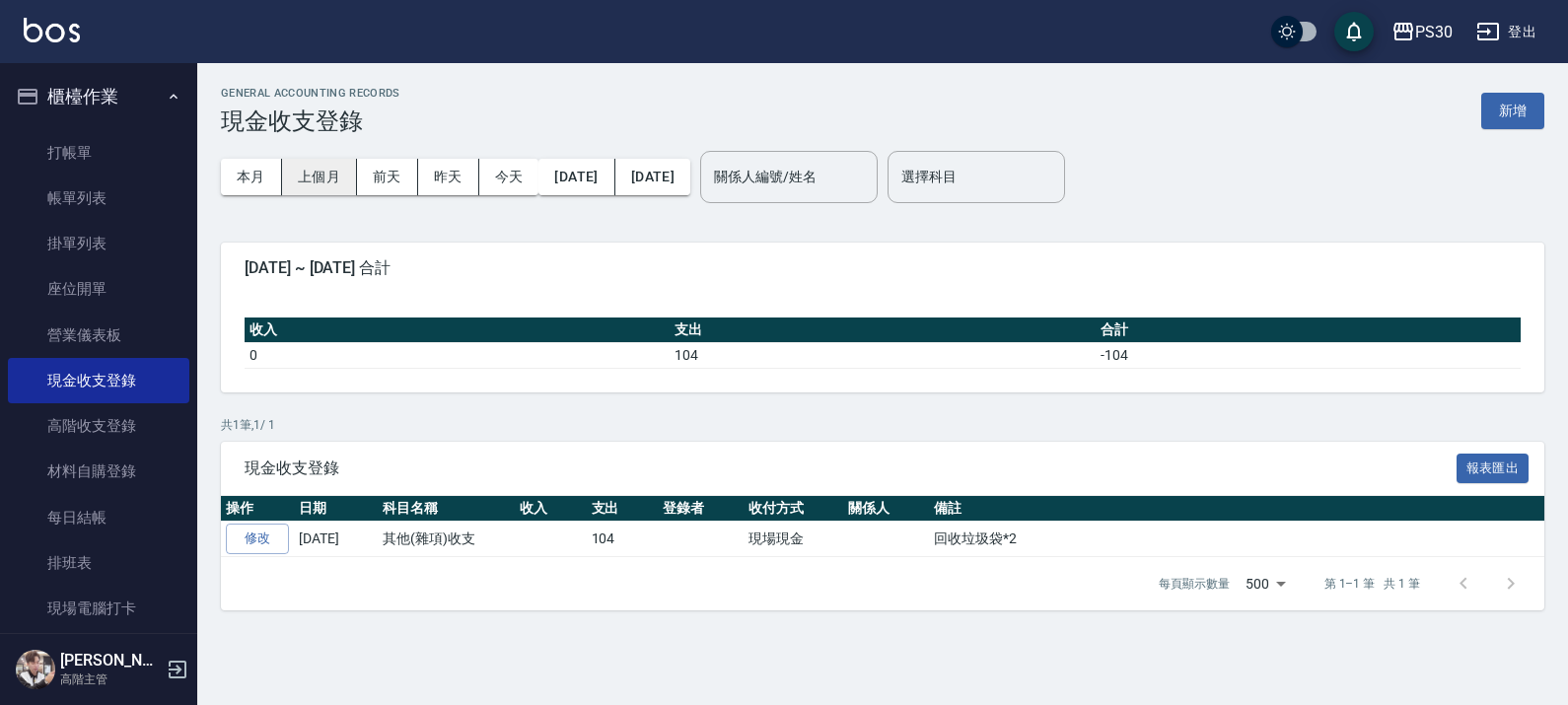
click at [318, 164] on button "上個月" at bounding box center [320, 176] width 75 height 37
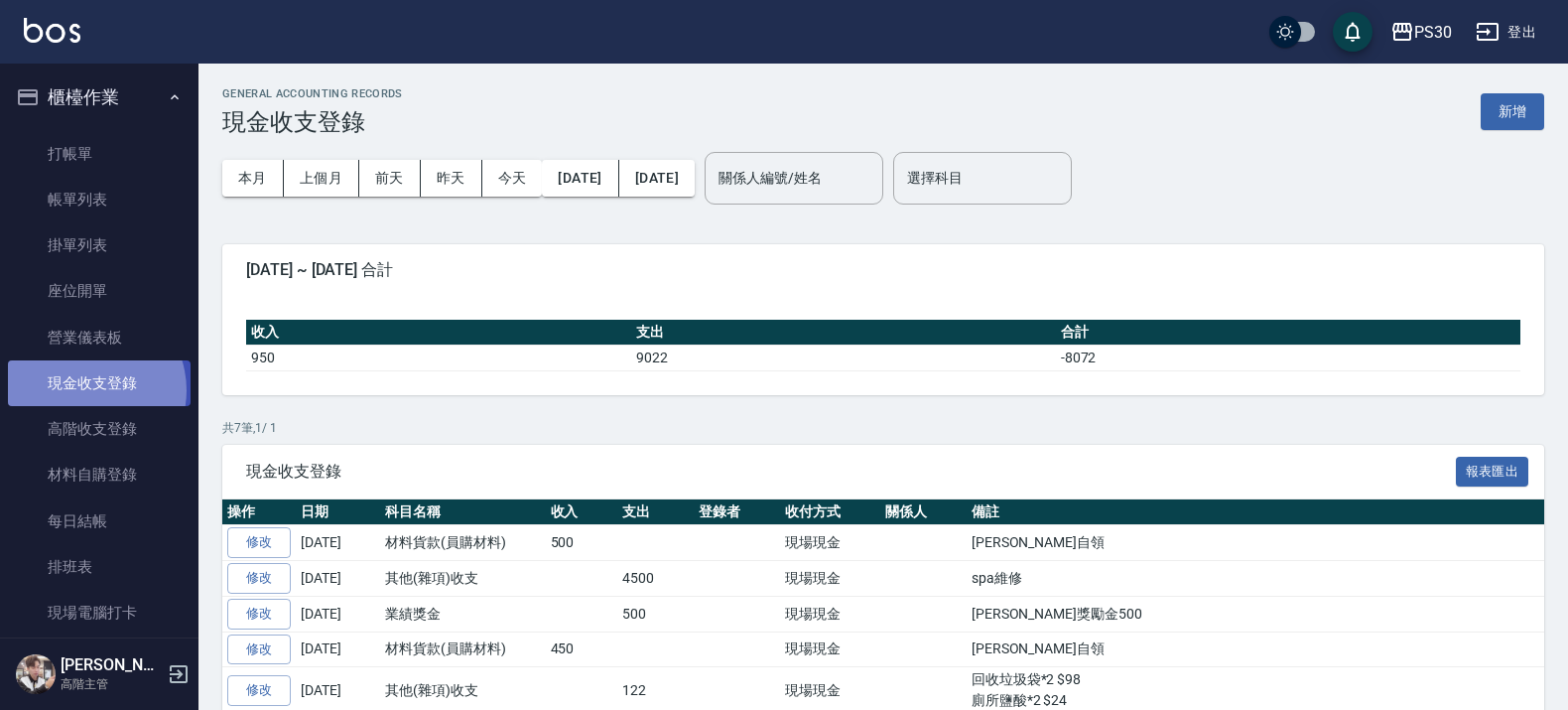
click at [87, 390] on link "現金收支登錄" at bounding box center [99, 383] width 182 height 46
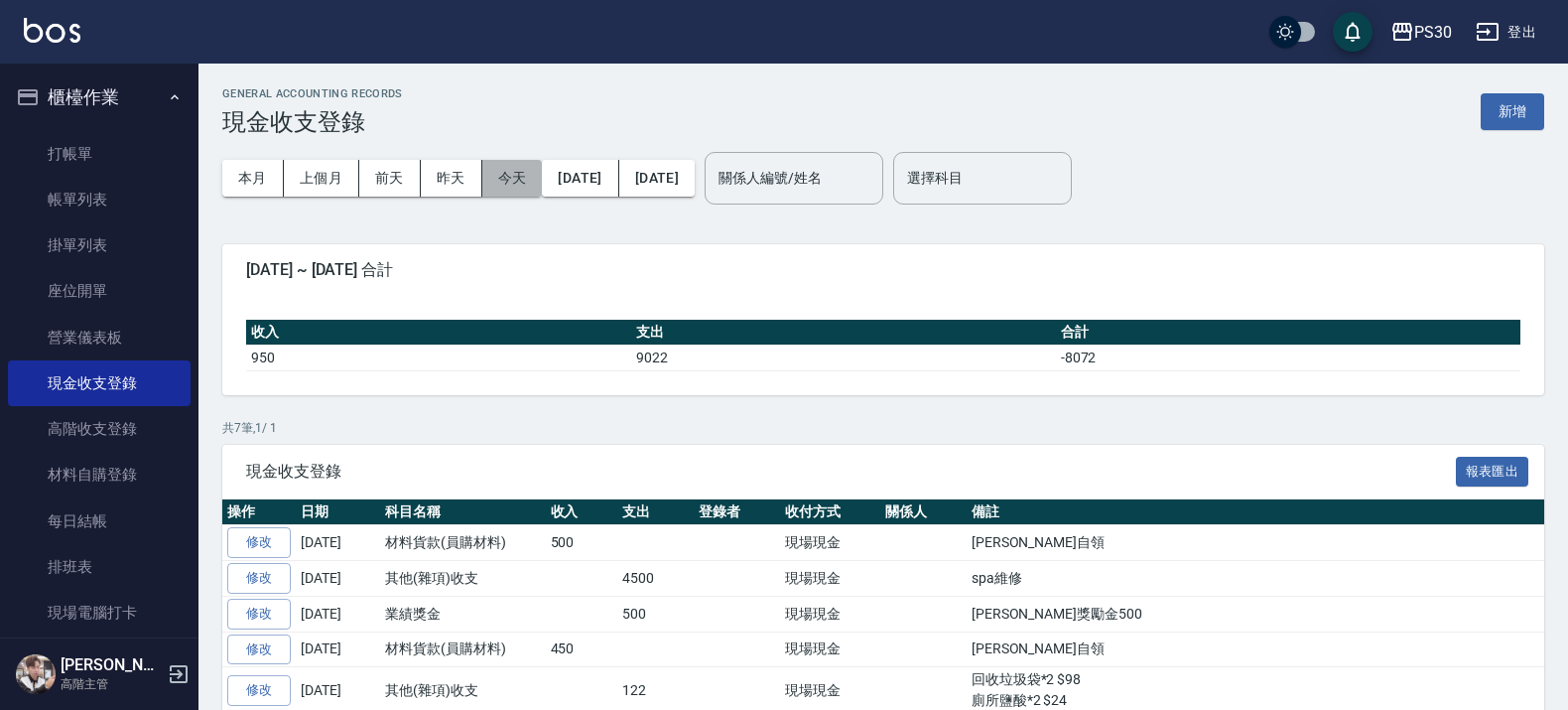
click at [499, 175] on button "今天" at bounding box center [512, 177] width 61 height 37
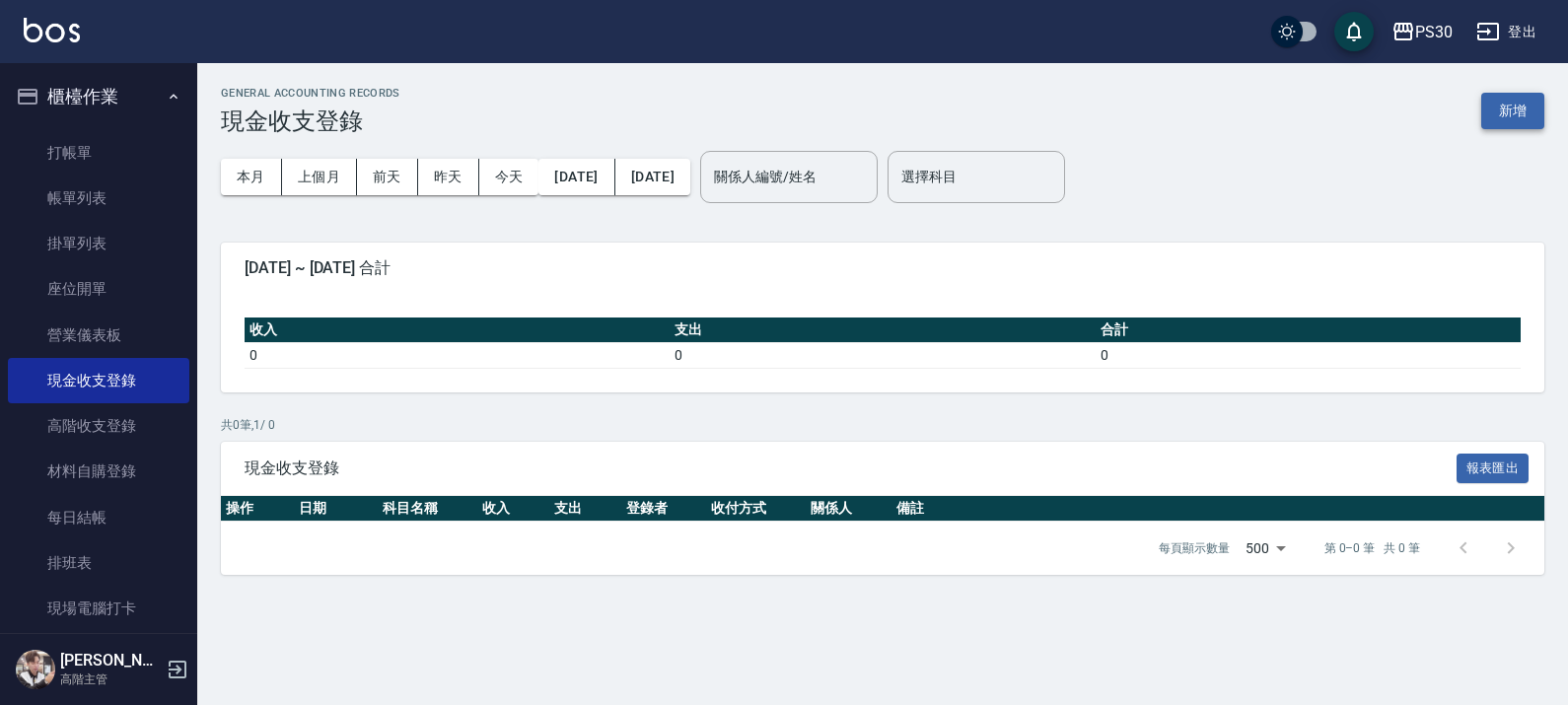
click at [1495, 107] on button "新增" at bounding box center [1513, 111] width 63 height 37
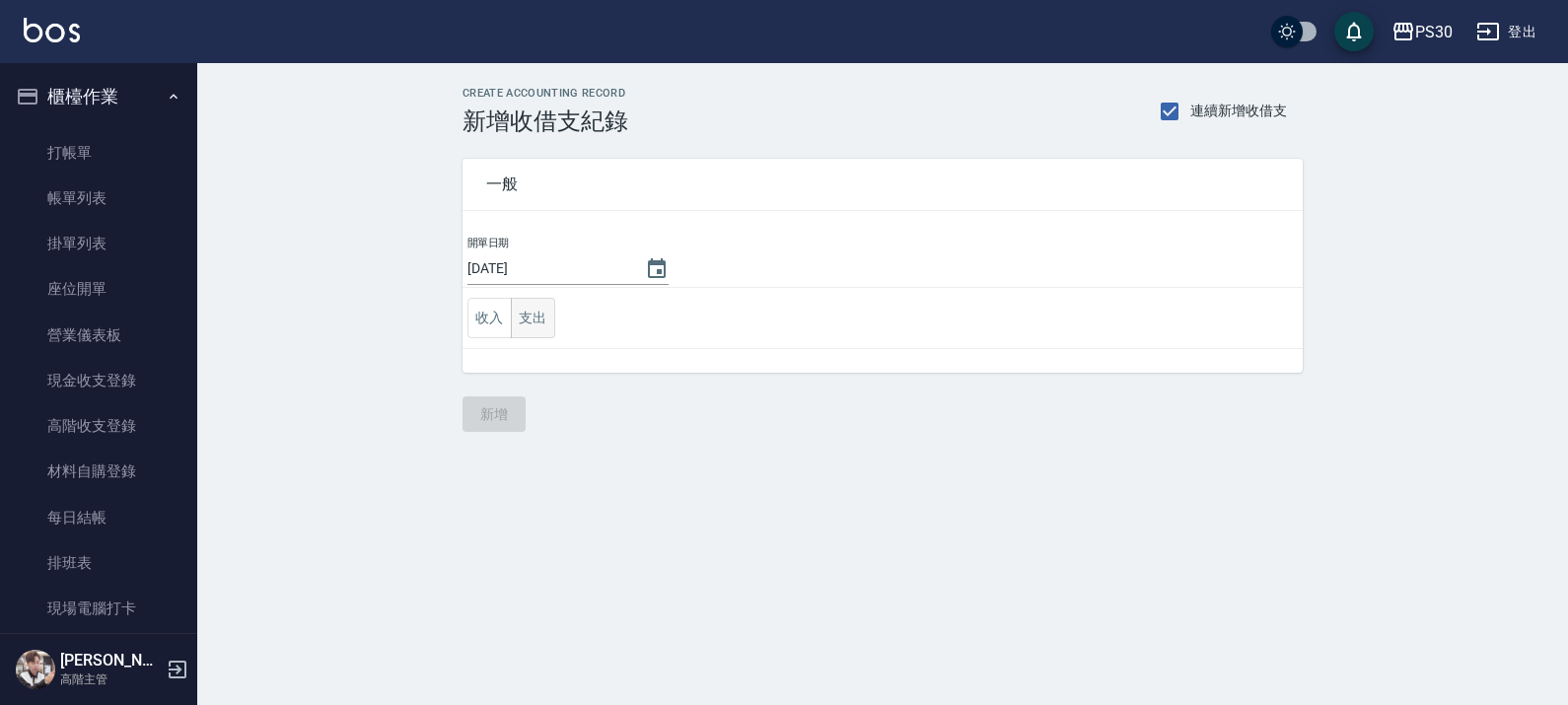
click at [528, 321] on button "支出" at bounding box center [532, 317] width 45 height 41
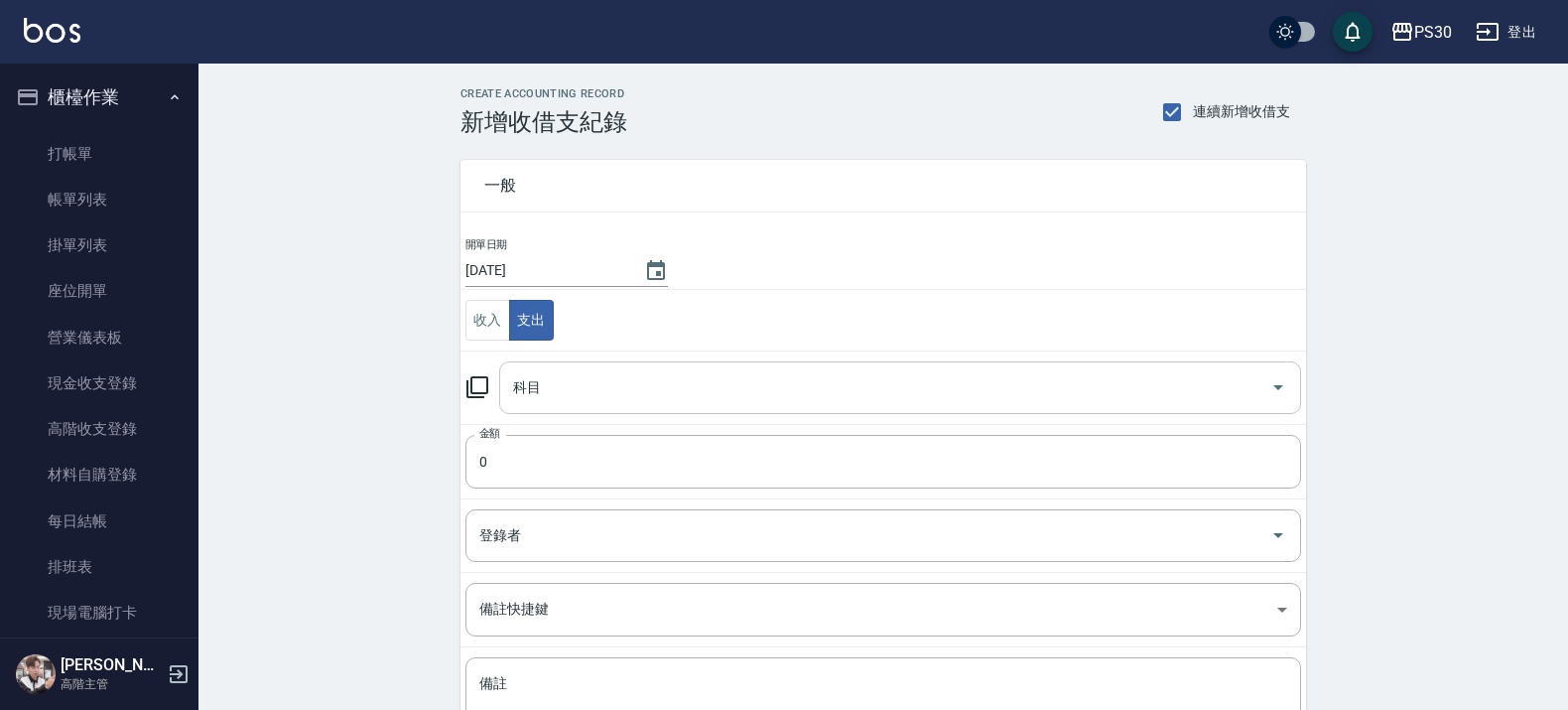
click at [653, 389] on input "科目" at bounding box center [885, 387] width 755 height 35
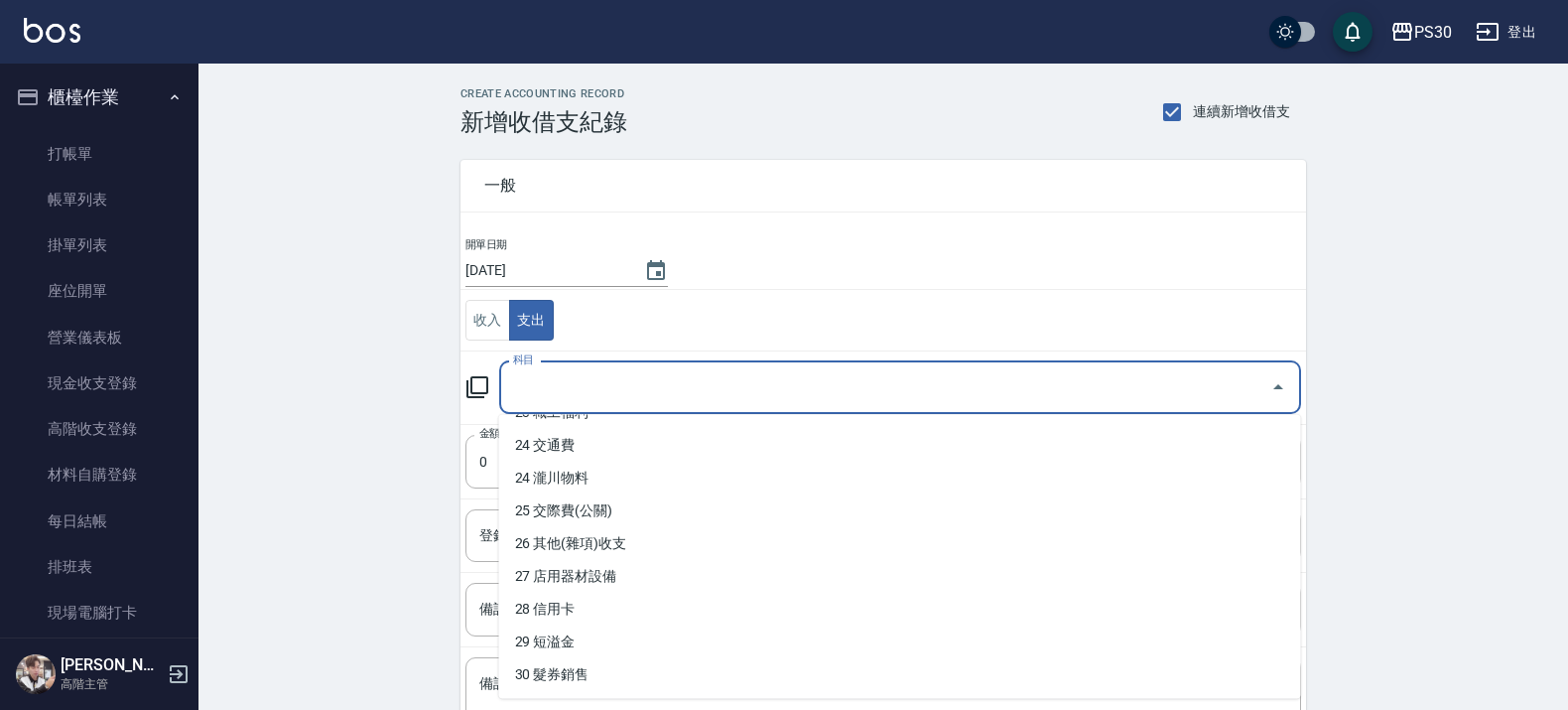
scroll to position [868, 0]
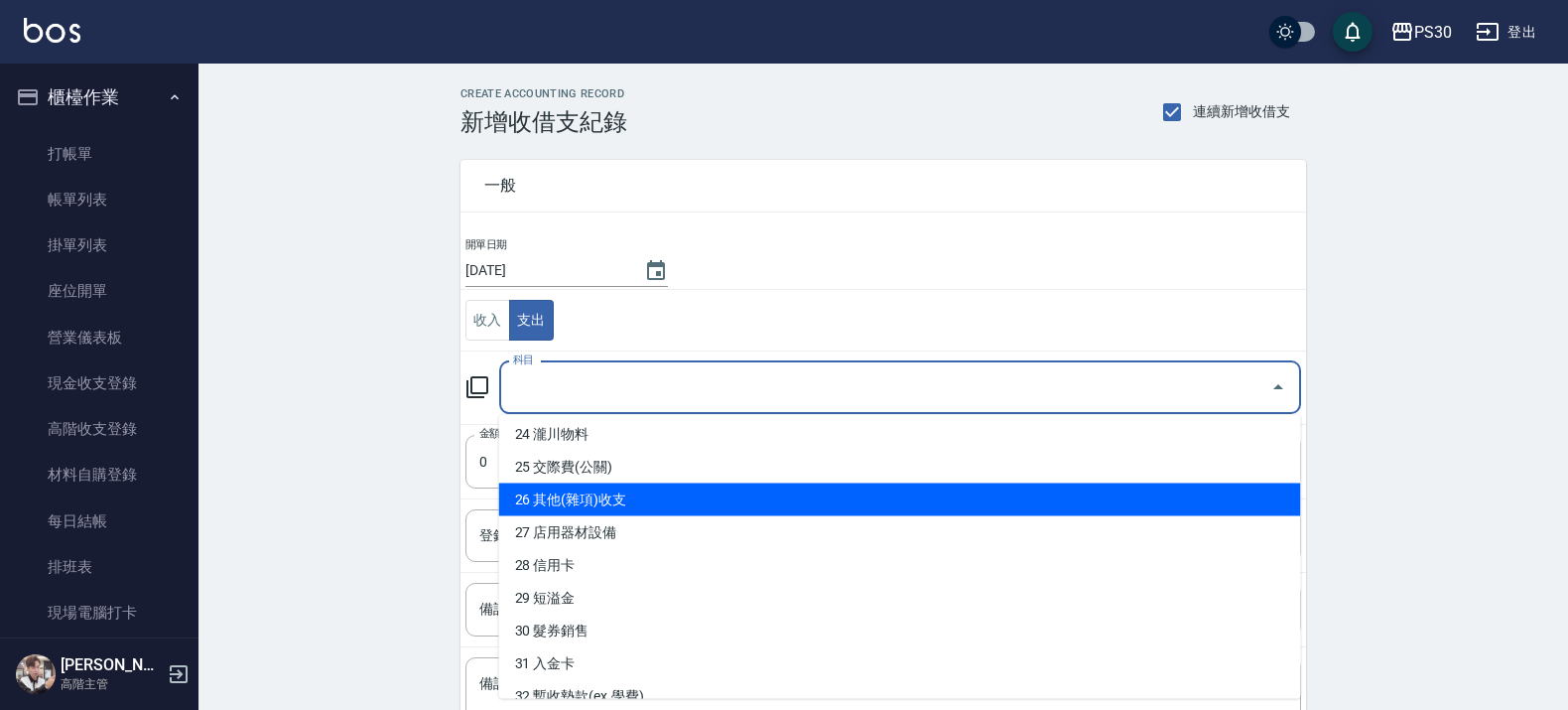
click at [1029, 497] on li "26 其他(雜項)收支" at bounding box center [899, 499] width 801 height 33
type input "26 其他(雜項)收支"
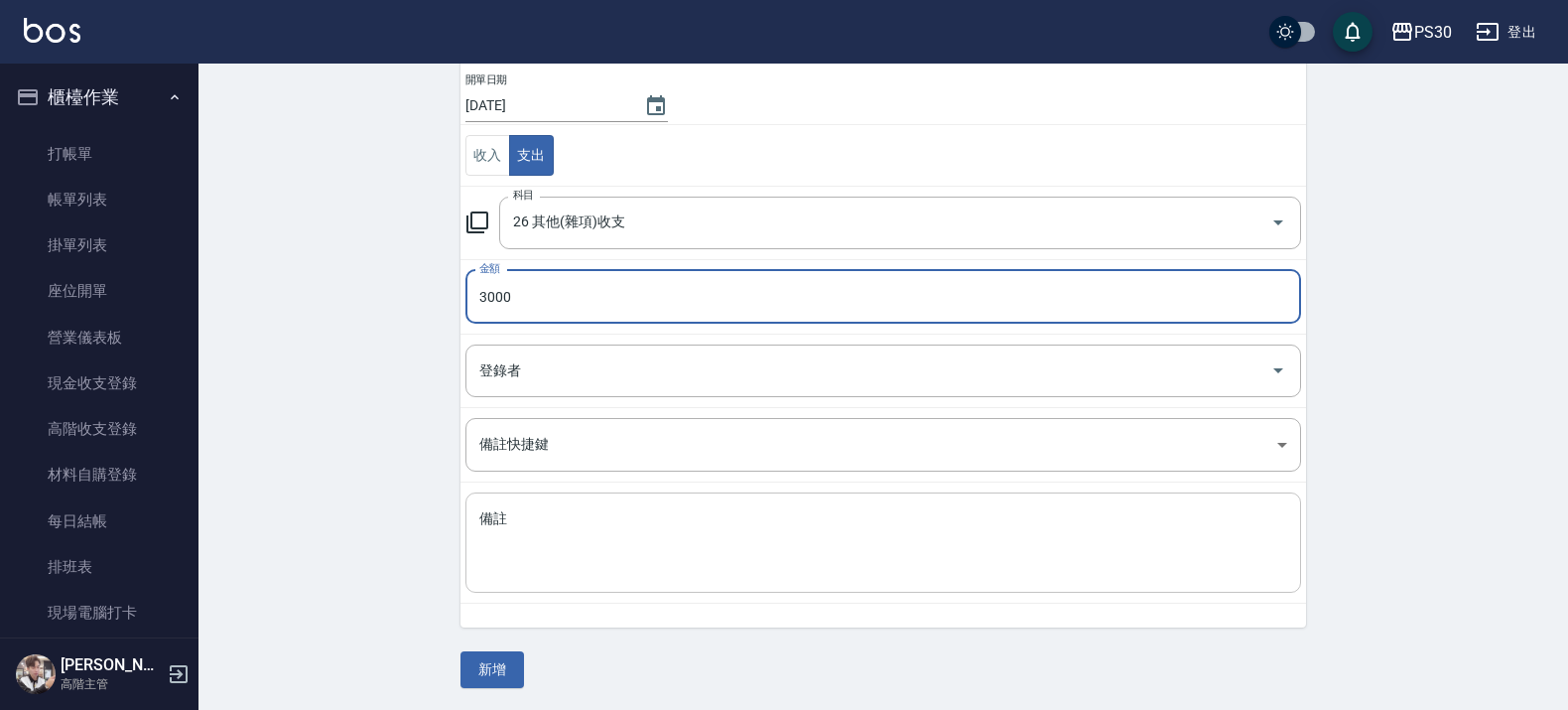
scroll to position [168, 0]
type input "3000"
click at [544, 532] on textarea "備註" at bounding box center [882, 541] width 807 height 68
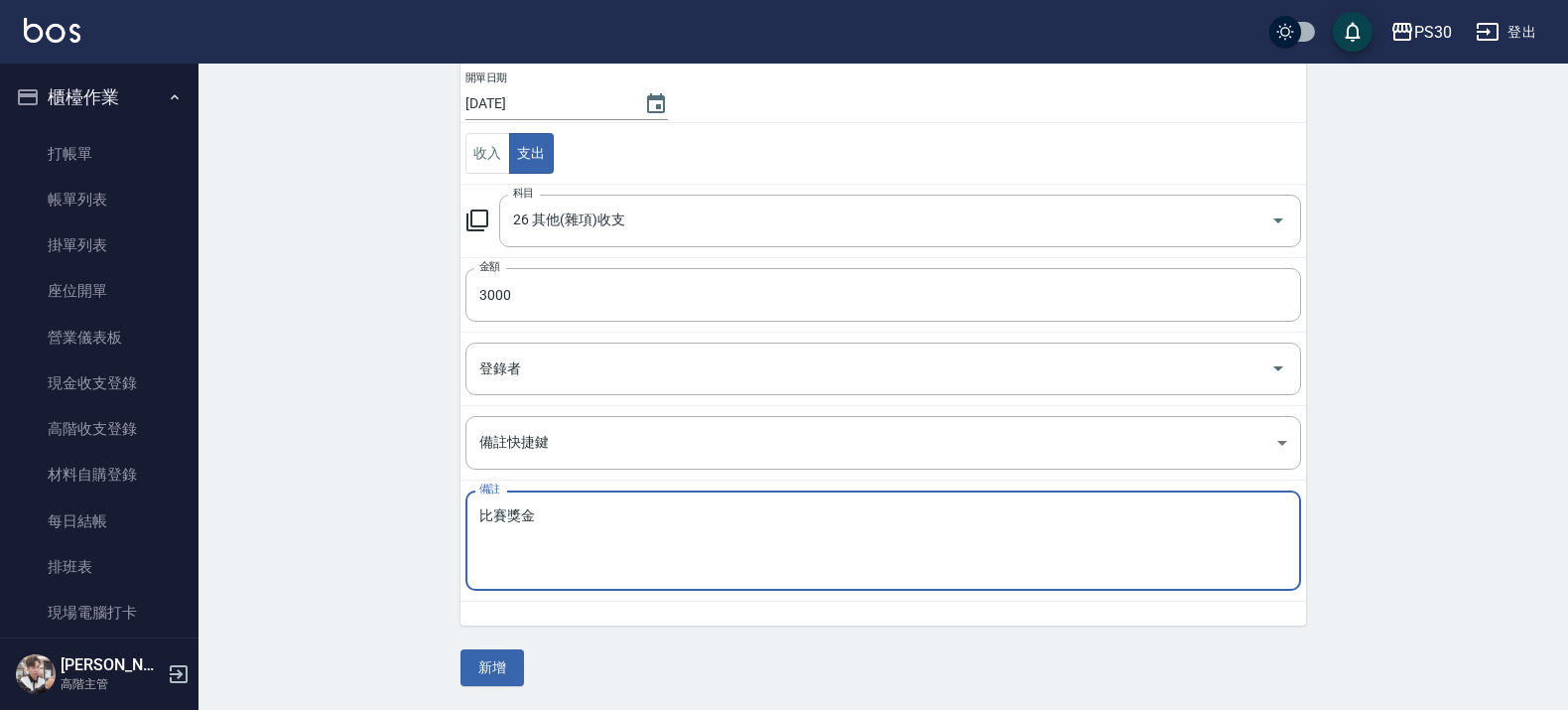
type textarea "比賽獎金"
click at [563, 652] on div "一般 開單日期 2025/10/05 收入 支出 科目 26 其他(雜項)收支 科目 金額 3000 金額 登錄者 登錄者 備註快捷鍵 ​ 備註快捷鍵 備註 …" at bounding box center [883, 328] width 845 height 717
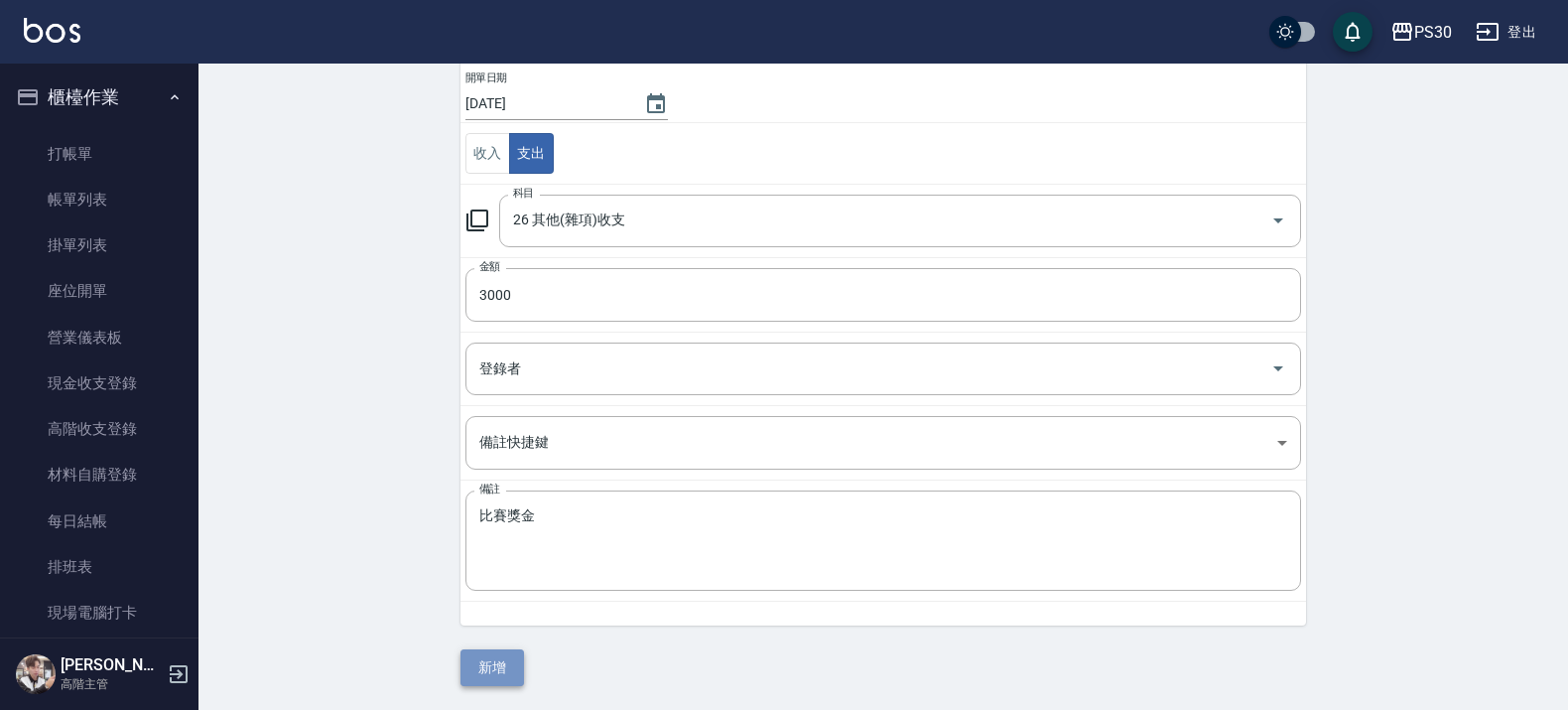
click at [501, 666] on button "新增" at bounding box center [493, 667] width 64 height 37
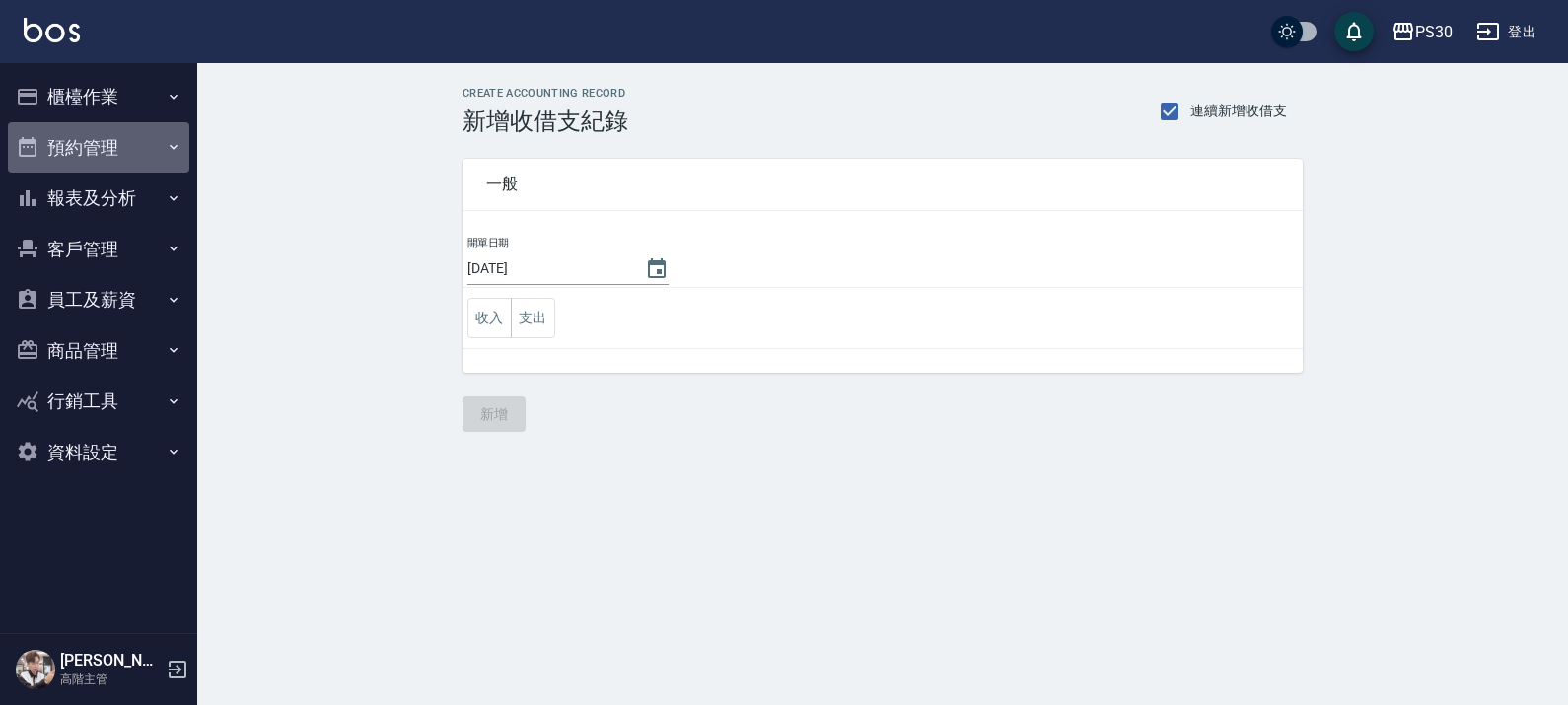
click at [117, 138] on button "預約管理" at bounding box center [98, 148] width 181 height 51
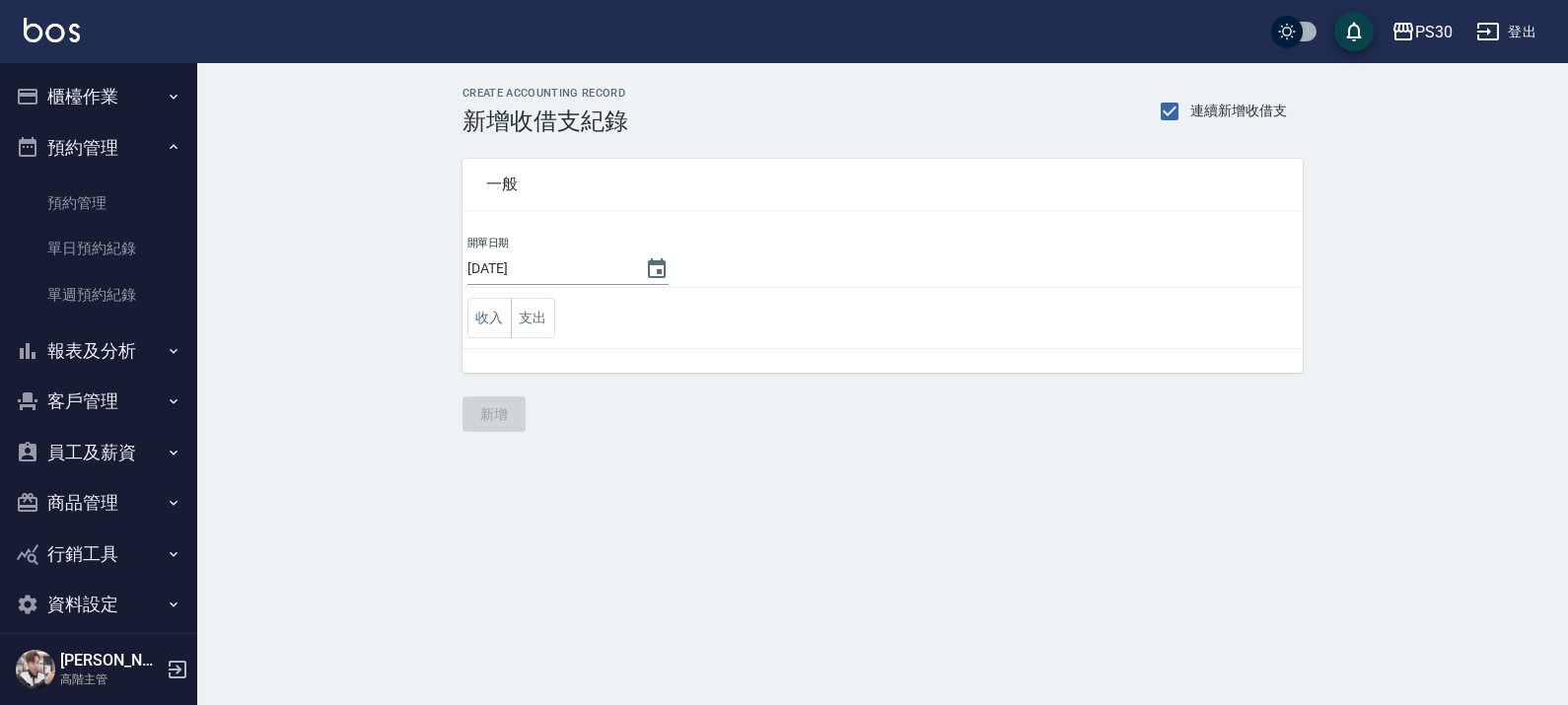
click at [136, 102] on button "櫃檯作業" at bounding box center [98, 97] width 181 height 51
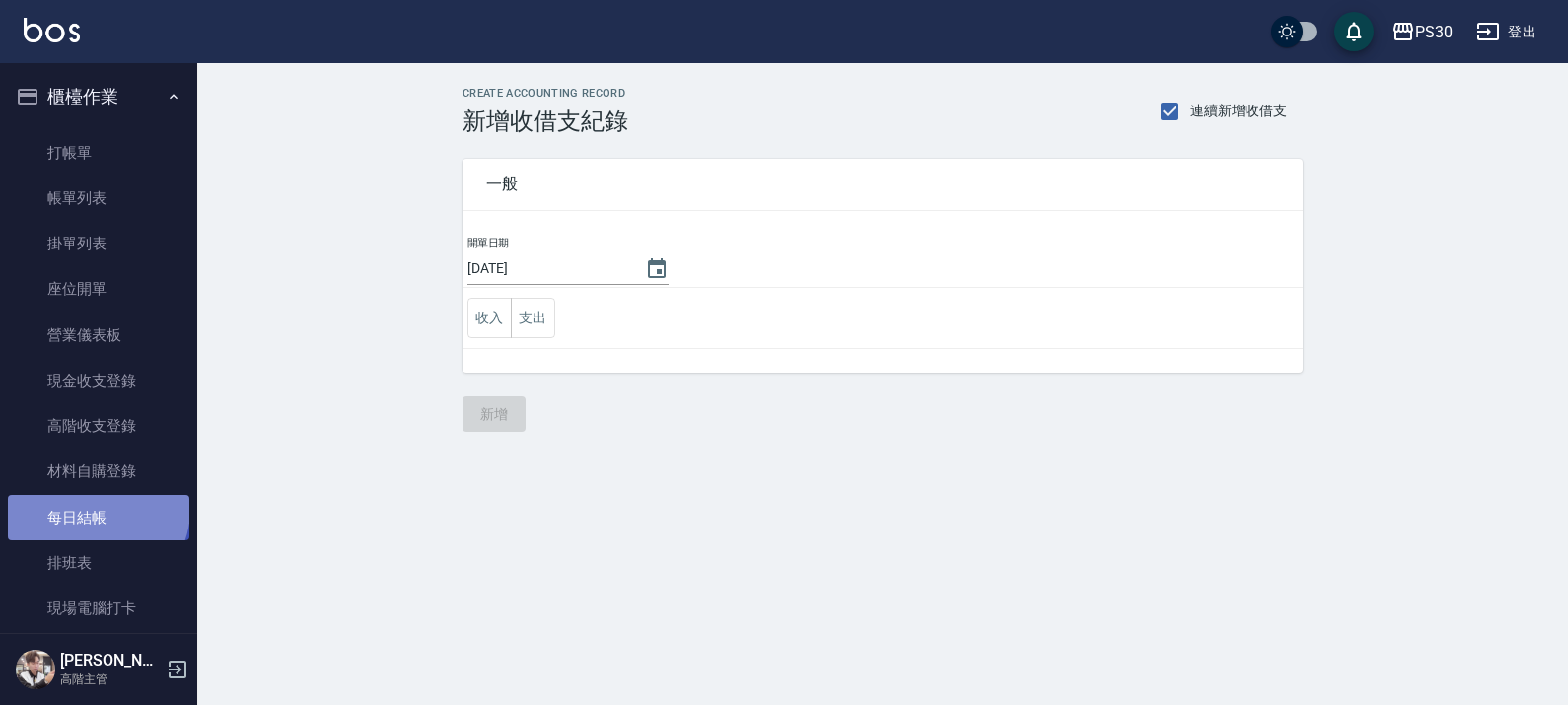
click at [96, 508] on link "每日結帳" at bounding box center [98, 517] width 181 height 45
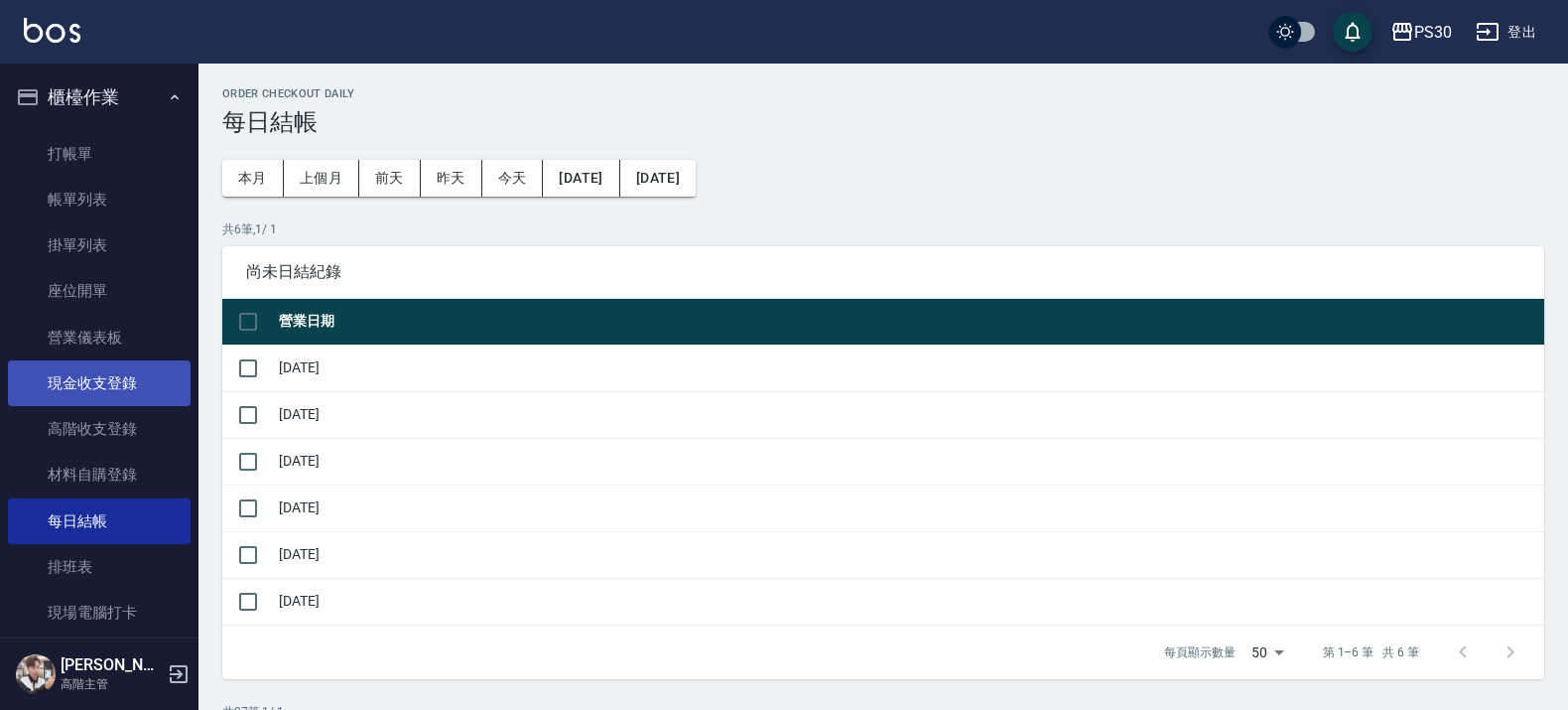
click at [160, 400] on link "現金收支登錄" at bounding box center [99, 383] width 182 height 46
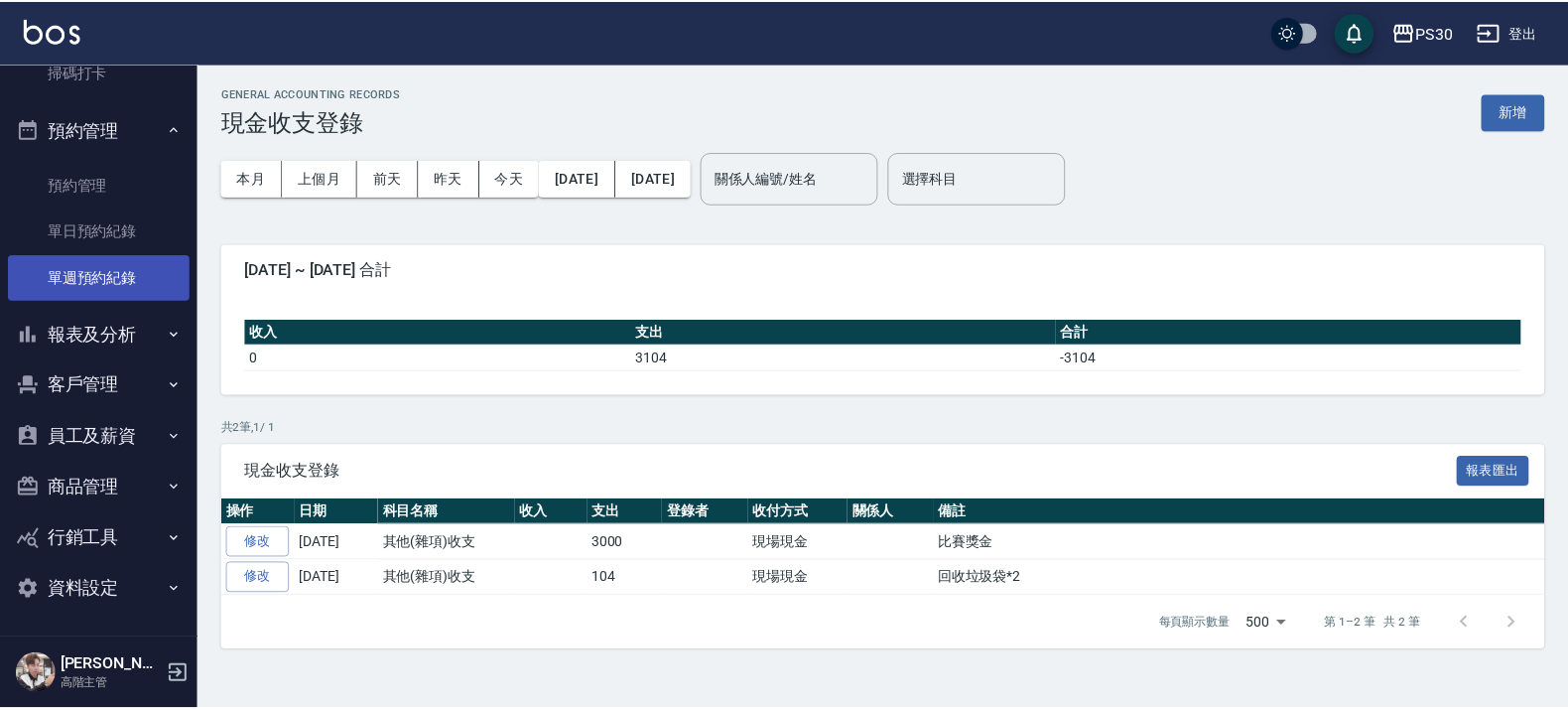
scroll to position [588, 0]
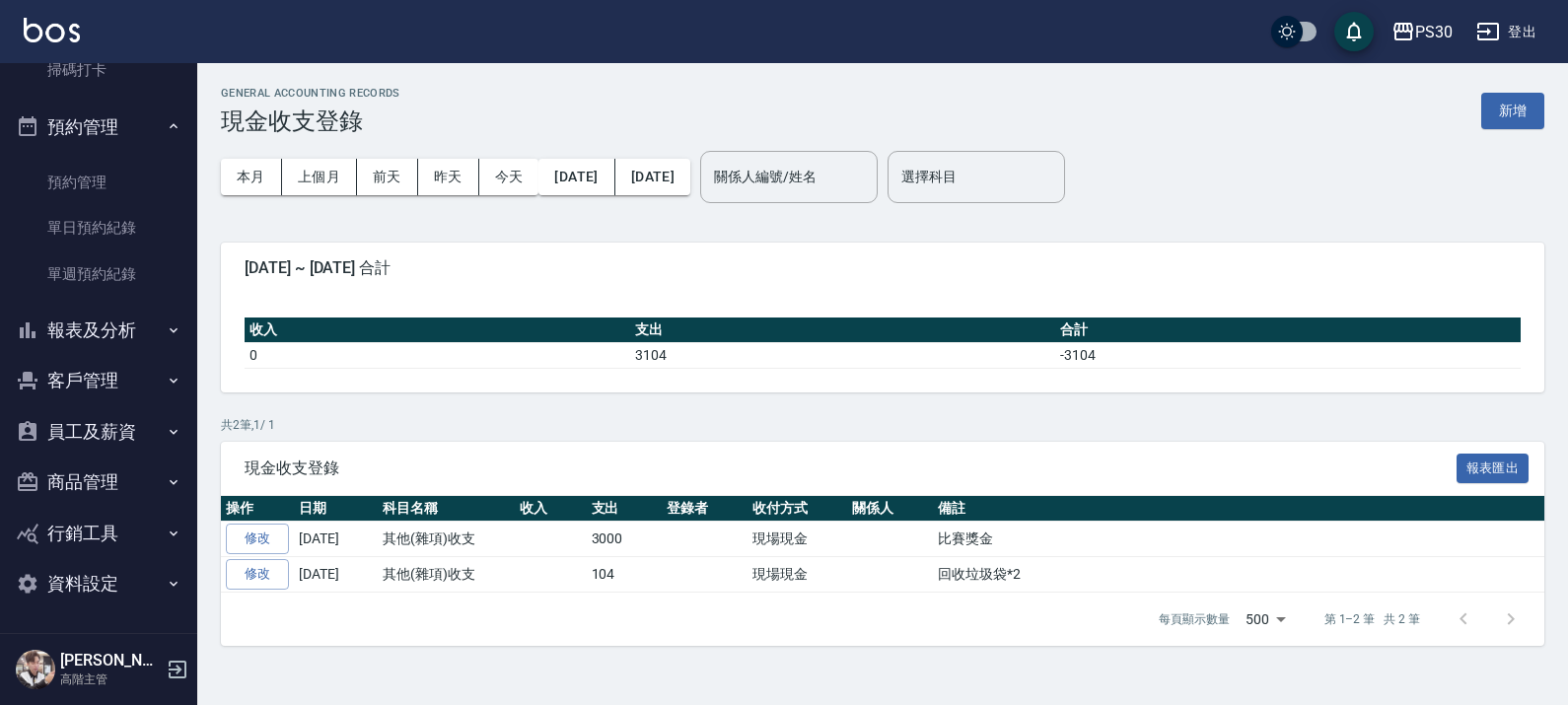
click at [139, 327] on button "報表及分析" at bounding box center [98, 330] width 181 height 51
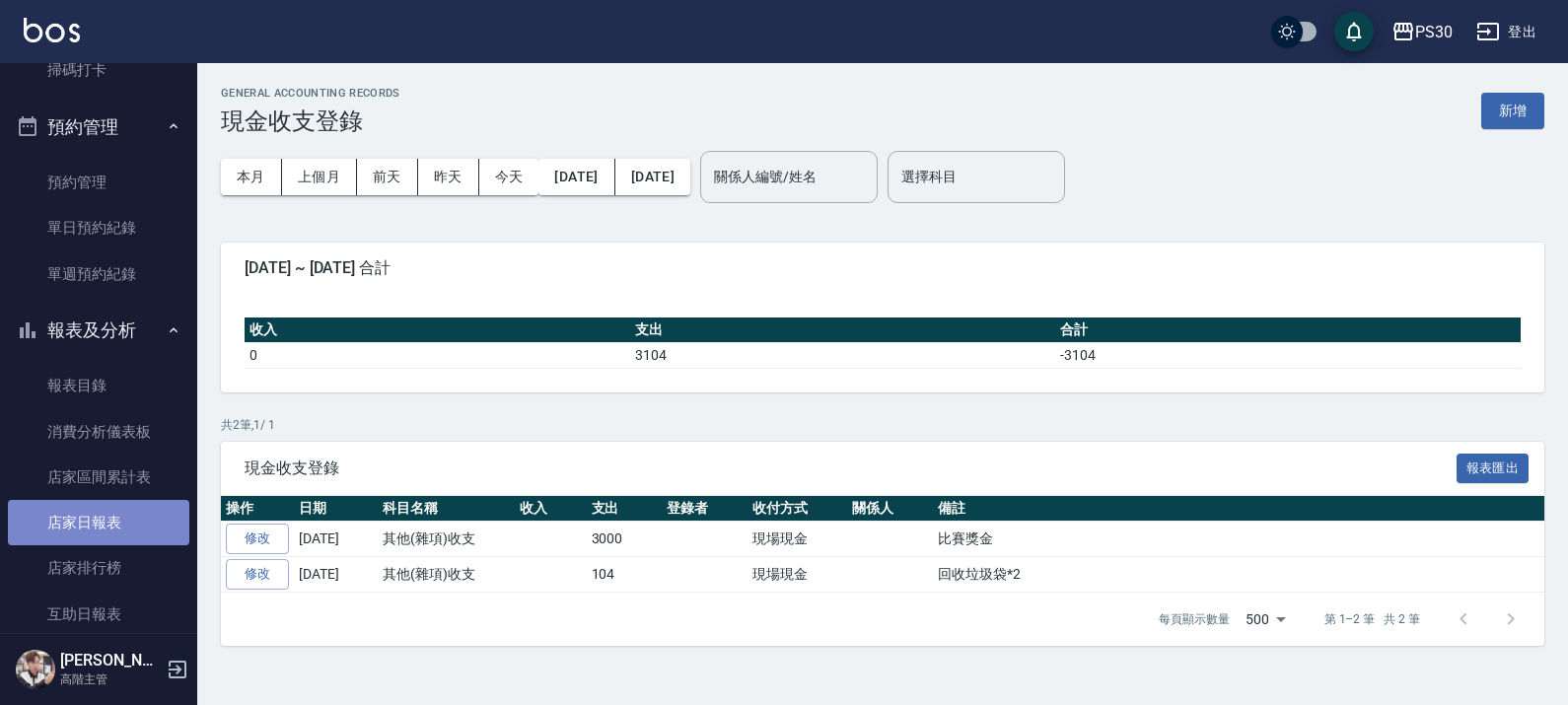
click at [122, 520] on link "店家日報表" at bounding box center [98, 522] width 181 height 45
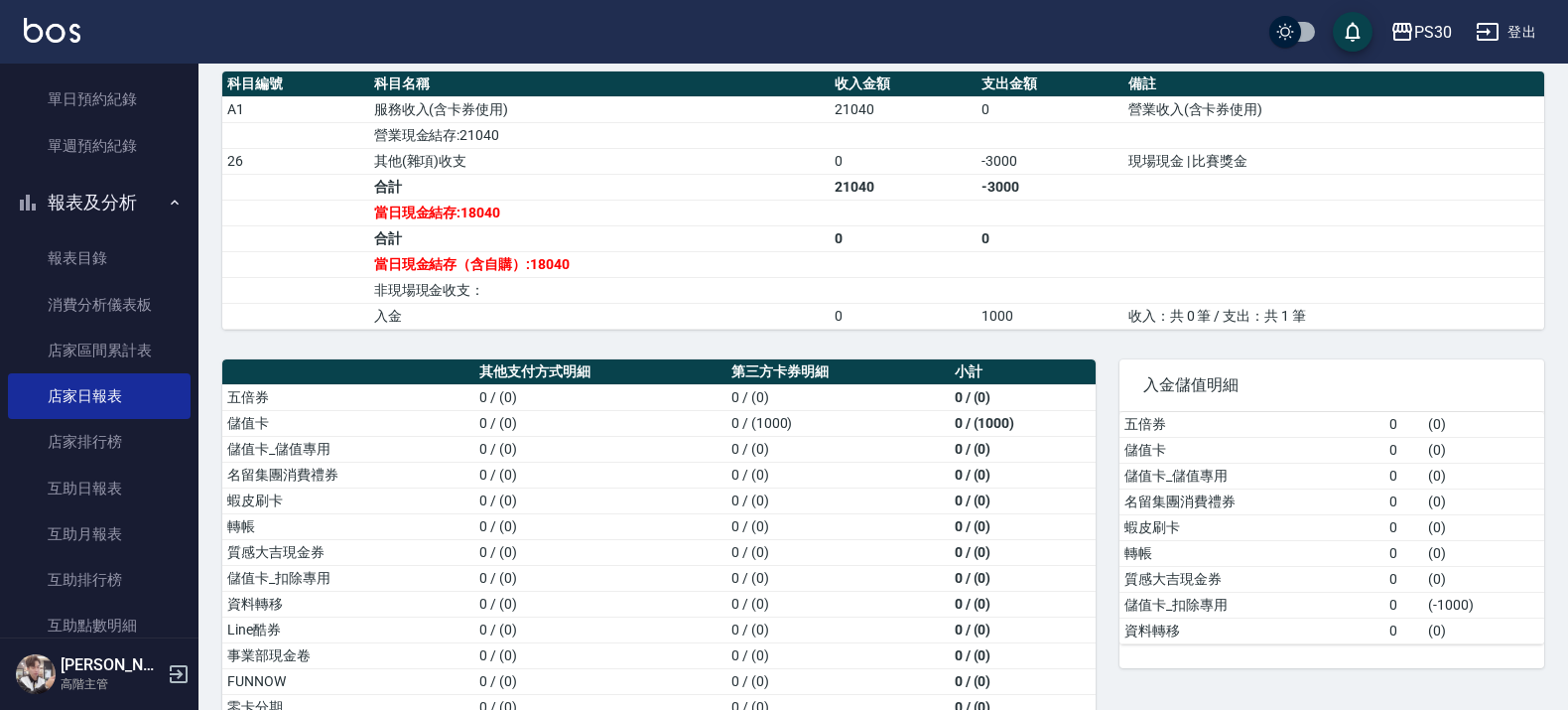
scroll to position [960, 0]
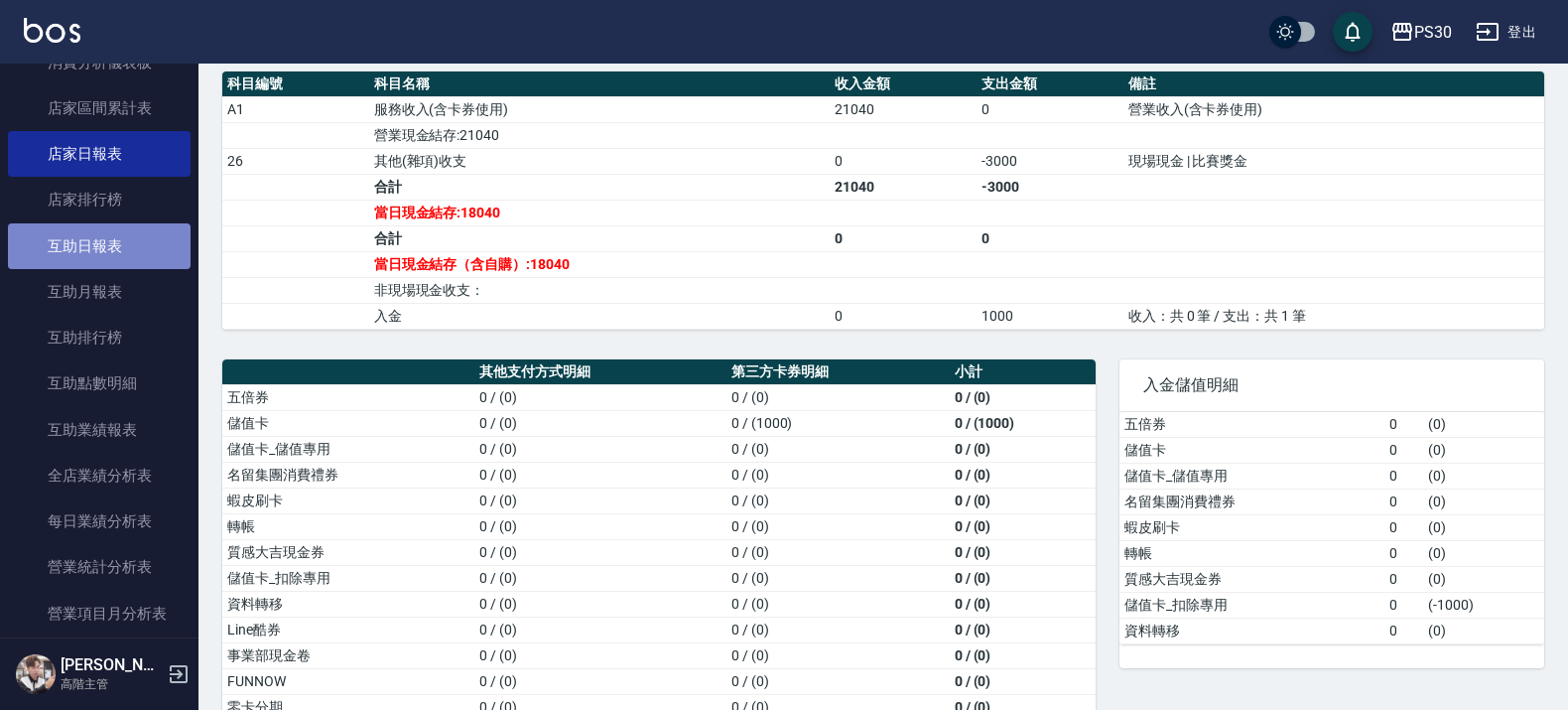
click at [119, 243] on link "互助日報表" at bounding box center [99, 246] width 182 height 46
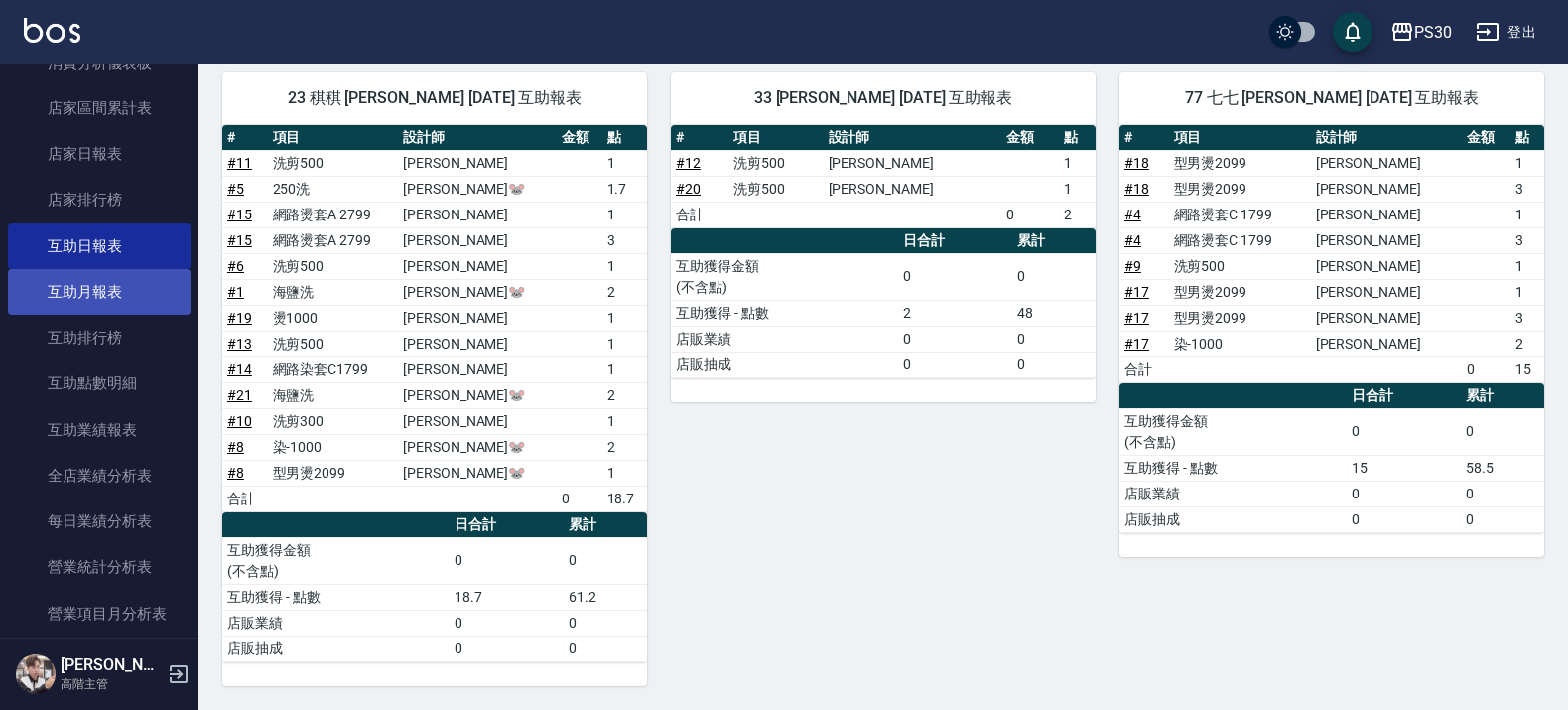
scroll to position [1208, 0]
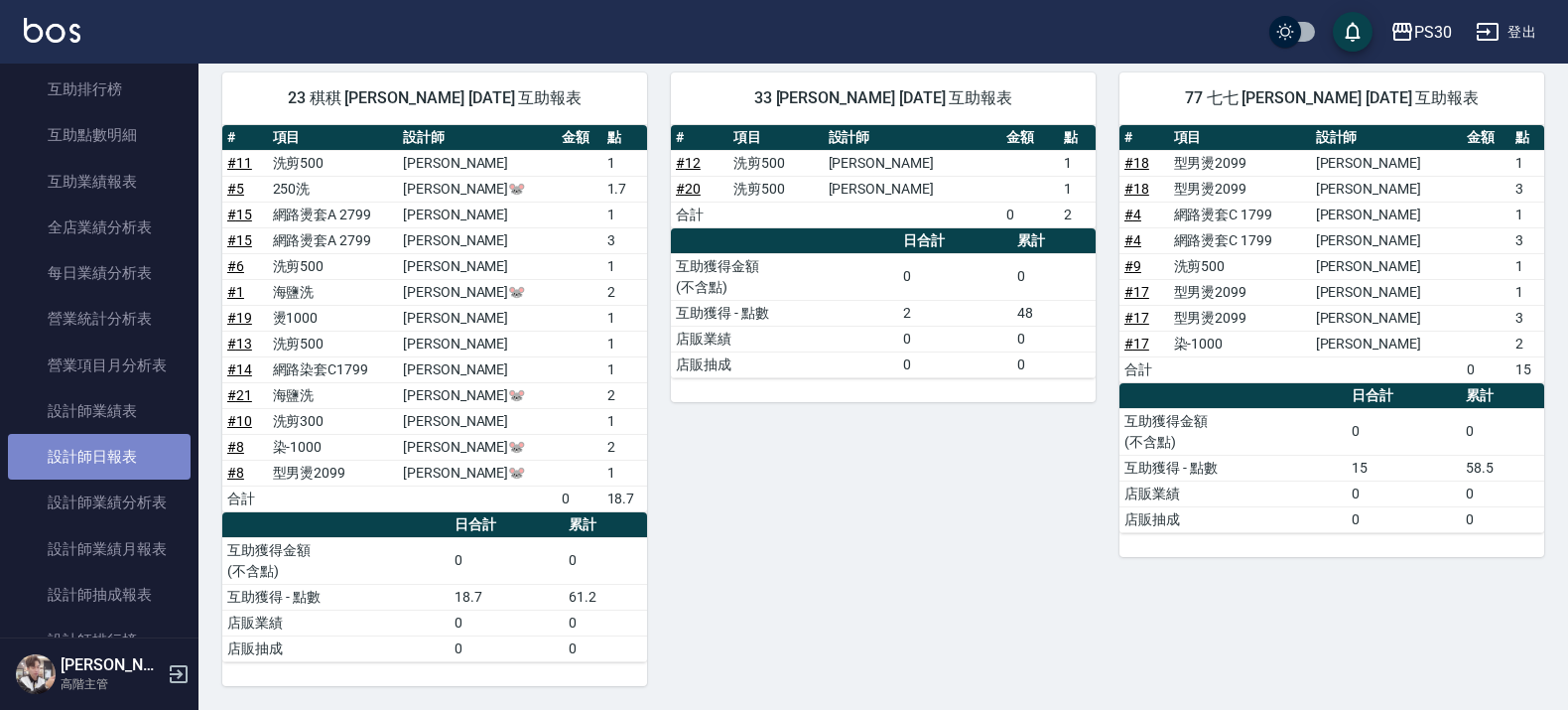
click at [155, 460] on link "設計師日報表" at bounding box center [99, 457] width 182 height 46
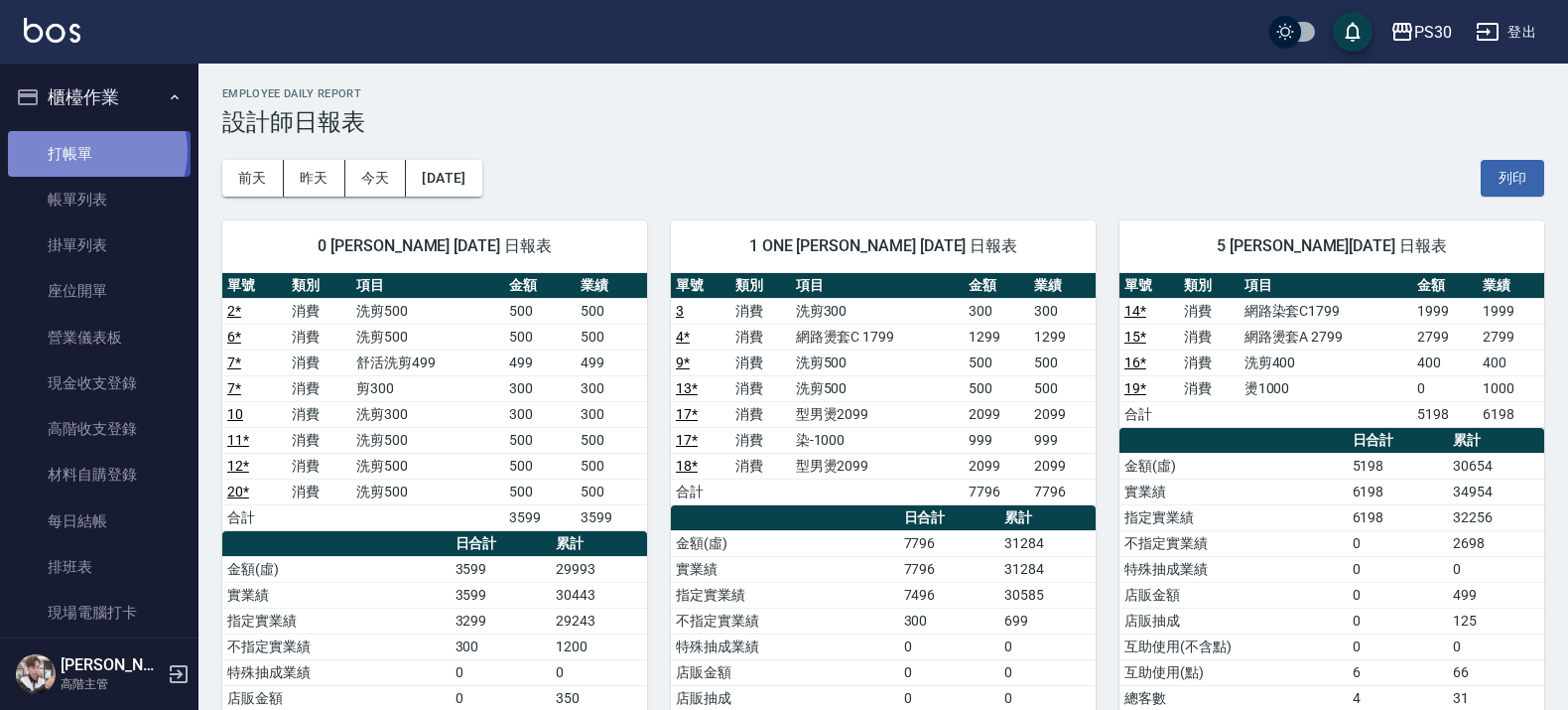
click at [96, 151] on link "打帳單" at bounding box center [99, 154] width 182 height 46
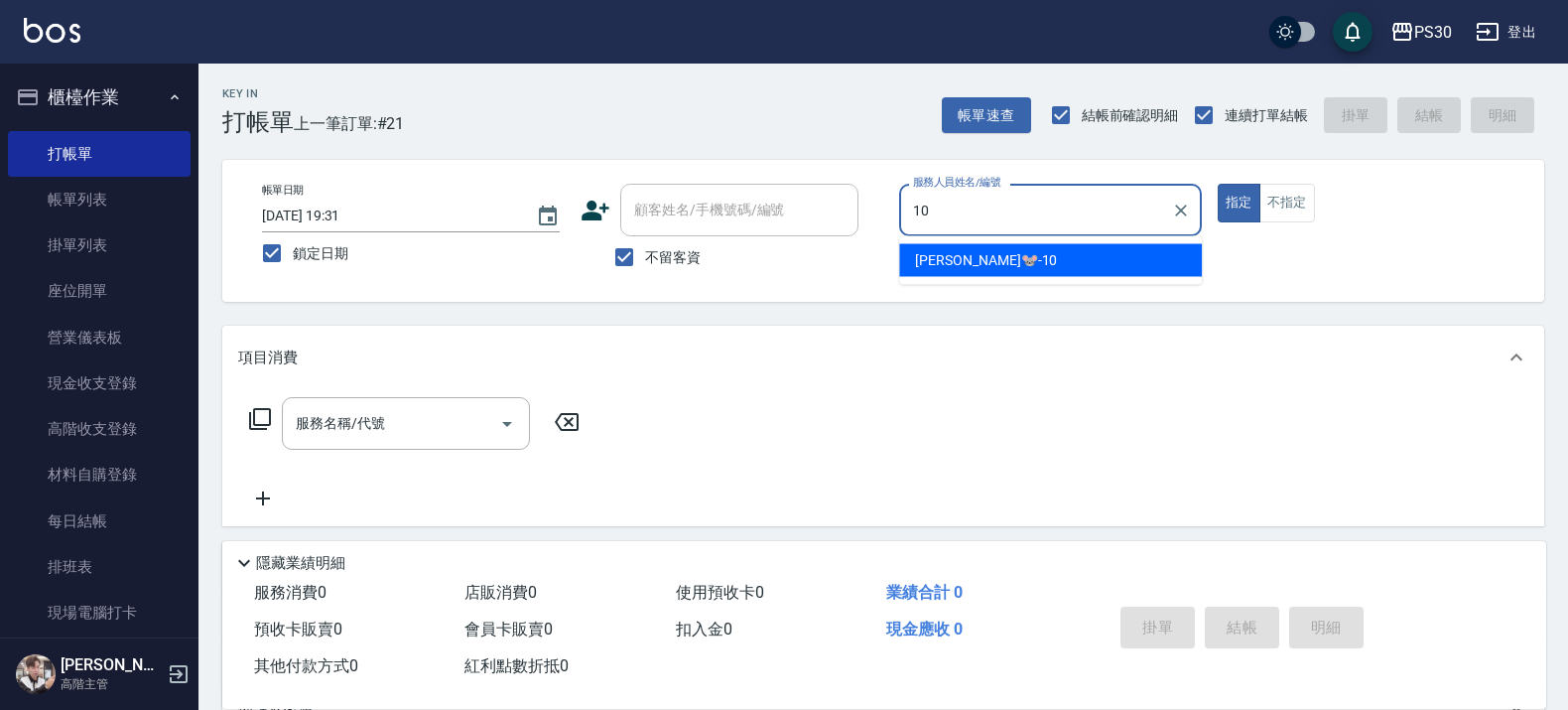
type input "陳湘芸🐭-10"
type button "true"
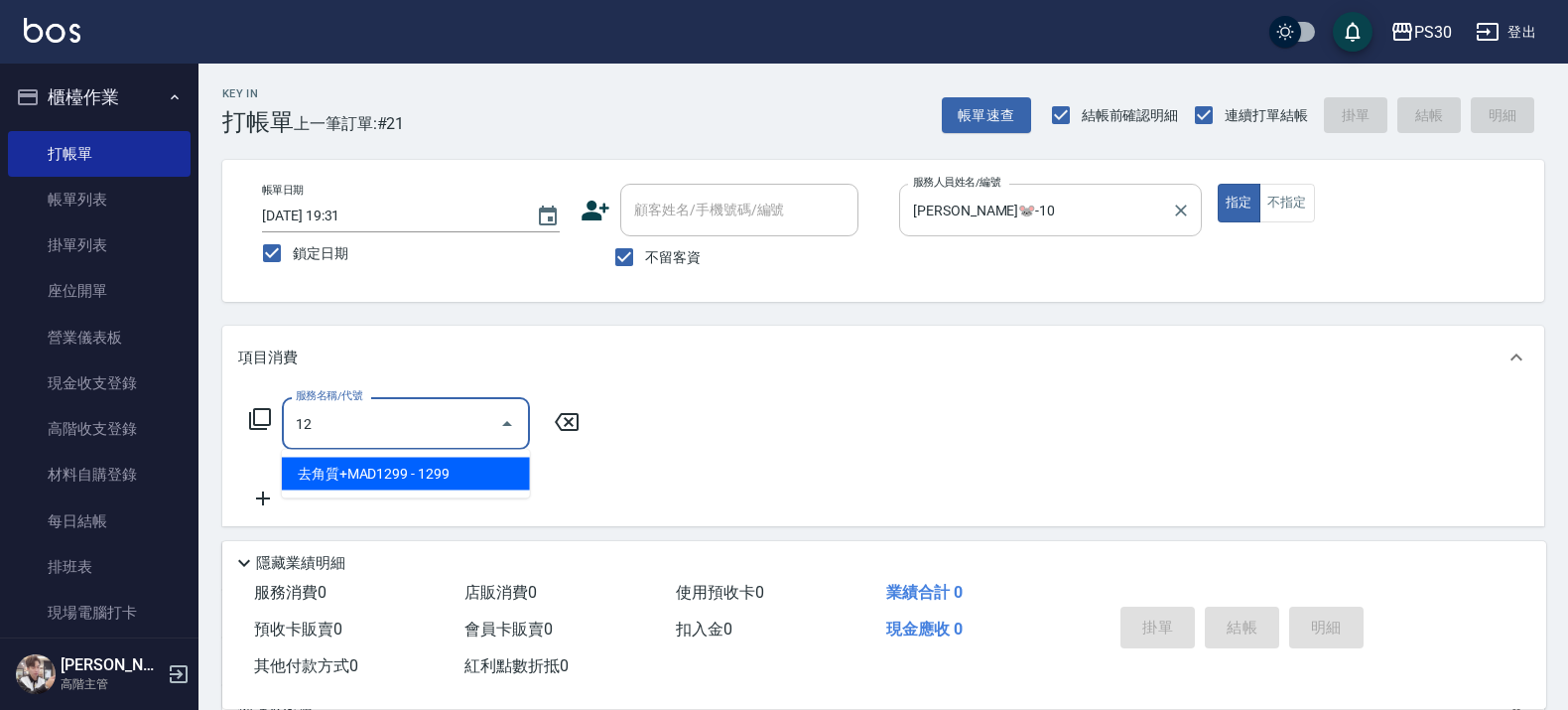
type input "1"
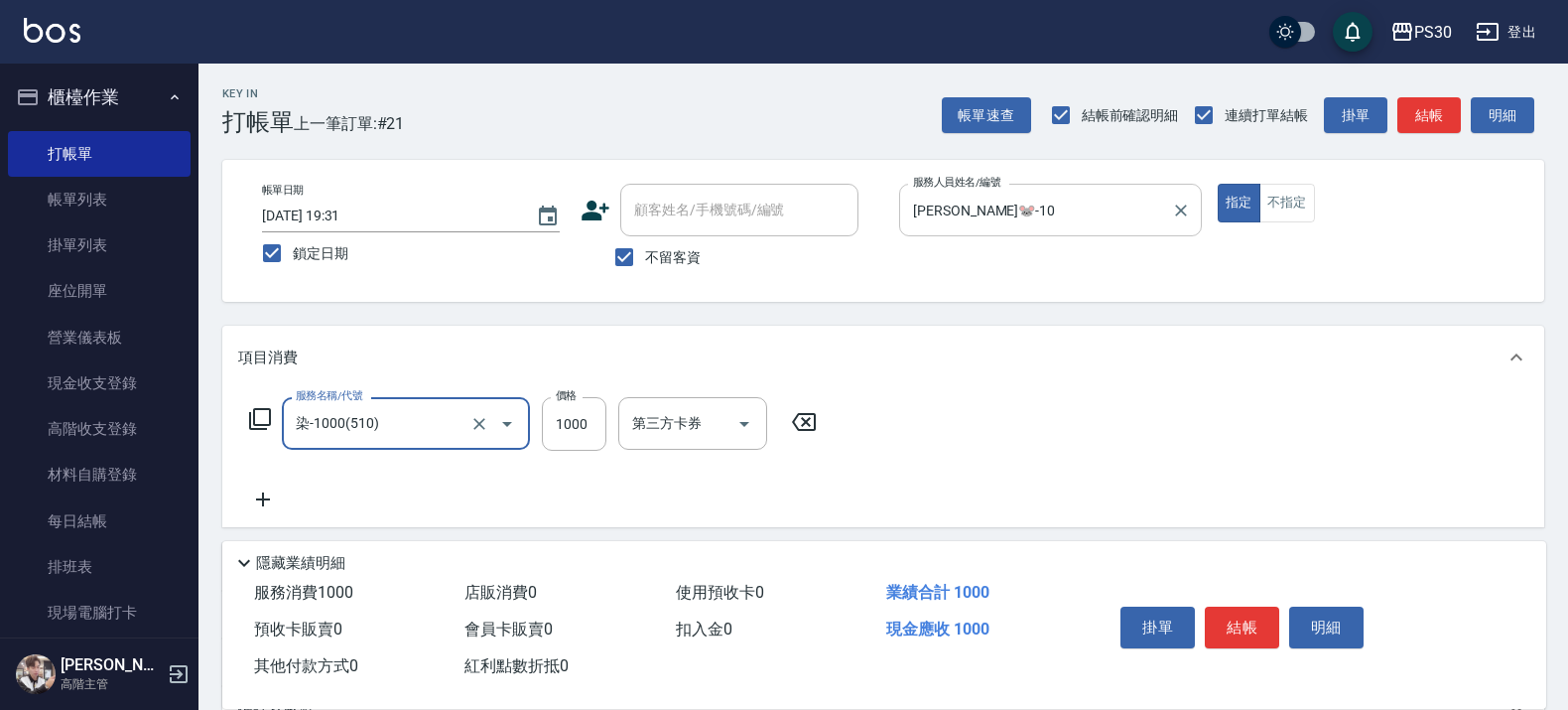
type input "染-1000(510)"
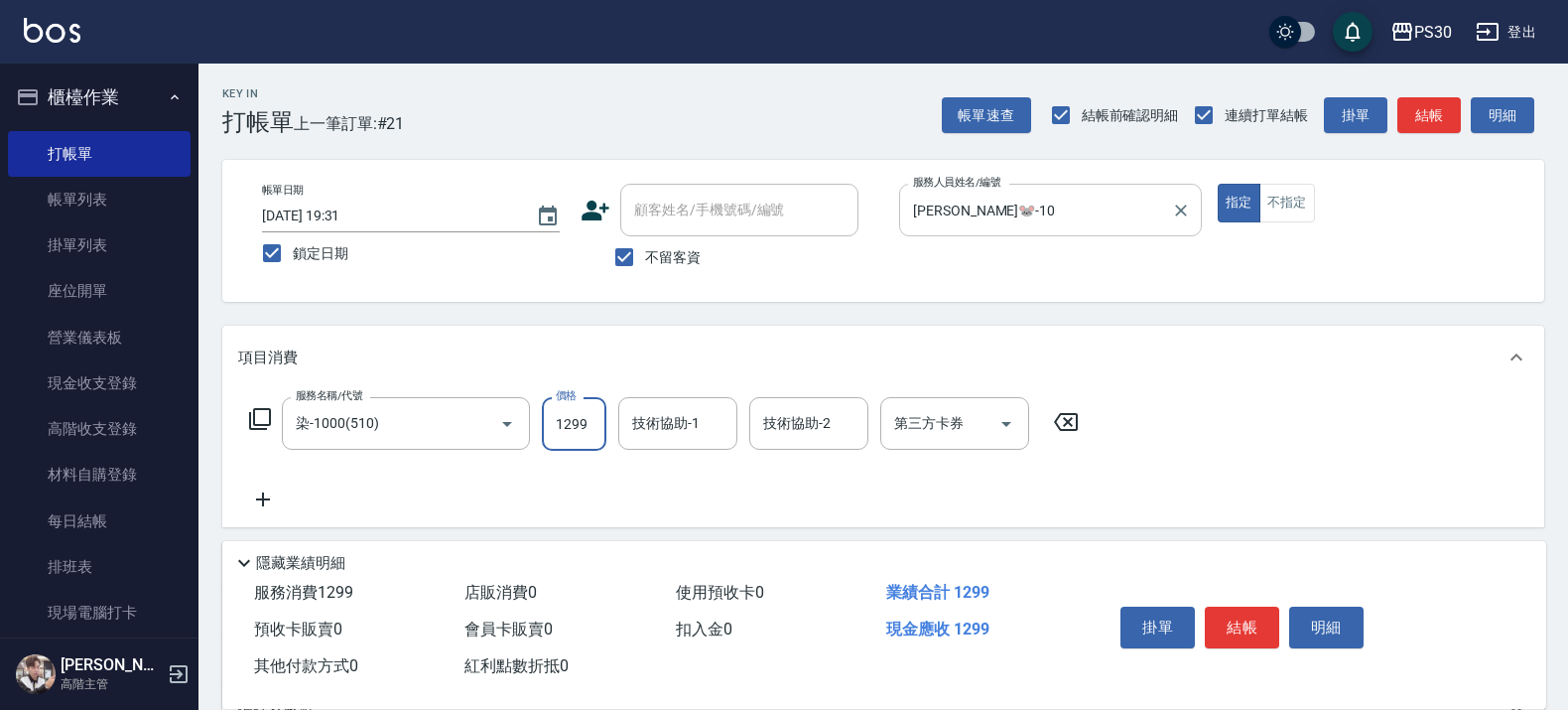
type input "1299"
type input "洪采妤-33"
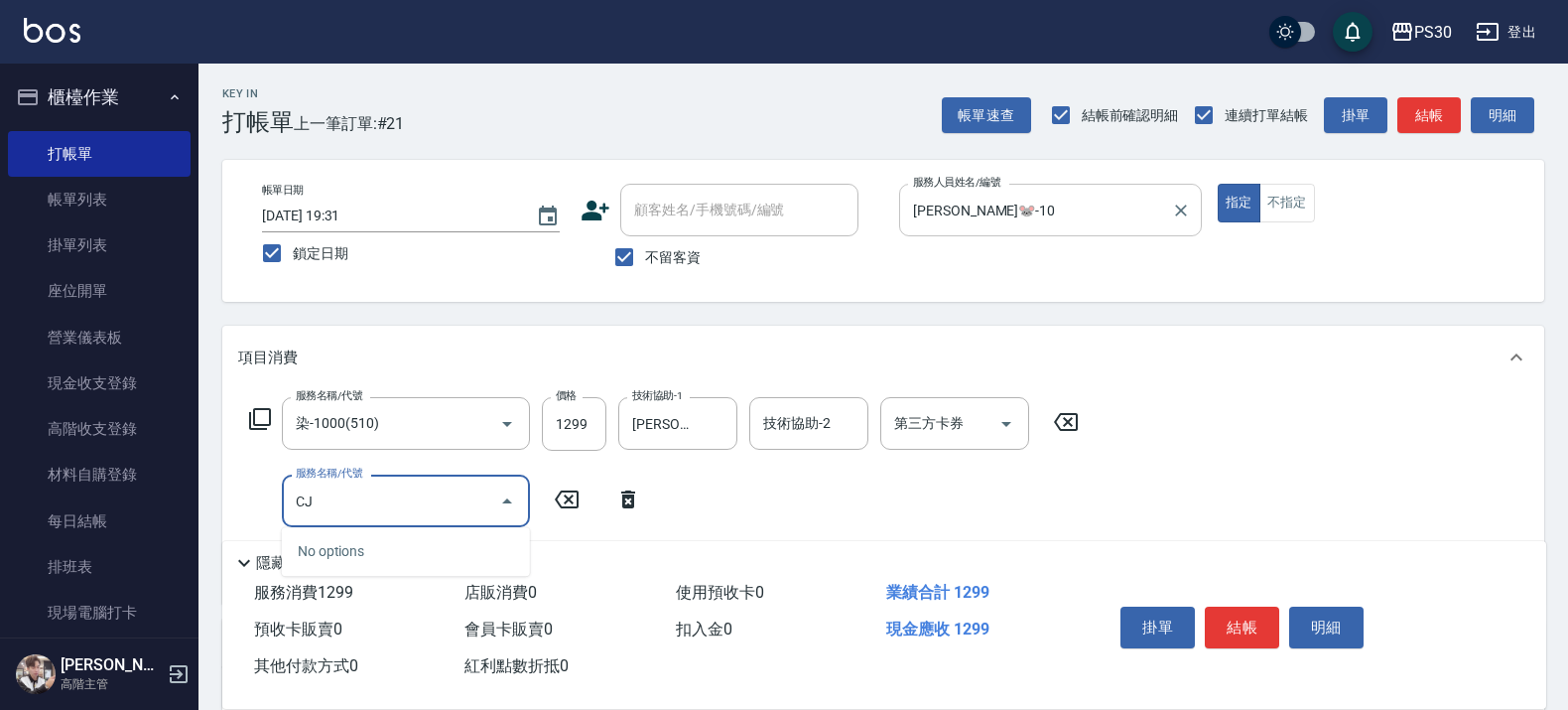
type input "C"
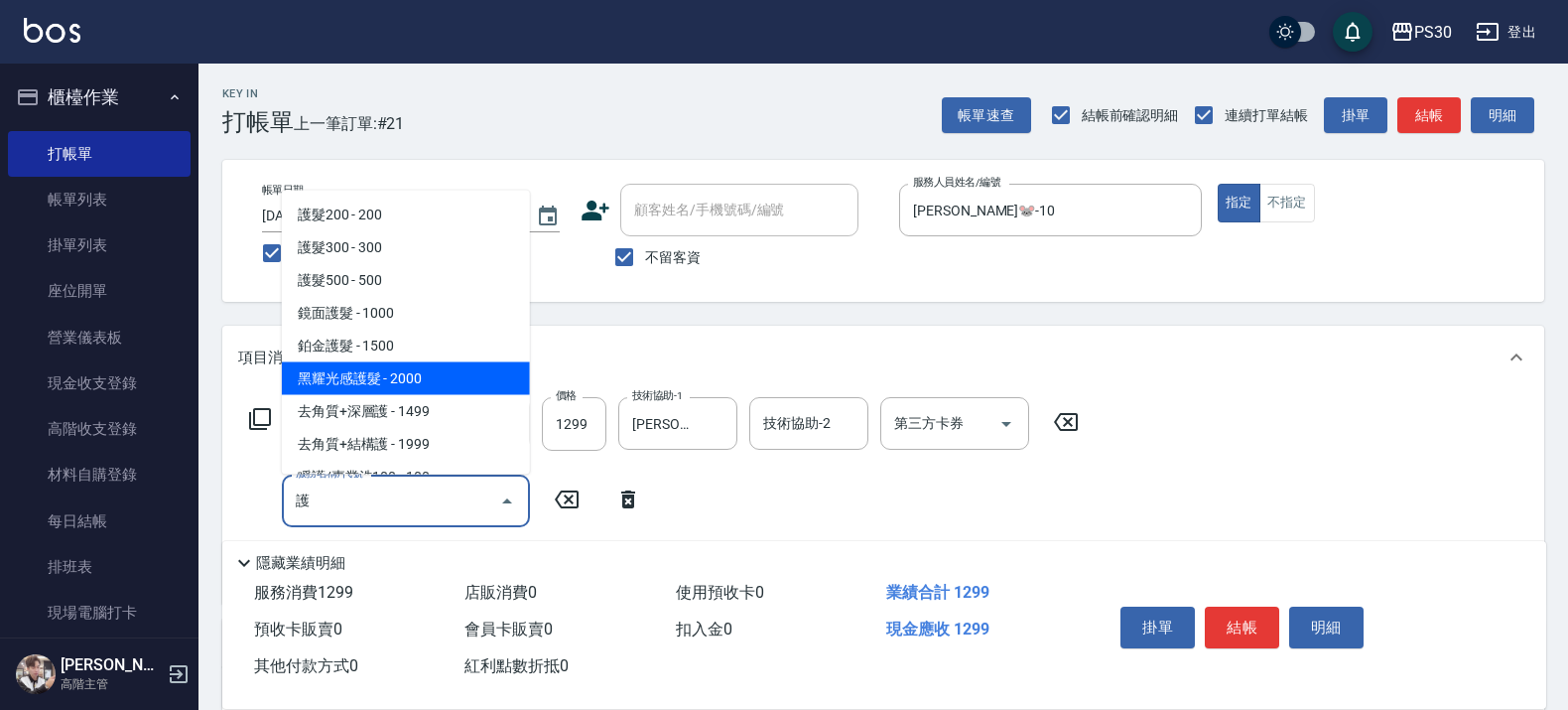
click at [372, 377] on span "黑耀光感護髮 - 2000" at bounding box center [405, 378] width 248 height 33
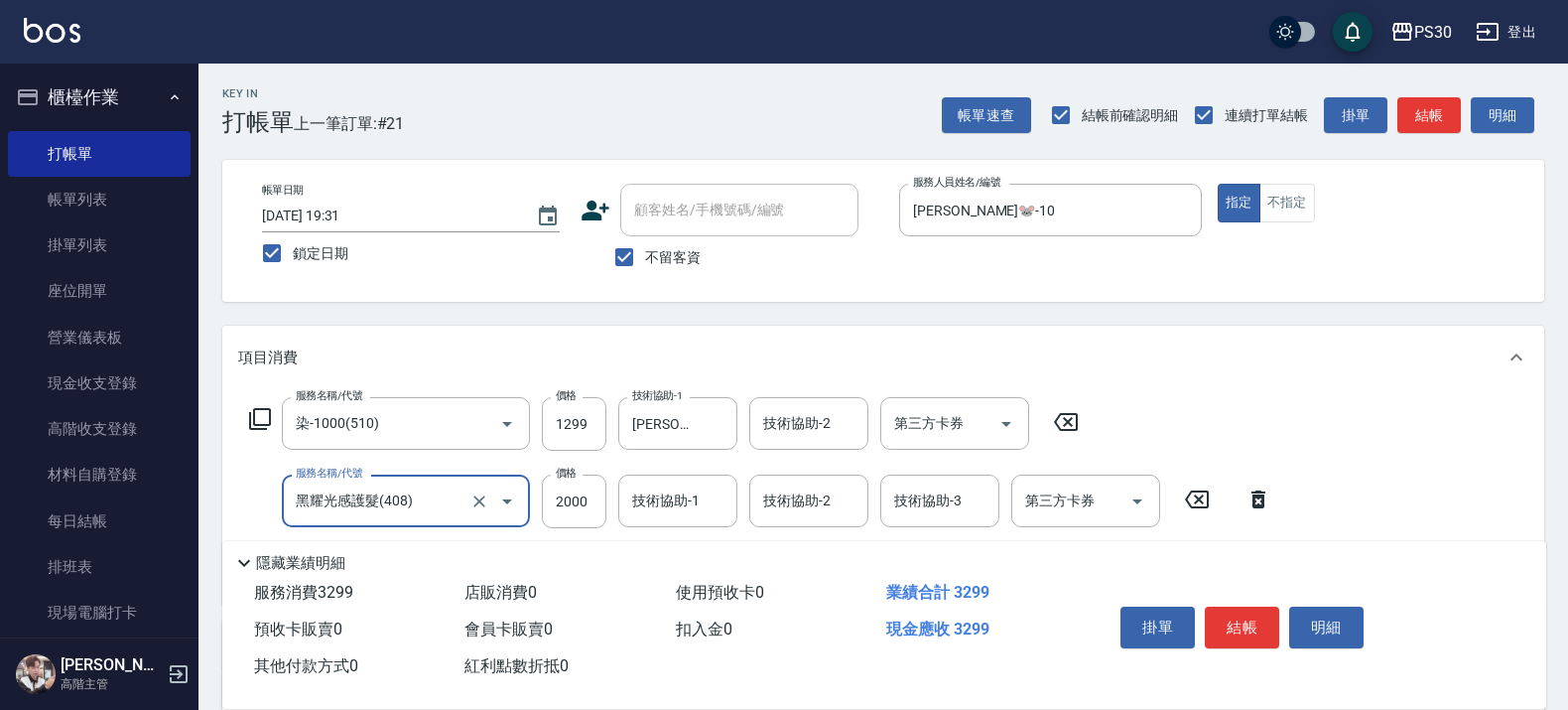
type input "黑耀光感護髮(408)"
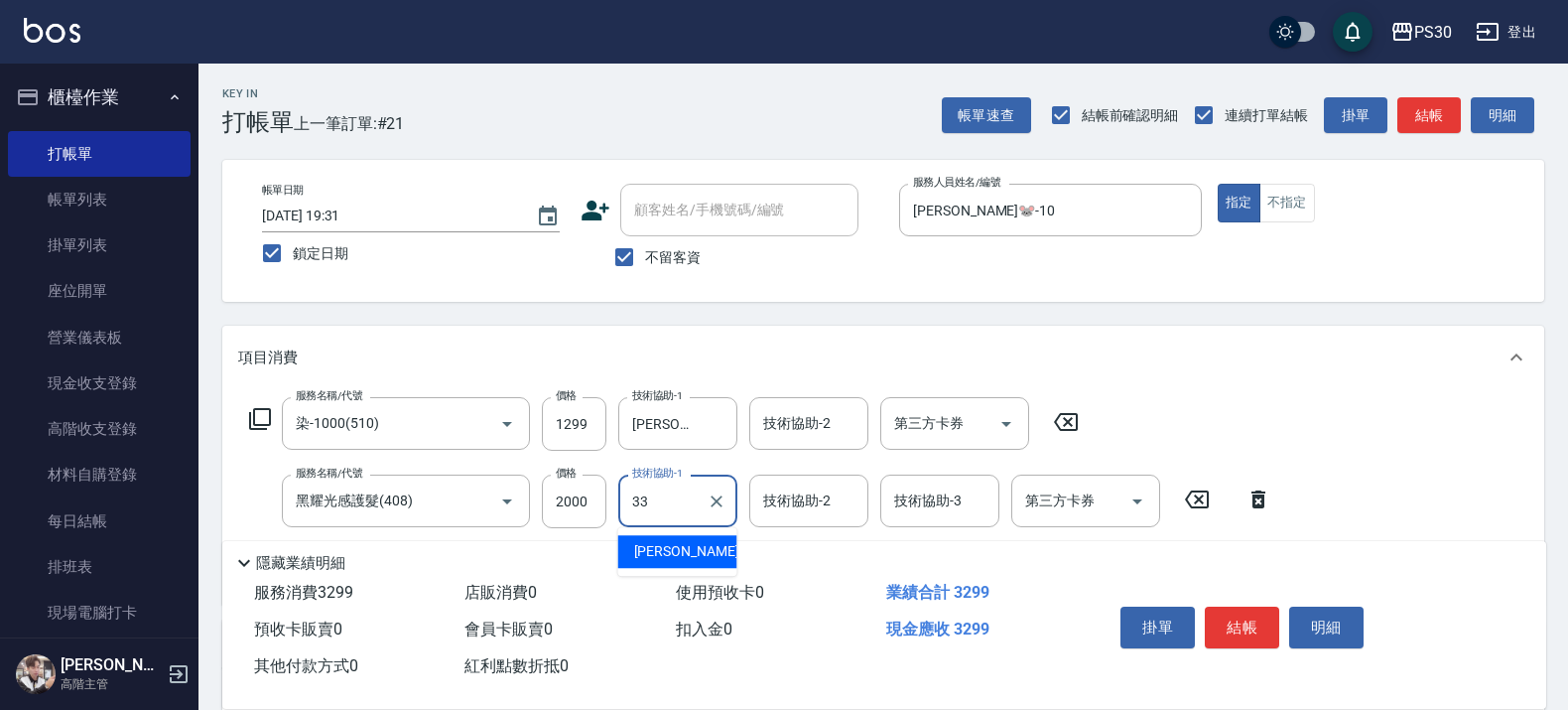
type input "洪采妤-33"
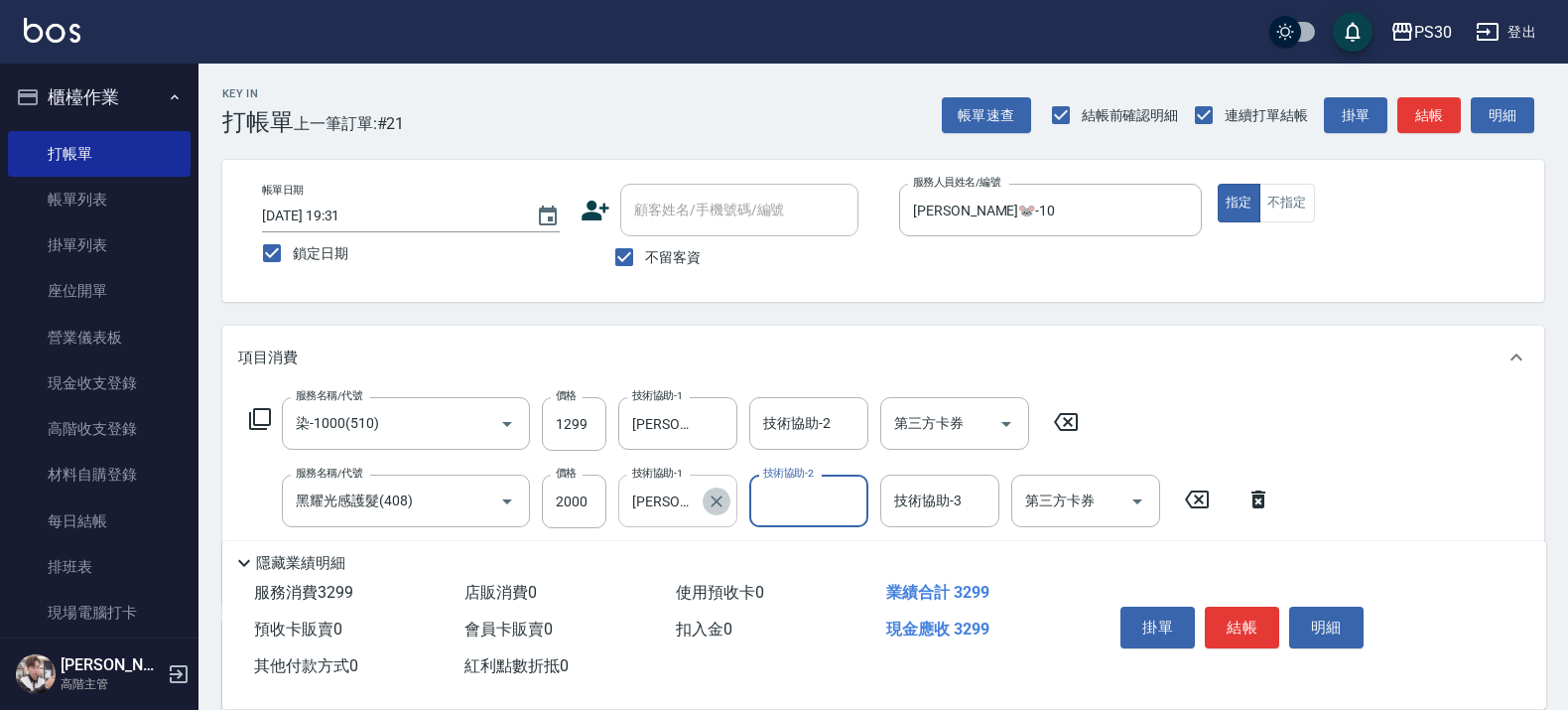
click at [715, 496] on icon "Clear" at bounding box center [717, 501] width 20 height 20
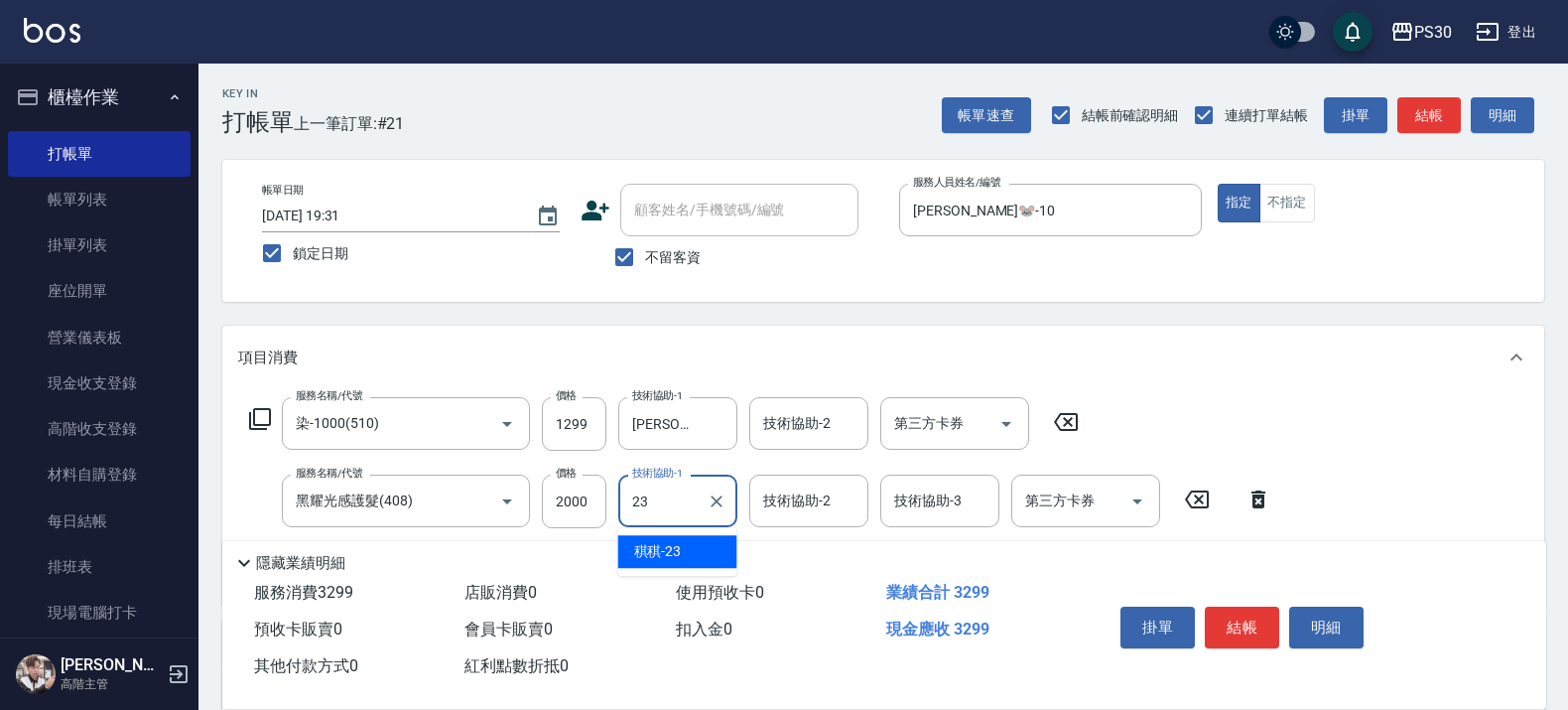
type input "稘稘-23"
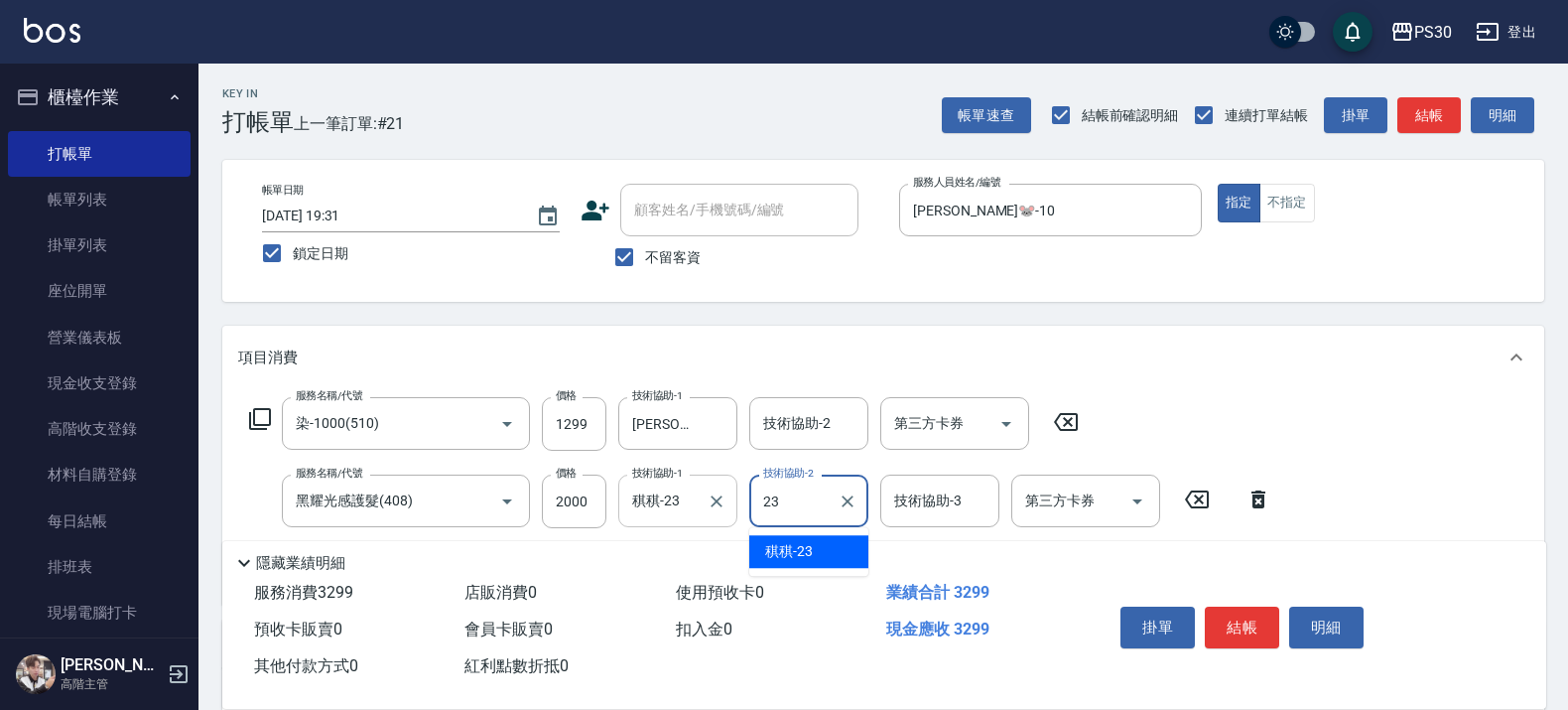
type input "稘稘-23"
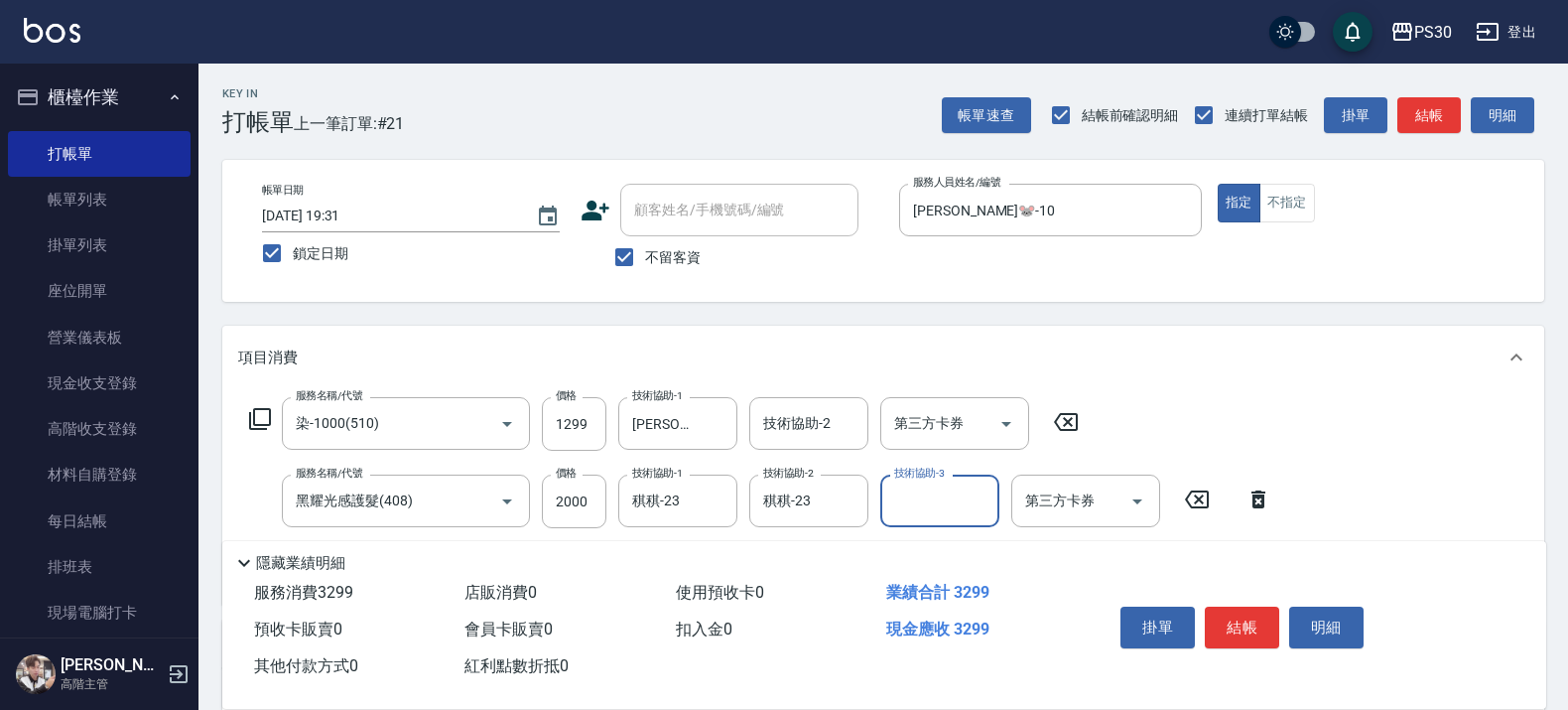
scroll to position [290, 0]
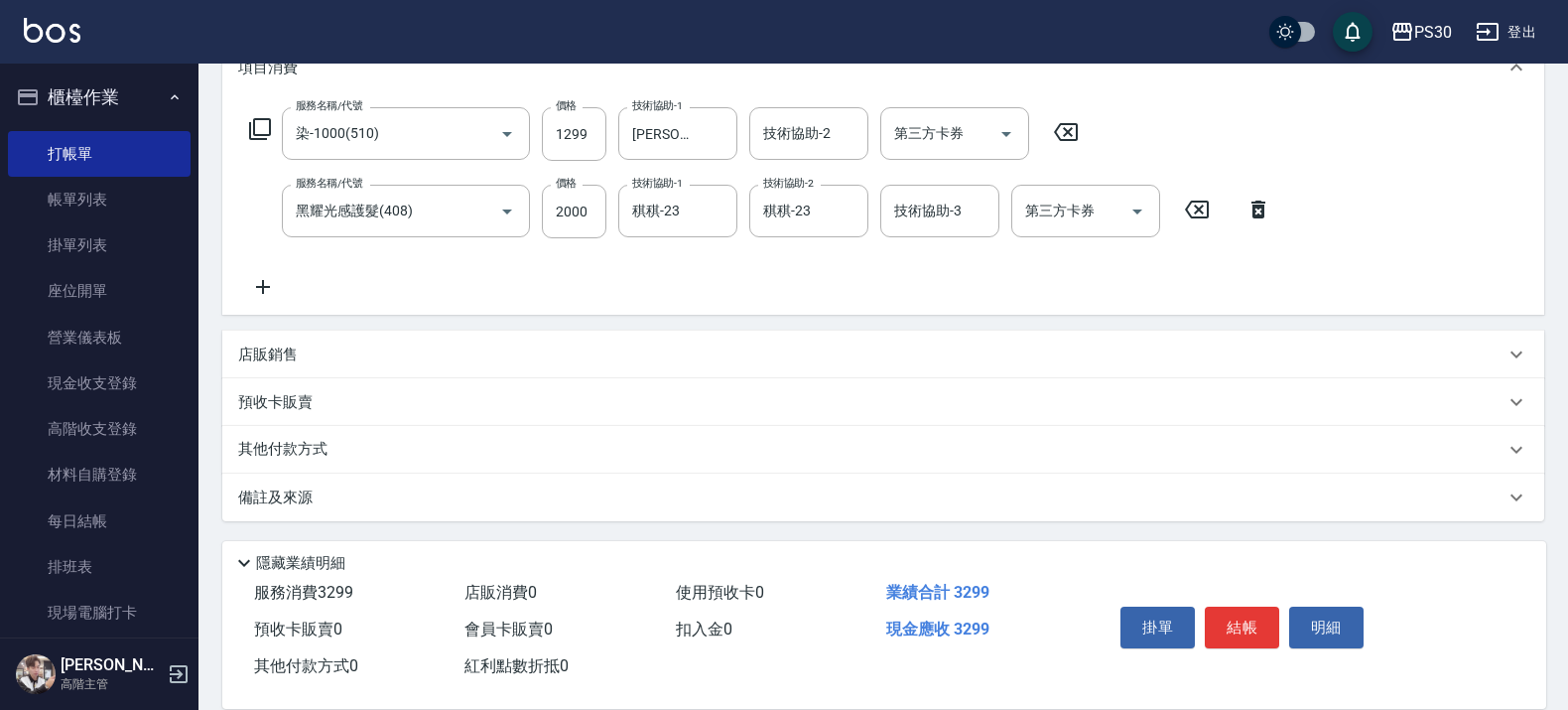
click at [342, 355] on div "店販銷售" at bounding box center [871, 355] width 1266 height 21
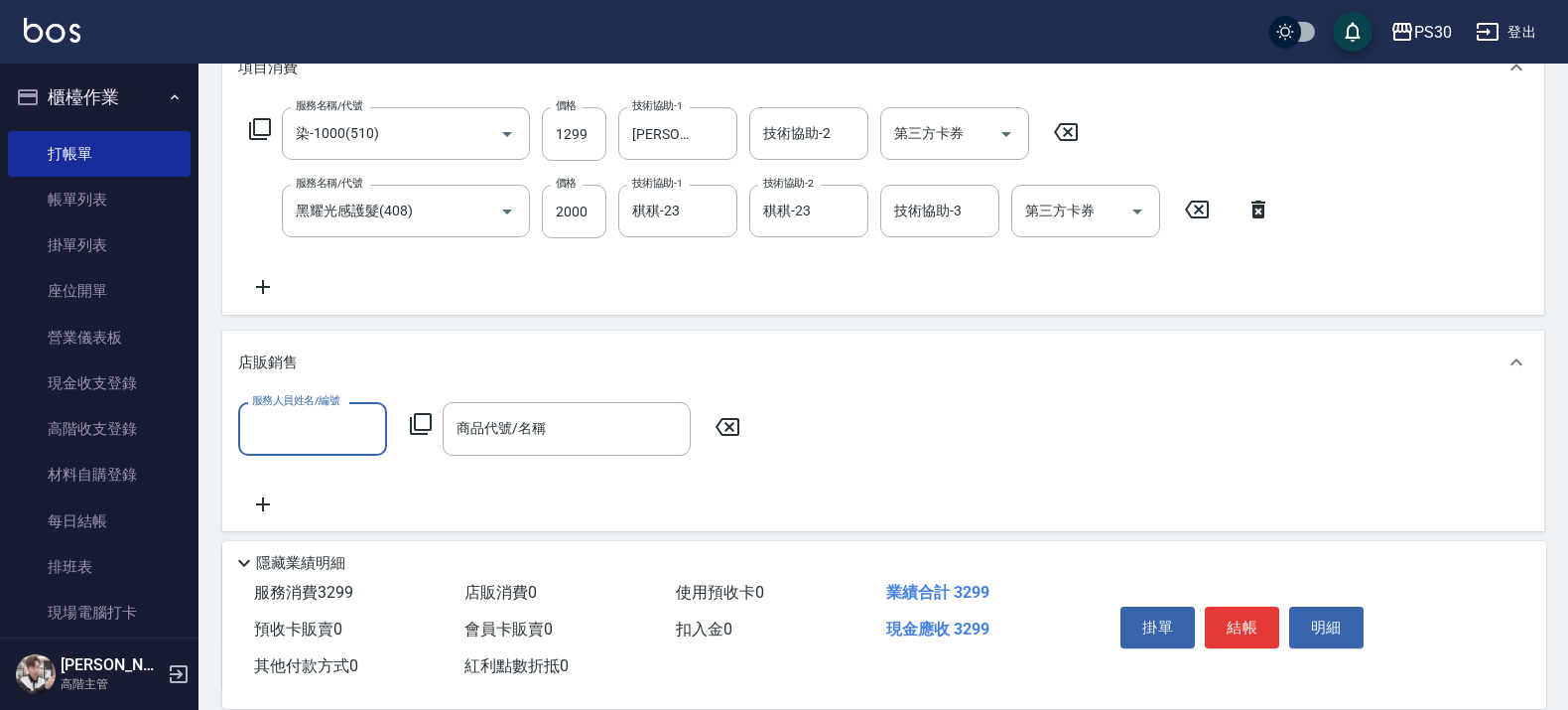
scroll to position [0, 0]
type input "陳湘芸🐭-10"
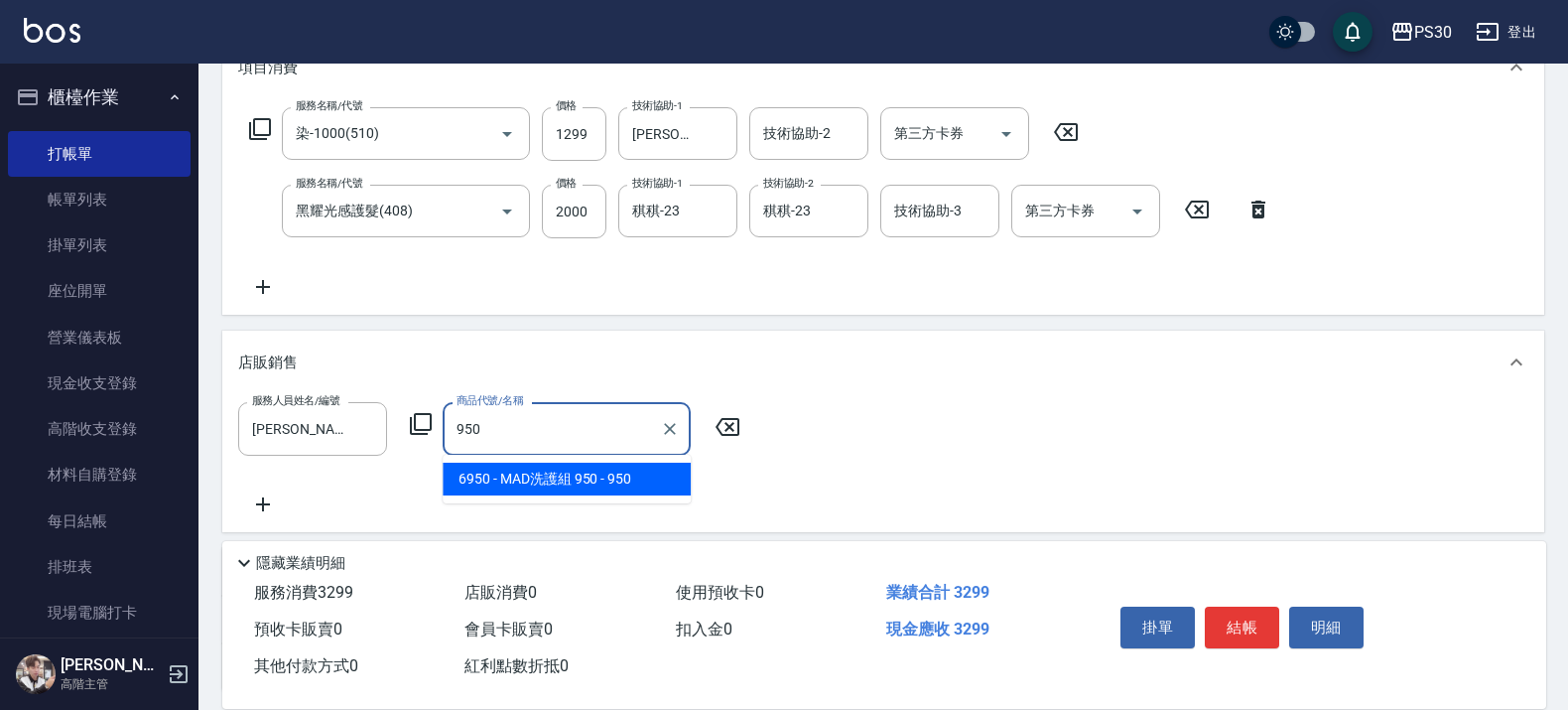
type input "MAD洗護組 950"
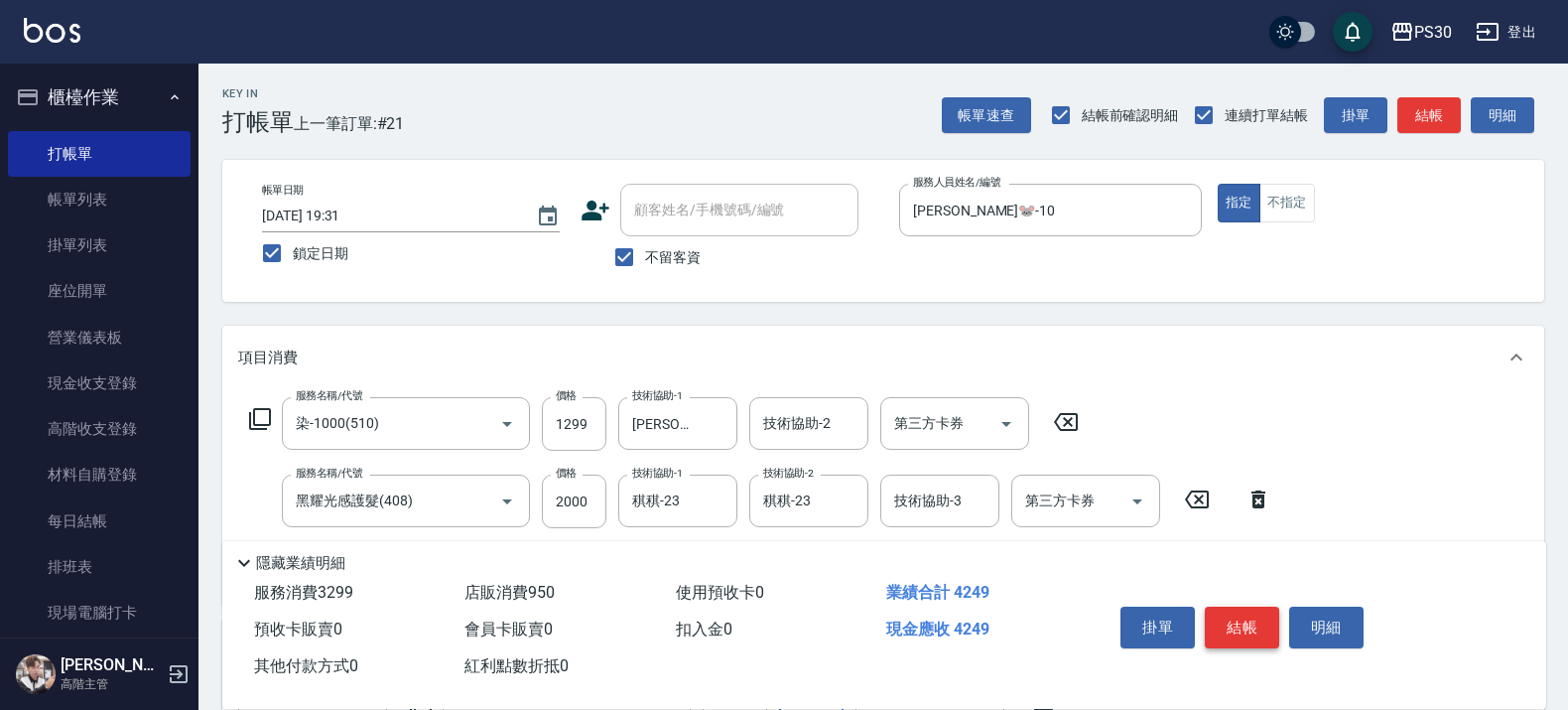
click at [1250, 620] on button "結帳" at bounding box center [1241, 627] width 75 height 42
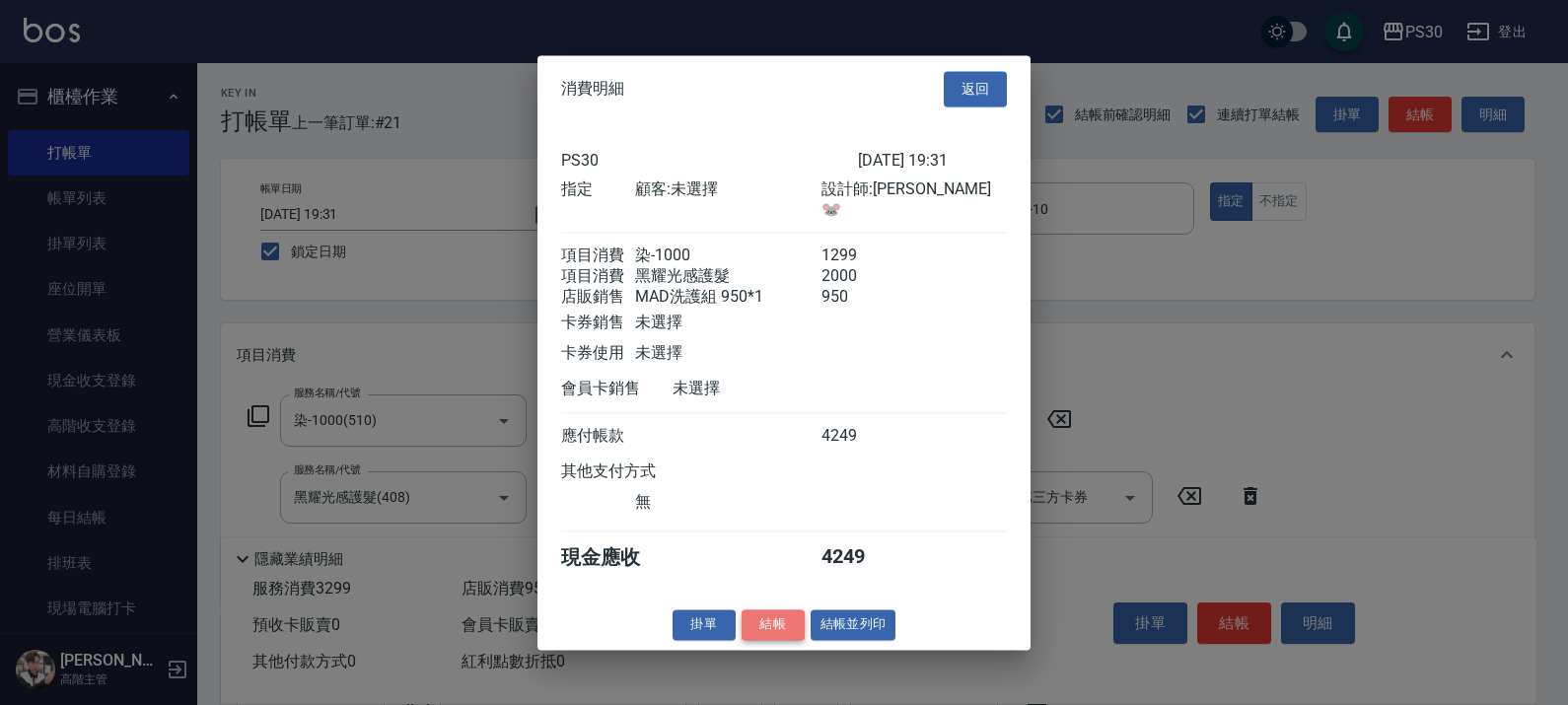
click at [771, 623] on button "結帳" at bounding box center [774, 624] width 63 height 31
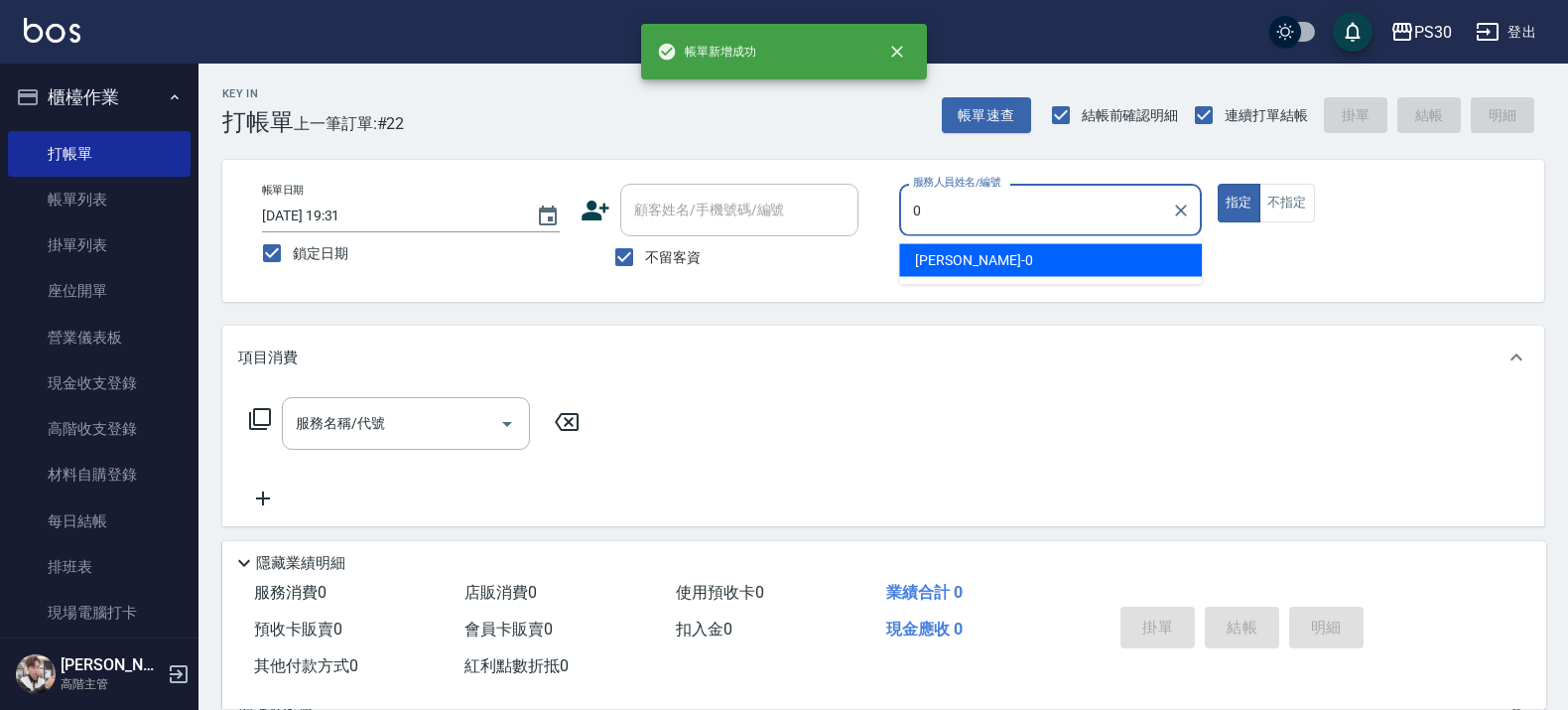
type input "廖金城-0"
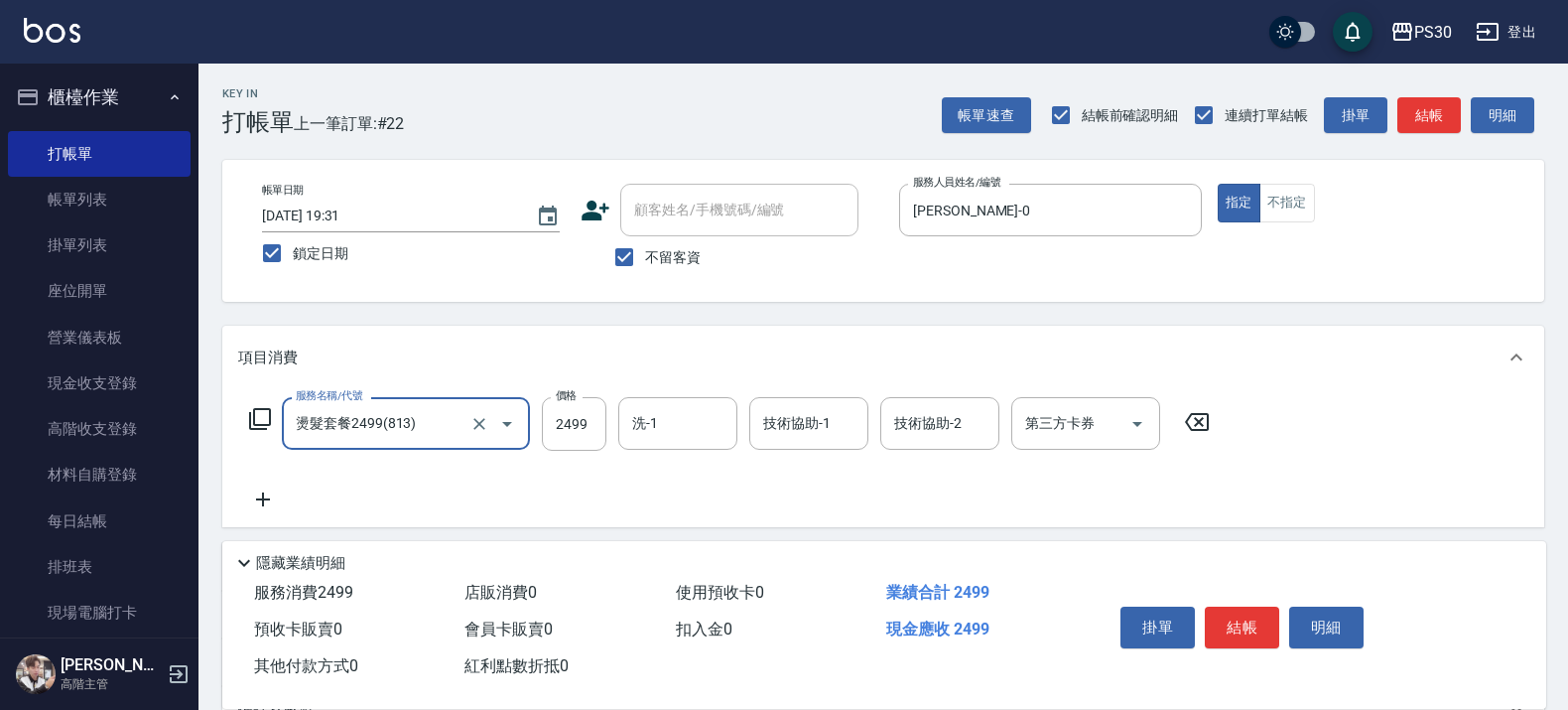
type input "燙髮套餐2499(813)"
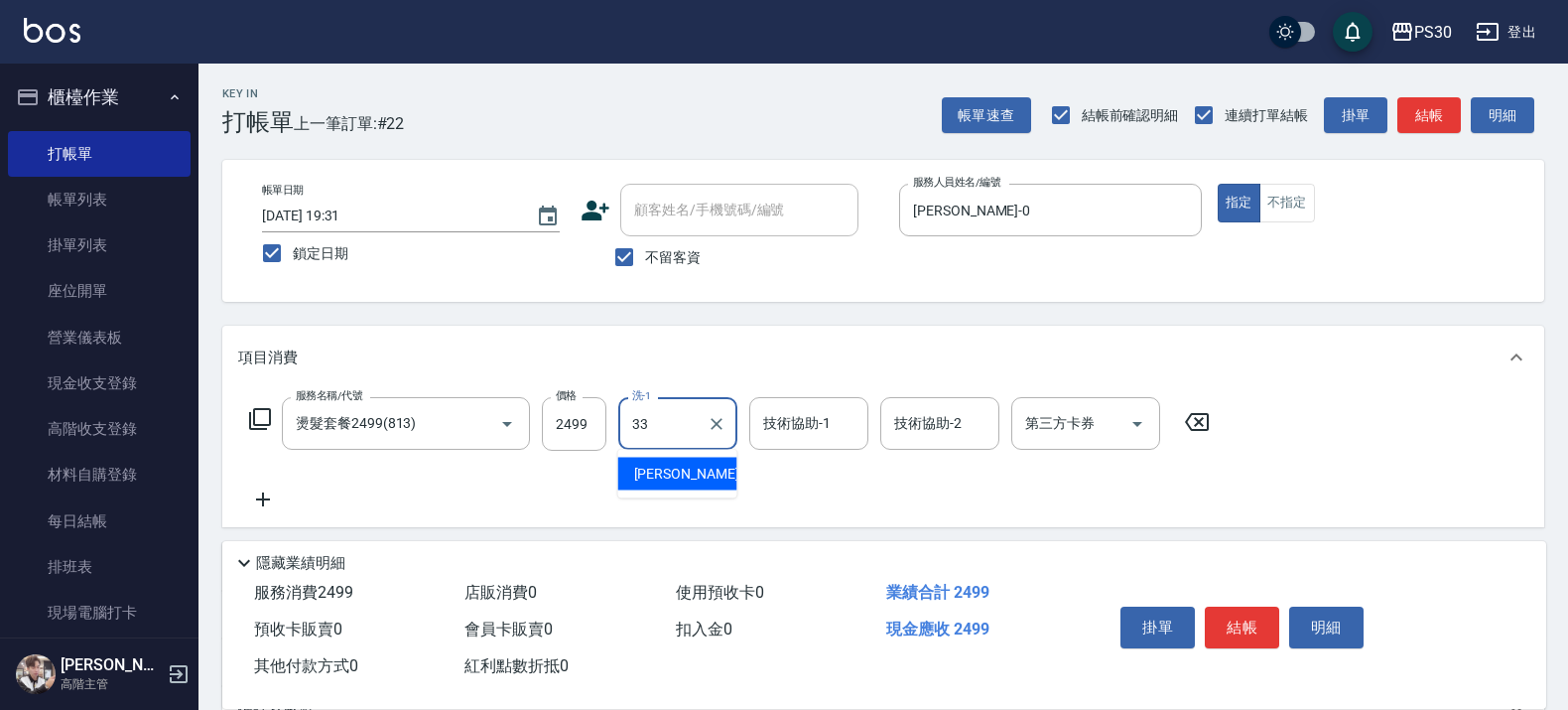
type input "洪采妤-33"
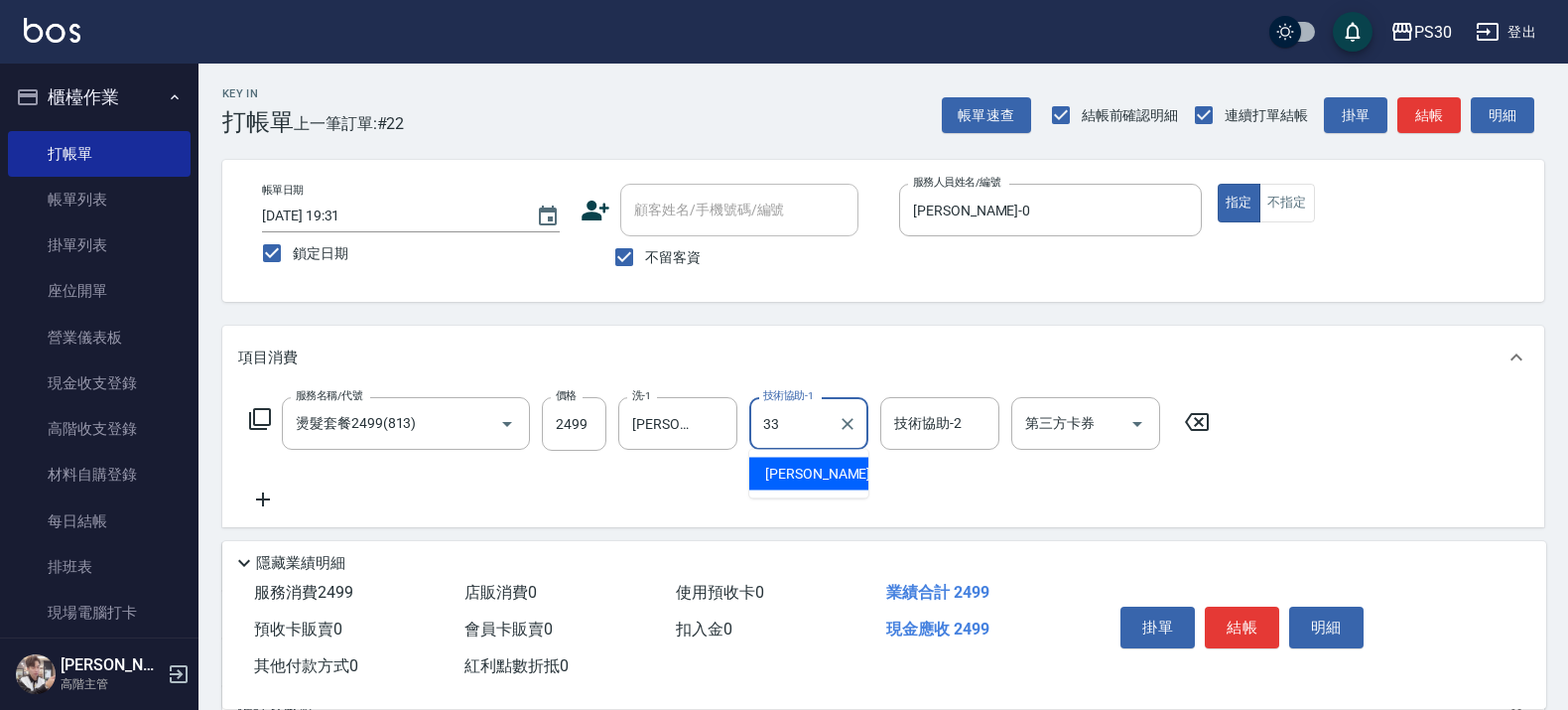
type input "洪采妤-33"
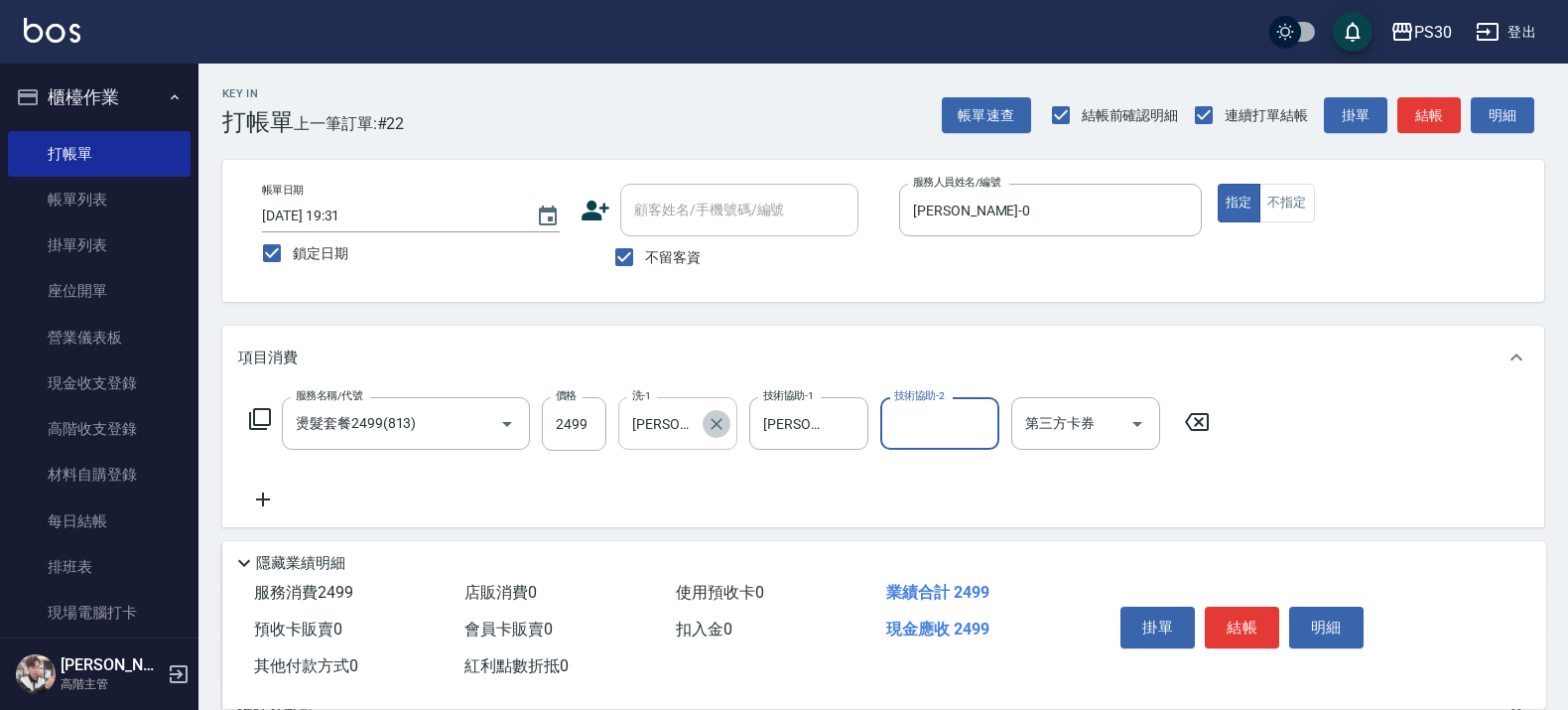
click at [715, 420] on icon "Clear" at bounding box center [717, 424] width 12 height 12
click at [1248, 623] on button "結帳" at bounding box center [1241, 627] width 75 height 42
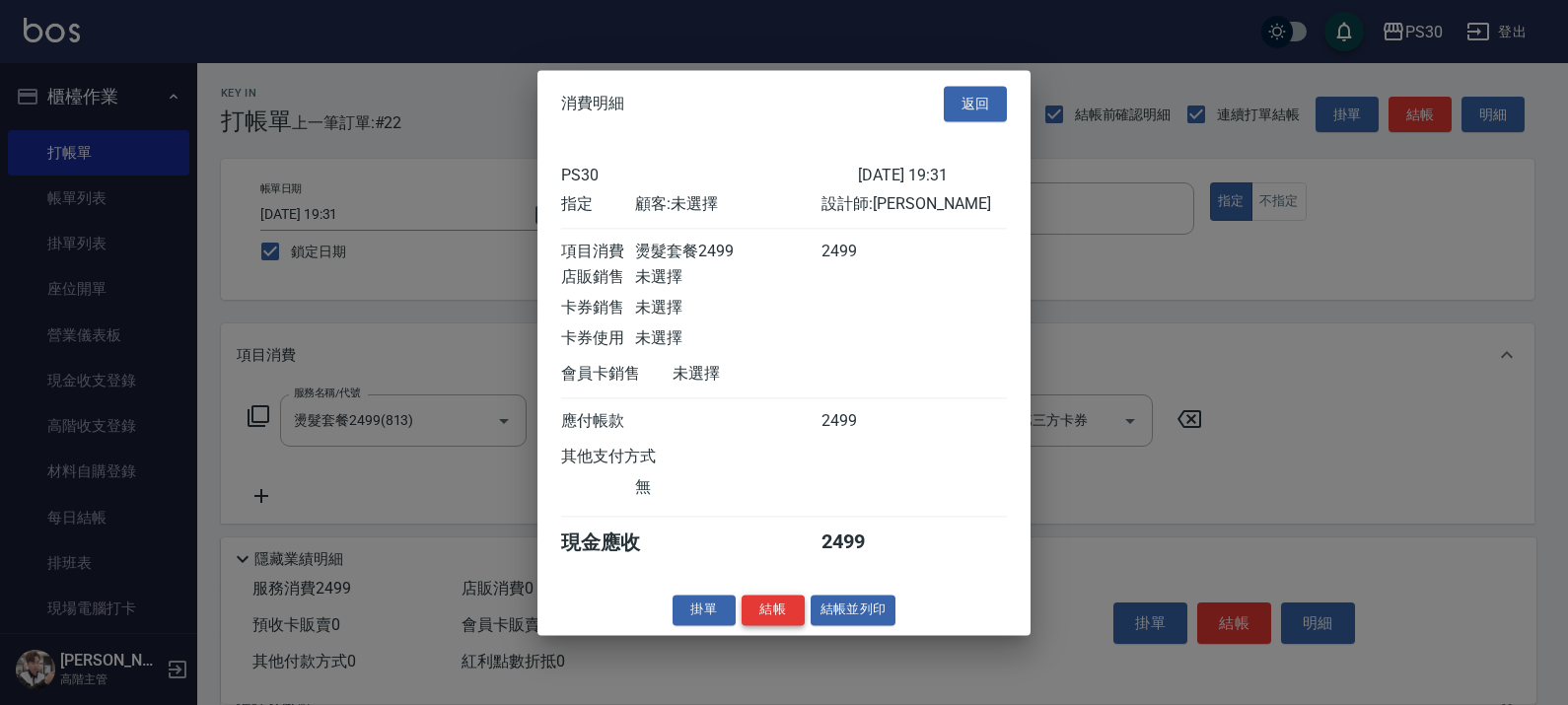
click at [765, 622] on button "結帳" at bounding box center [774, 609] width 63 height 31
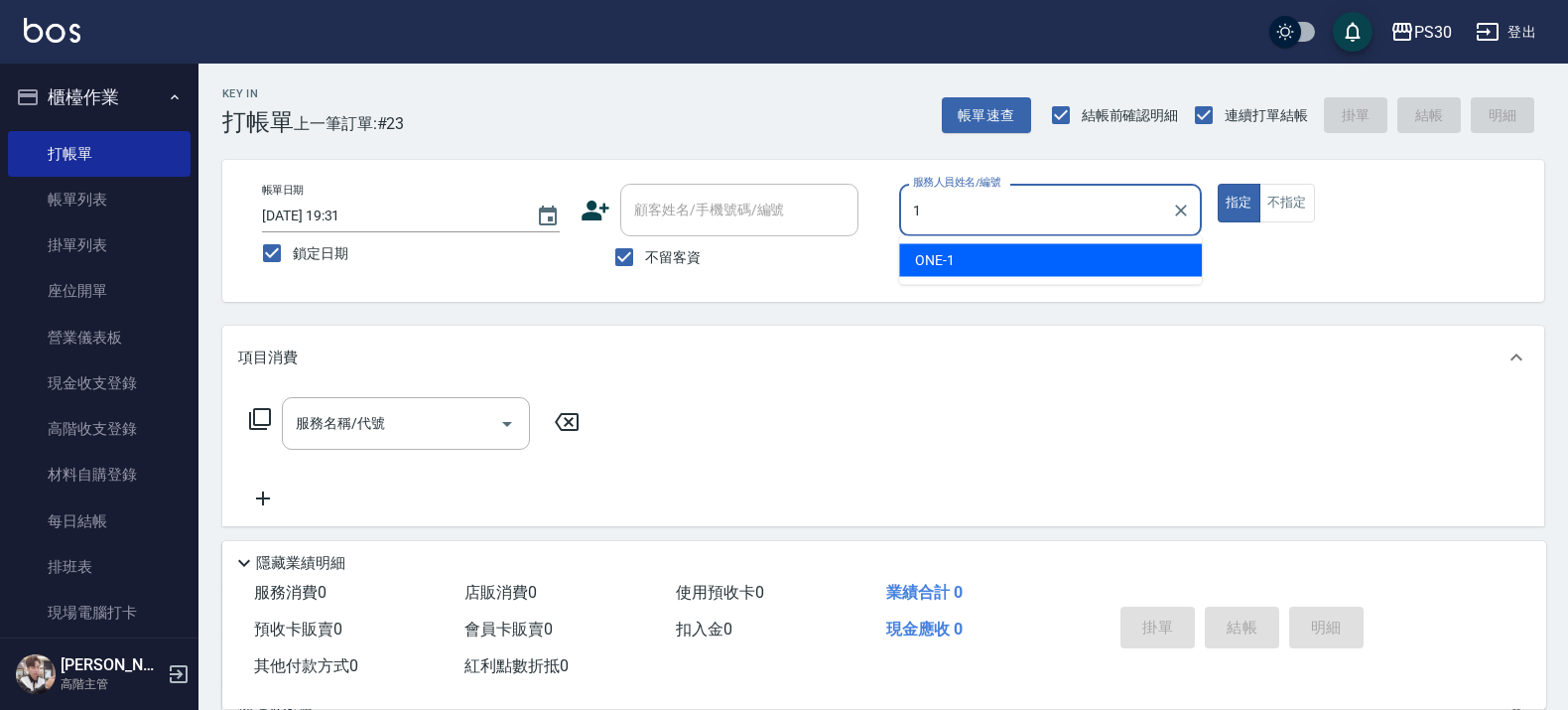
type input "ONE-1"
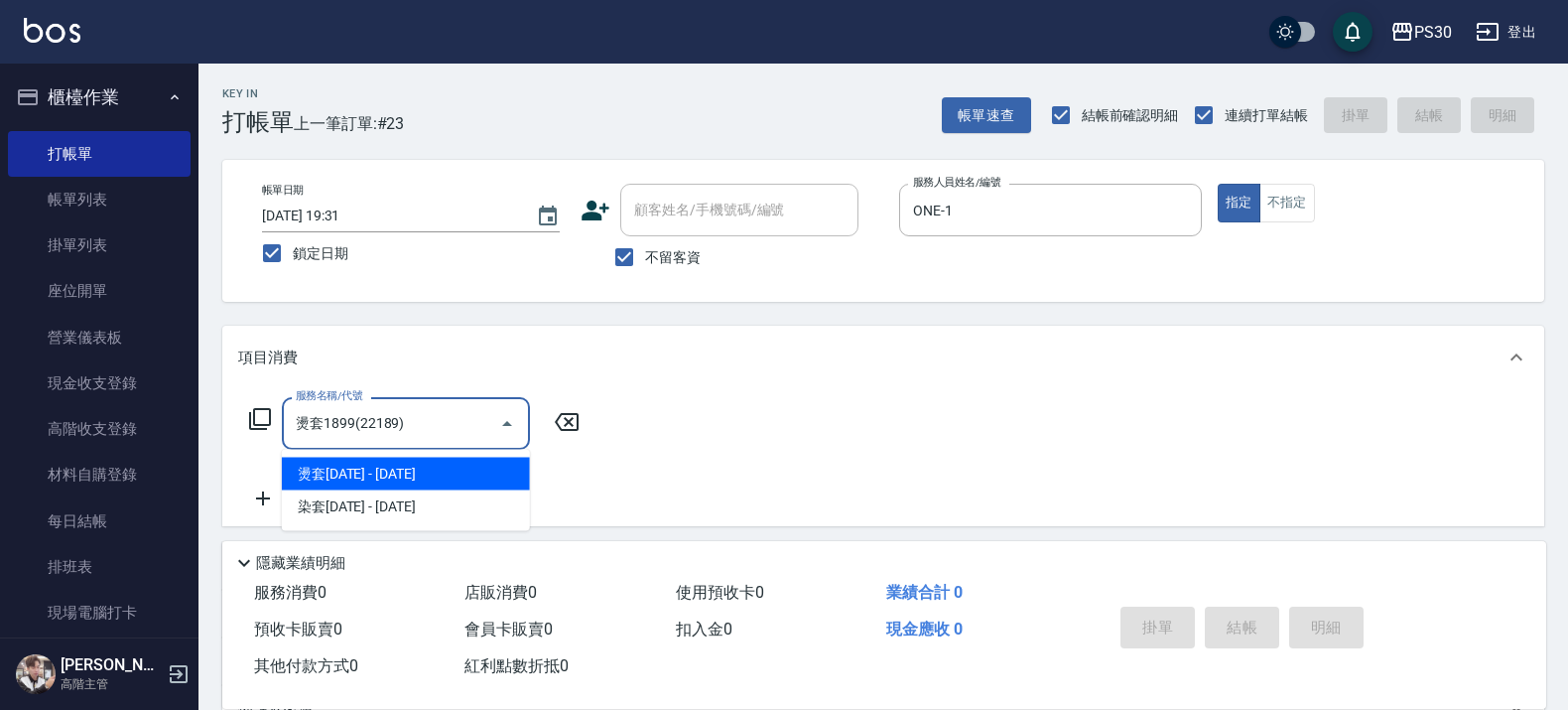
type input "燙套1899(22189)"
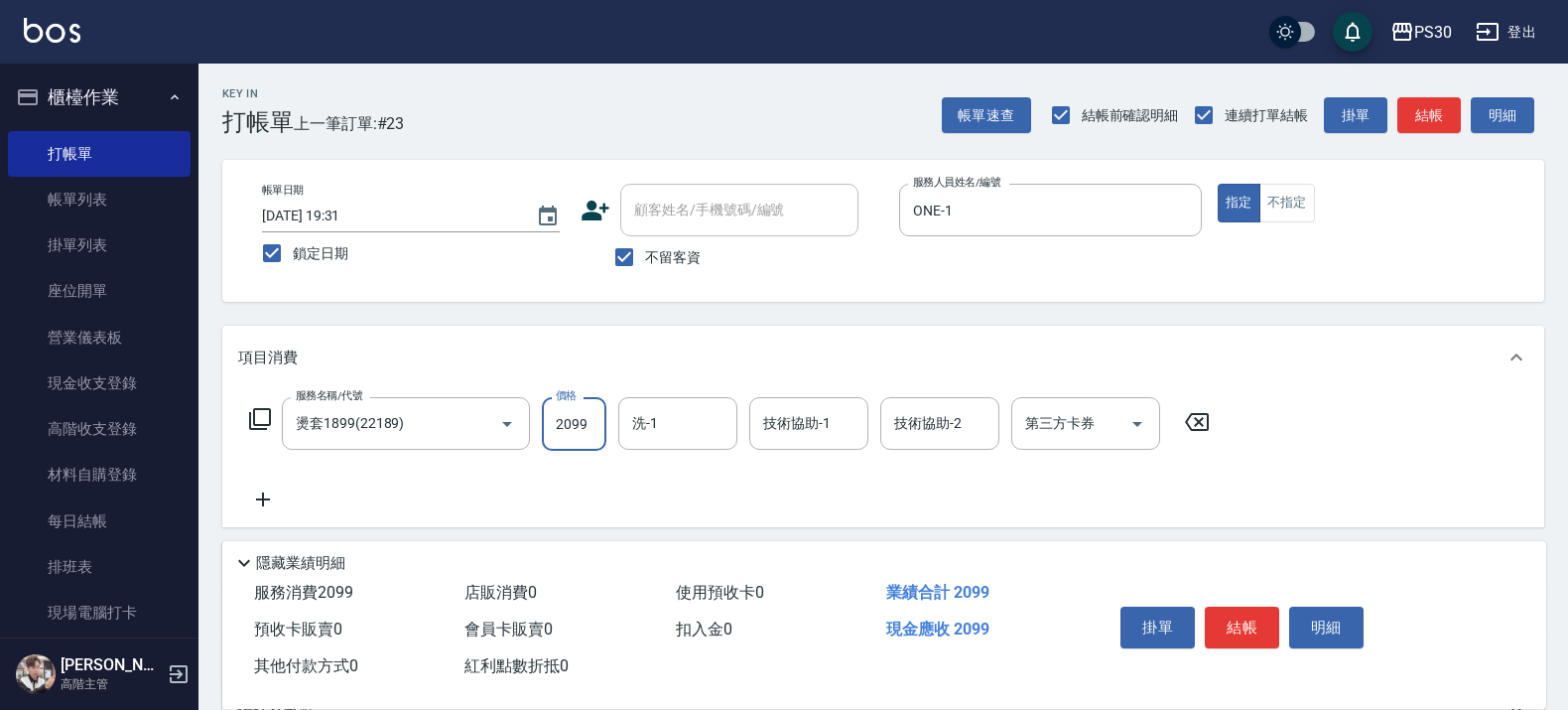
type input "2099"
type input "七七-77"
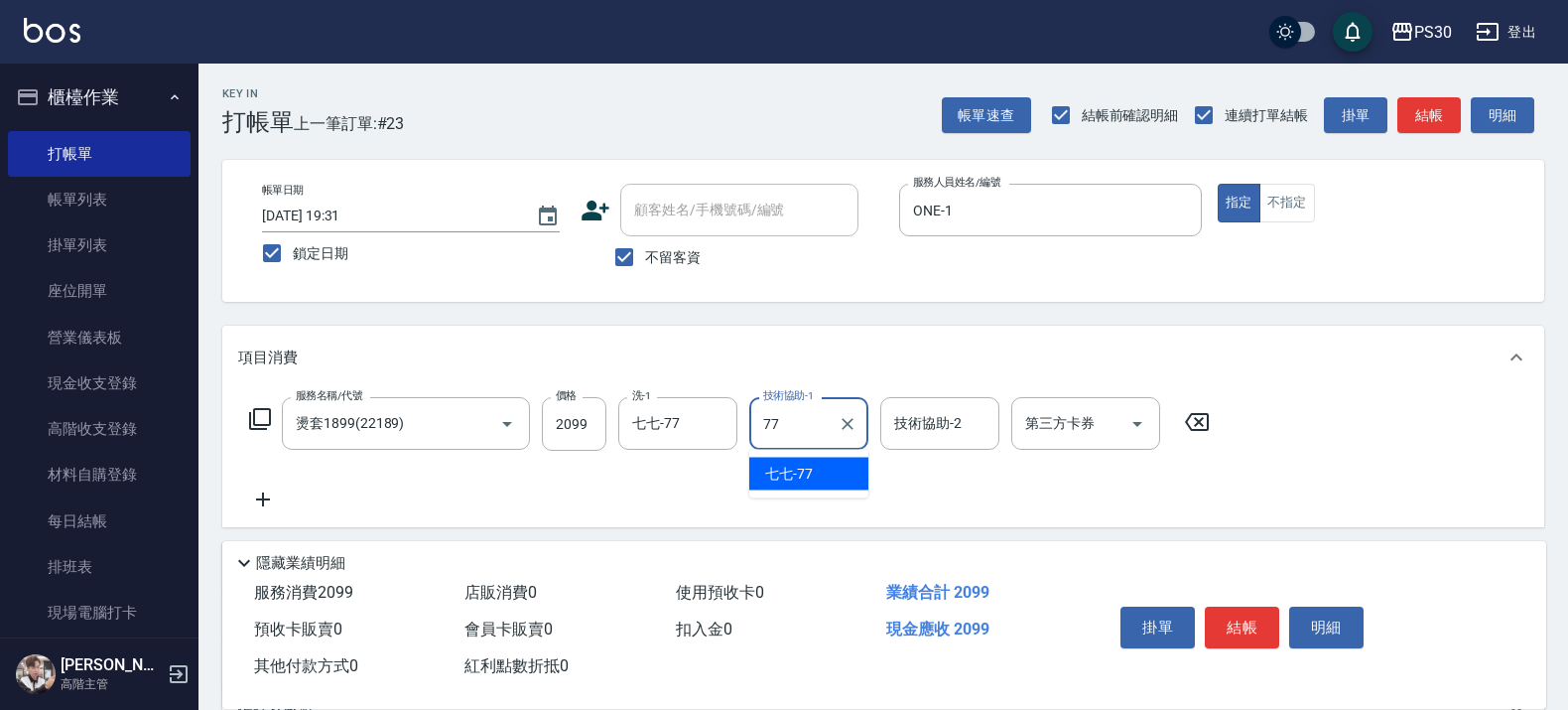
type input "七七-77"
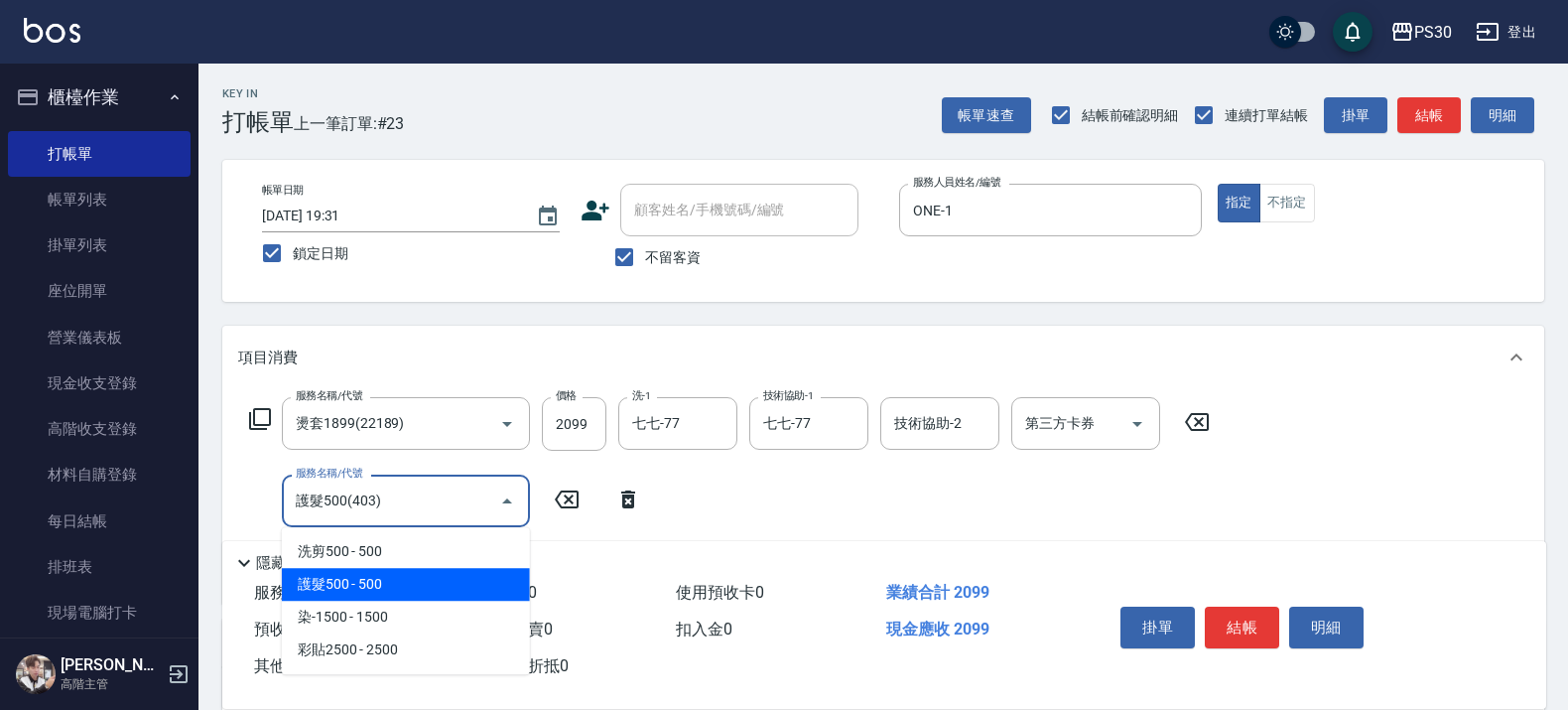
type input "護髮500(403)"
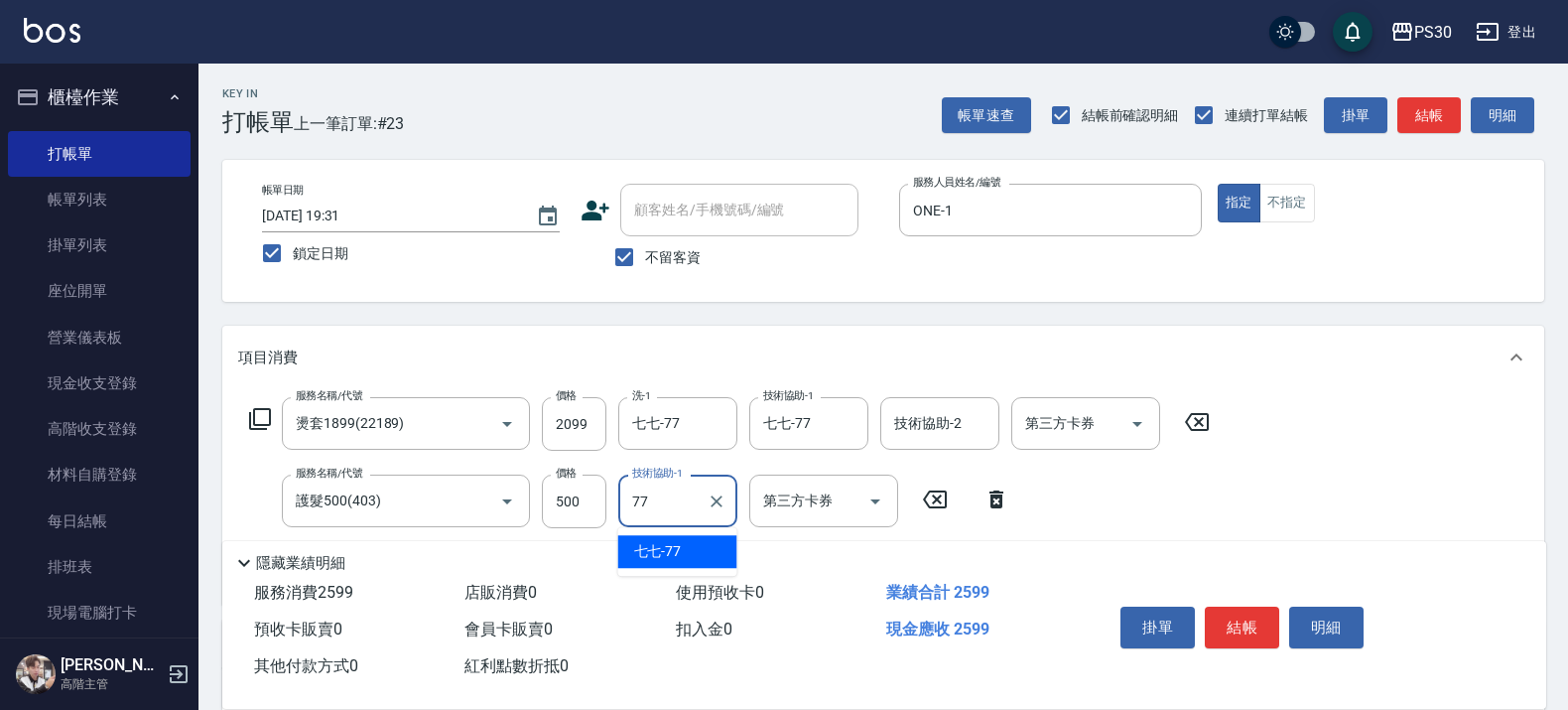
type input "七七-77"
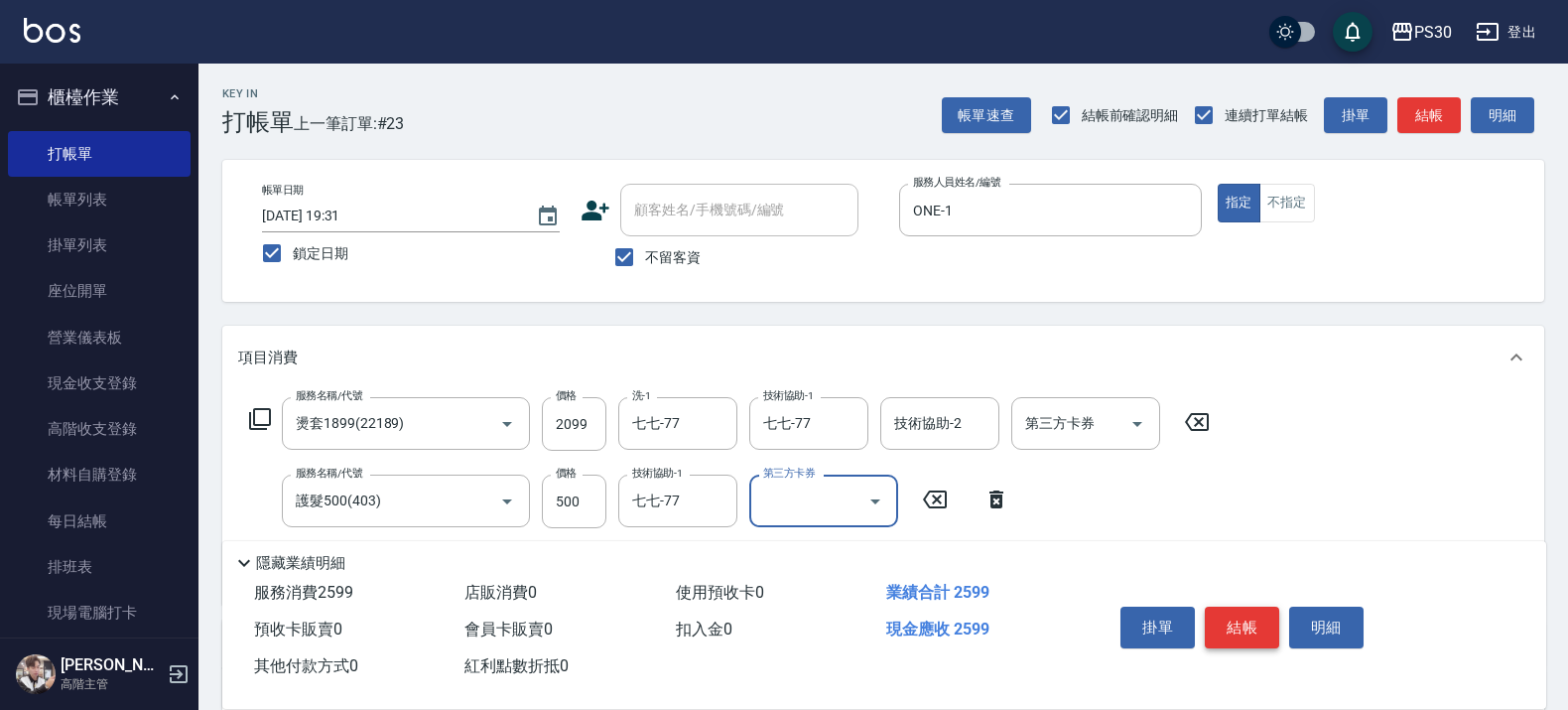
click at [1250, 608] on button "結帳" at bounding box center [1241, 627] width 75 height 42
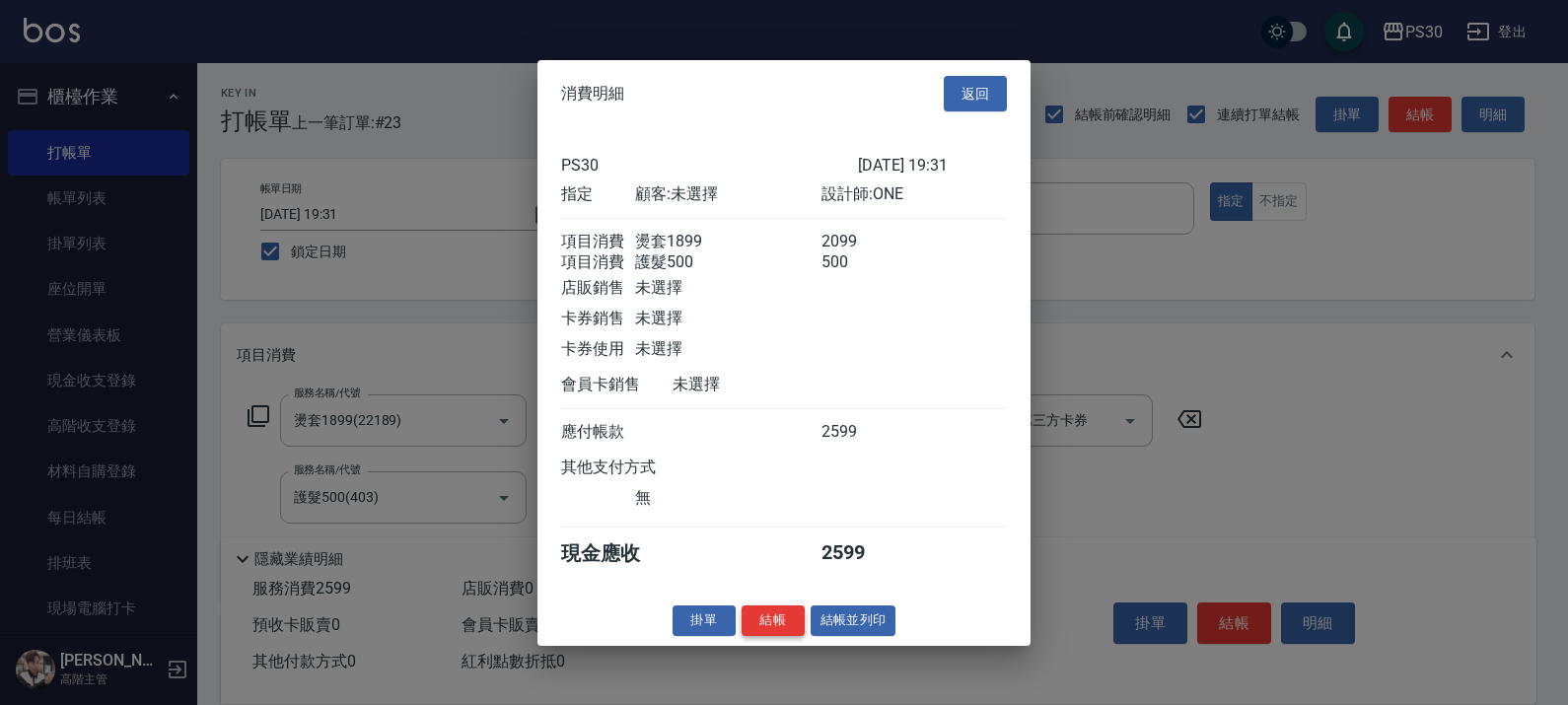
click at [769, 634] on button "結帳" at bounding box center [774, 620] width 63 height 31
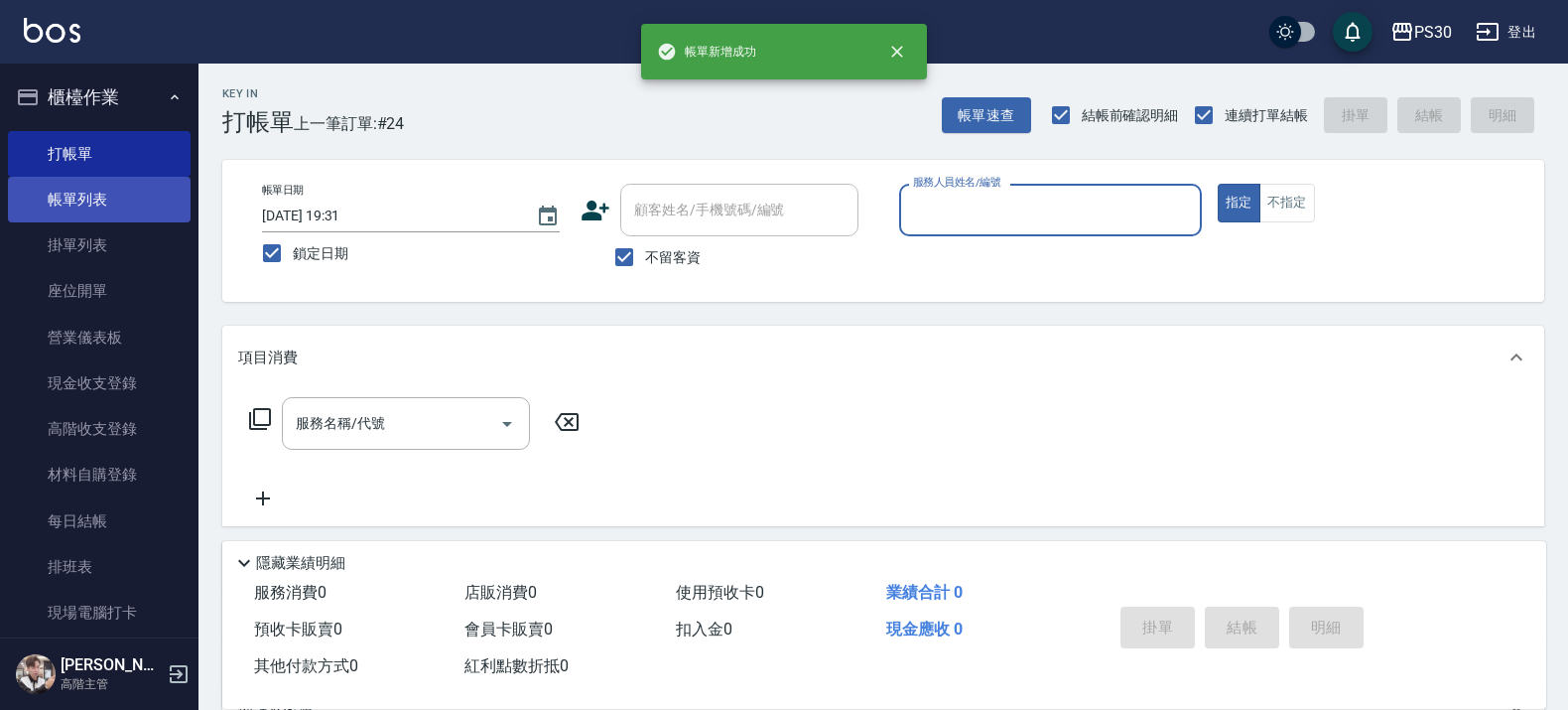
click at [130, 213] on link "帳單列表" at bounding box center [99, 199] width 182 height 46
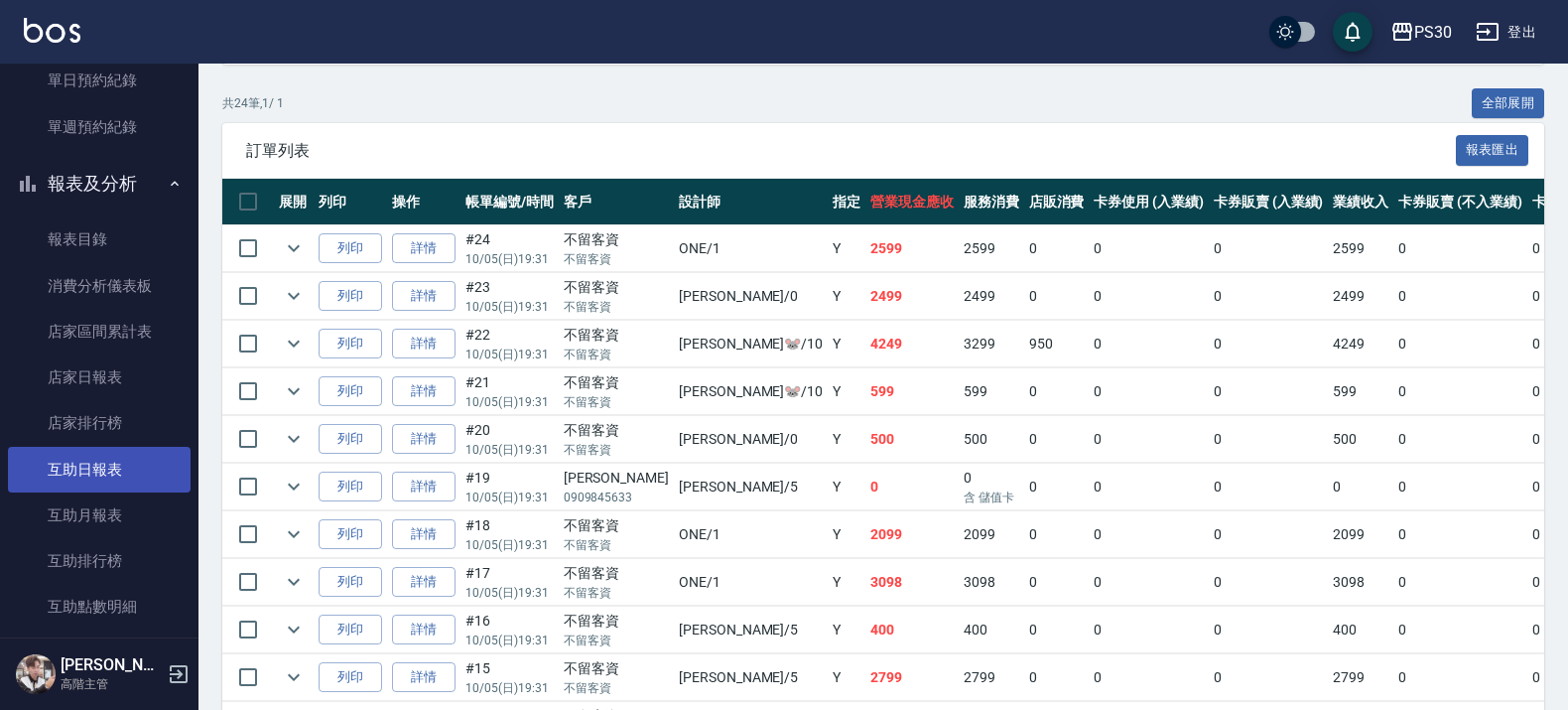
scroll to position [745, 0]
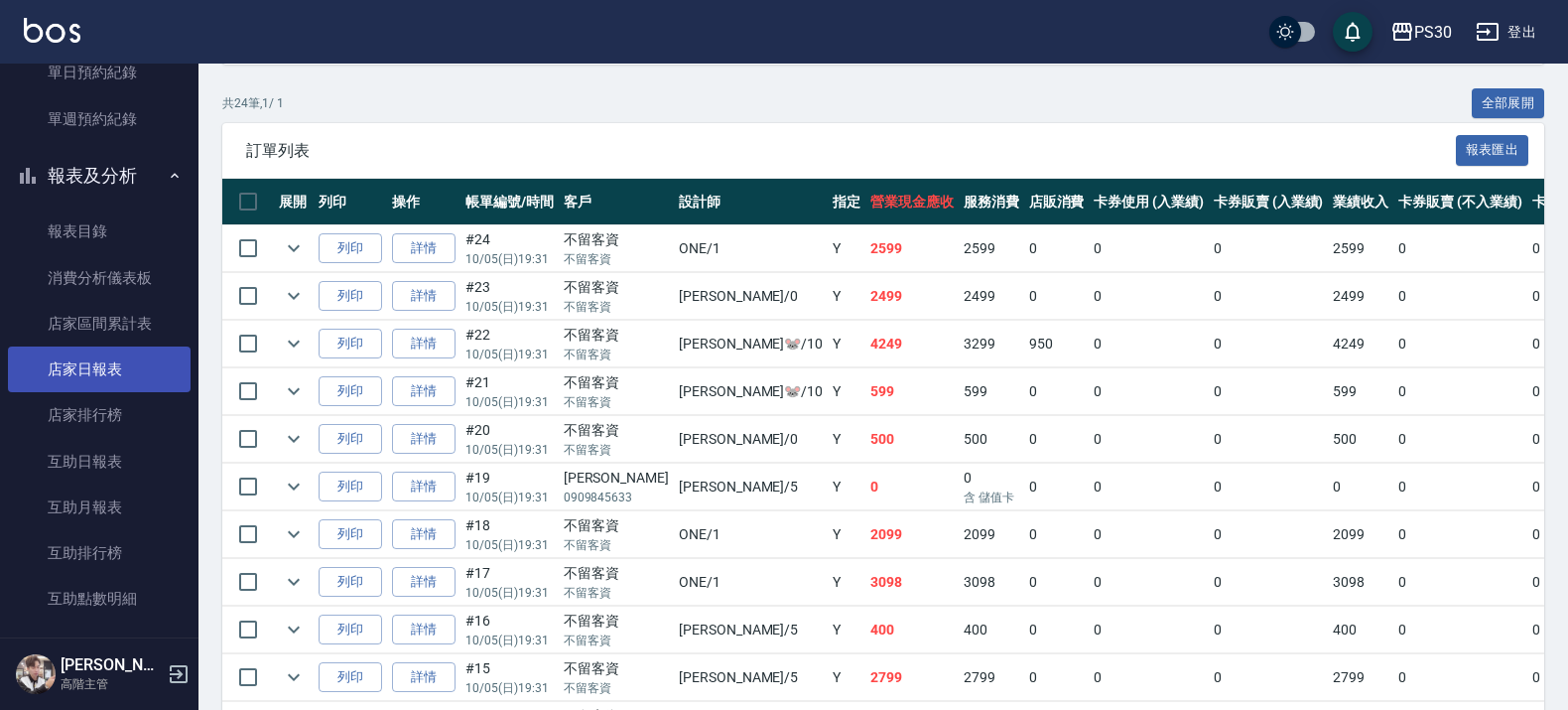
click at [93, 379] on link "店家日報表" at bounding box center [99, 369] width 182 height 46
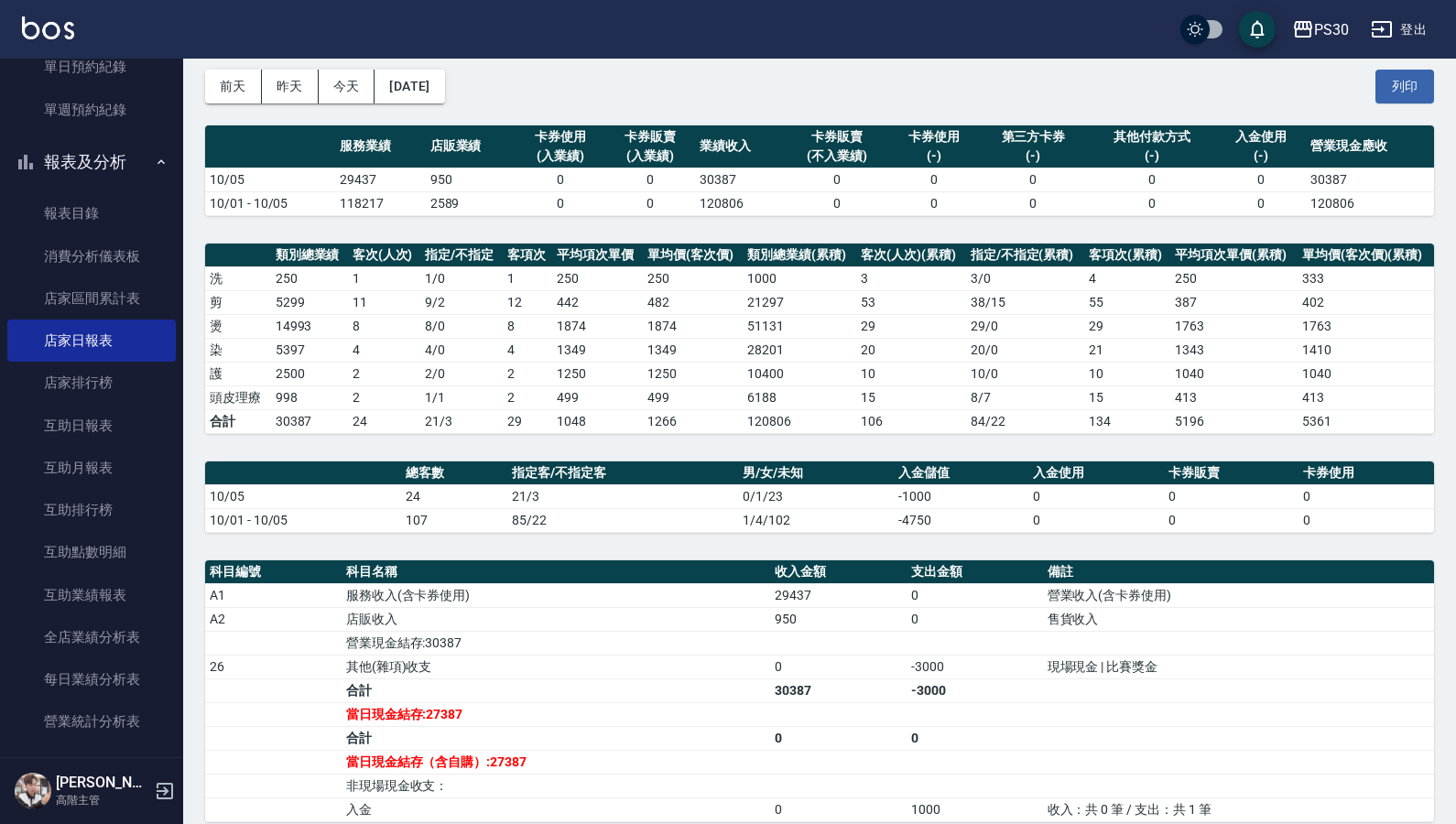
scroll to position [514, 0]
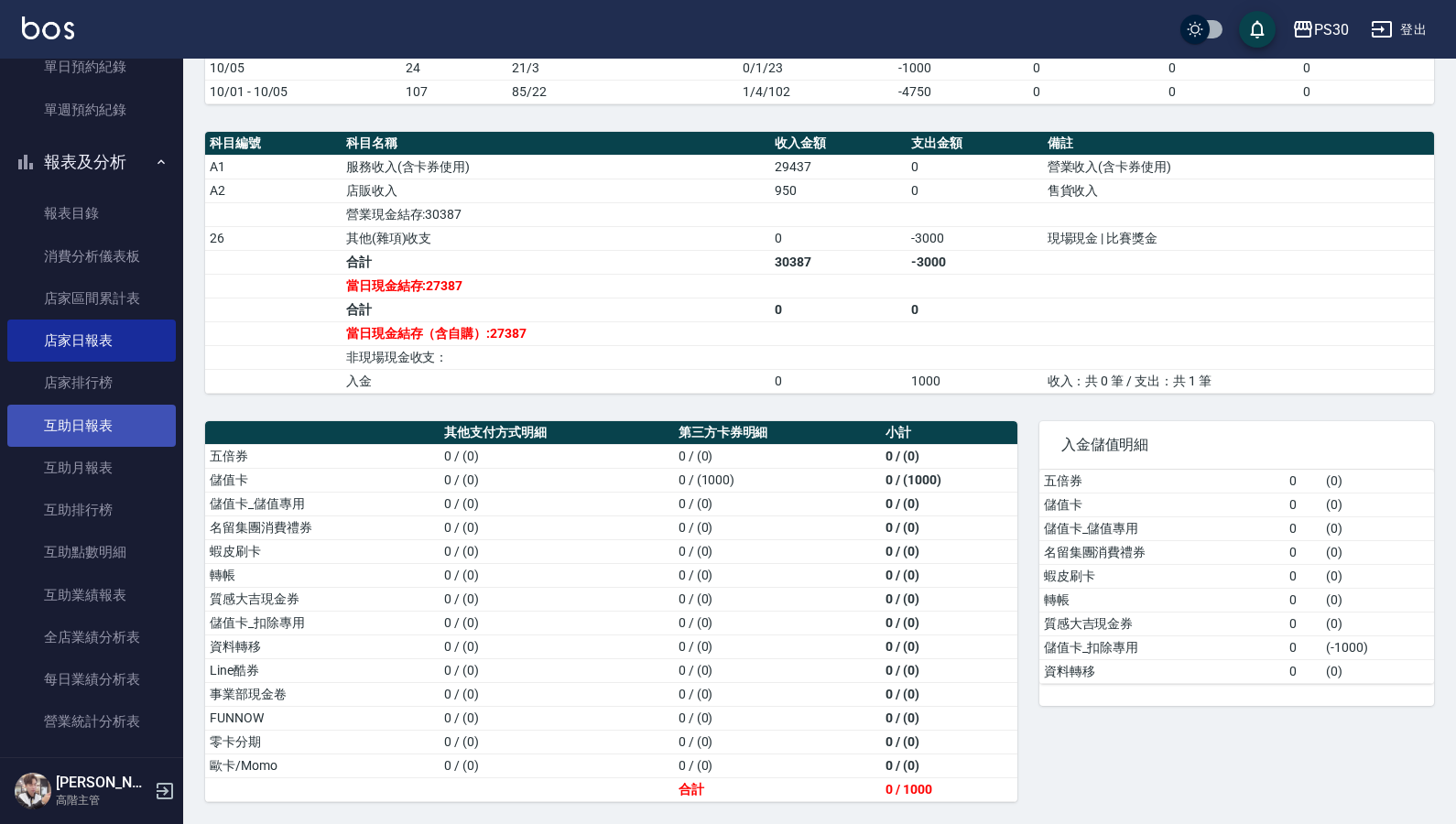
click at [140, 419] on link "互助日報表" at bounding box center [91, 426] width 168 height 42
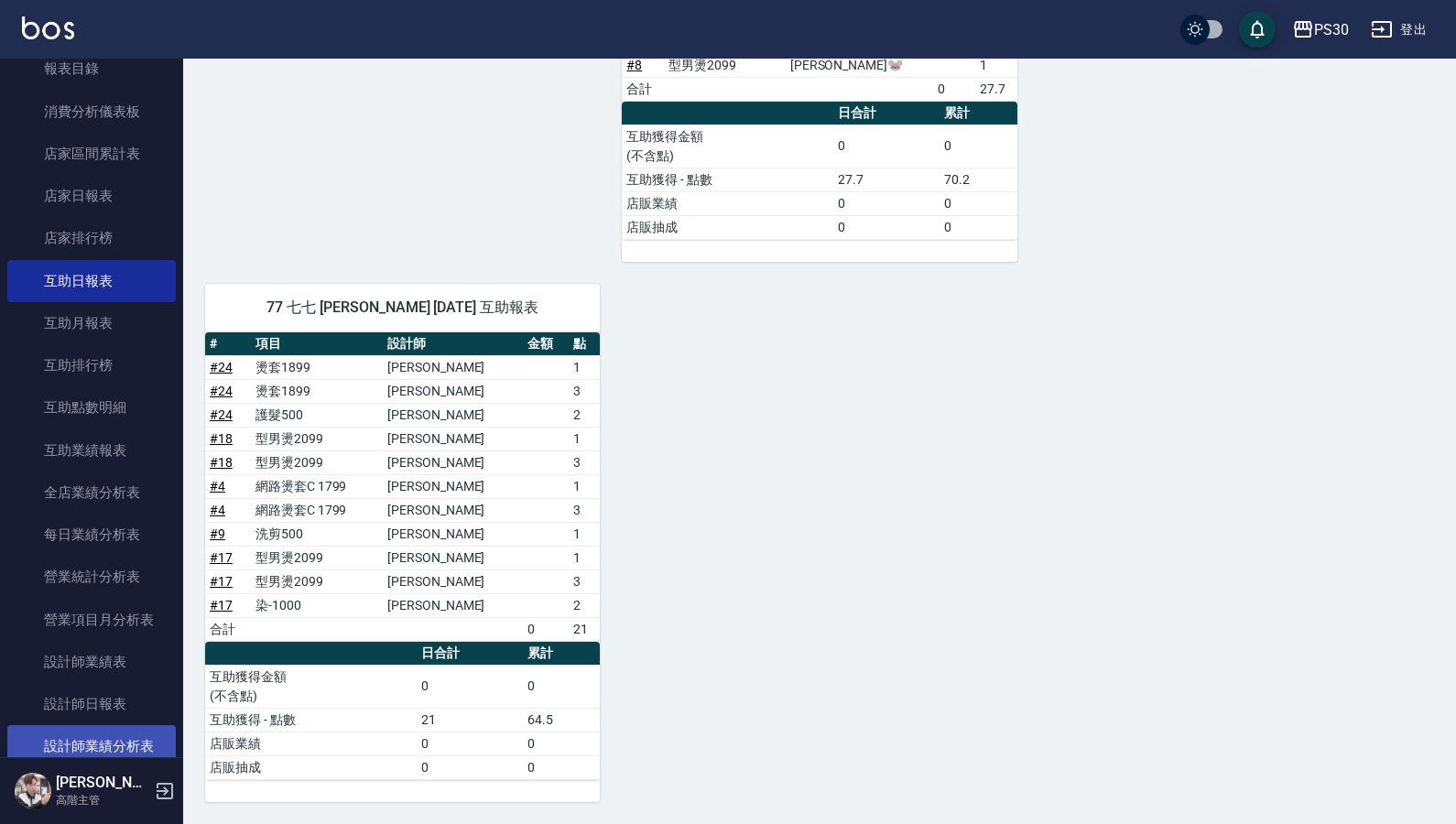
scroll to position [1030, 0]
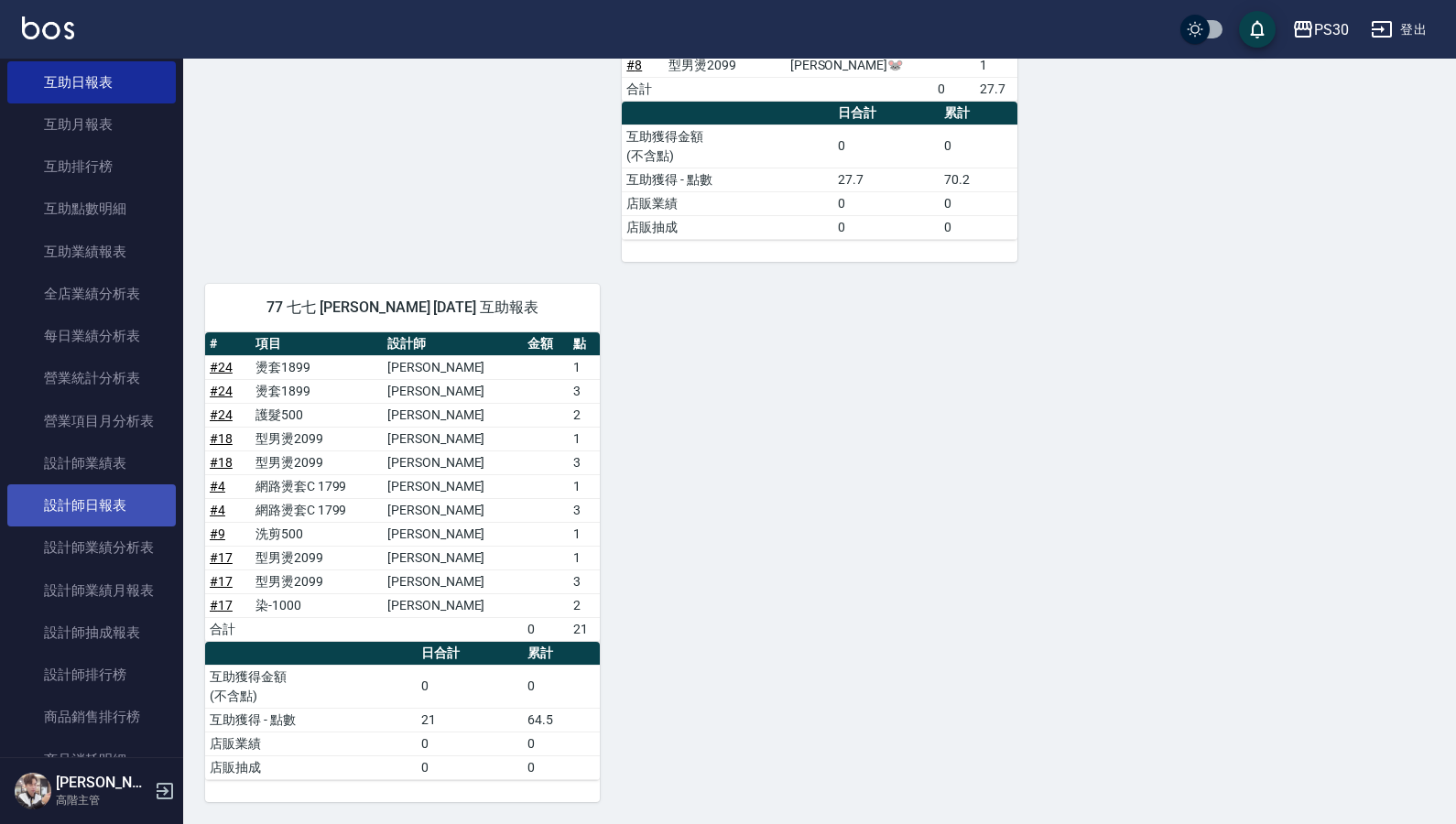
click at [95, 496] on link "設計師日報表" at bounding box center [91, 505] width 168 height 42
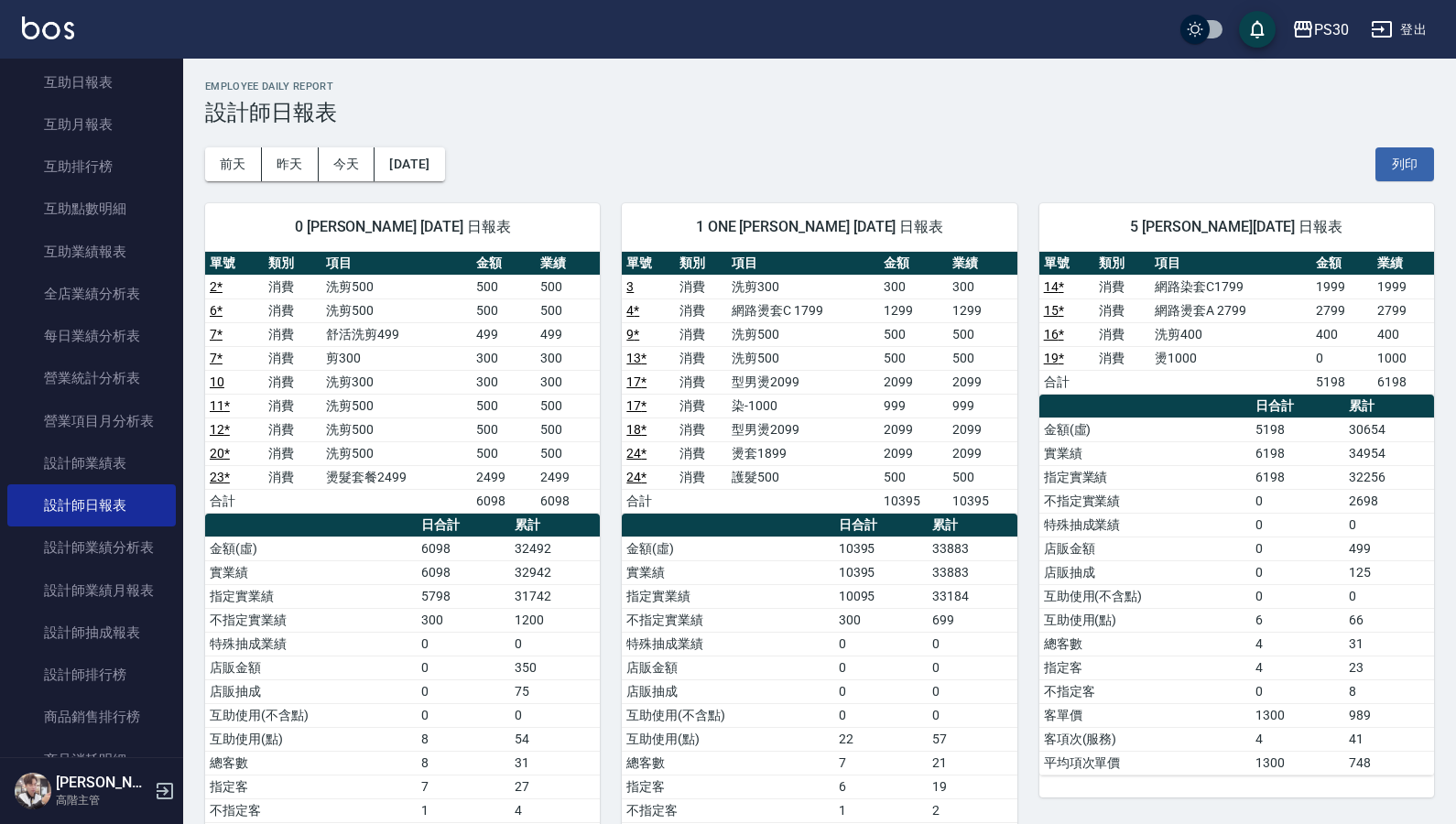
click at [1264, 138] on div "前天 昨天 今天 2025/10/05 列印" at bounding box center [819, 164] width 1229 height 78
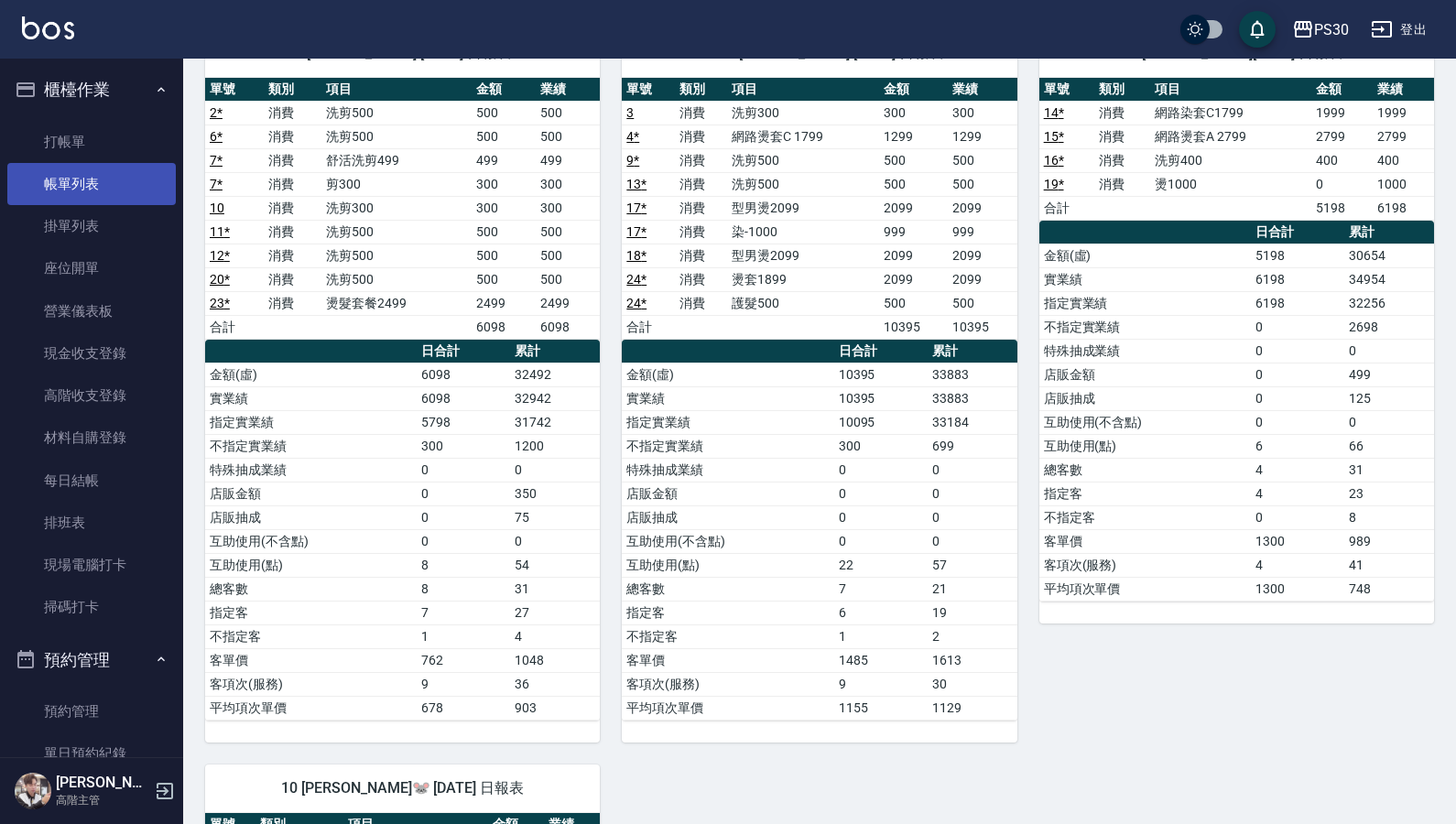
click at [60, 181] on link "帳單列表" at bounding box center [91, 184] width 168 height 42
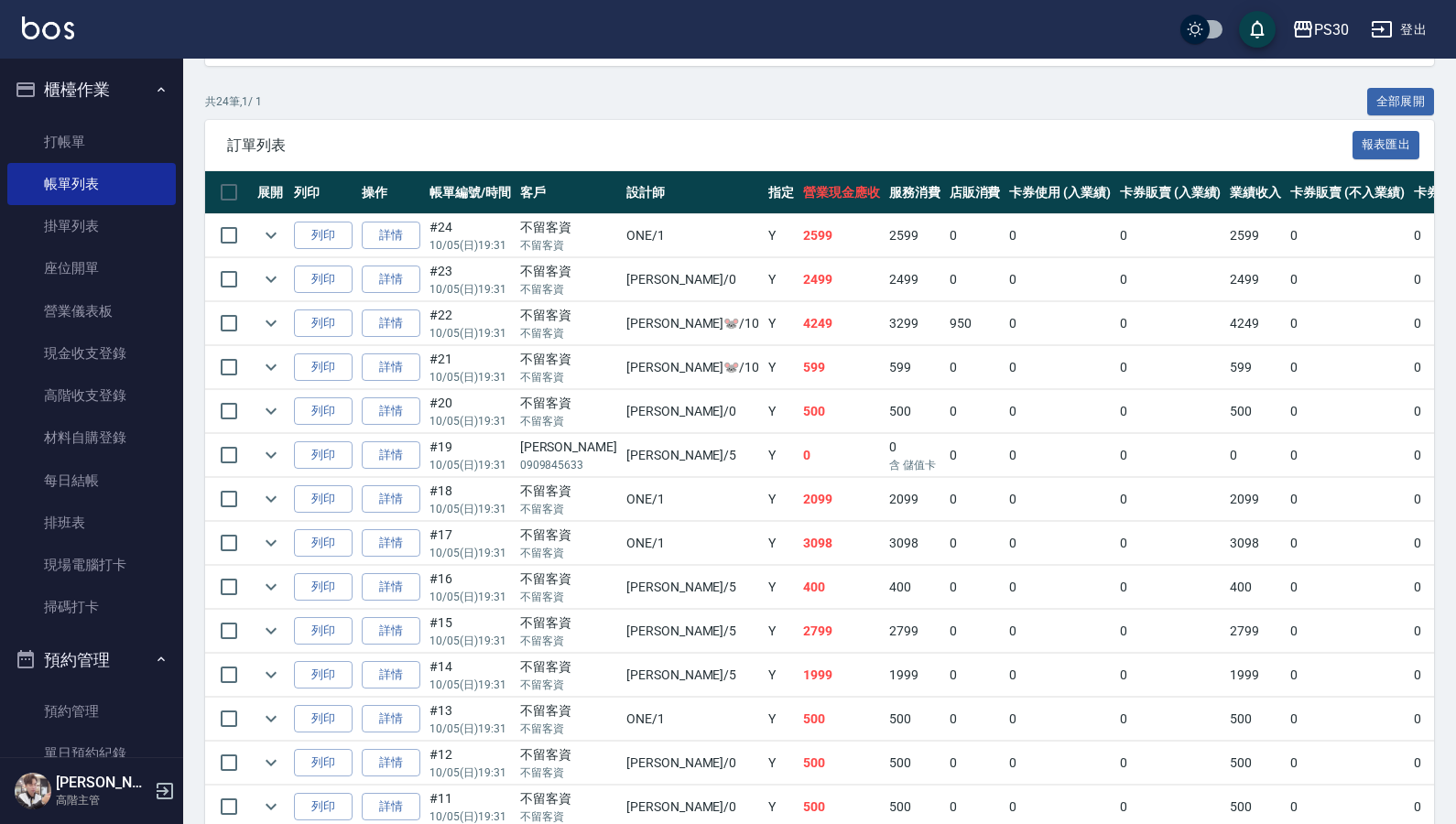
scroll to position [344, 0]
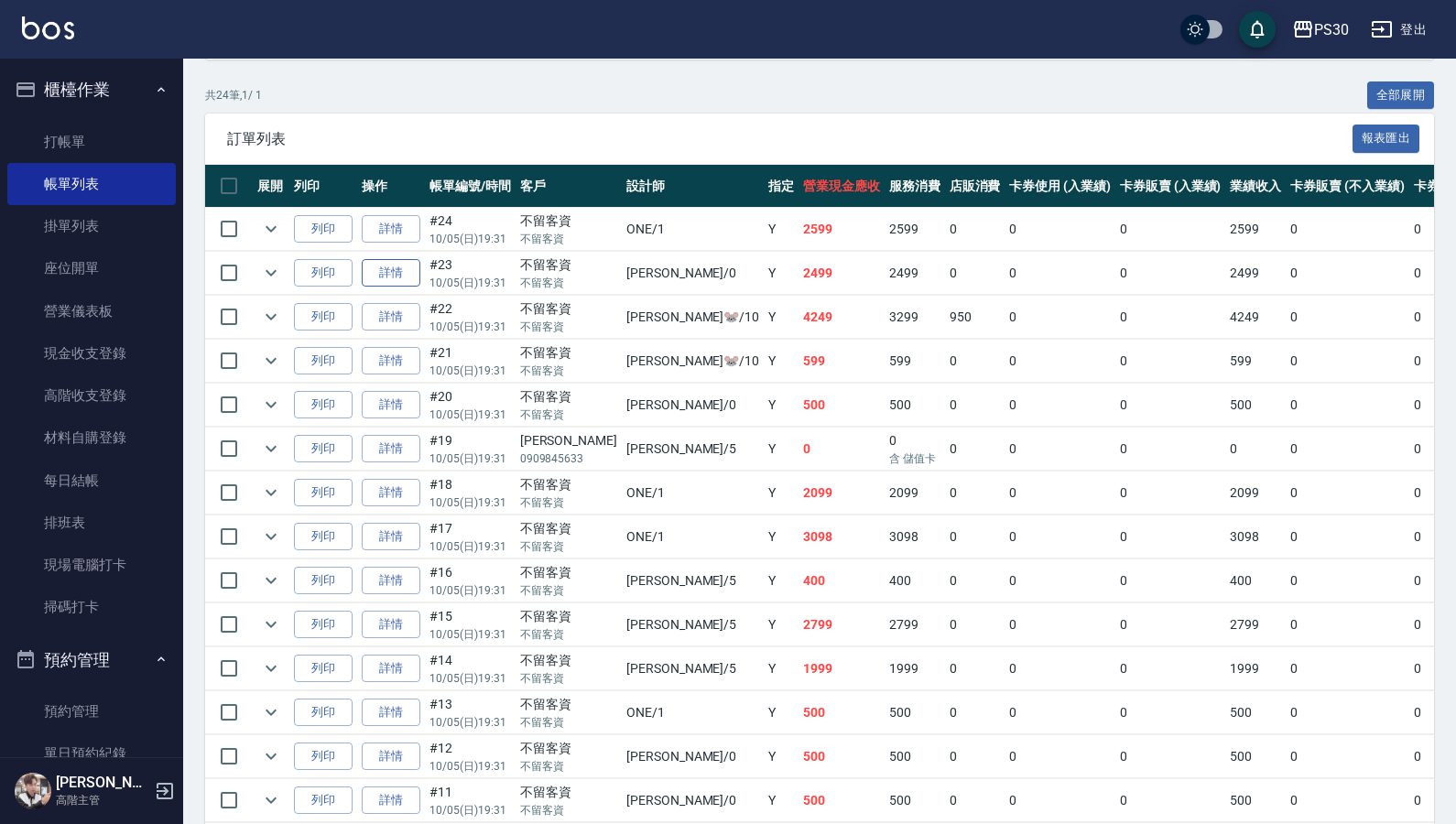
click at [406, 272] on link "詳情" at bounding box center [391, 273] width 59 height 28
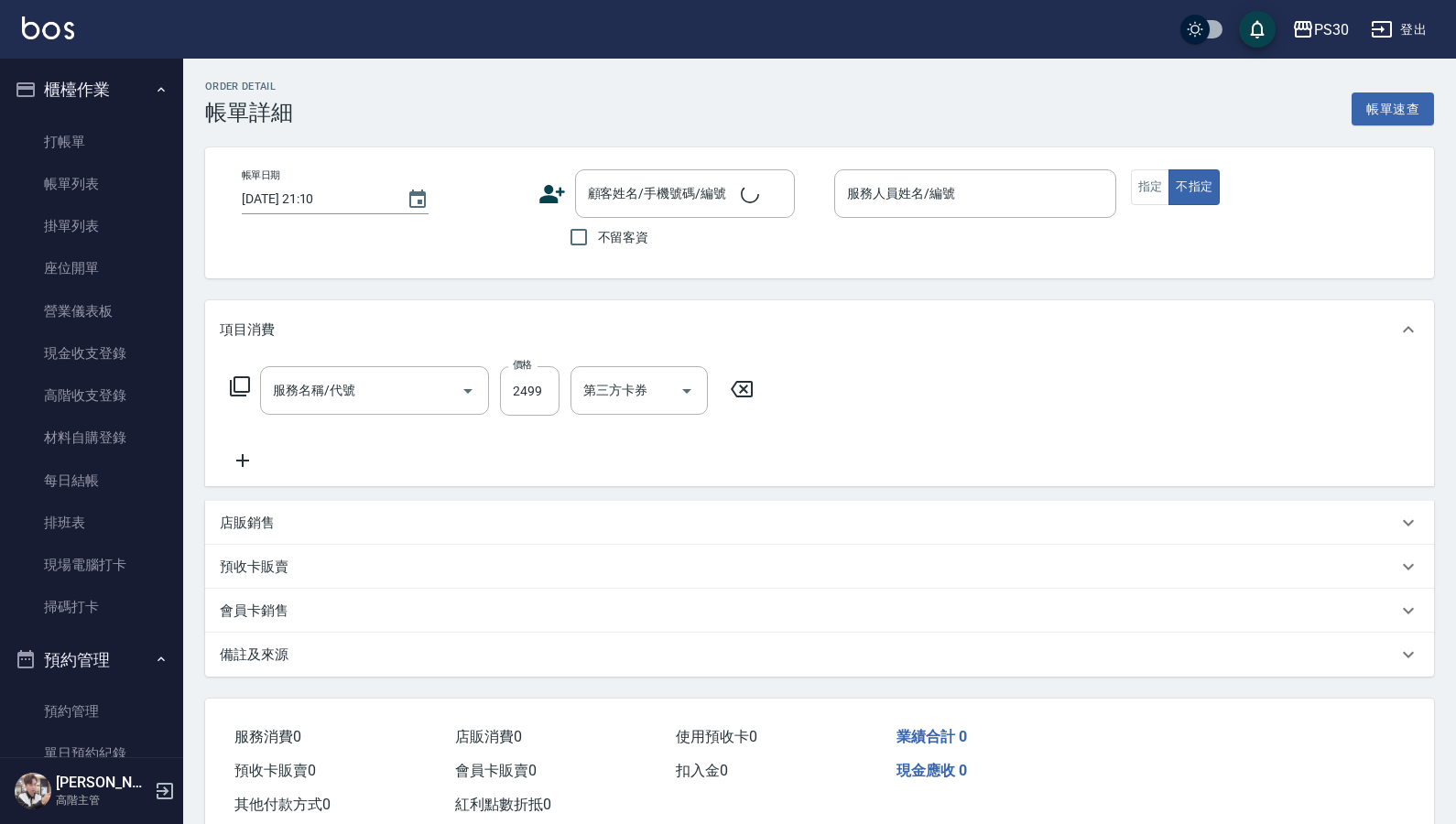
type input "2025/10/05 19:31"
checkbox input "true"
type input "廖金城-0"
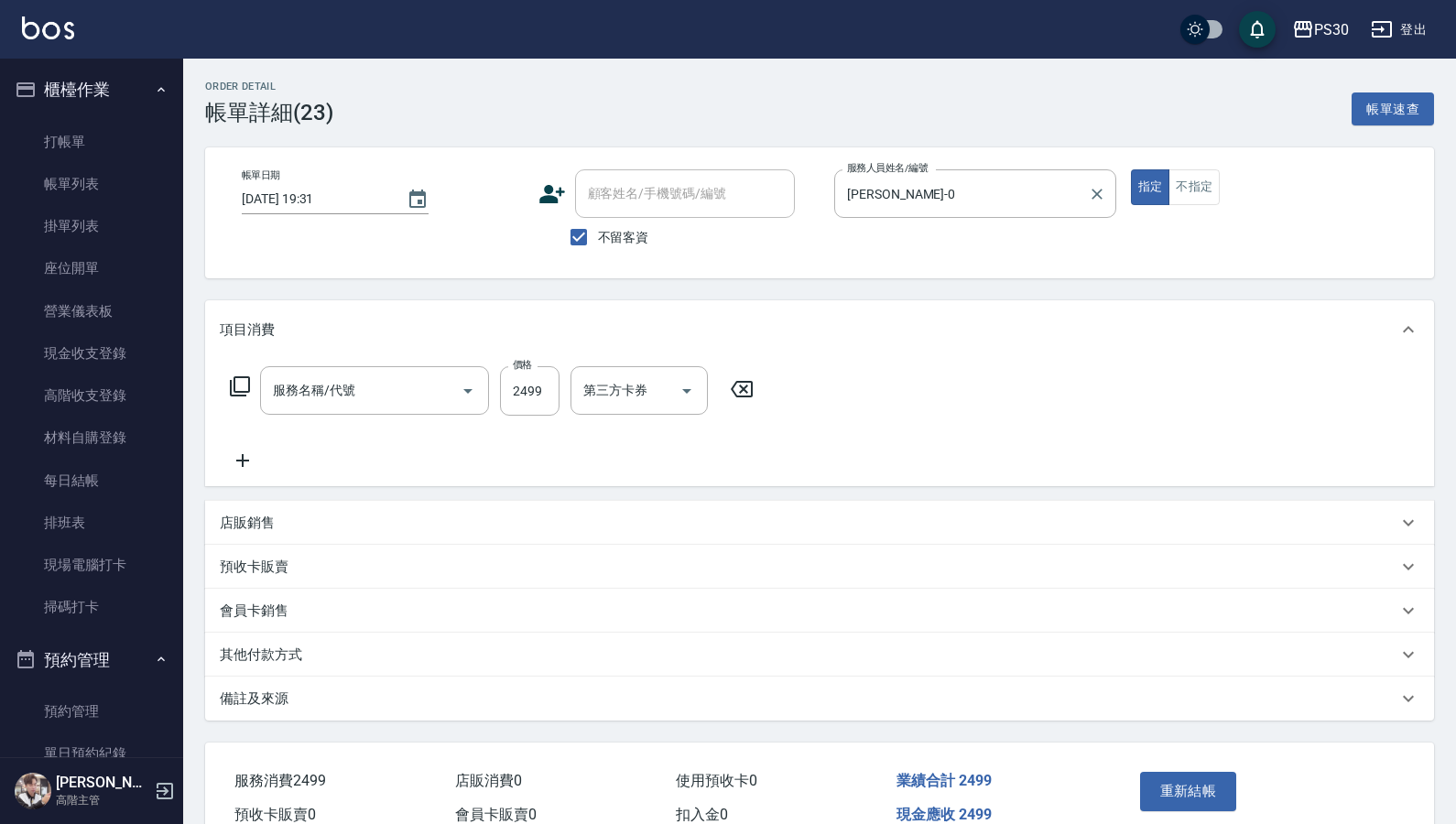
type input "燙髮套餐2499(813)"
click at [632, 394] on input "洗-1" at bounding box center [626, 390] width 94 height 32
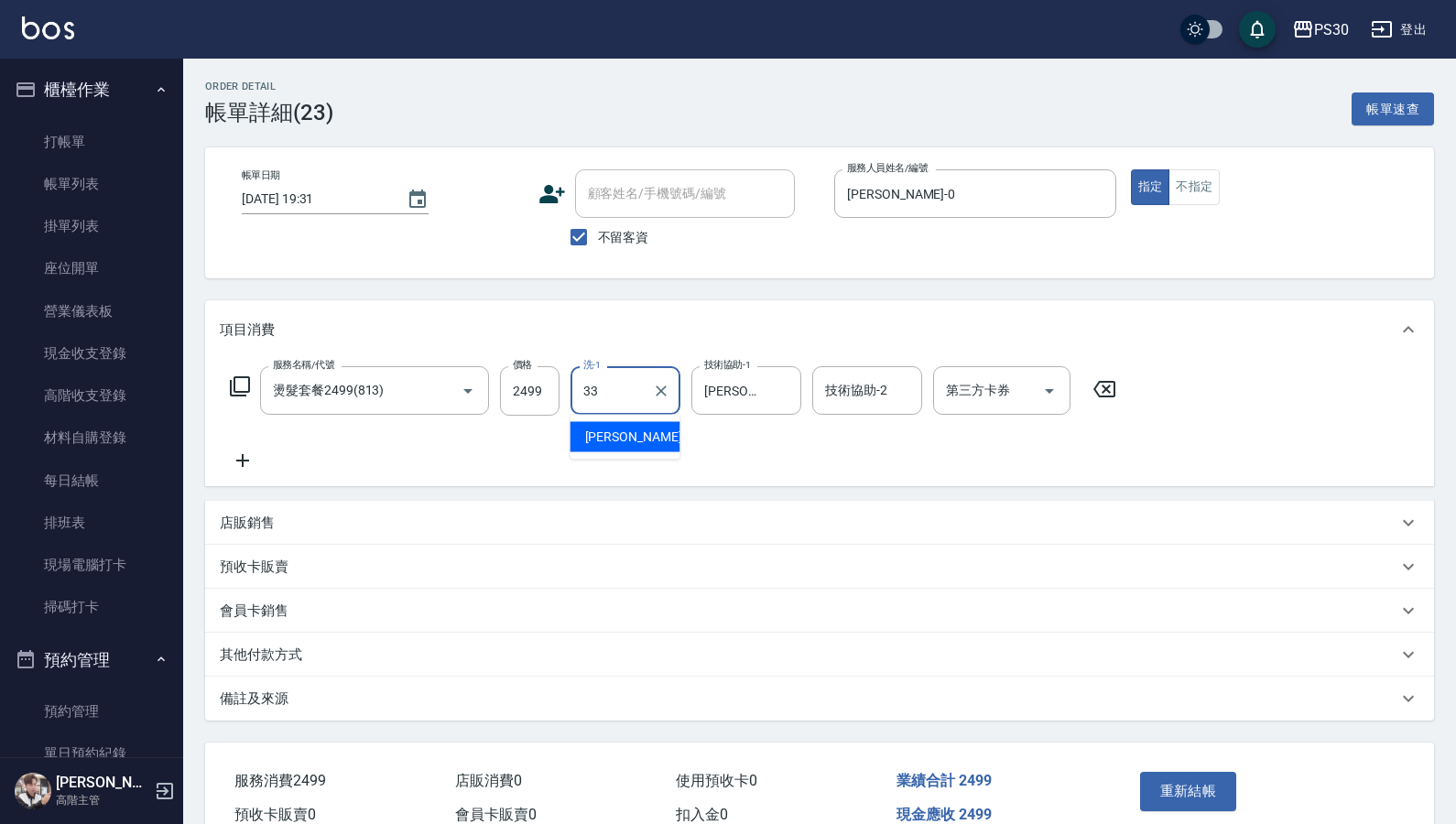
type input "洪采妤-33"
click at [1186, 654] on button "重新結帳" at bounding box center [1189, 791] width 97 height 39
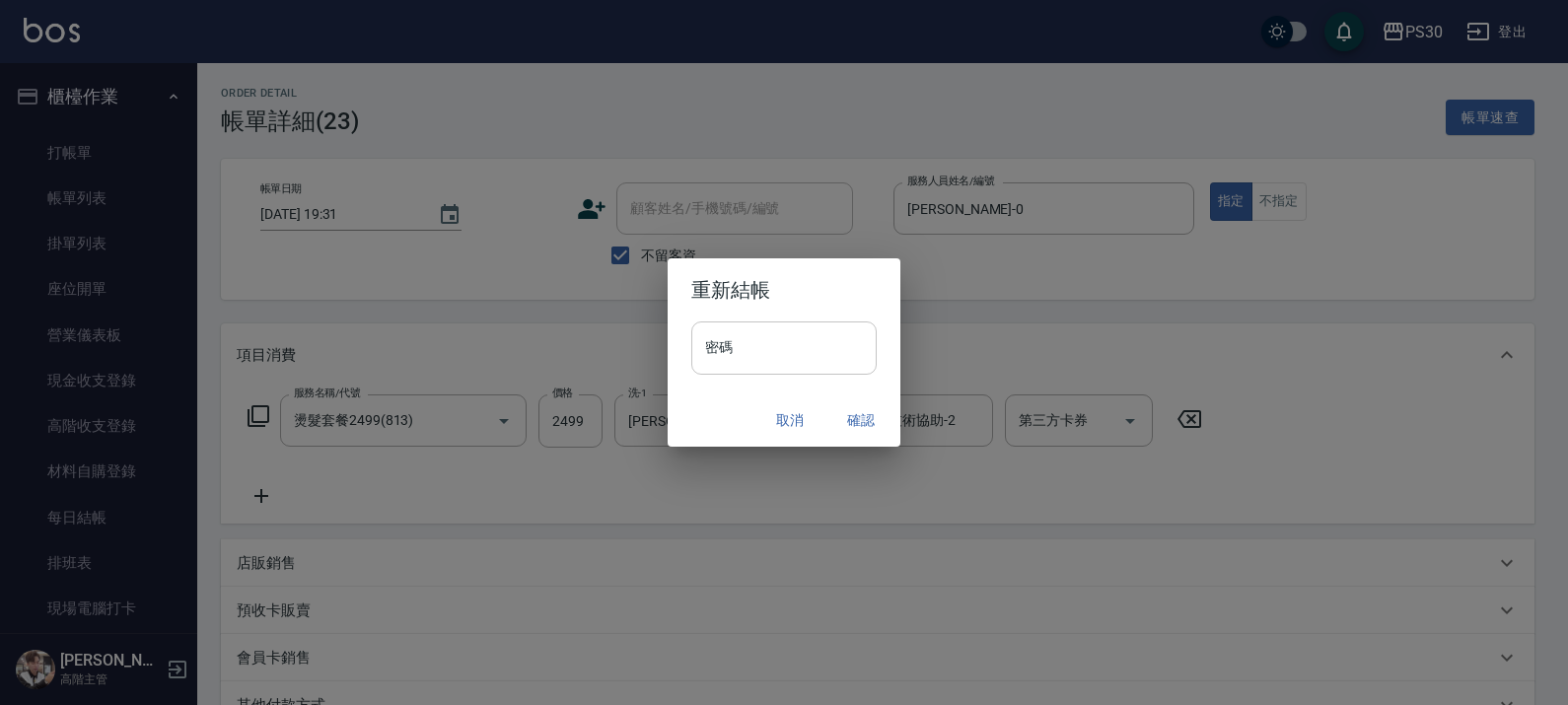
click at [737, 361] on input "密碼" at bounding box center [784, 348] width 185 height 53
paste input "*******"
type input "*******"
click at [864, 410] on button "確認" at bounding box center [861, 420] width 63 height 37
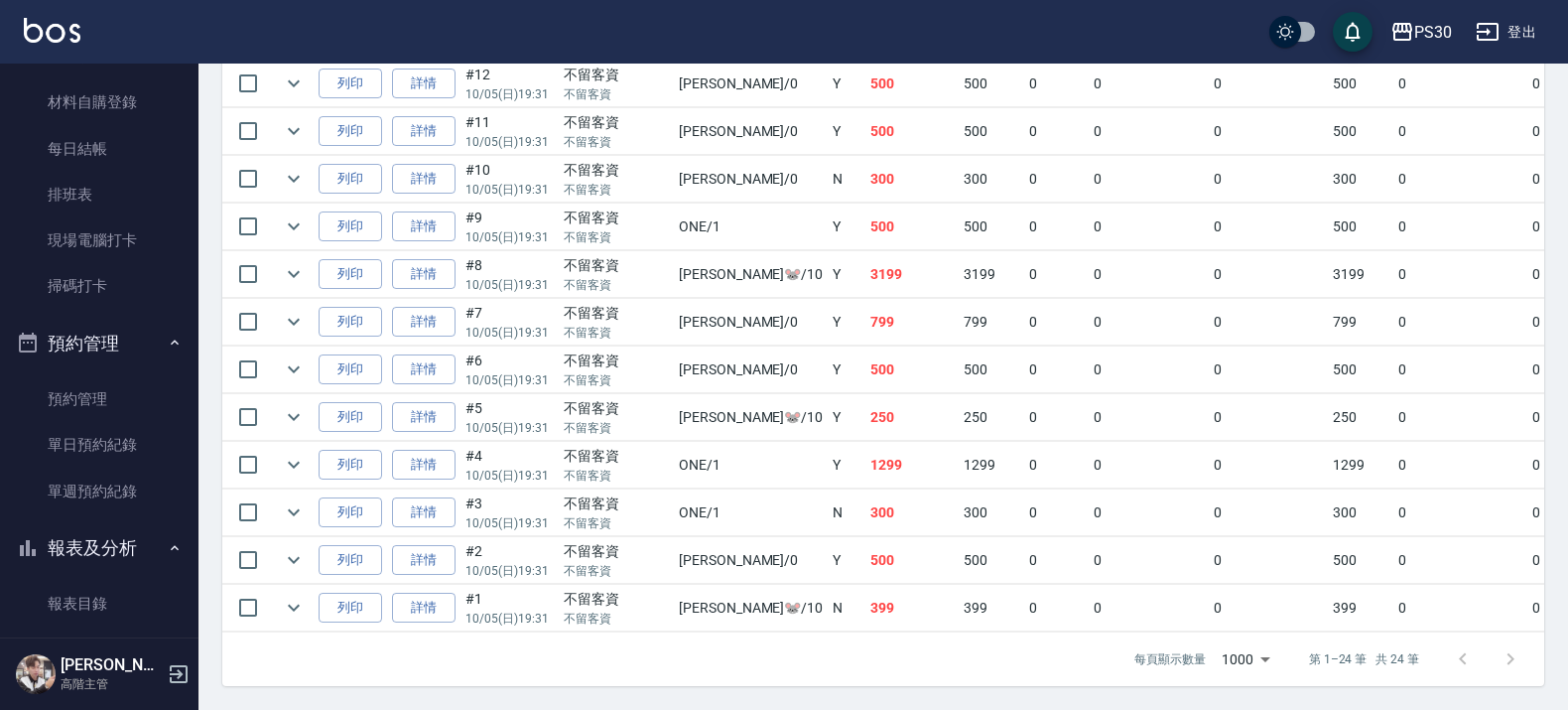
scroll to position [868, 0]
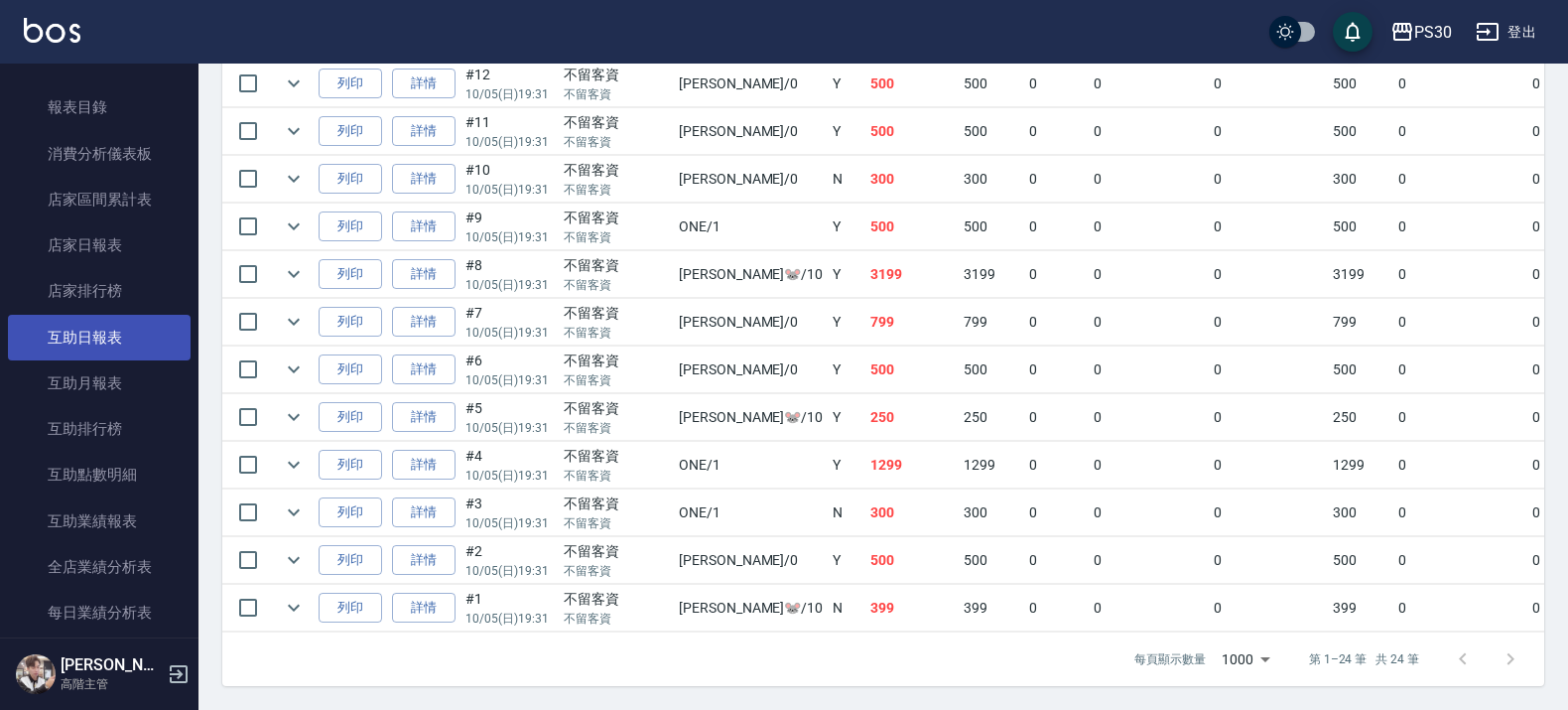
click at [93, 335] on link "互助日報表" at bounding box center [99, 338] width 182 height 46
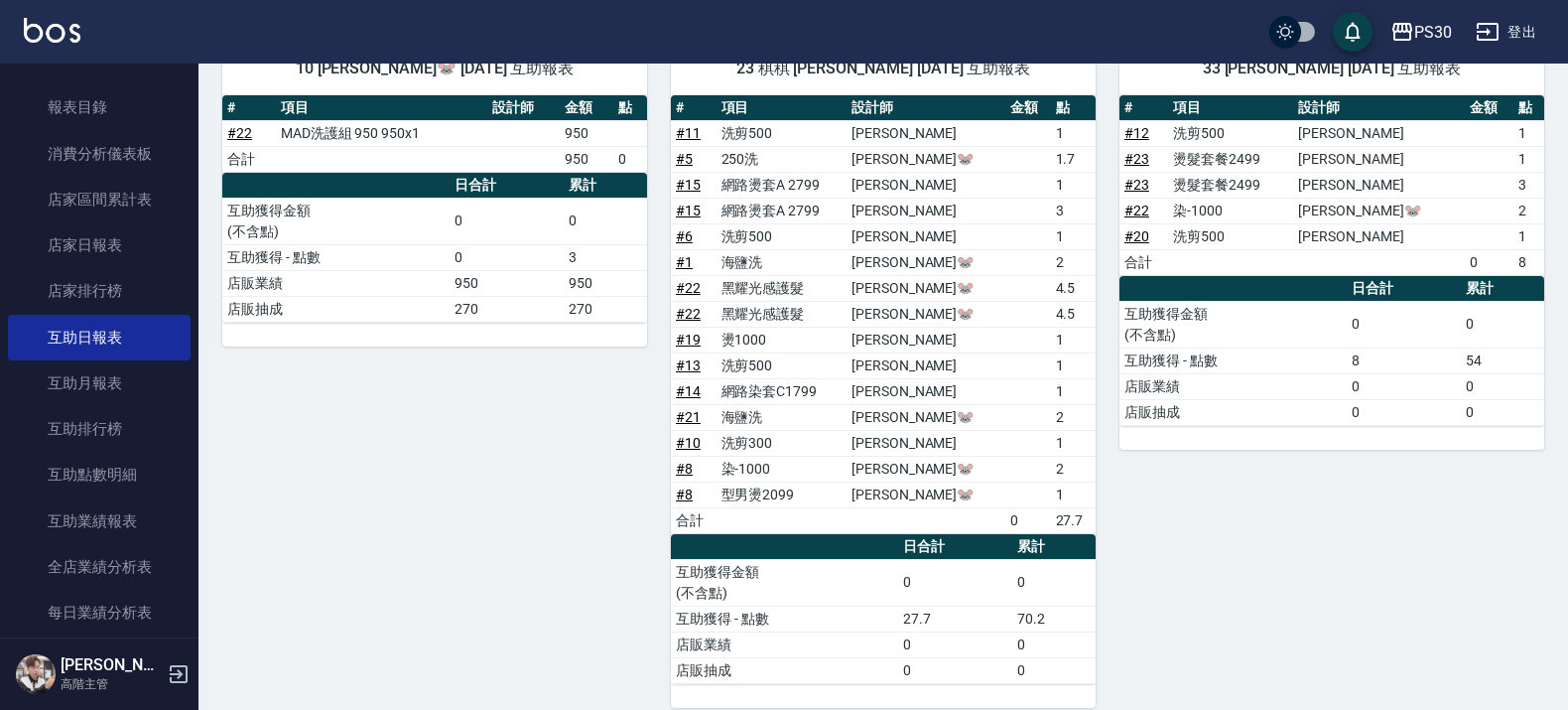
scroll to position [248, 0]
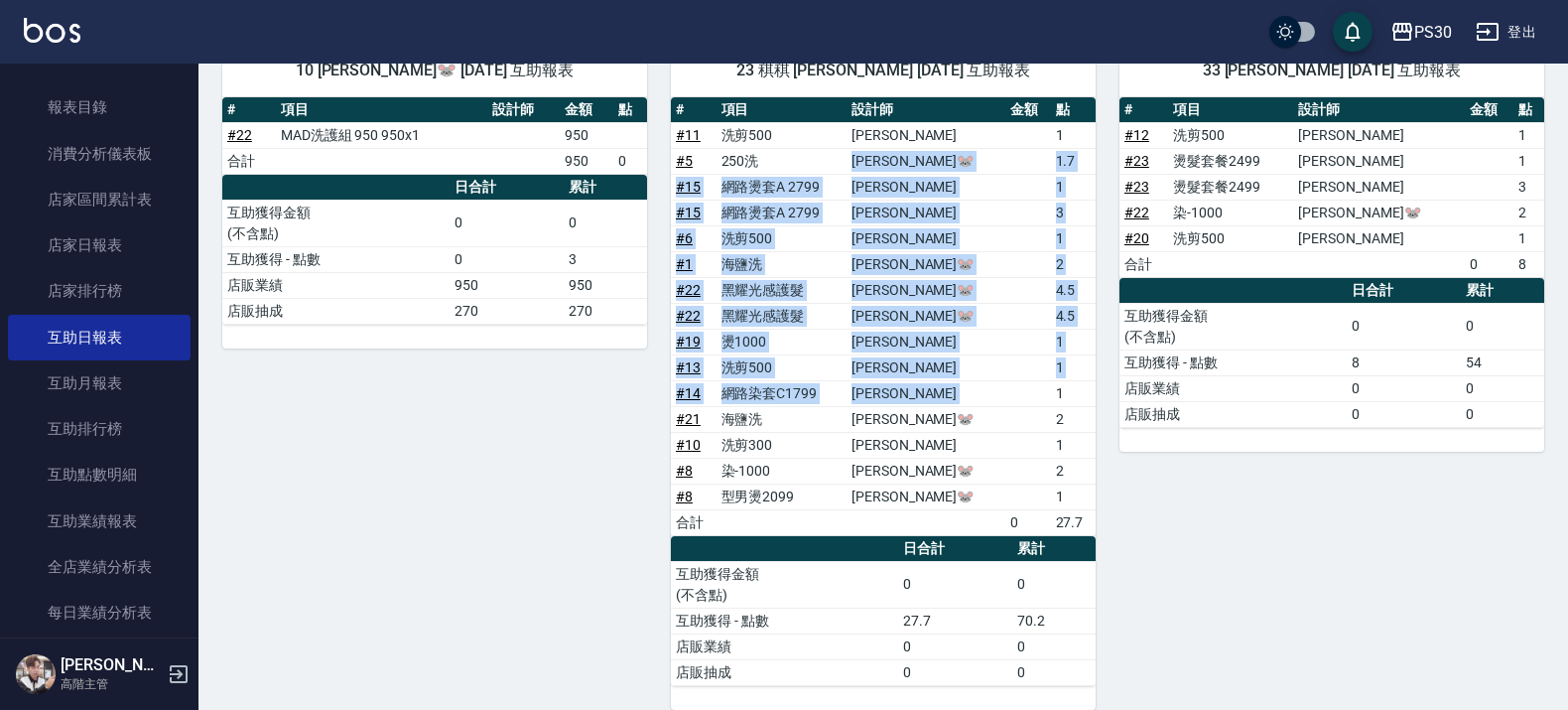
drag, startPoint x: 853, startPoint y: 169, endPoint x: 1050, endPoint y: 400, distance: 303.6
click at [1050, 400] on tbody "# 11 洗剪500 廖金城 1 # 5 250洗 陳湘芸🐭 1.7 # 15 網路燙套A 2799 袁維君 1 # 15 網路燙套A 2799 袁維君 3 …" at bounding box center [883, 329] width 425 height 413
click at [1087, 368] on td "1" at bounding box center [1073, 367] width 45 height 26
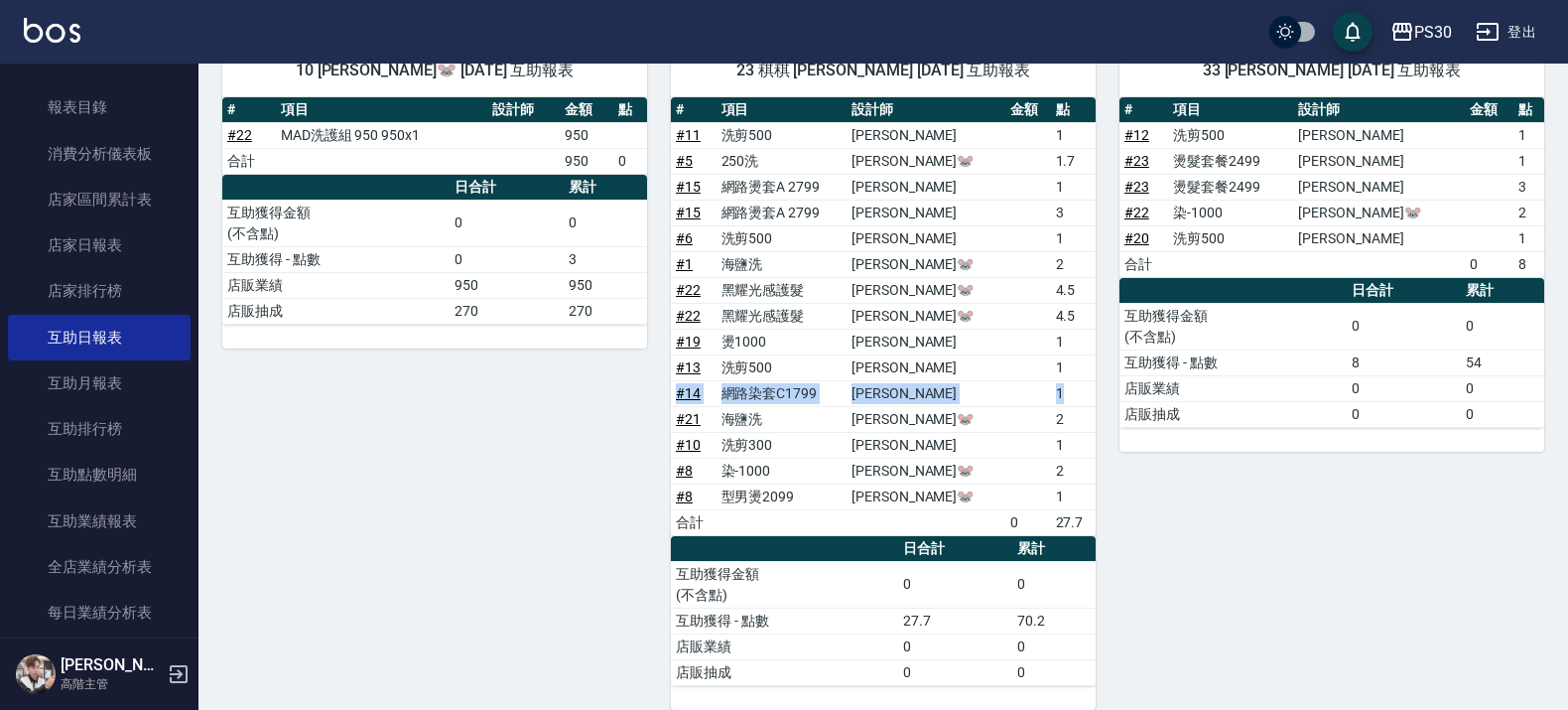
drag, startPoint x: 1070, startPoint y: 395, endPoint x: 676, endPoint y: 393, distance: 394.0
click at [676, 393] on tr "# 14 網路染套C1799 袁維君 1" at bounding box center [883, 393] width 425 height 26
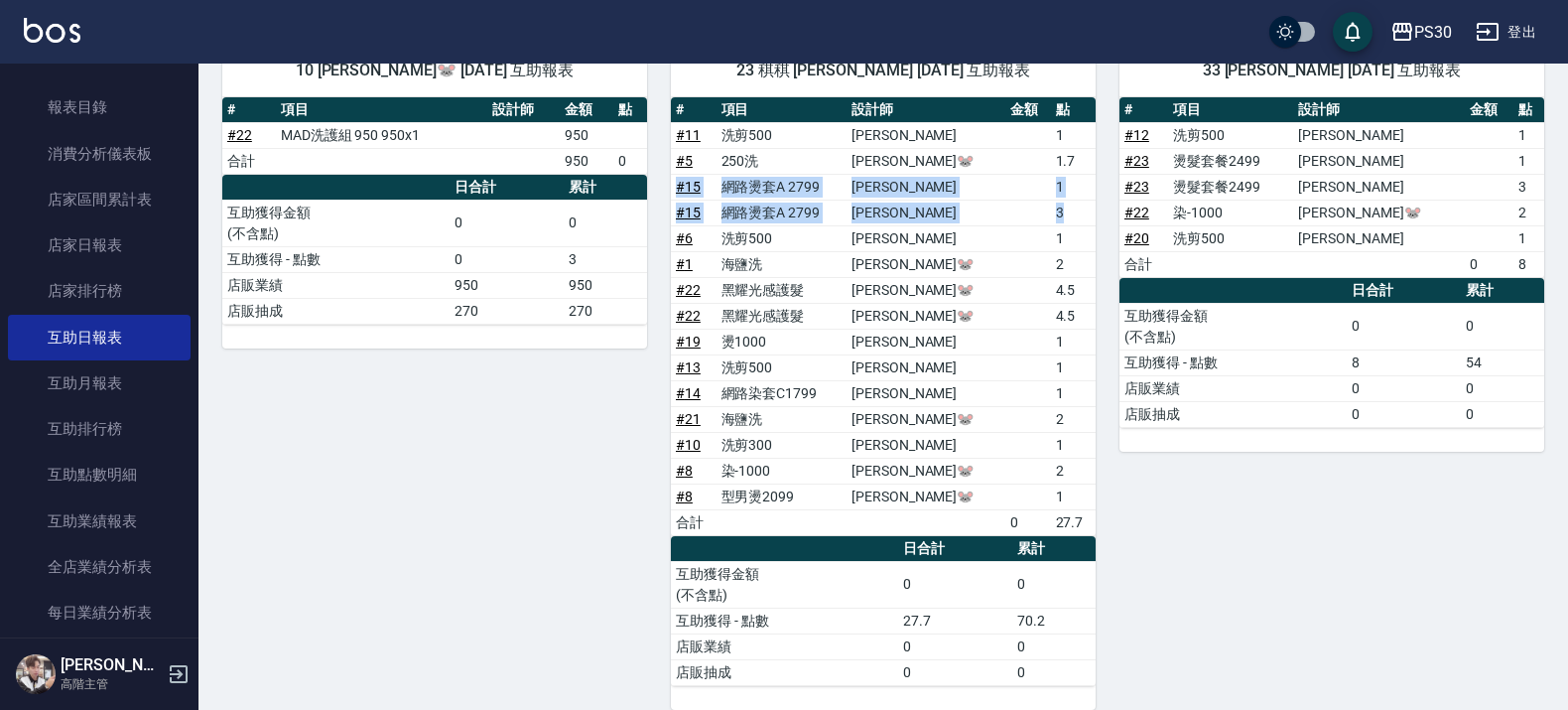
drag, startPoint x: 1072, startPoint y: 208, endPoint x: 670, endPoint y: 194, distance: 402.2
click at [671, 194] on tbody "# 11 洗剪500 廖金城 1 # 5 250洗 陳湘芸🐭 1.7 # 15 網路燙套A 2799 袁維君 1 # 15 網路燙套A 2799 袁維君 3 …" at bounding box center [883, 329] width 425 height 413
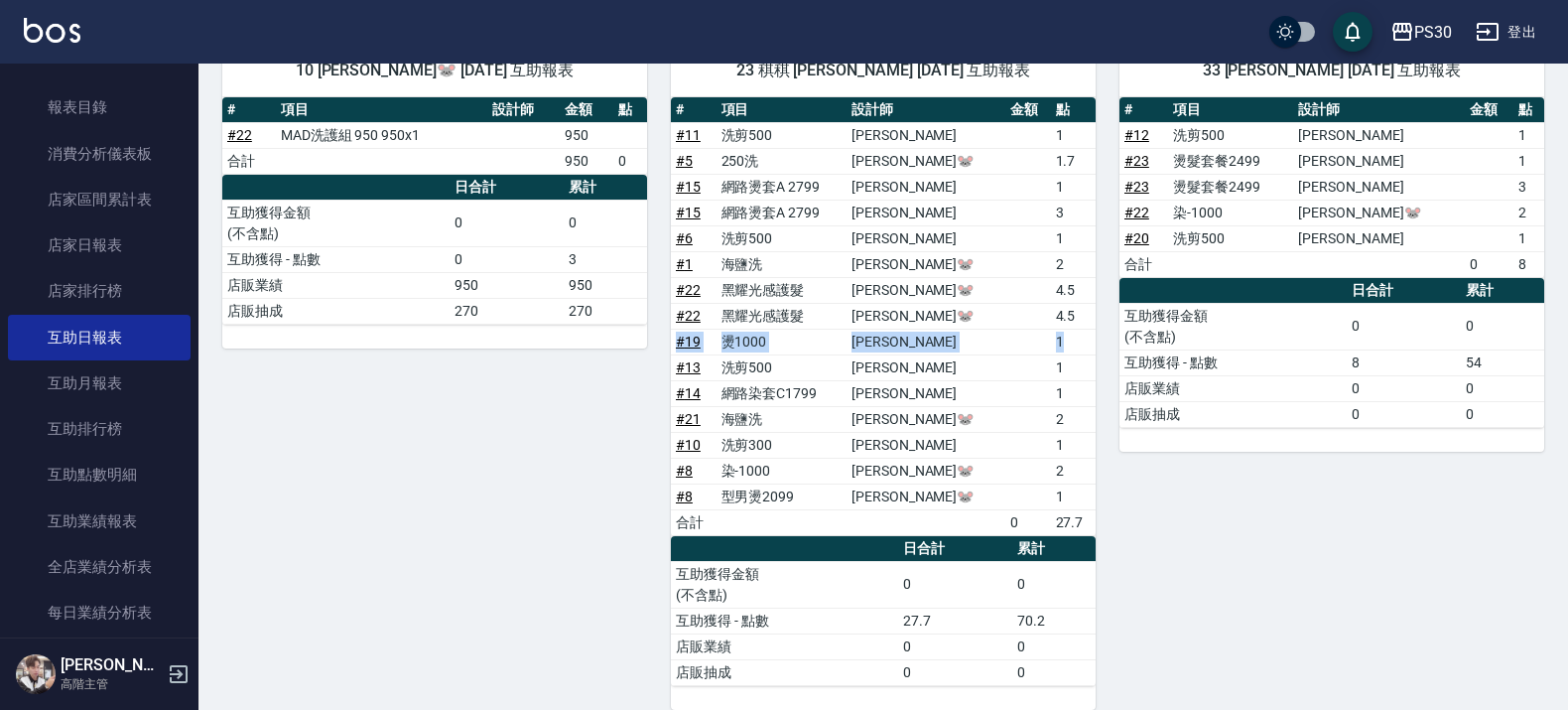
drag, startPoint x: 1062, startPoint y: 340, endPoint x: 676, endPoint y: 344, distance: 386.0
click at [676, 344] on tr "# 19 燙1000 袁維君 1" at bounding box center [883, 342] width 425 height 26
